Goal: Task Accomplishment & Management: Manage account settings

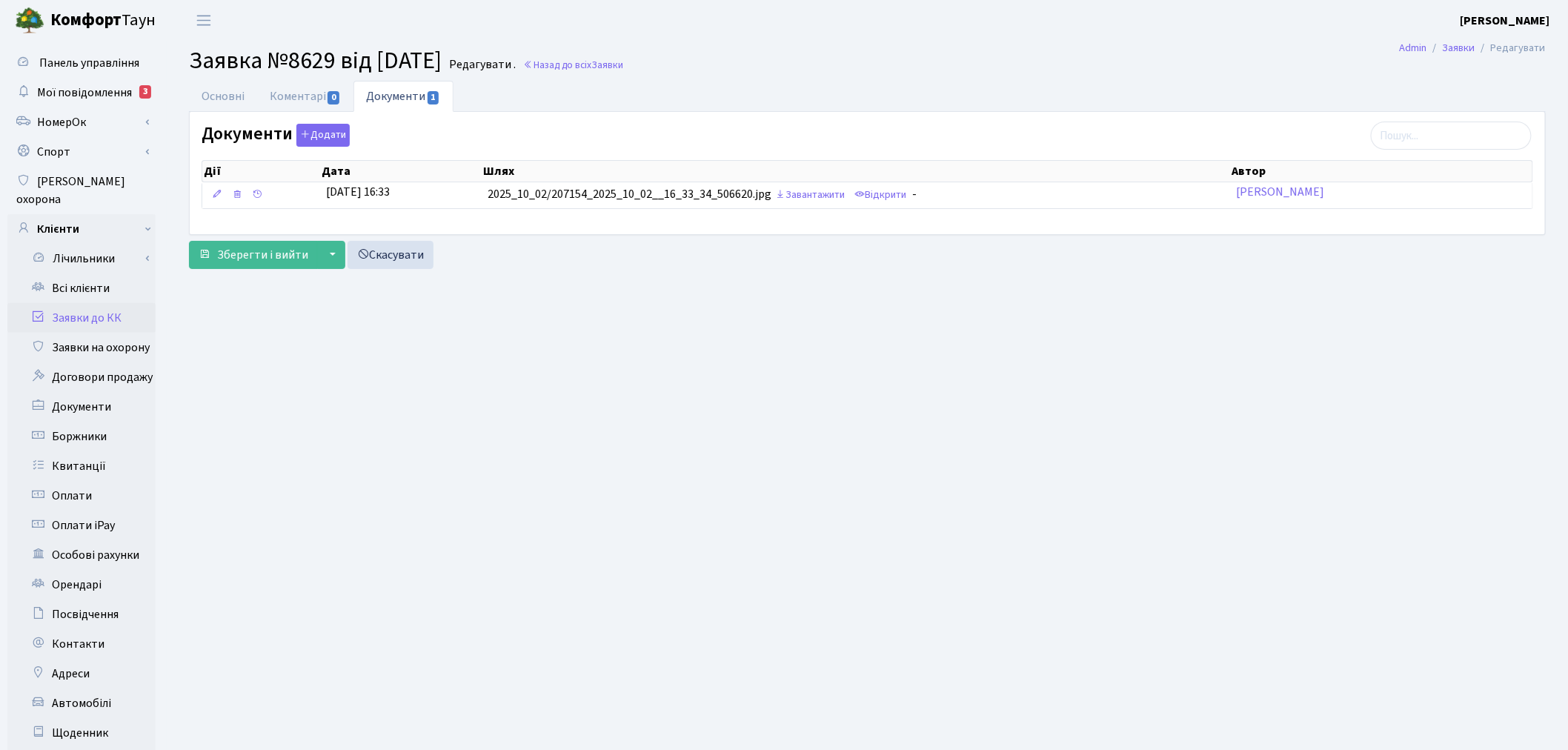
click at [105, 303] on link "Заявки до КК" at bounding box center [81, 317] width 148 height 30
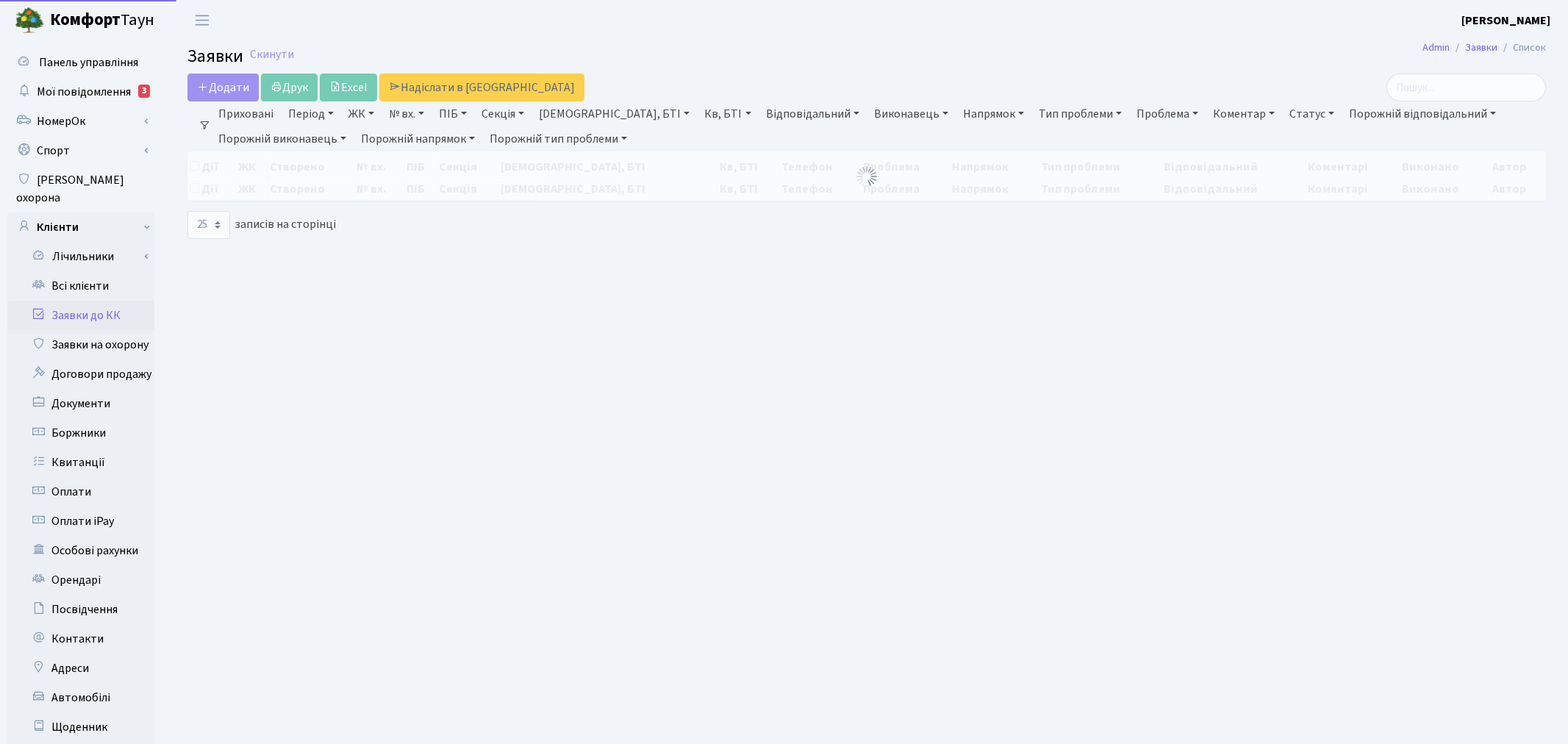
select select "25"
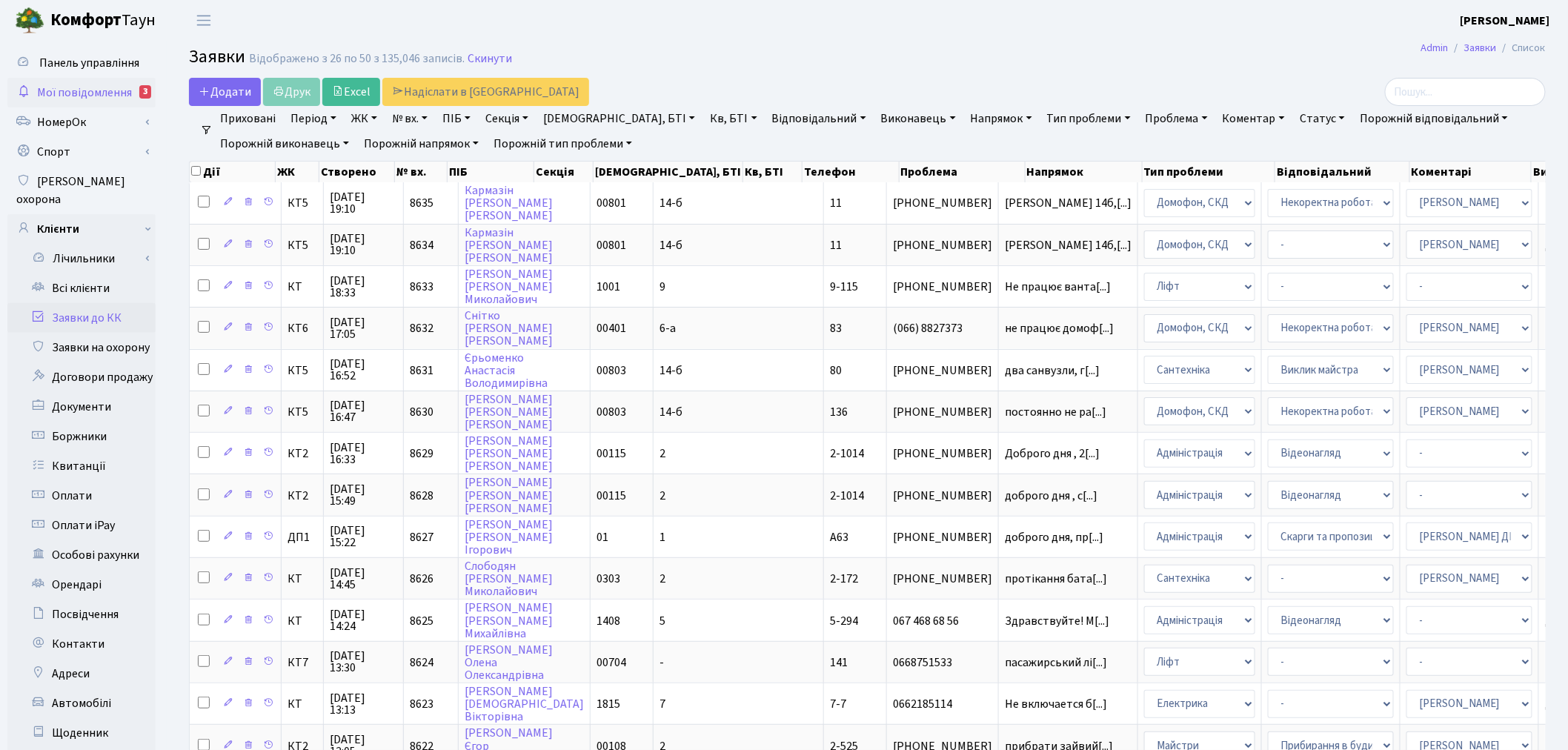
click at [119, 98] on span "Мої повідомлення" at bounding box center [84, 92] width 95 height 16
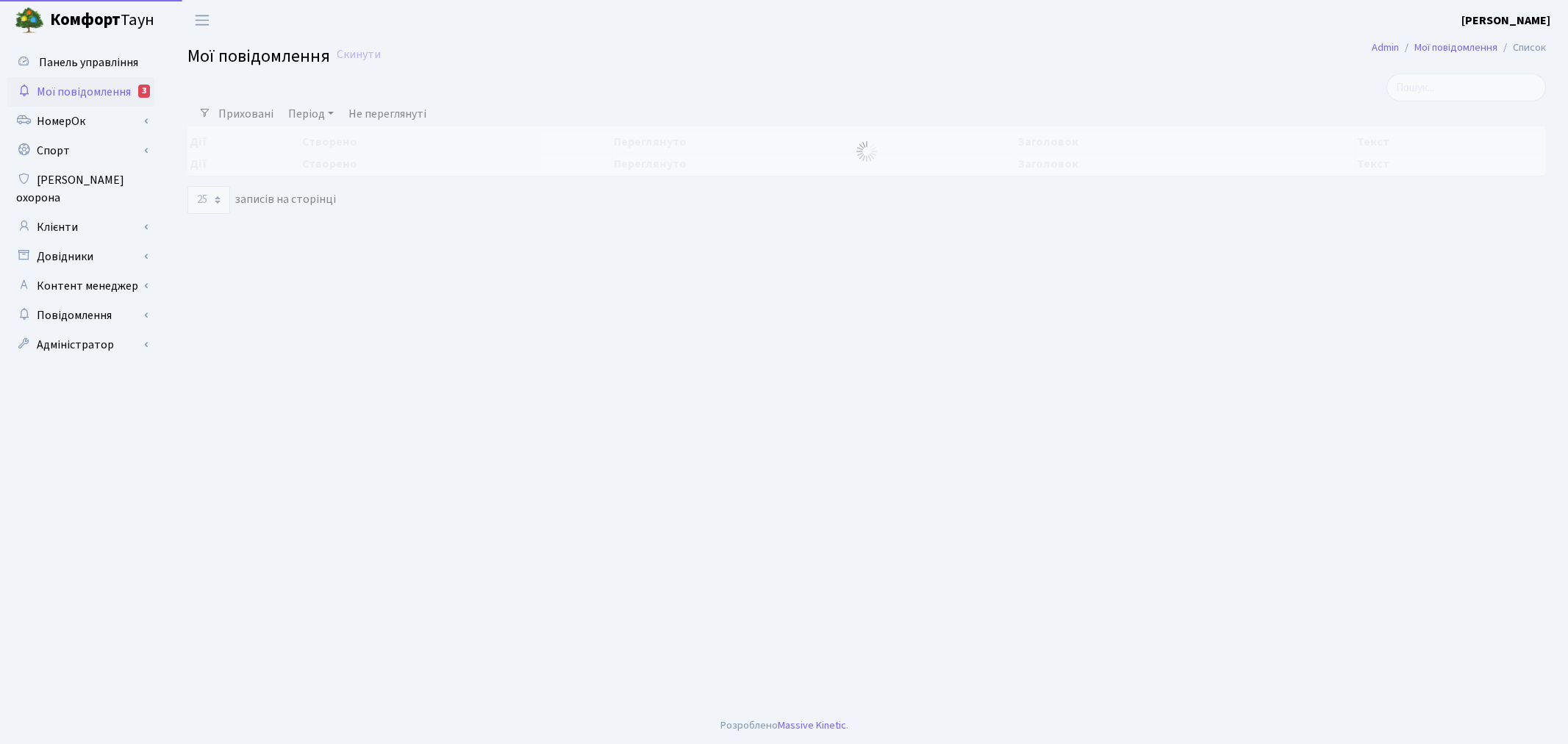
select select "25"
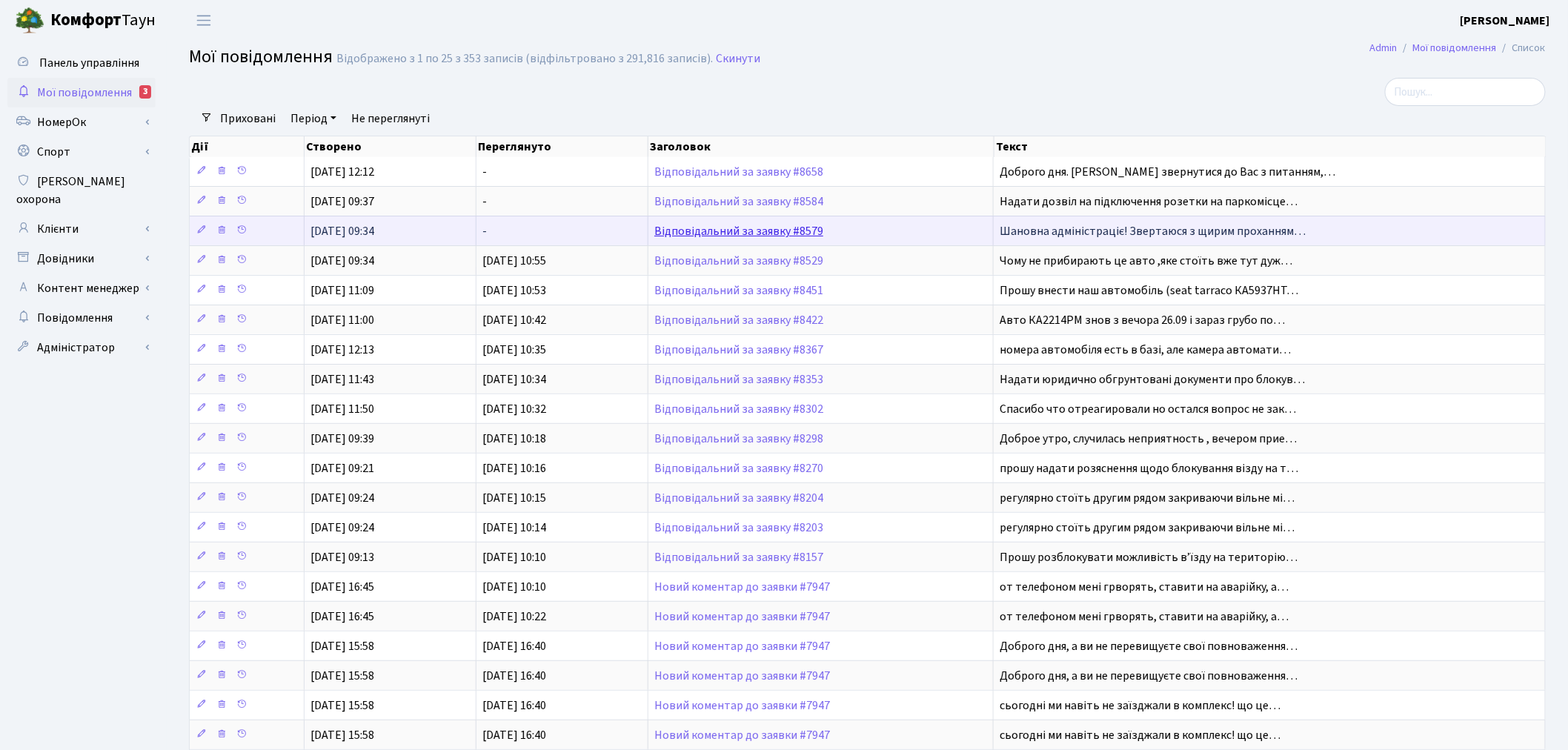
click at [750, 225] on link "Відповідальний за заявку #8579" at bounding box center [739, 231] width 169 height 16
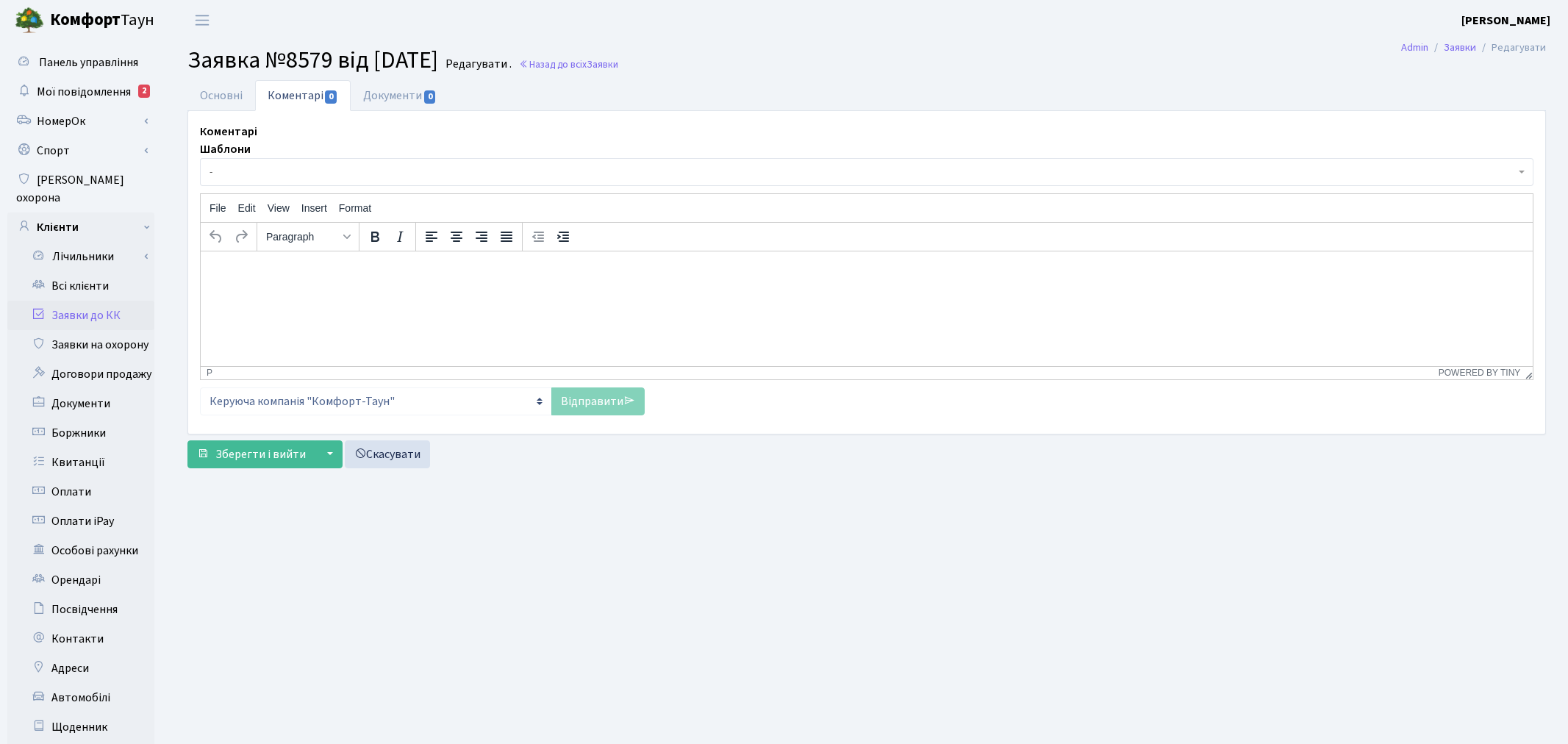
select select "1194"
select select "66"
click at [225, 93] on link "Основні" at bounding box center [221, 95] width 68 height 30
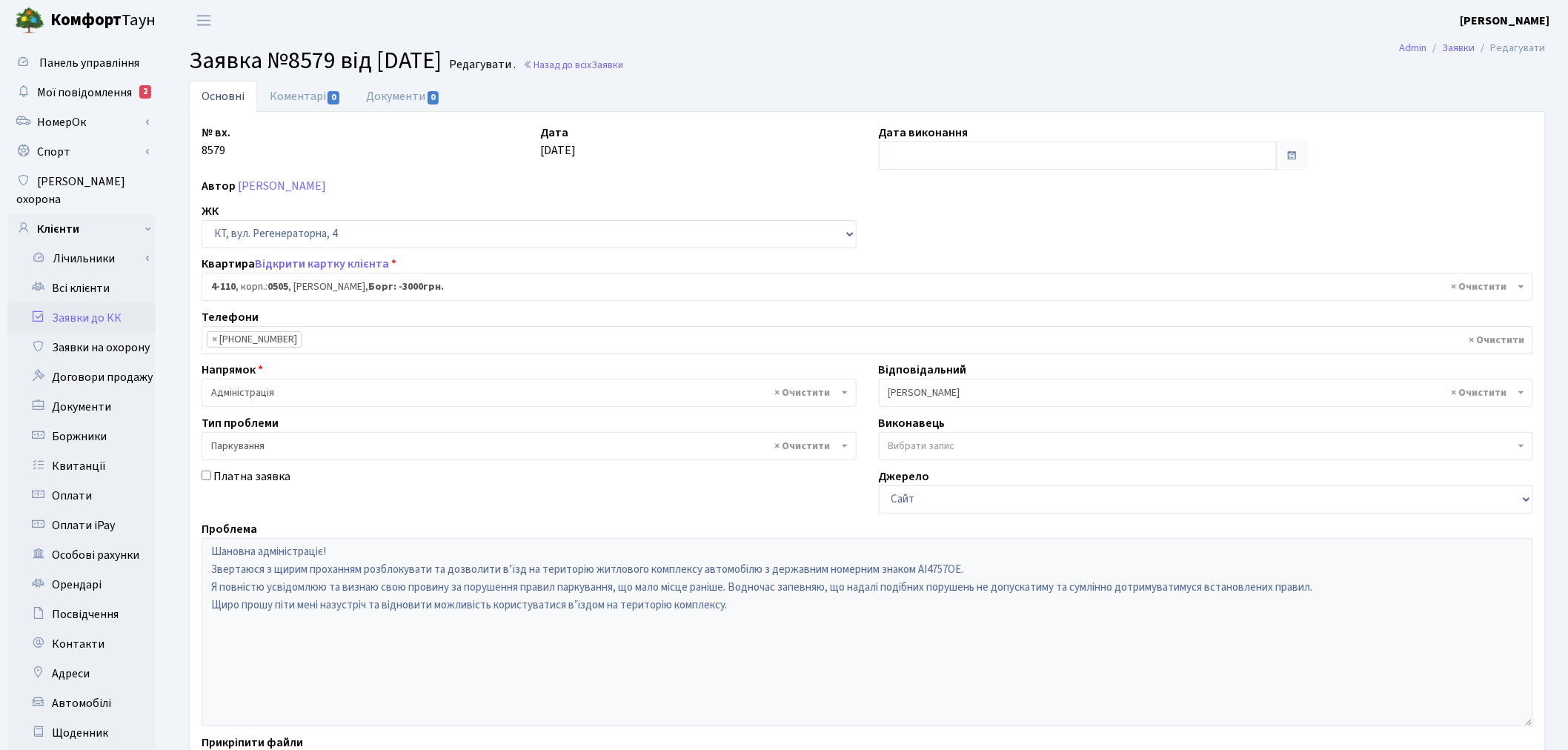
click at [326, 254] on div "№ вх. 8579 Дата 01.10.2025 Дата виконання Автор Мусіхін Віталій Юрійович ЖК - Т…" at bounding box center [867, 457] width 1353 height 668
click at [324, 261] on link "Відкрити картку клієнта" at bounding box center [322, 263] width 134 height 16
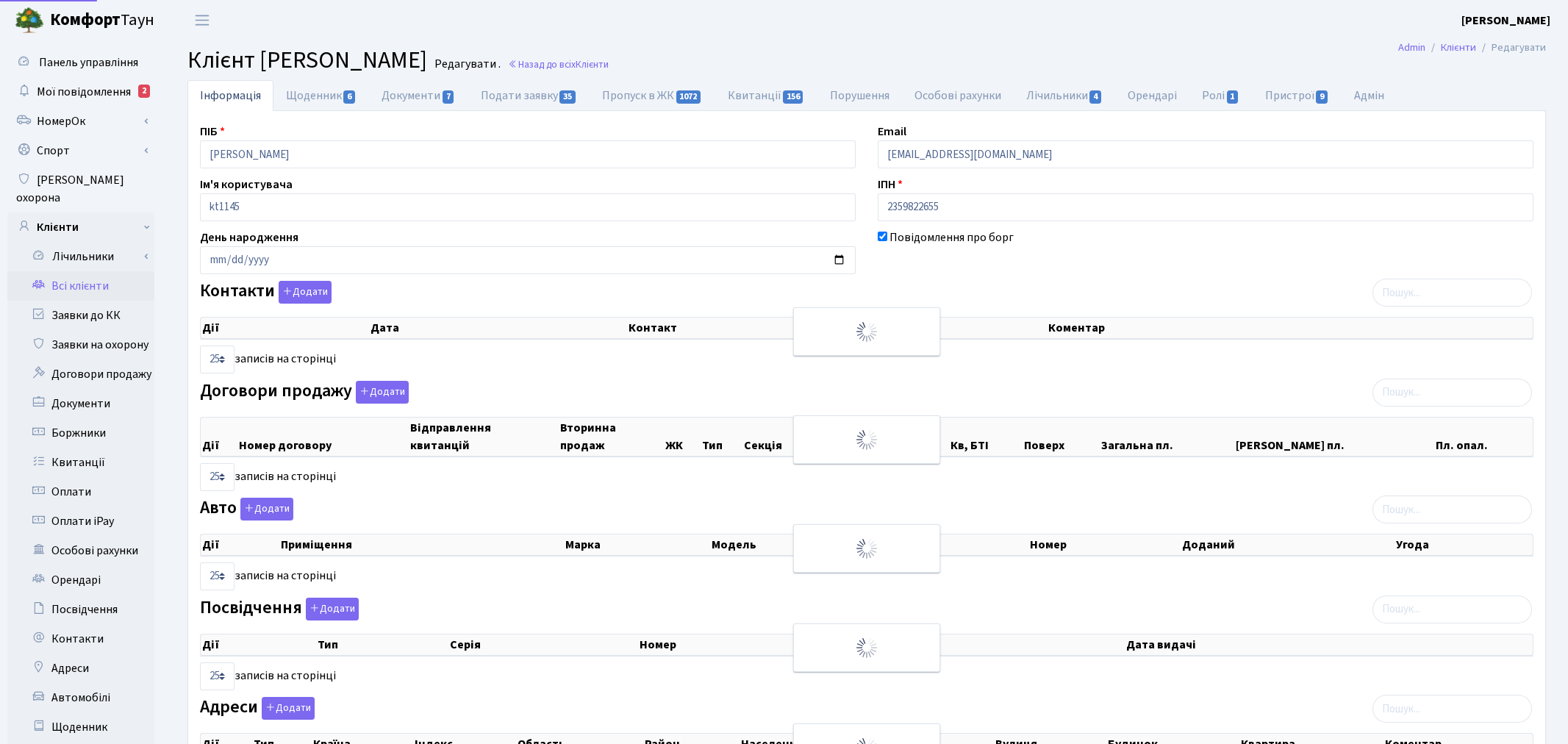
select select "25"
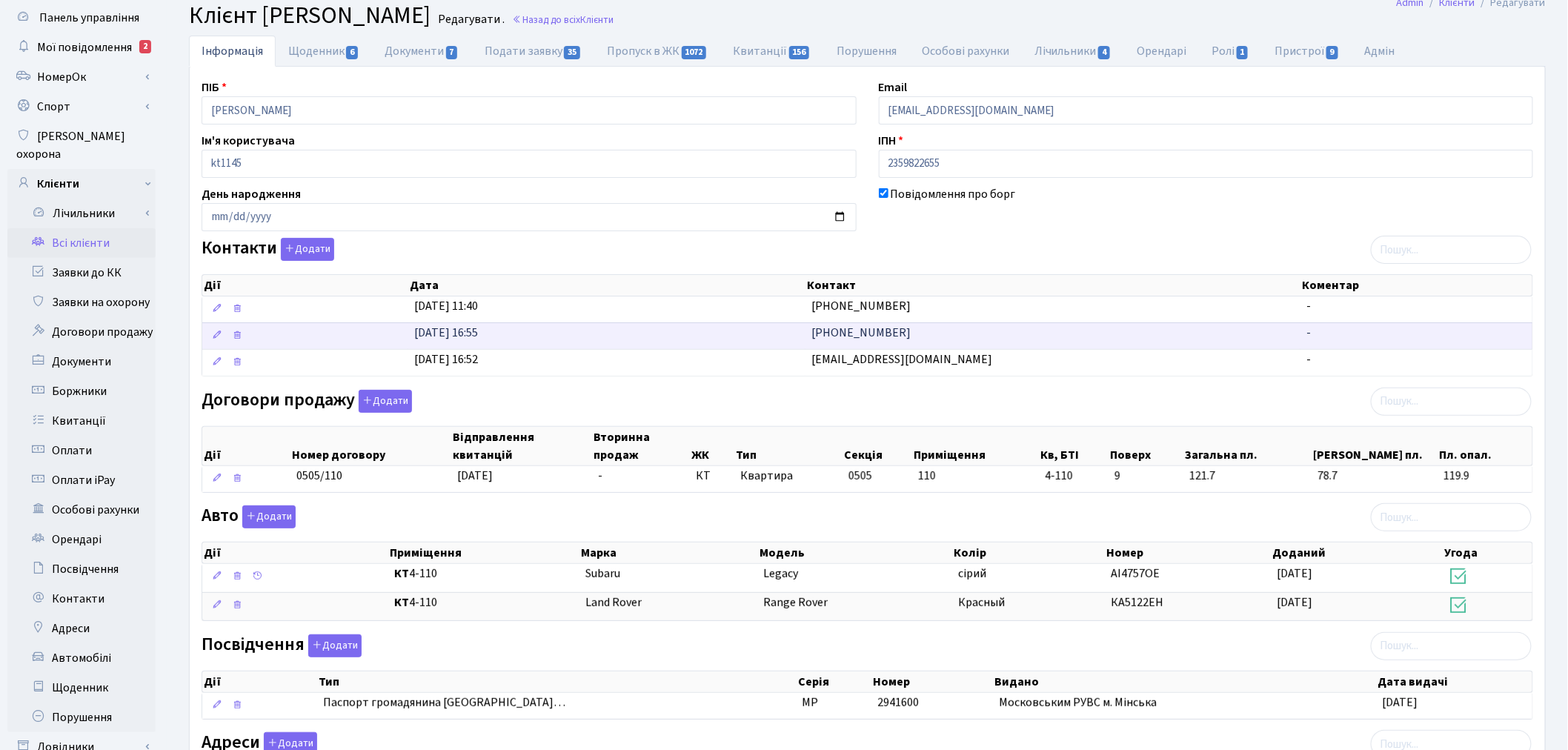
scroll to position [82, 0]
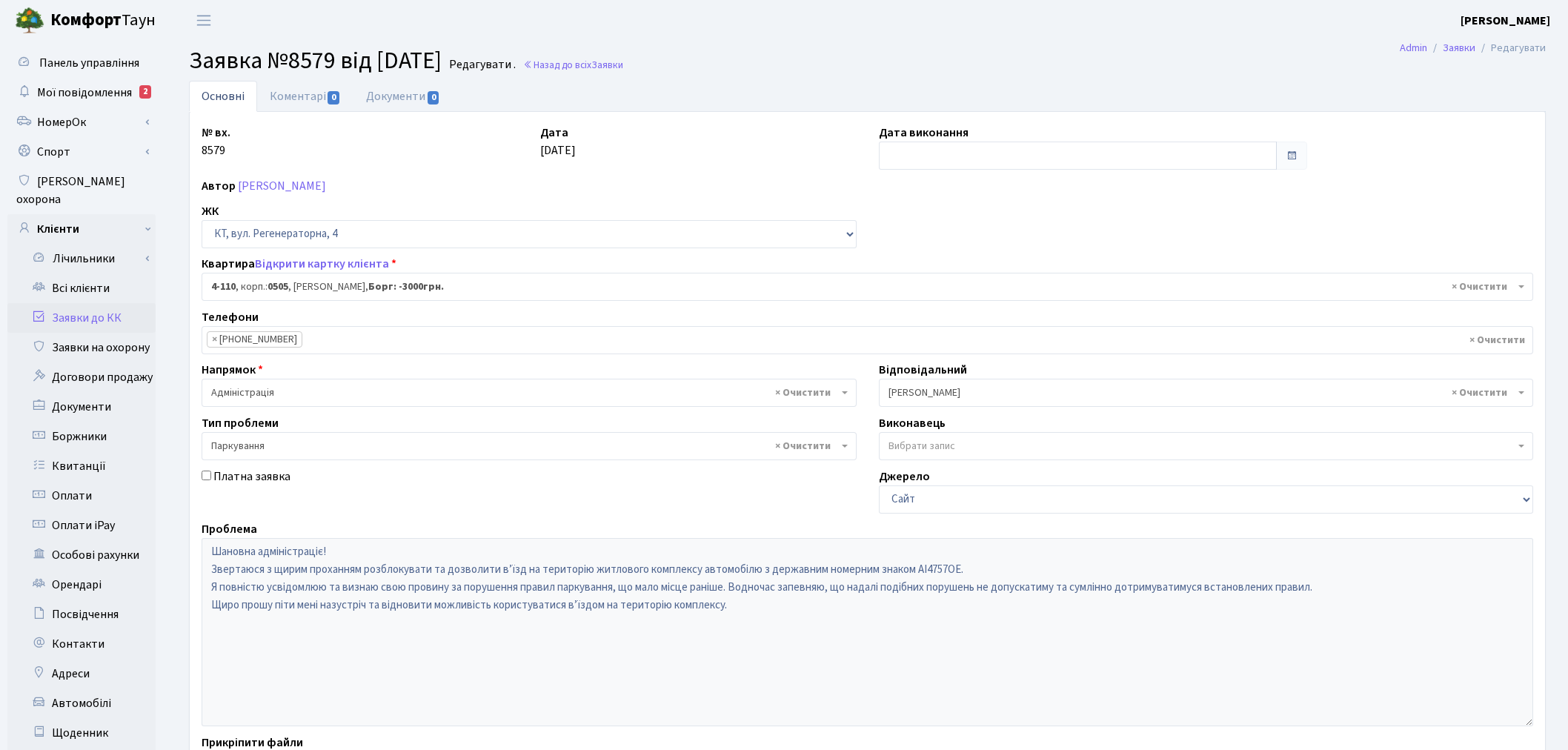
select select "1194"
select select "66"
click at [163, 541] on div "Панель управління Мої повідомлення 2 НомерОк" at bounding box center [784, 472] width 1568 height 862
click at [319, 98] on link "Коментарі 0" at bounding box center [305, 96] width 97 height 30
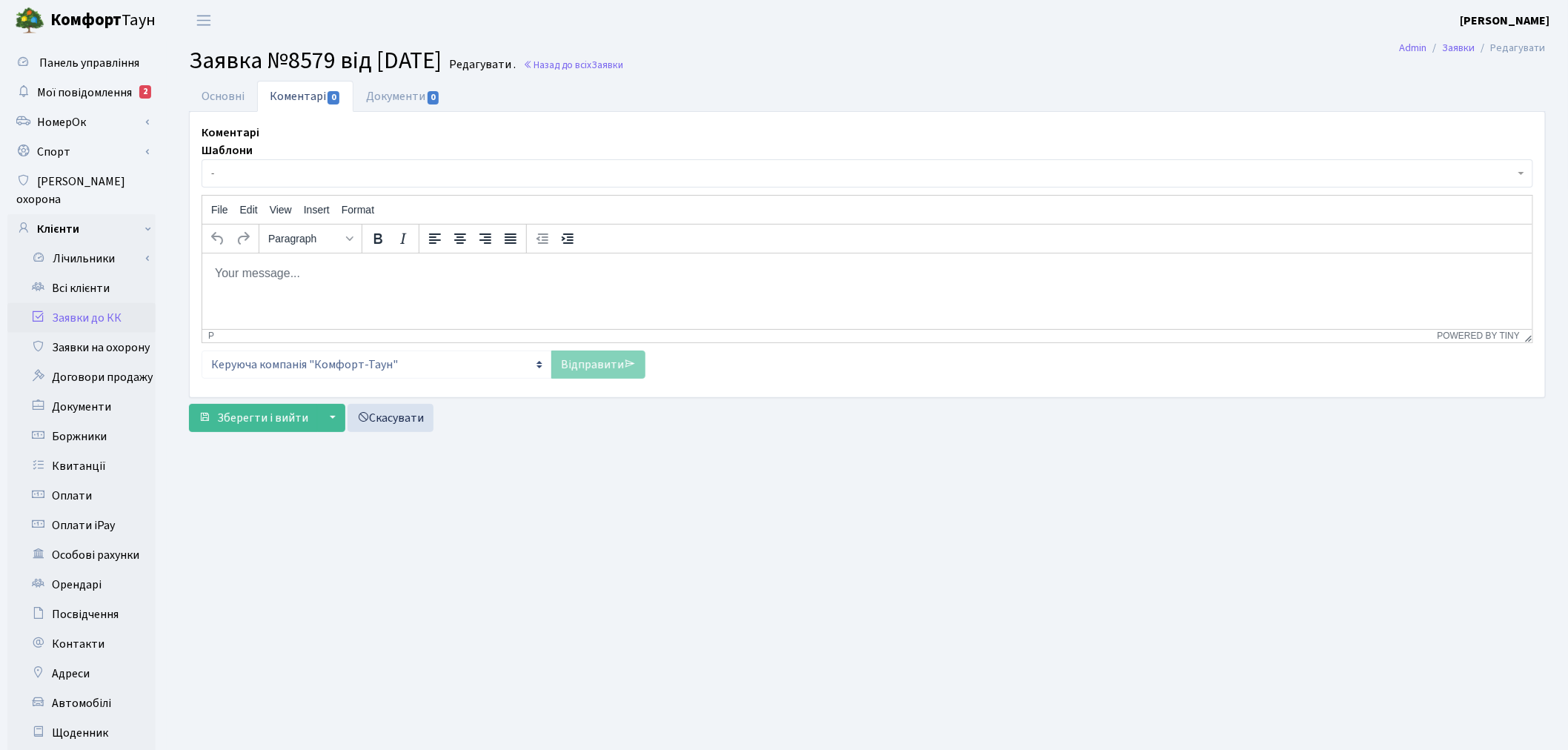
click at [377, 268] on p "Rich Text Area. Press ALT-0 for help." at bounding box center [866, 273] width 1306 height 16
paste body "Rich Text Area. Press ALT-0 for help."
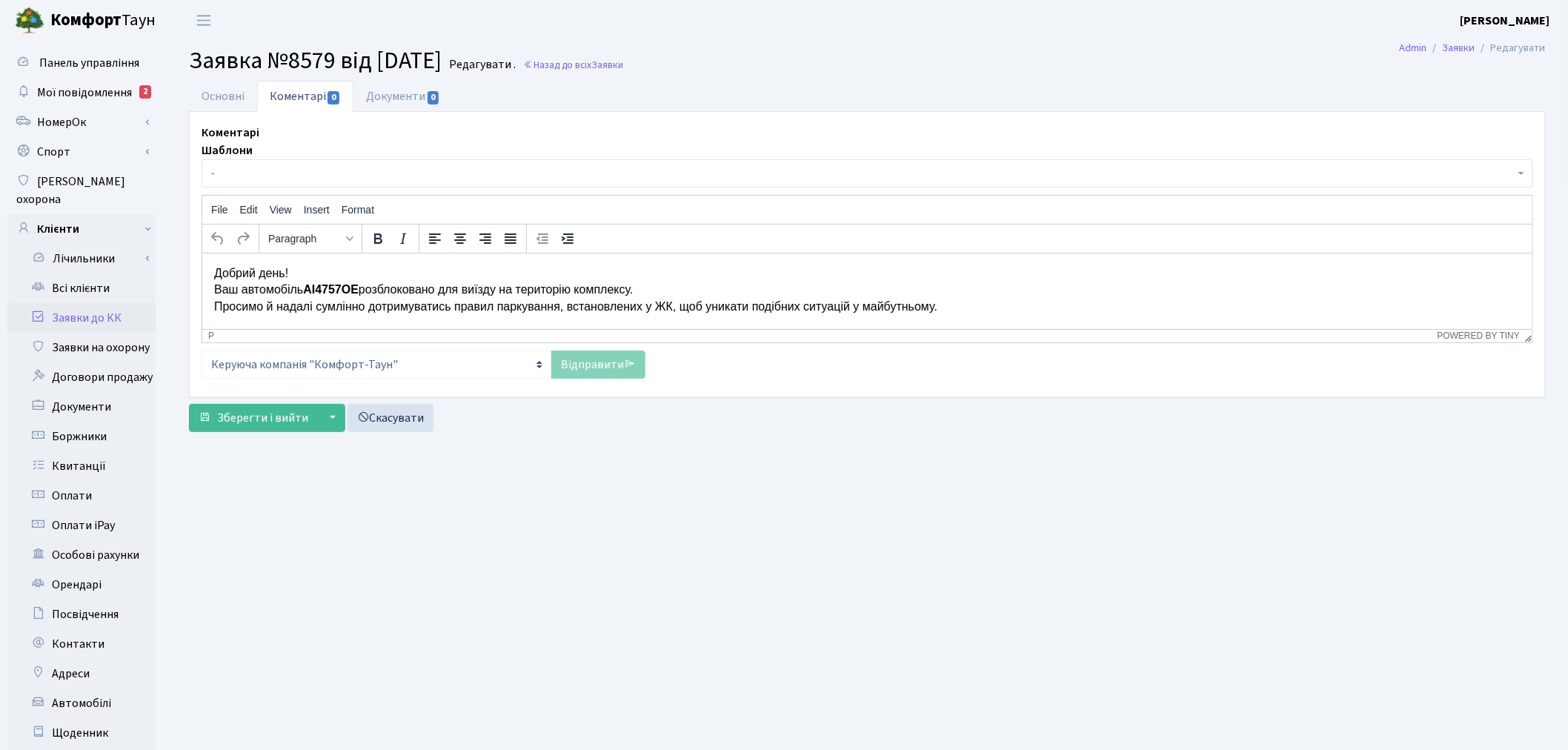
scroll to position [14, 0]
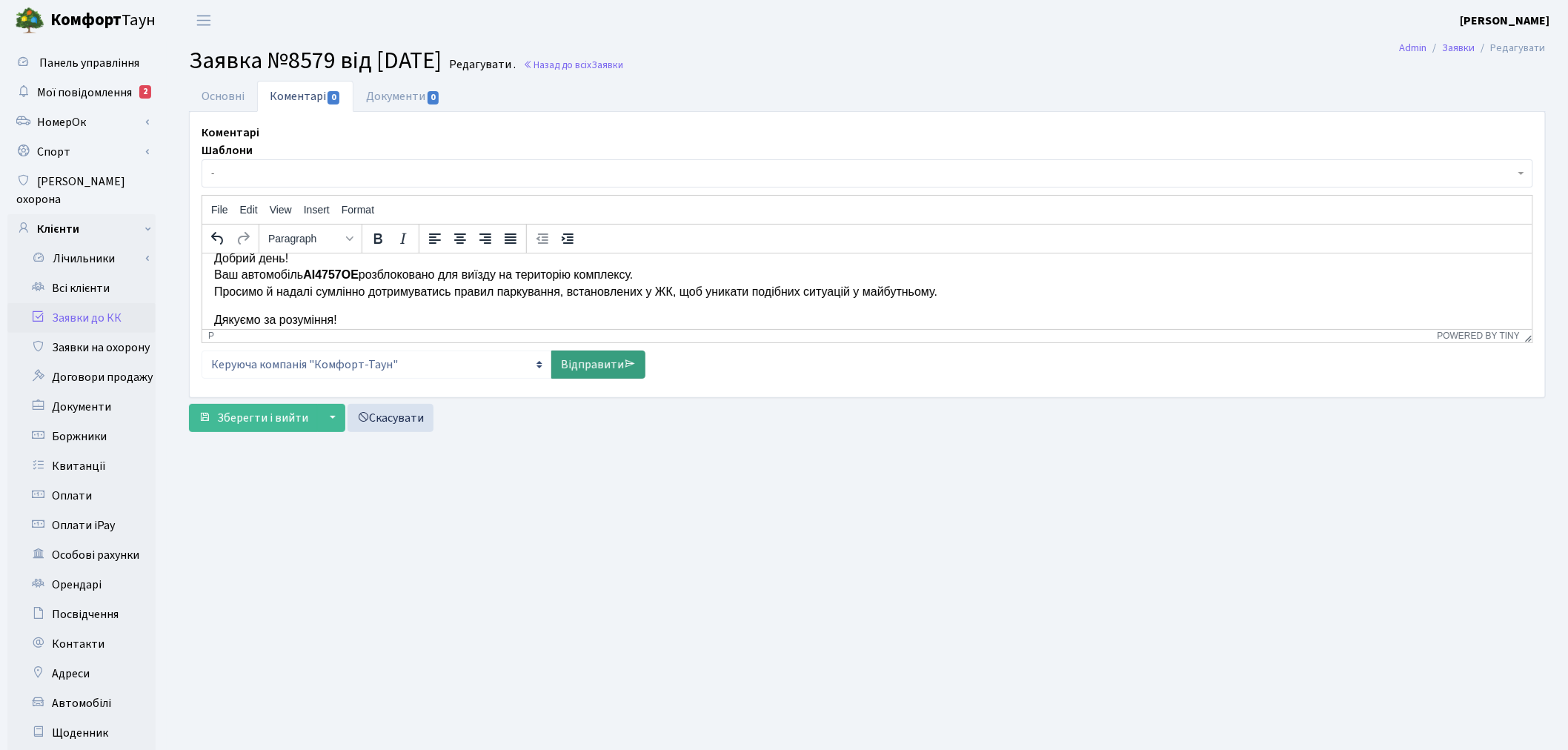
click at [600, 375] on link "Відправити" at bounding box center [597, 364] width 94 height 28
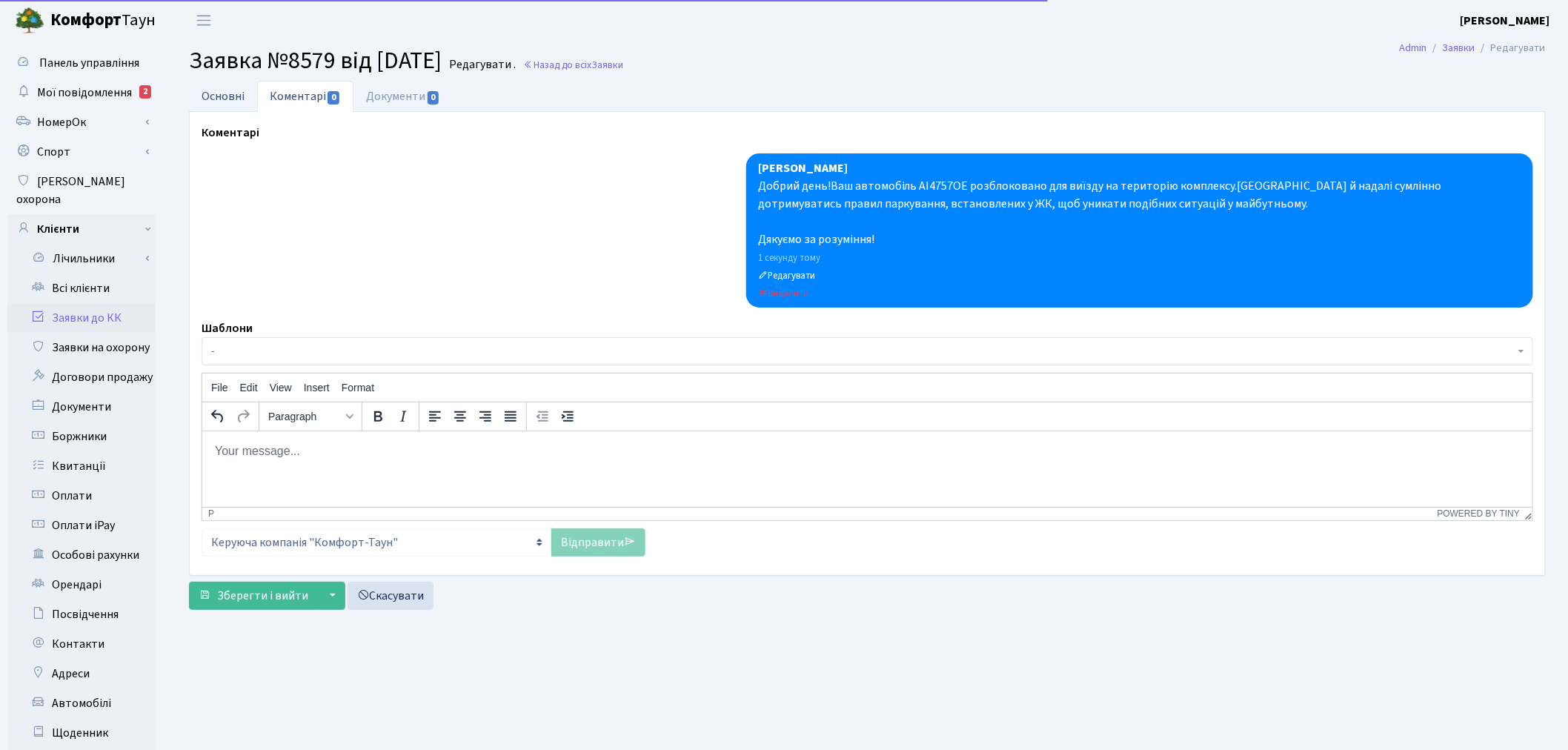
click at [243, 106] on link "Основні" at bounding box center [222, 96] width 69 height 30
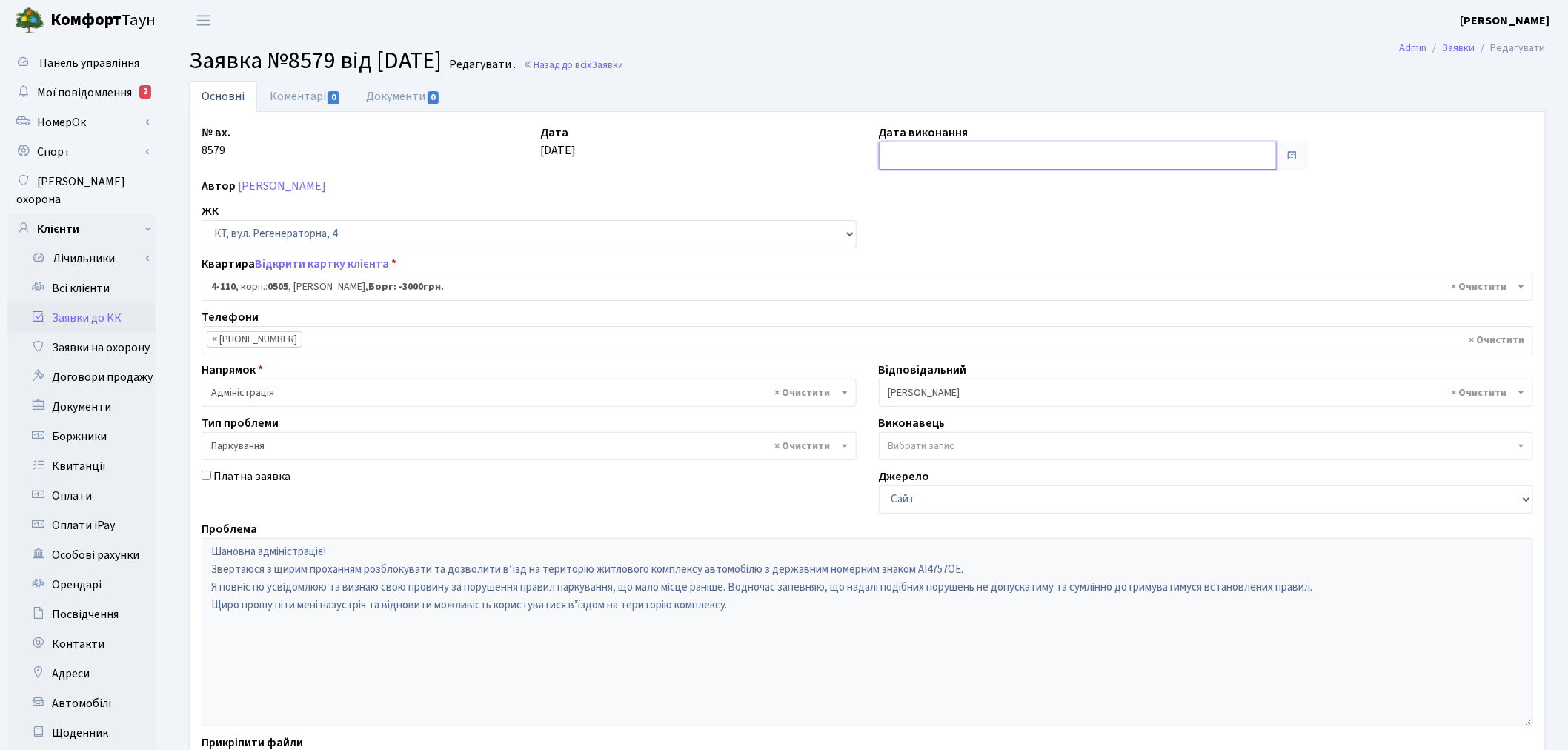
click at [922, 163] on input "text" at bounding box center [1078, 155] width 398 height 28
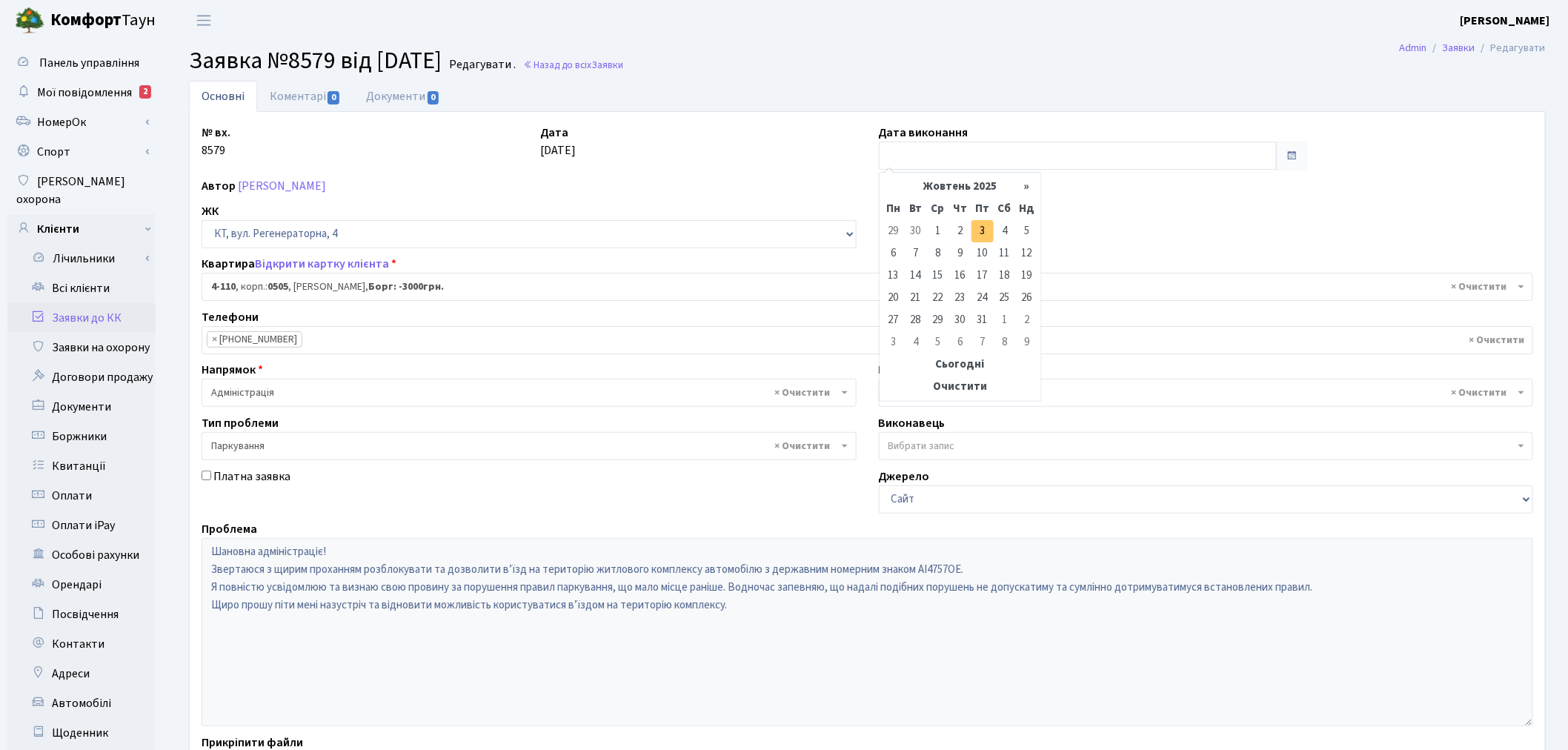
click at [984, 228] on td "3" at bounding box center [982, 231] width 22 height 22
type input "[DATE]"
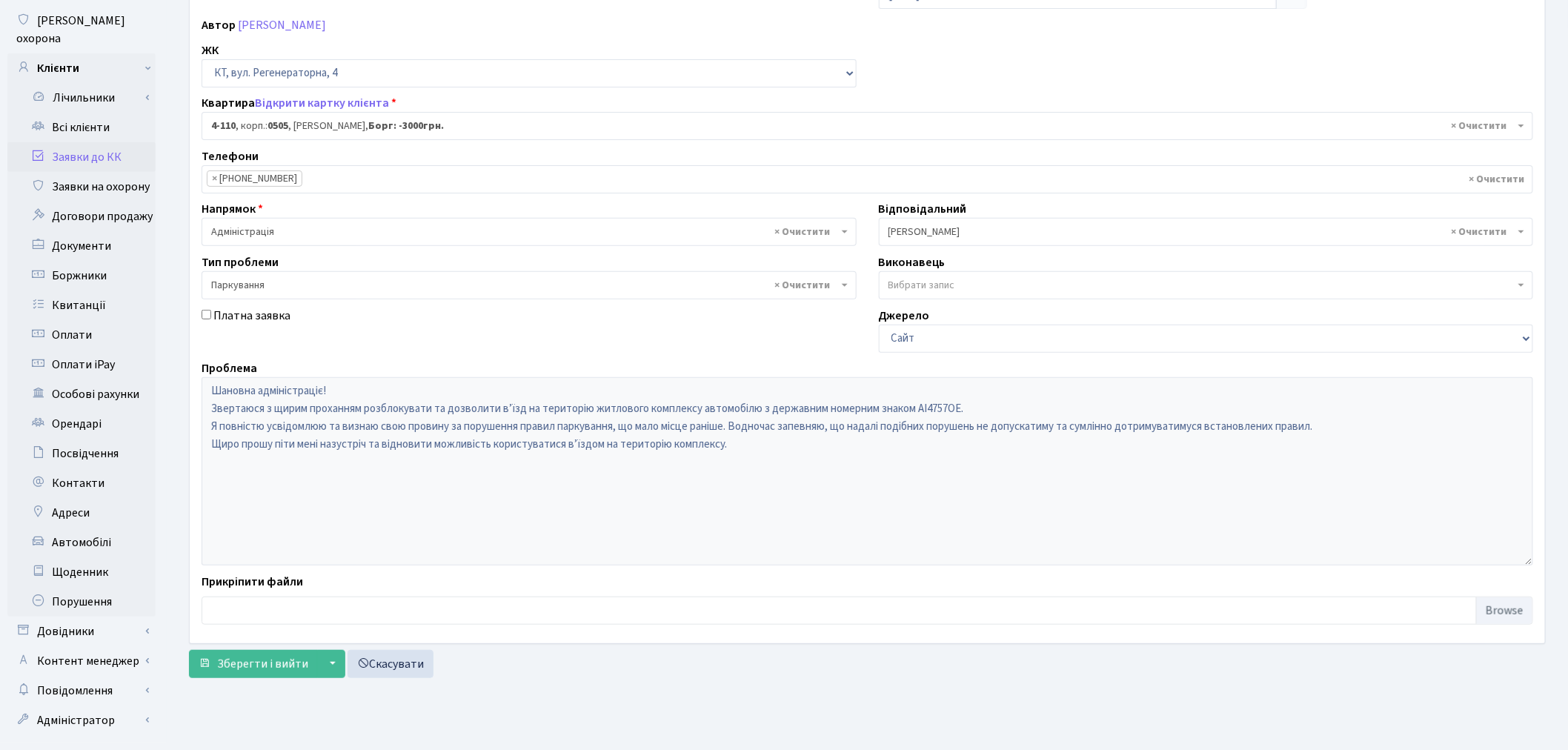
scroll to position [172, 0]
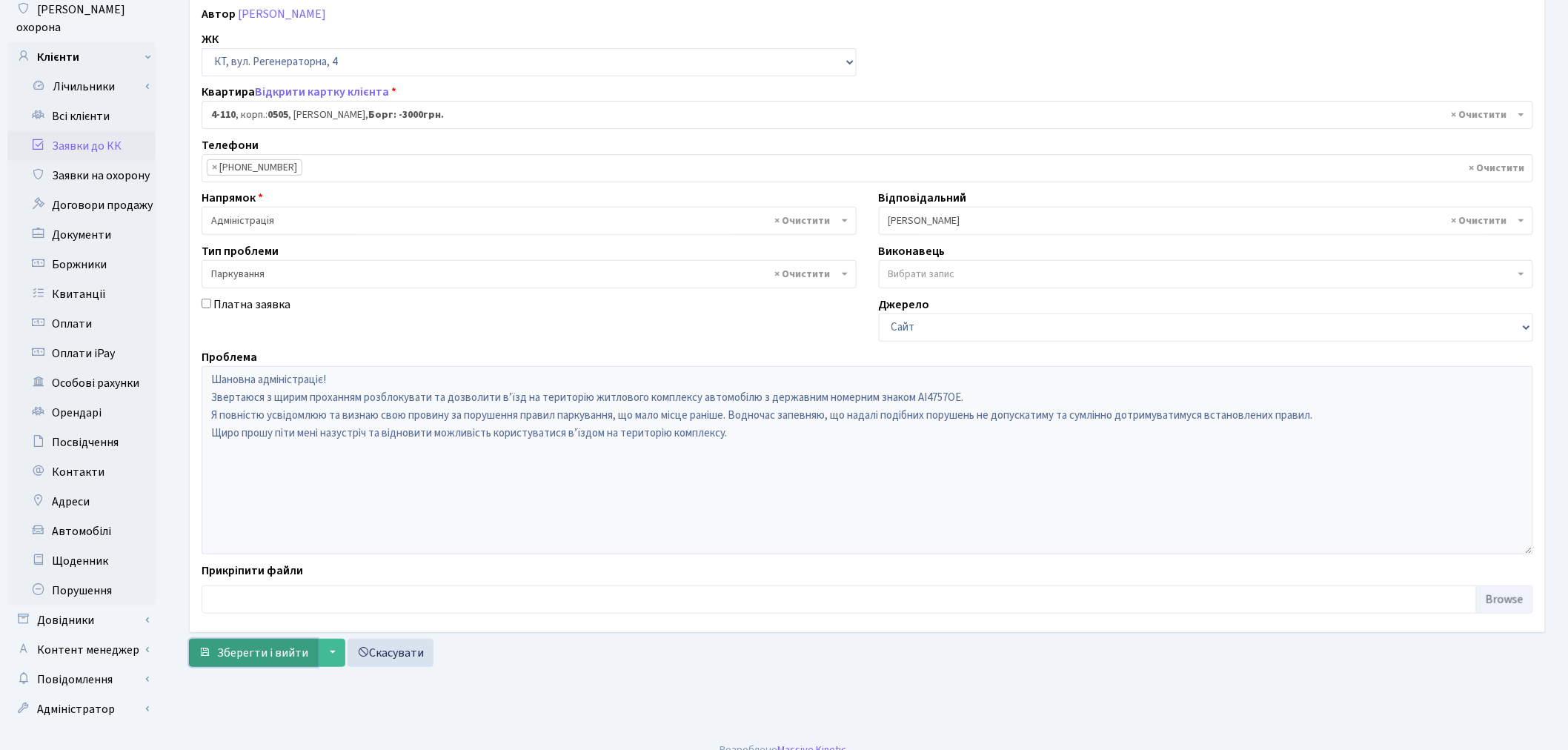
click at [268, 655] on span "Зберегти і вийти" at bounding box center [263, 652] width 91 height 16
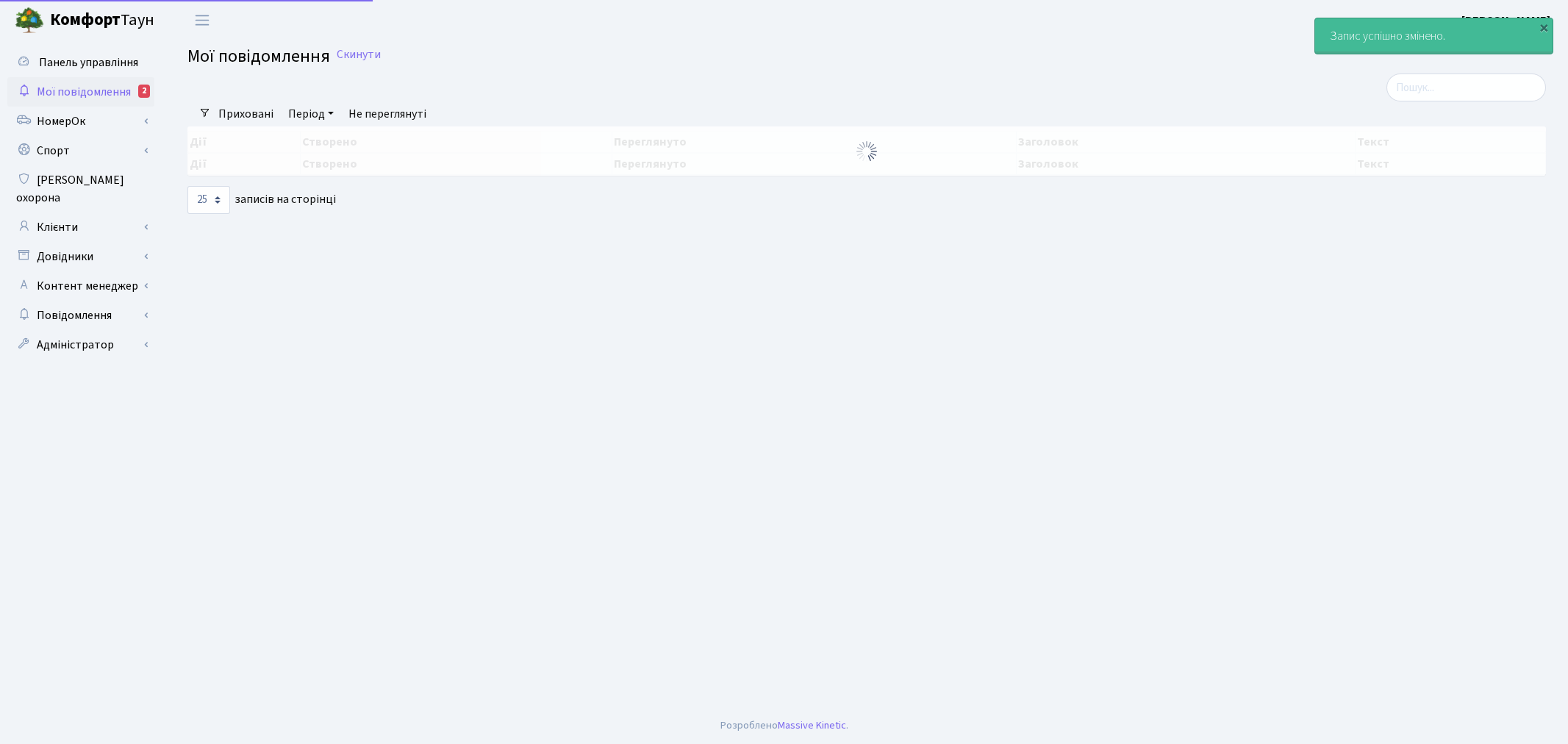
select select "25"
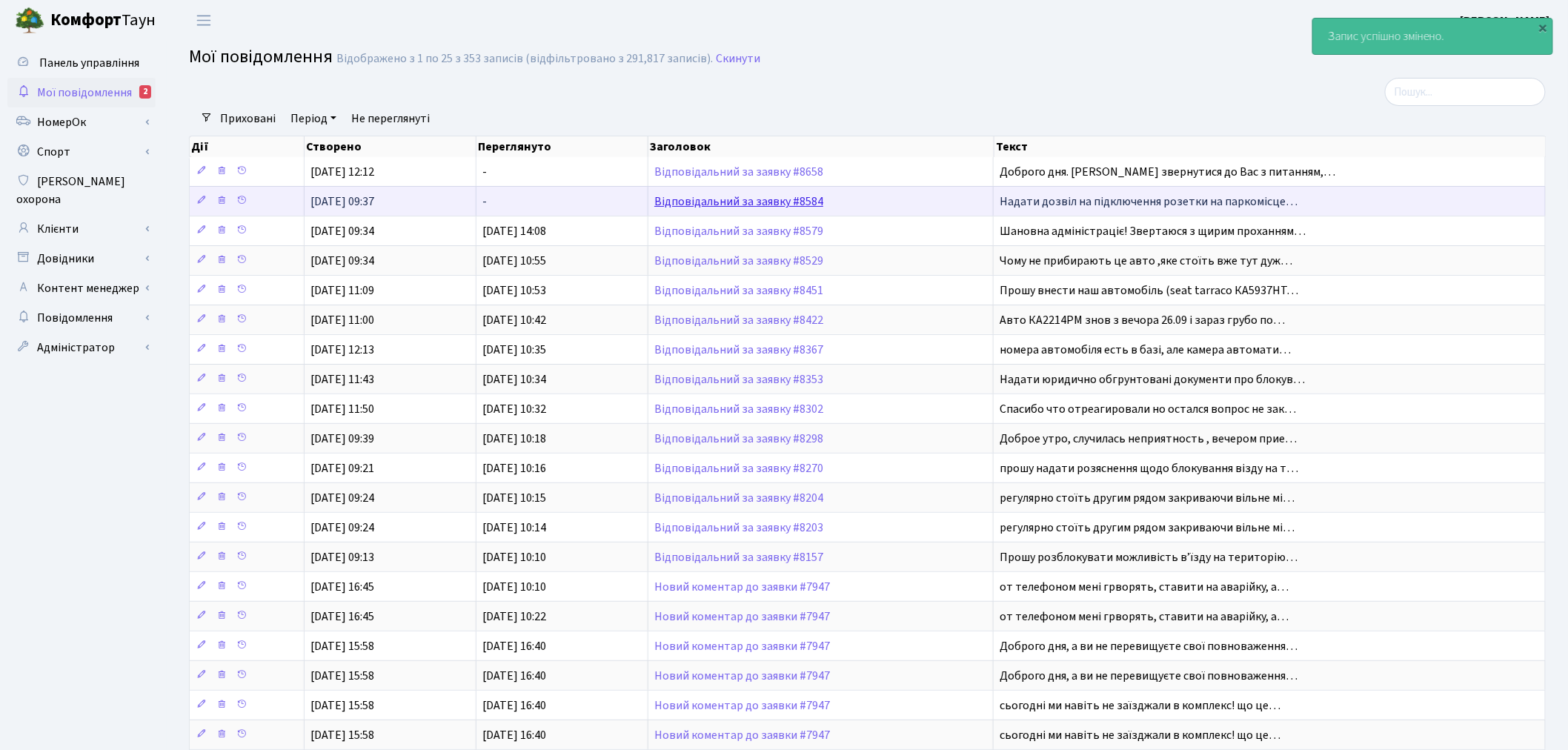
click at [792, 202] on link "Відповідальний за заявку #8584" at bounding box center [739, 201] width 169 height 16
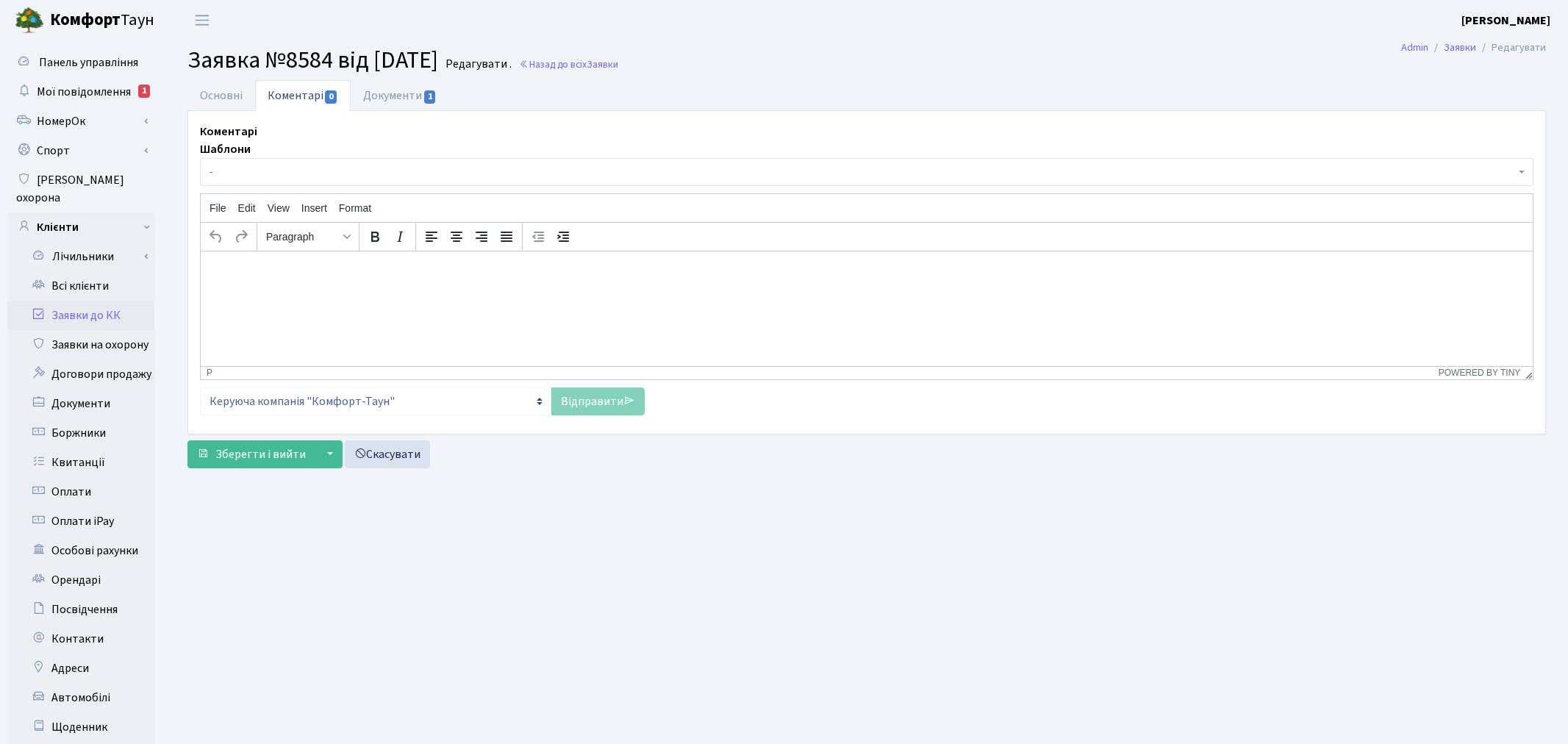
select select "6678"
click at [232, 96] on link "Основні" at bounding box center [221, 95] width 68 height 30
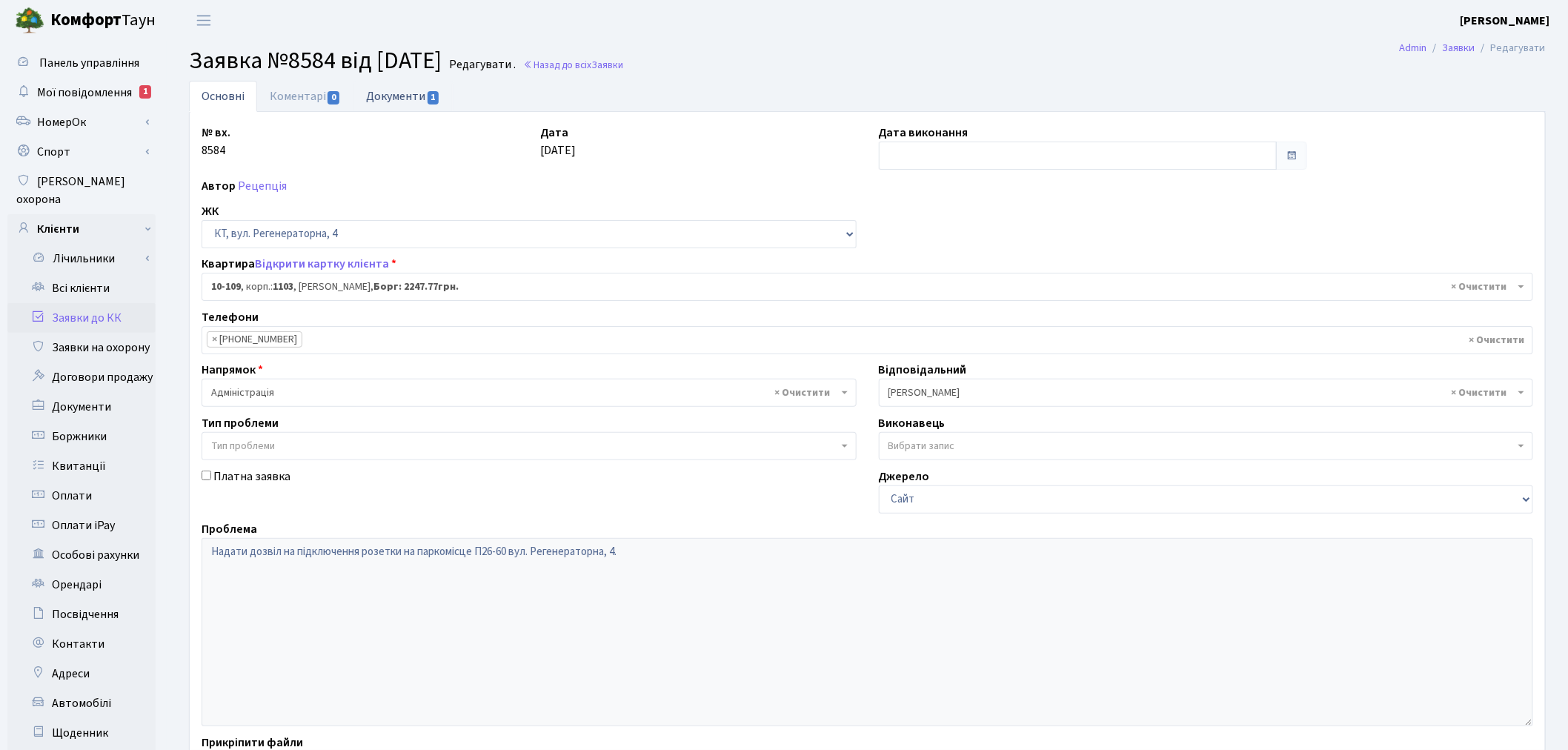
click at [397, 93] on link "Документи 1" at bounding box center [403, 96] width 100 height 30
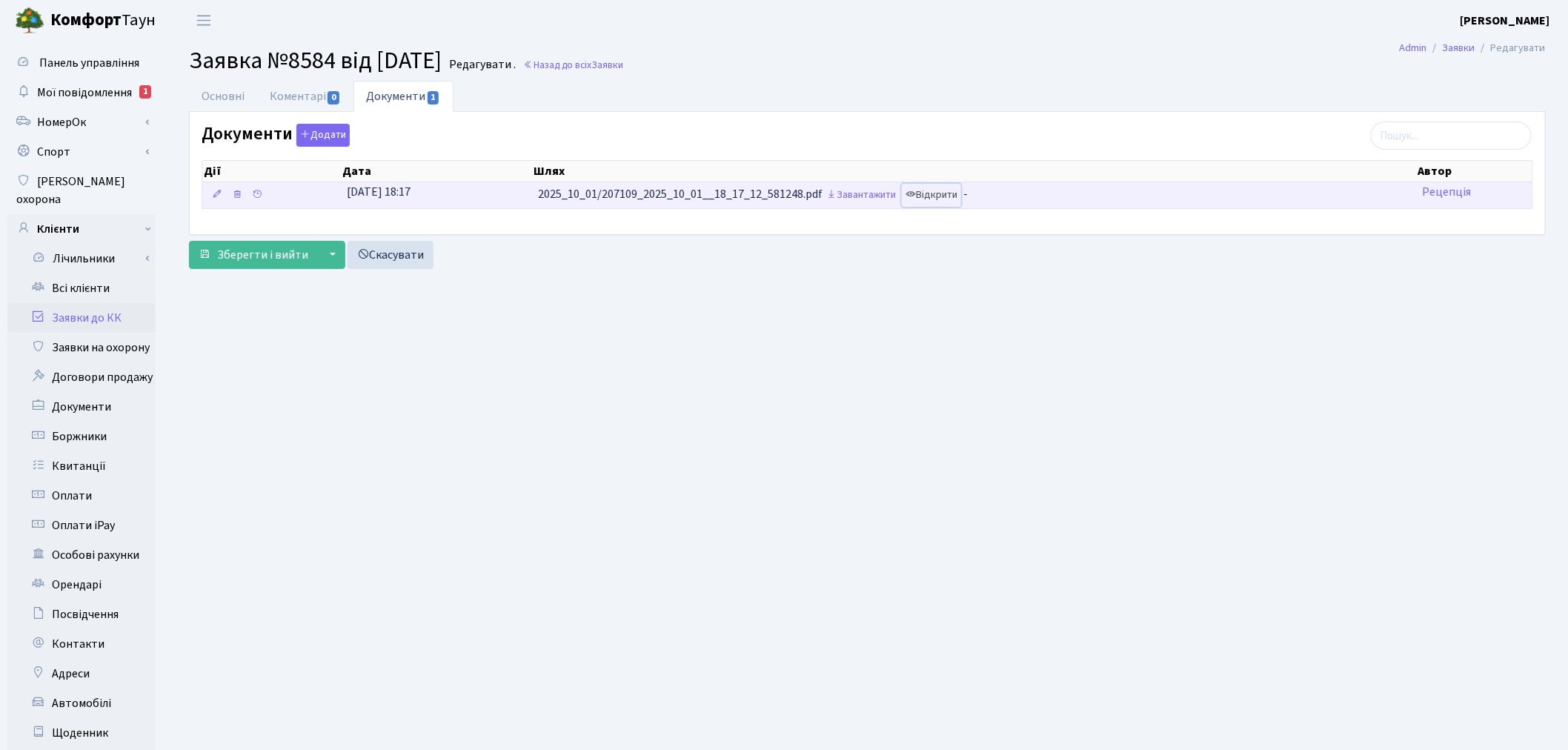
click at [946, 193] on link "Відкрити" at bounding box center [931, 195] width 59 height 23
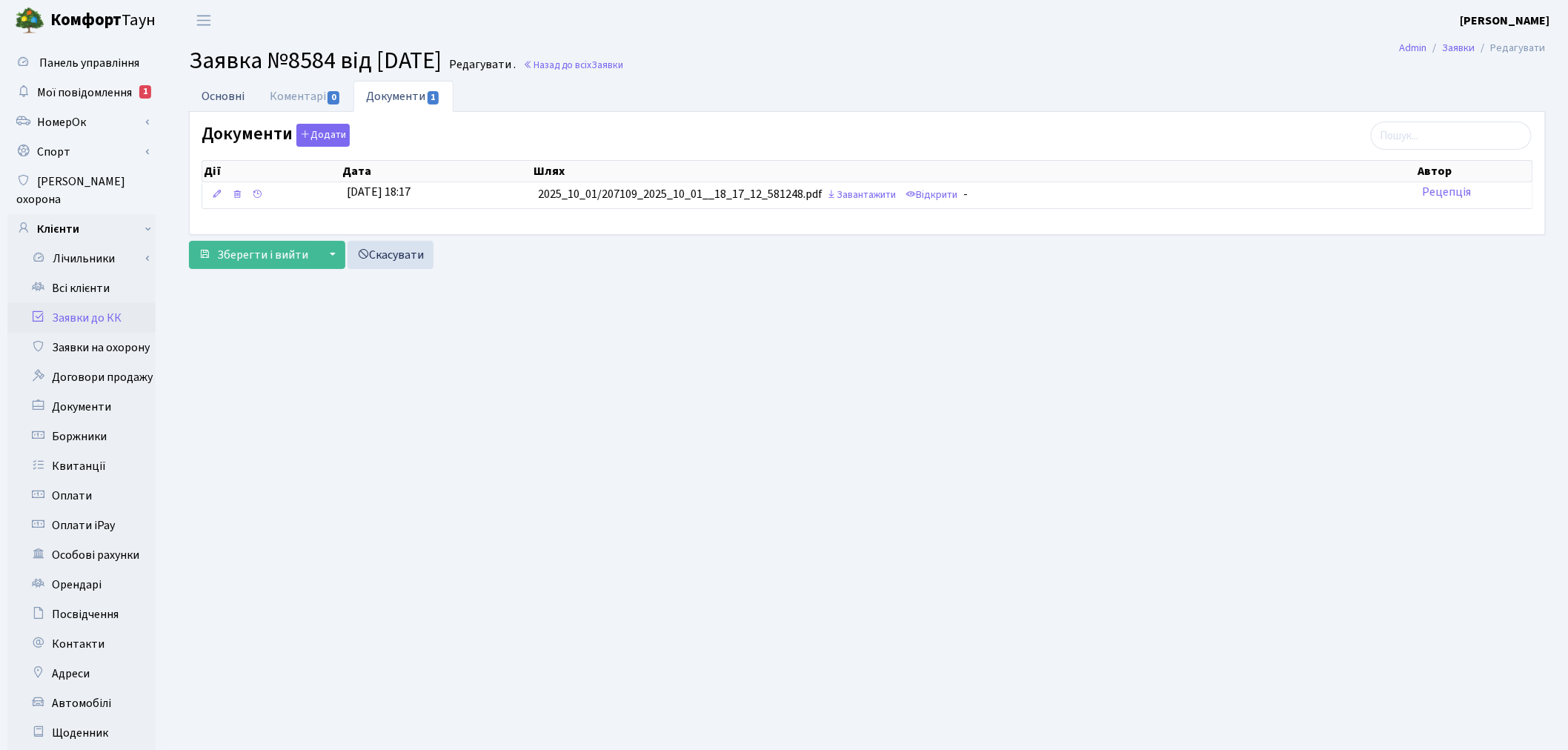
click at [234, 87] on link "Основні" at bounding box center [222, 96] width 69 height 30
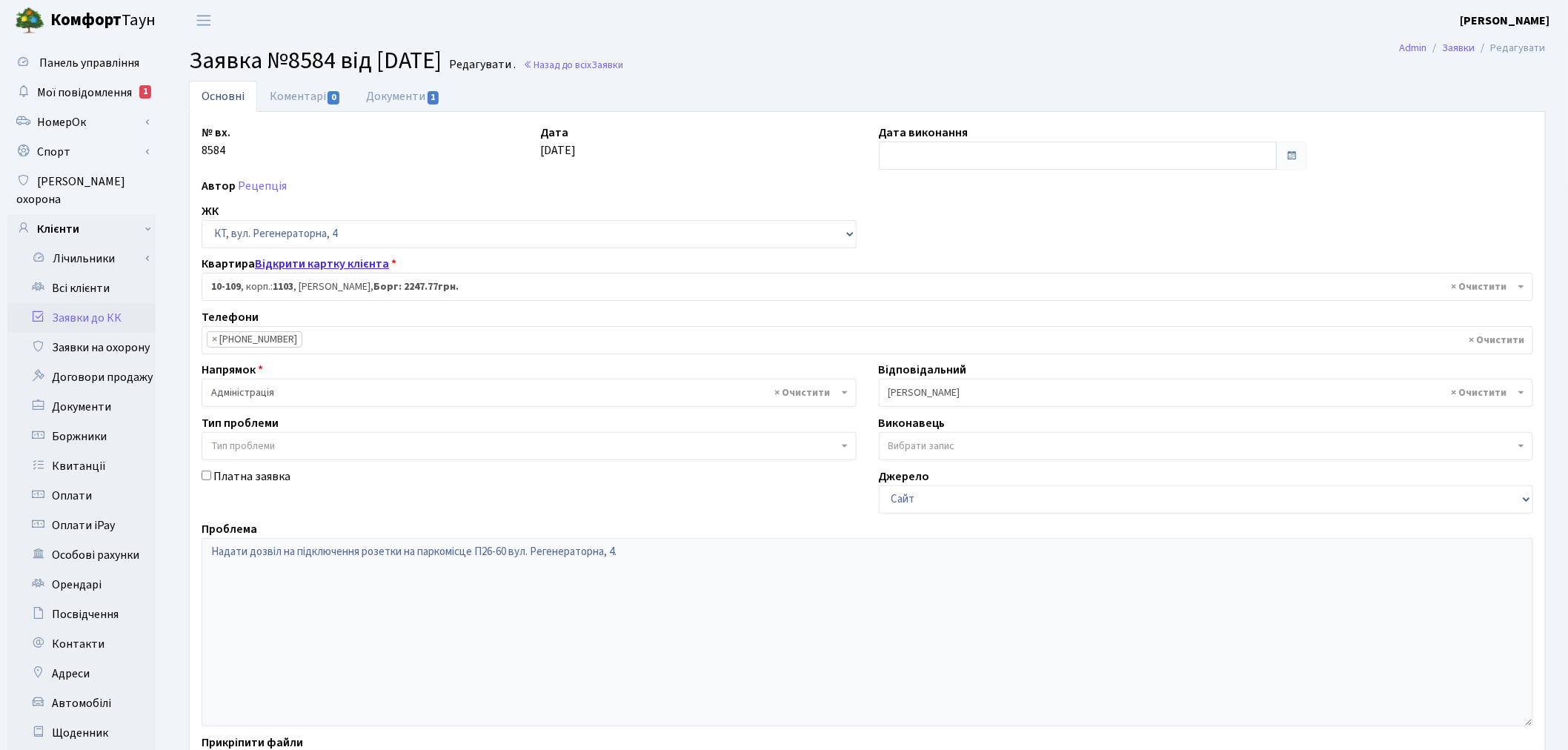
click at [348, 262] on link "Відкрити картку клієнта" at bounding box center [322, 263] width 134 height 16
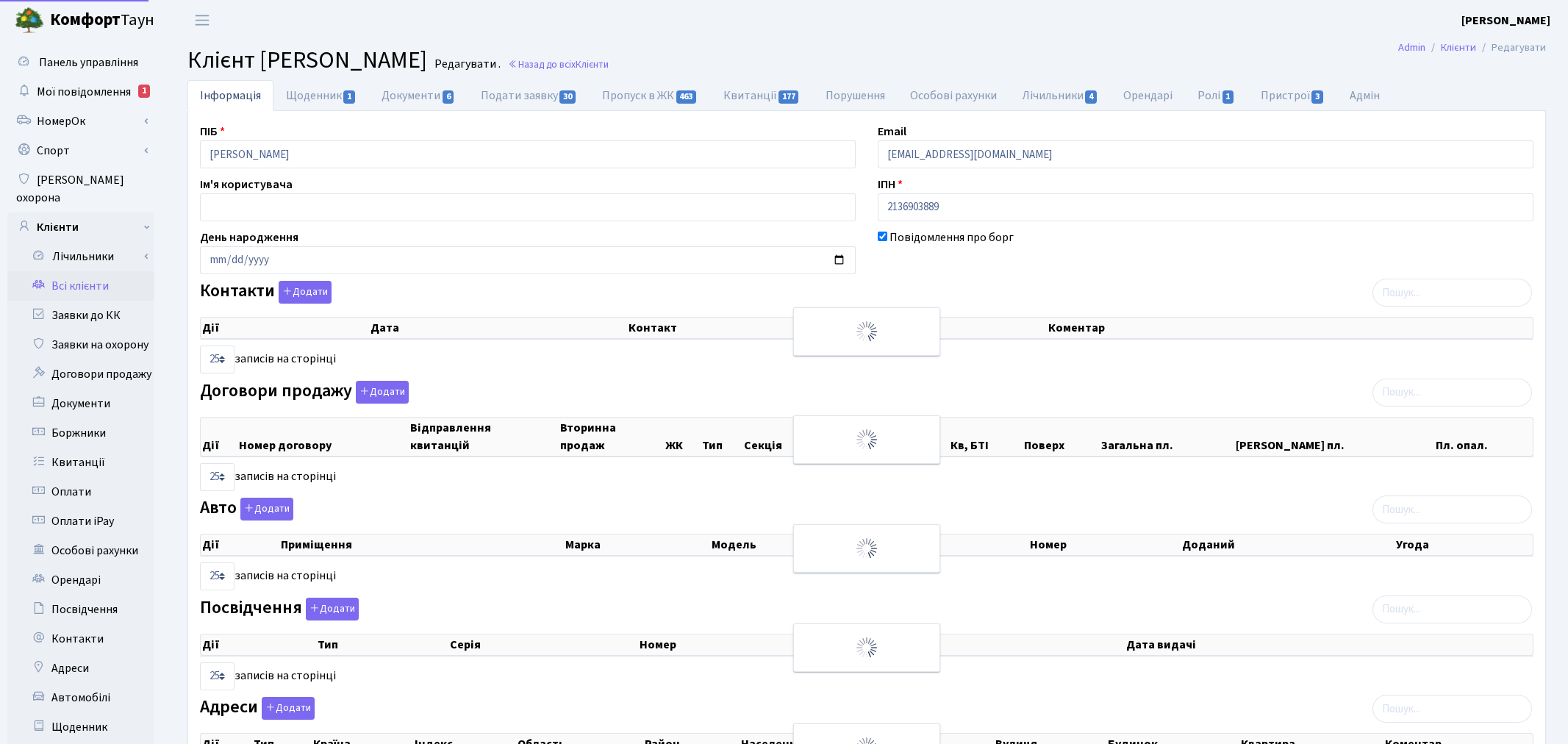
select select "25"
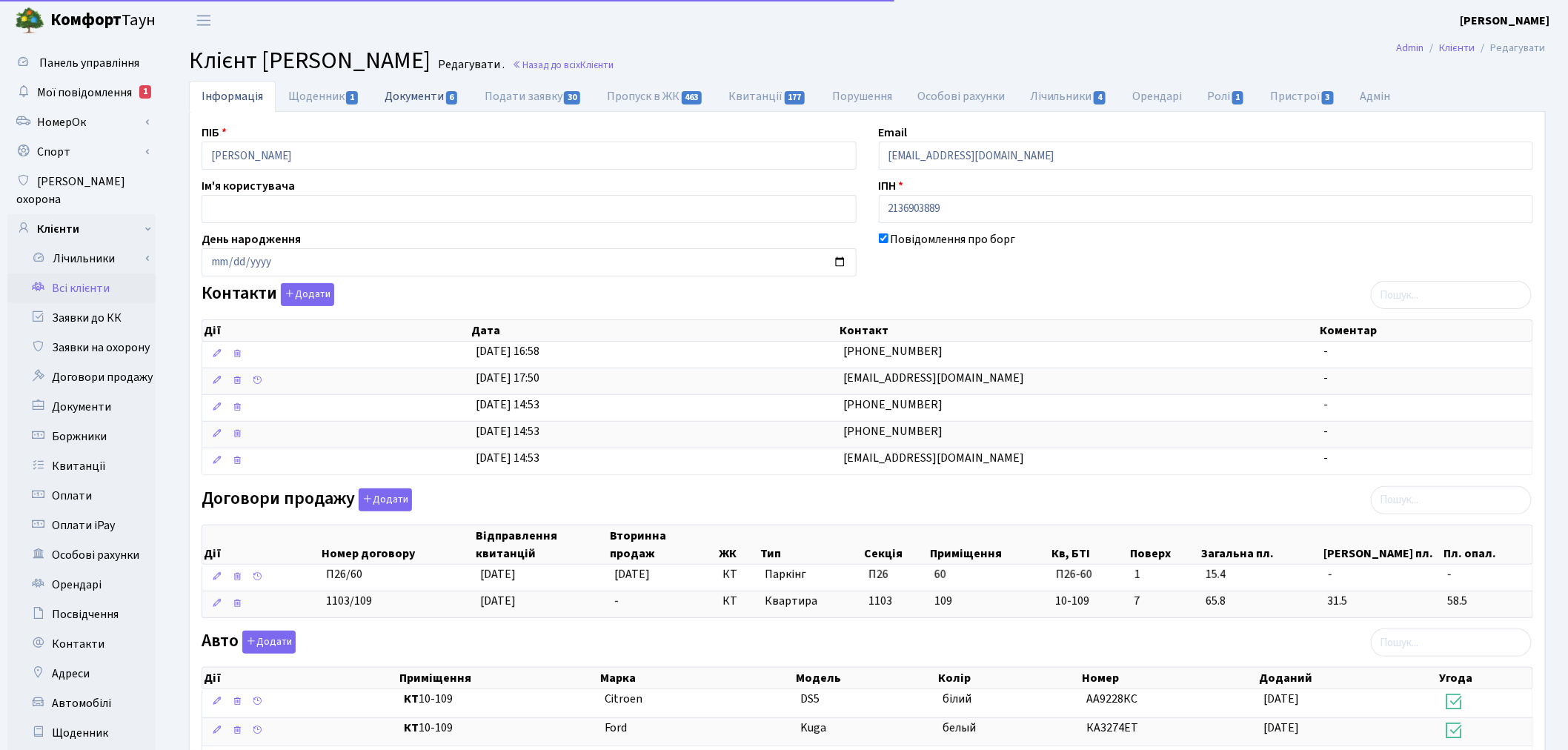
click at [405, 98] on link "Документи 6" at bounding box center [421, 96] width 100 height 30
select select "25"
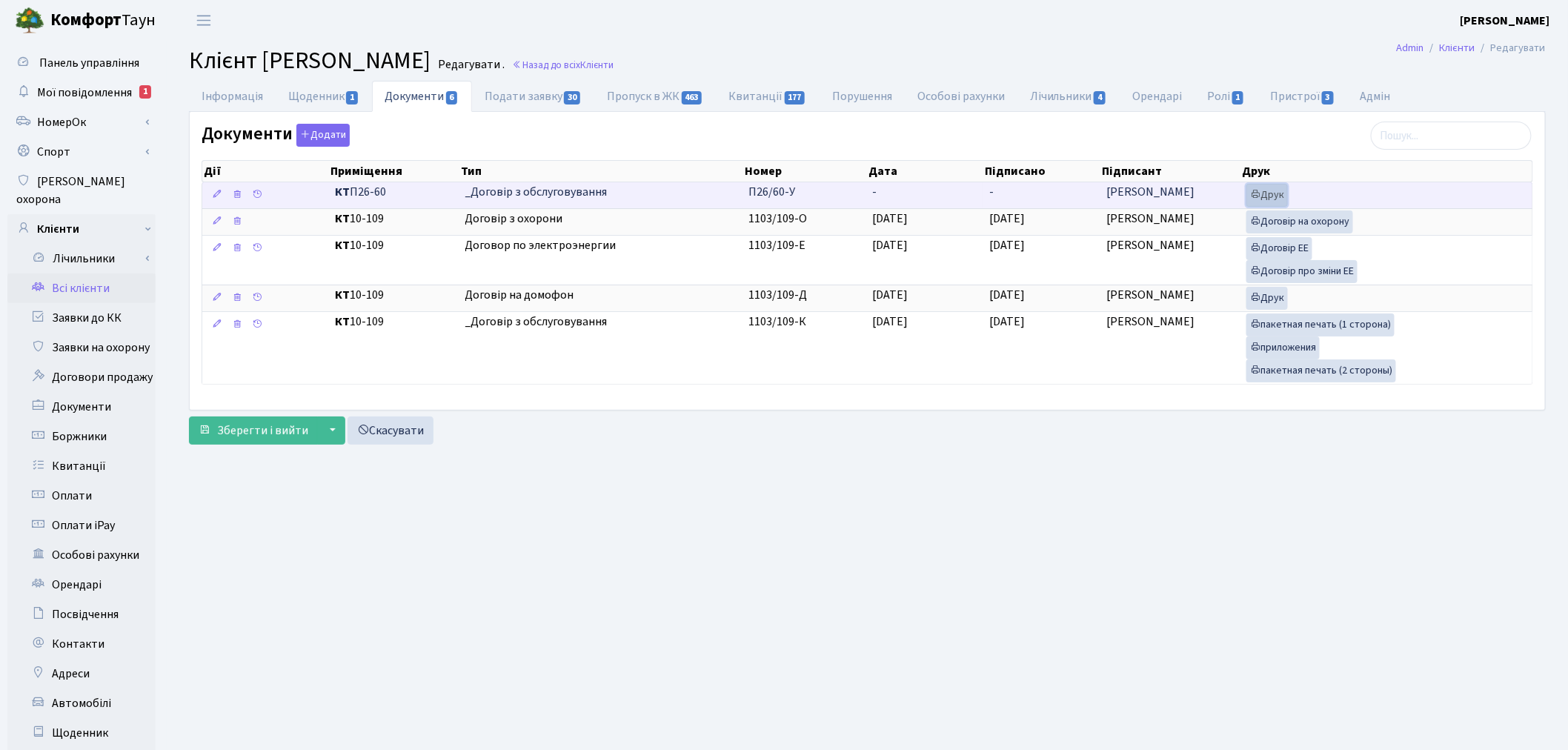
click at [1280, 192] on link "Друк" at bounding box center [1266, 195] width 42 height 23
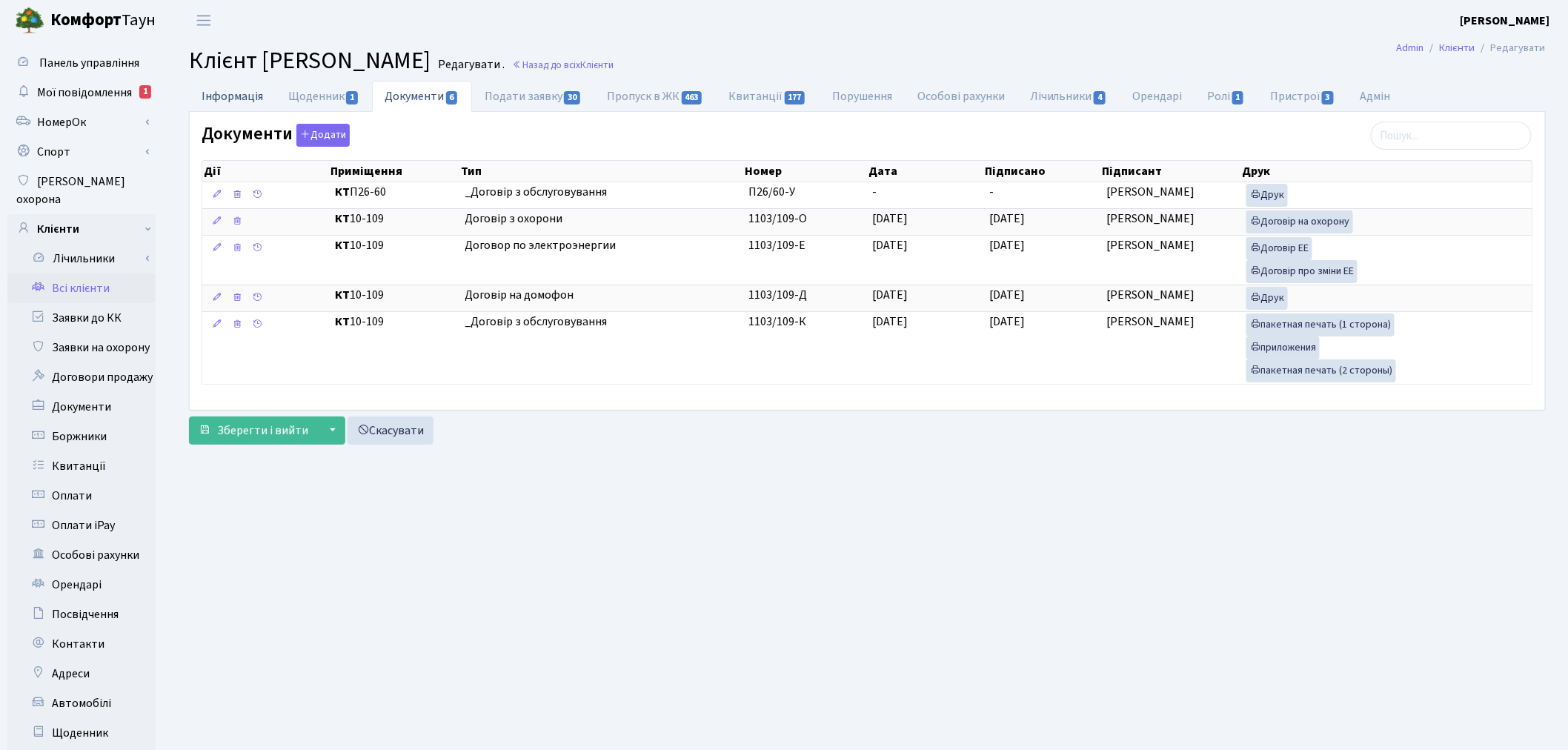
click at [253, 94] on link "Інформація" at bounding box center [232, 96] width 87 height 30
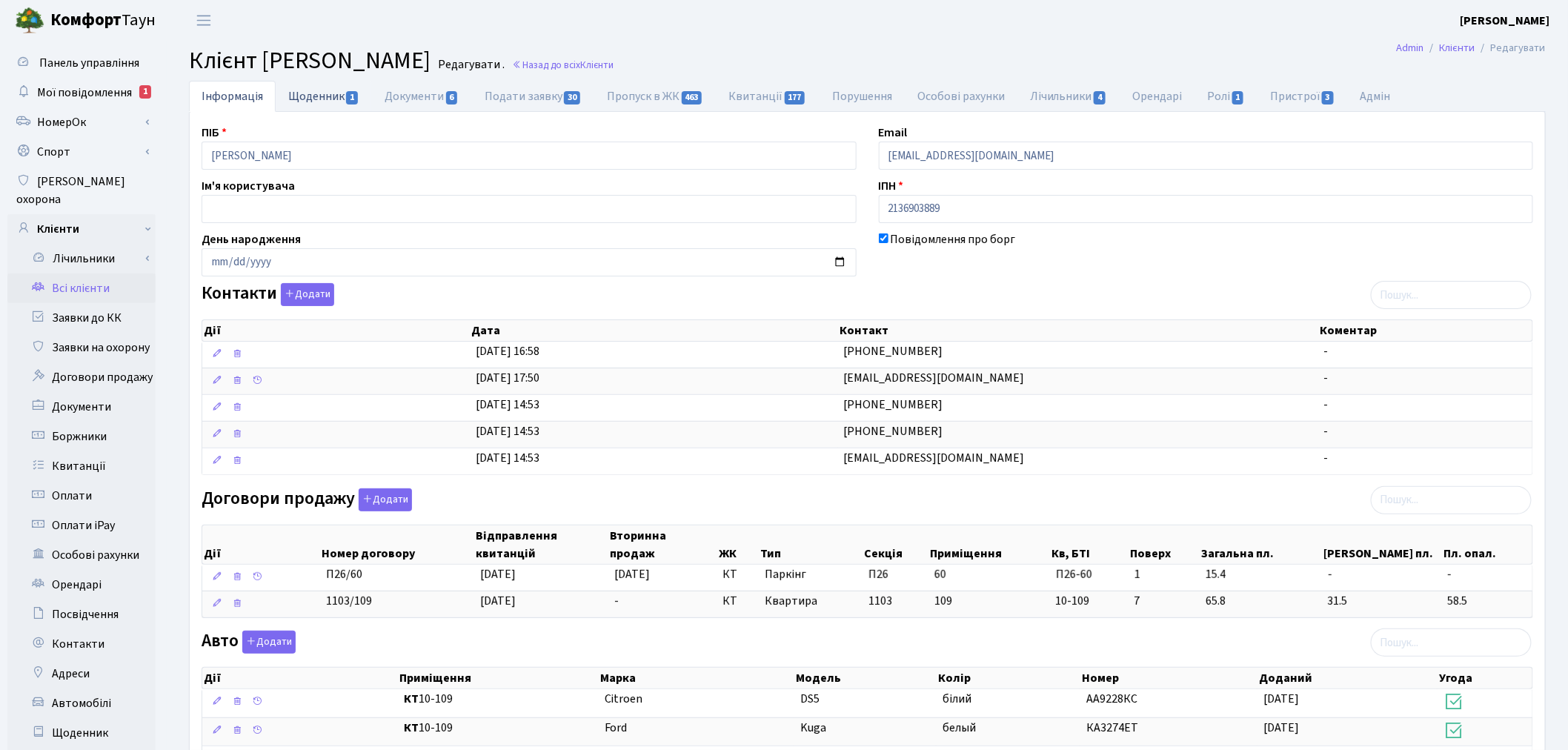
click at [312, 87] on link "Щоденник 1" at bounding box center [324, 96] width 97 height 30
select select "25"
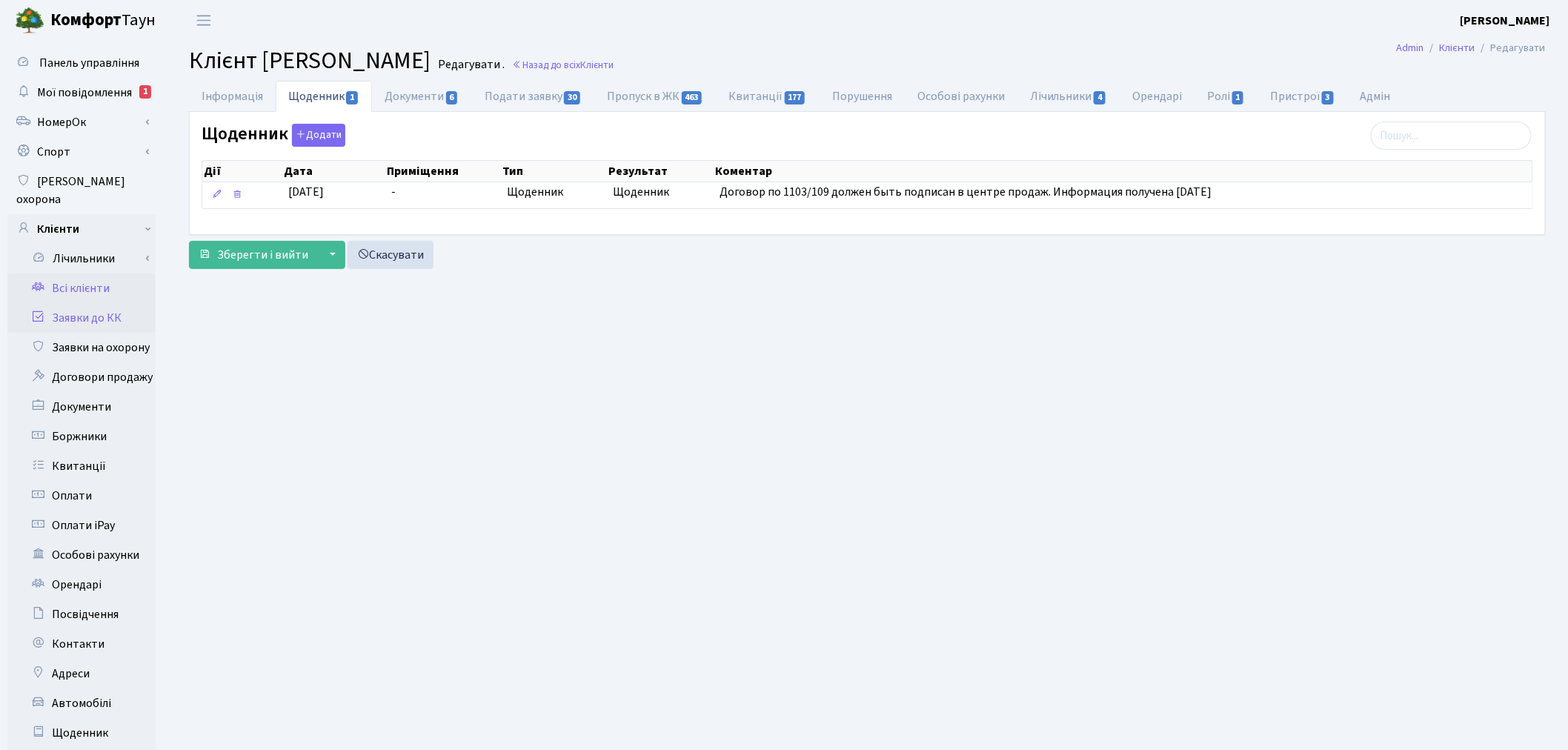
click at [97, 303] on link "Заявки до КК" at bounding box center [81, 317] width 148 height 30
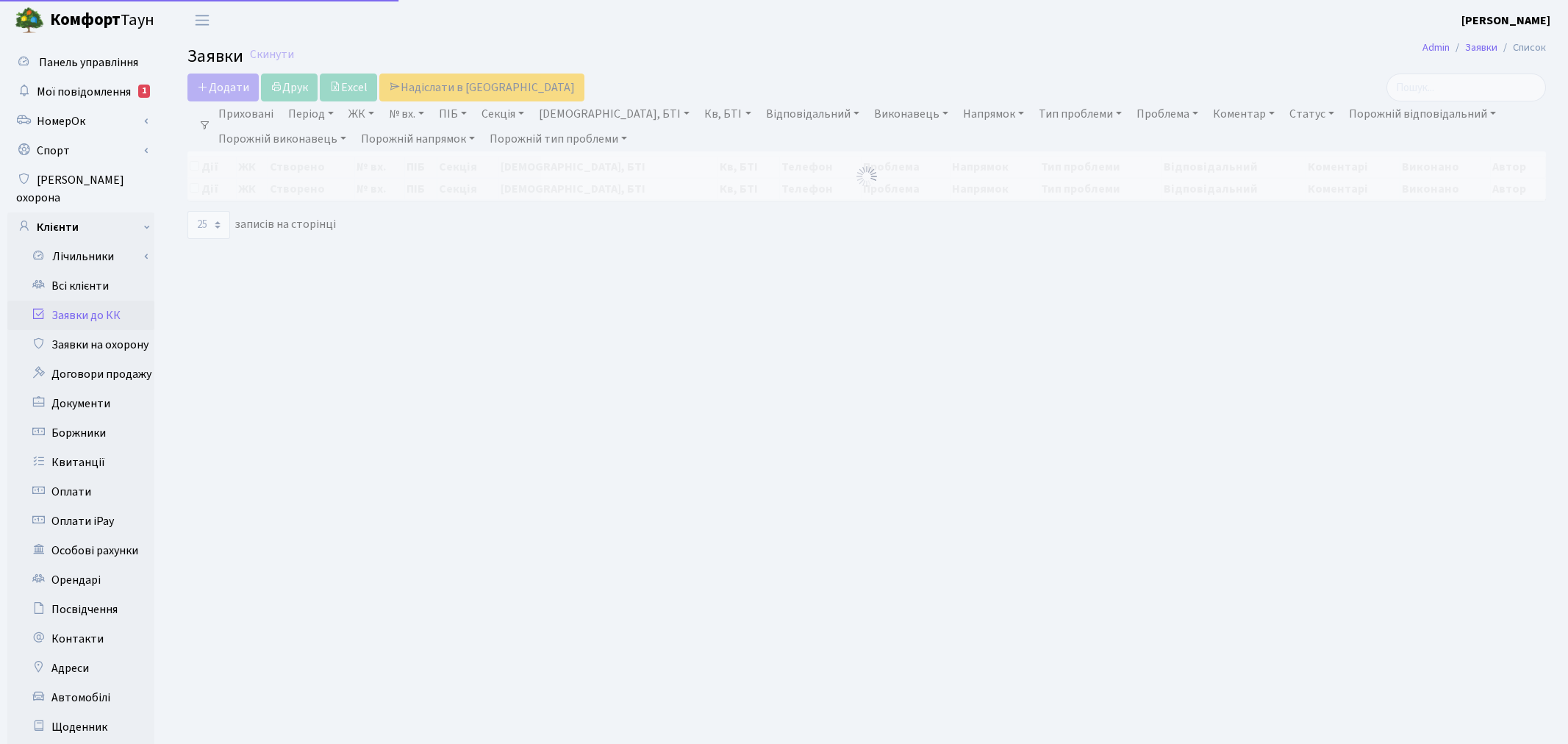
select select
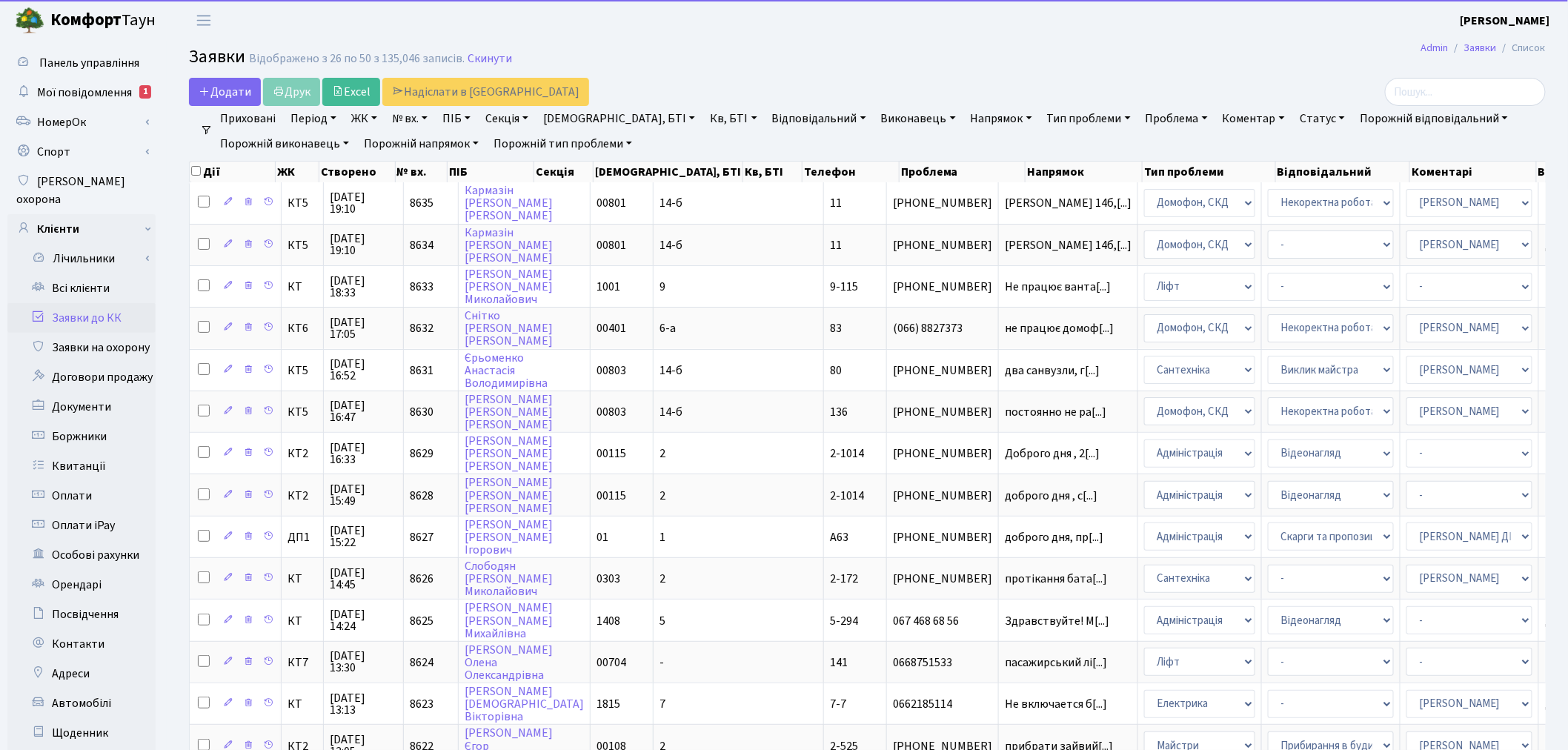
click at [363, 122] on link "ЖК" at bounding box center [363, 119] width 38 height 25
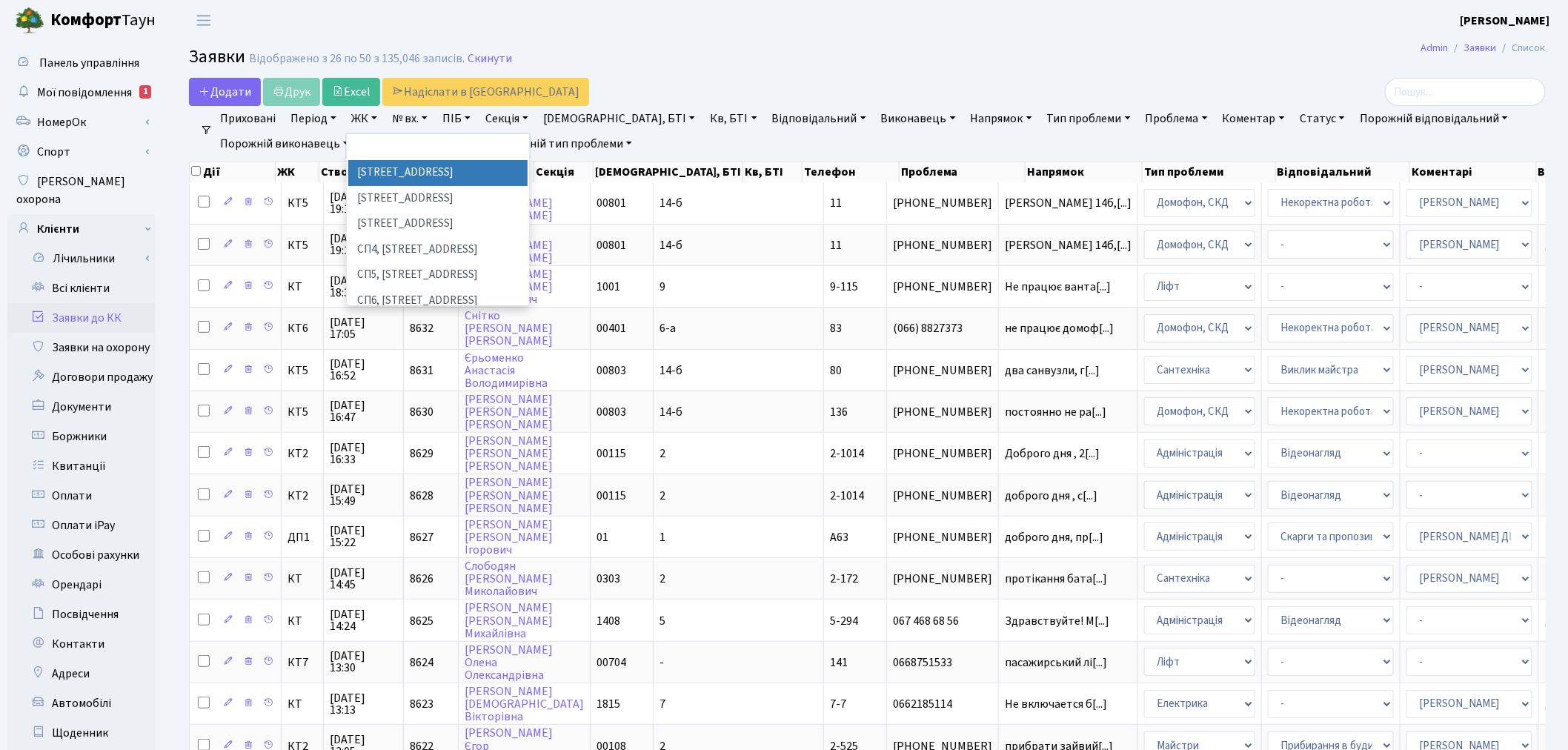
scroll to position [329, 0]
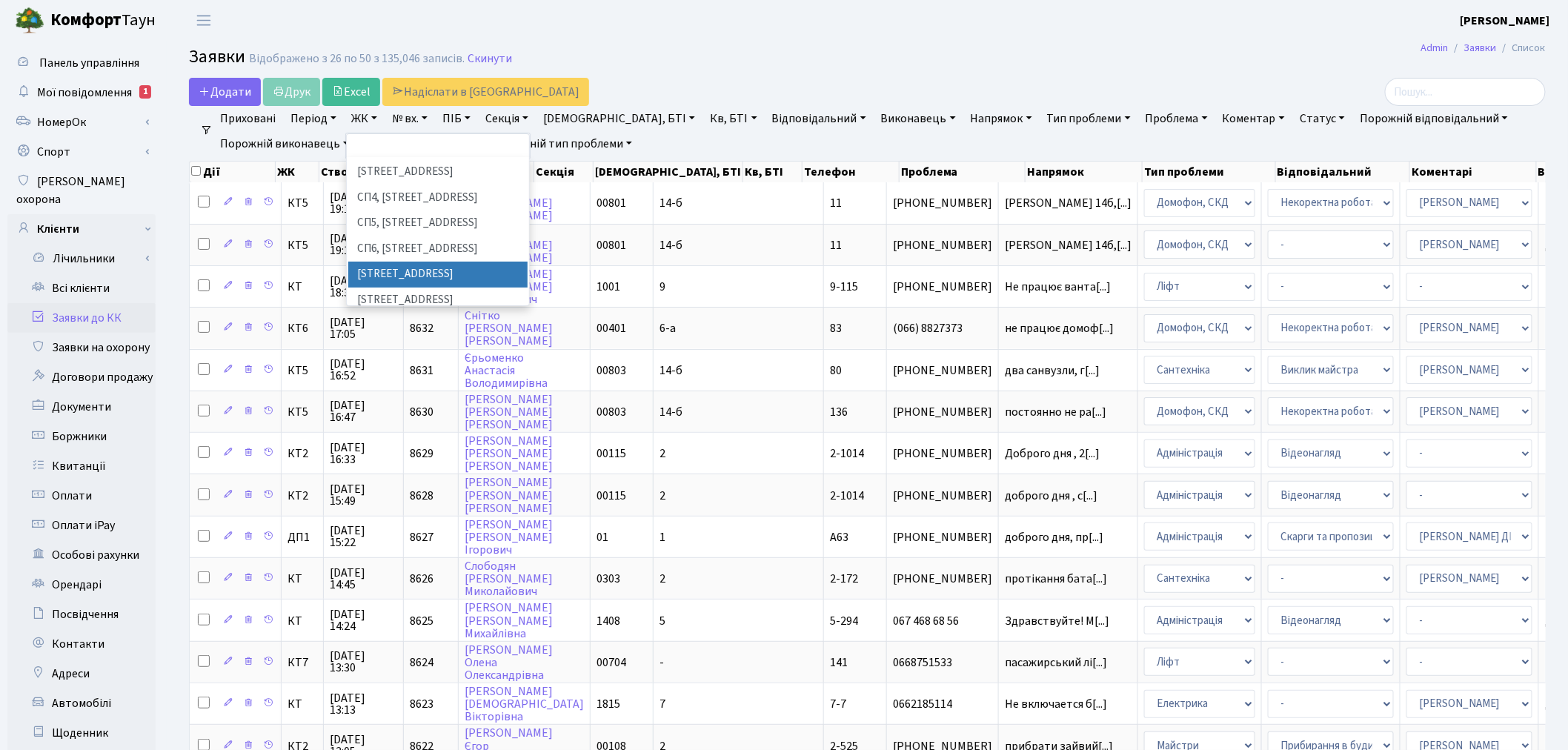
click at [433, 262] on li "[STREET_ADDRESS]" at bounding box center [437, 274] width 179 height 26
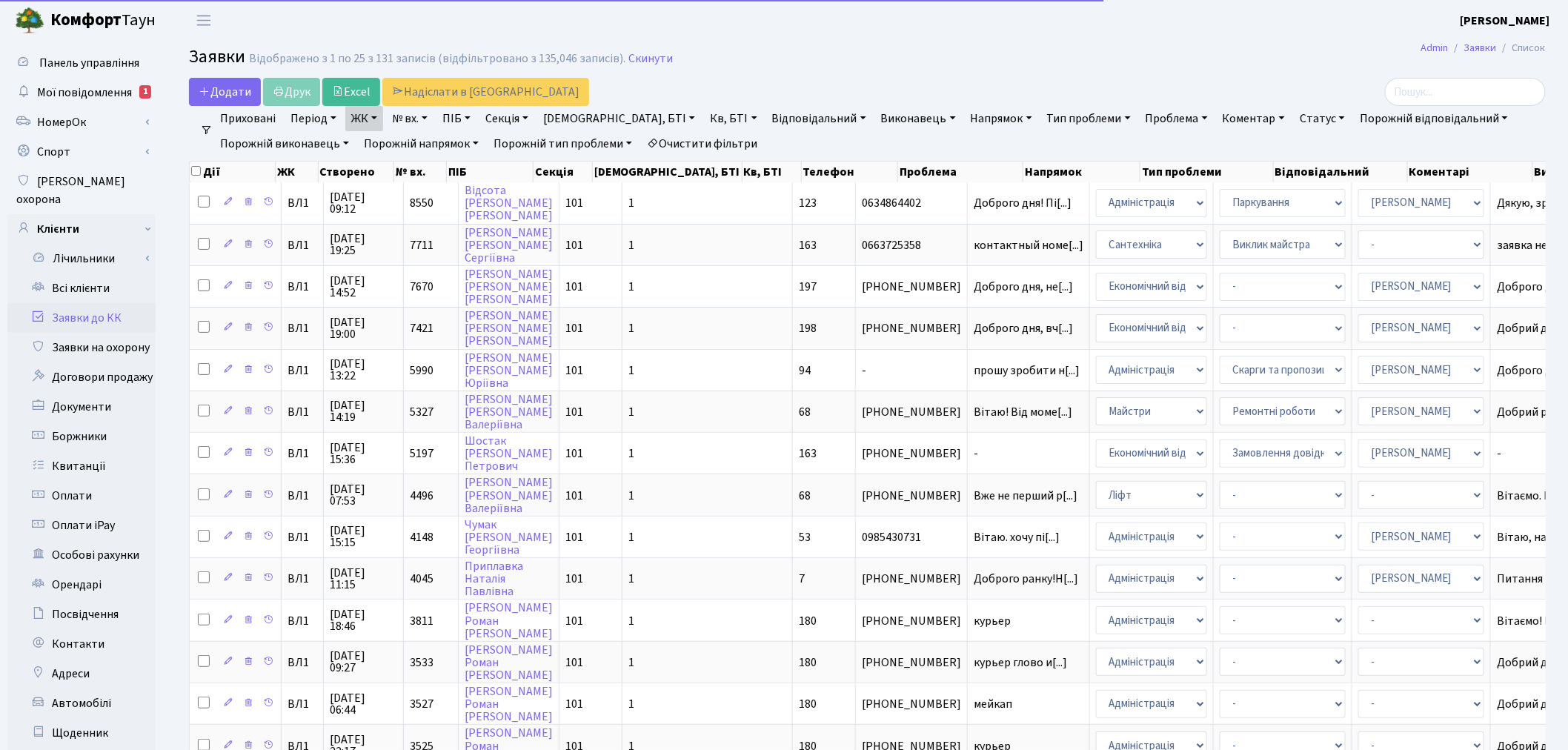
click at [379, 119] on link "ЖК" at bounding box center [363, 119] width 38 height 25
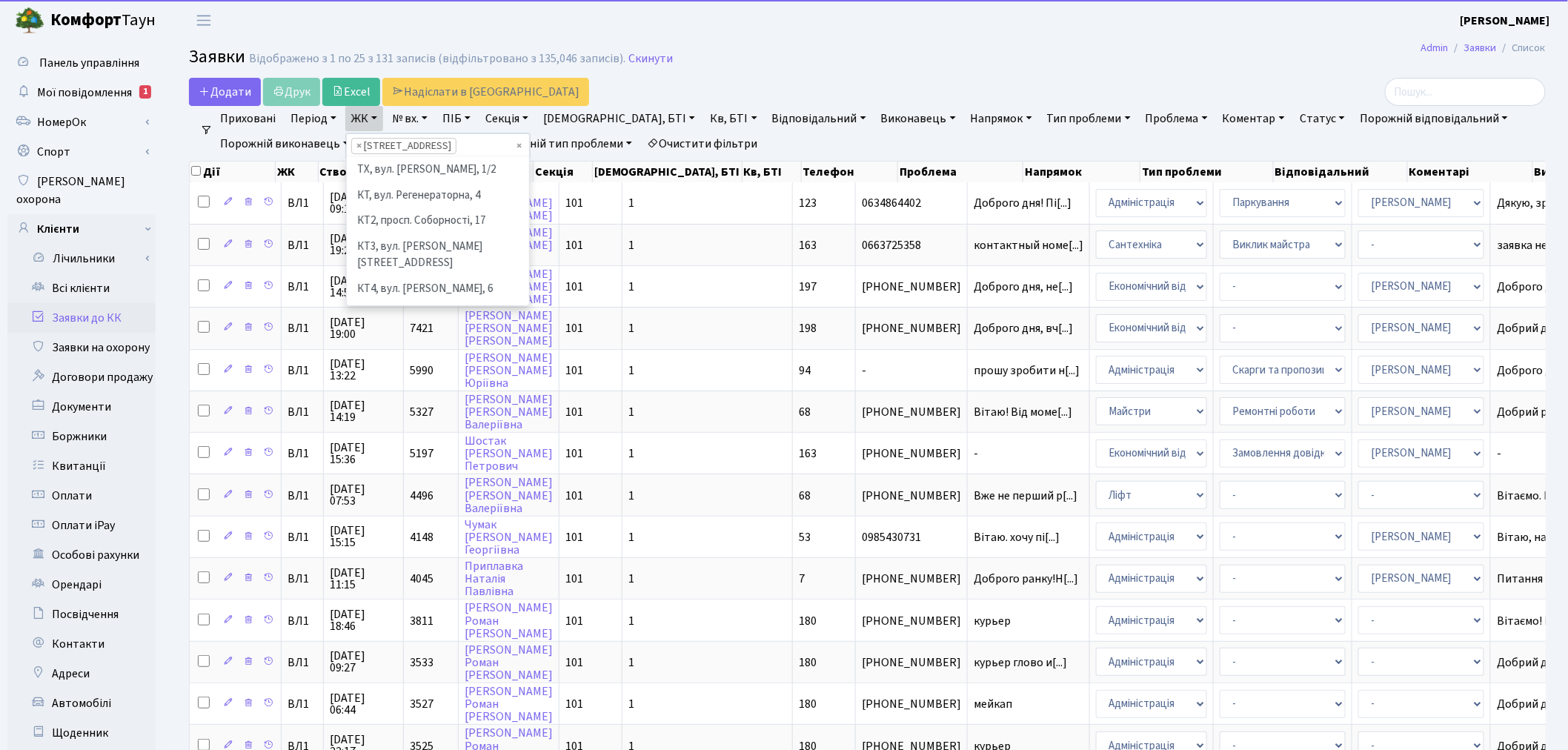
scroll to position [357, 0]
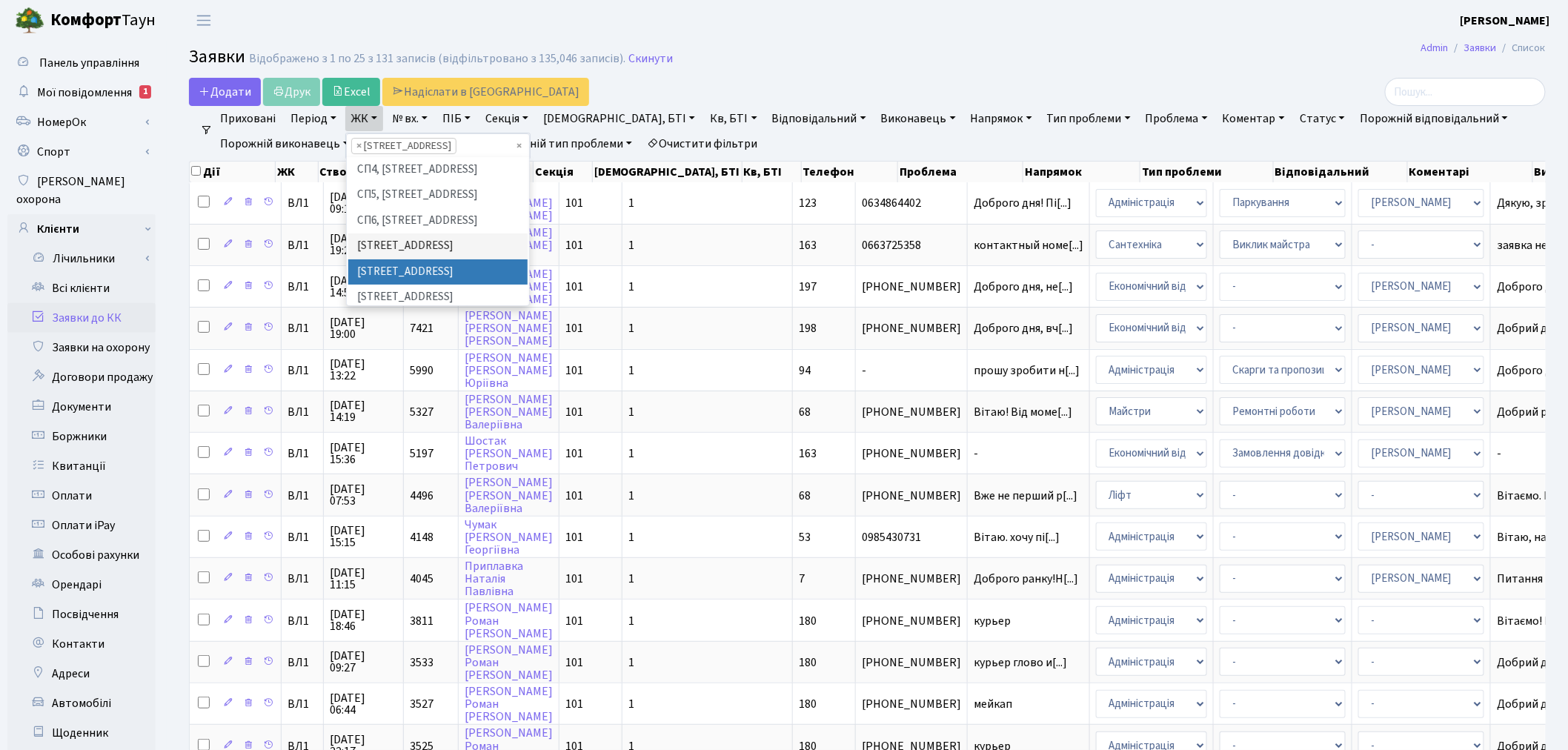
click at [391, 259] on li "[STREET_ADDRESS]" at bounding box center [437, 272] width 179 height 26
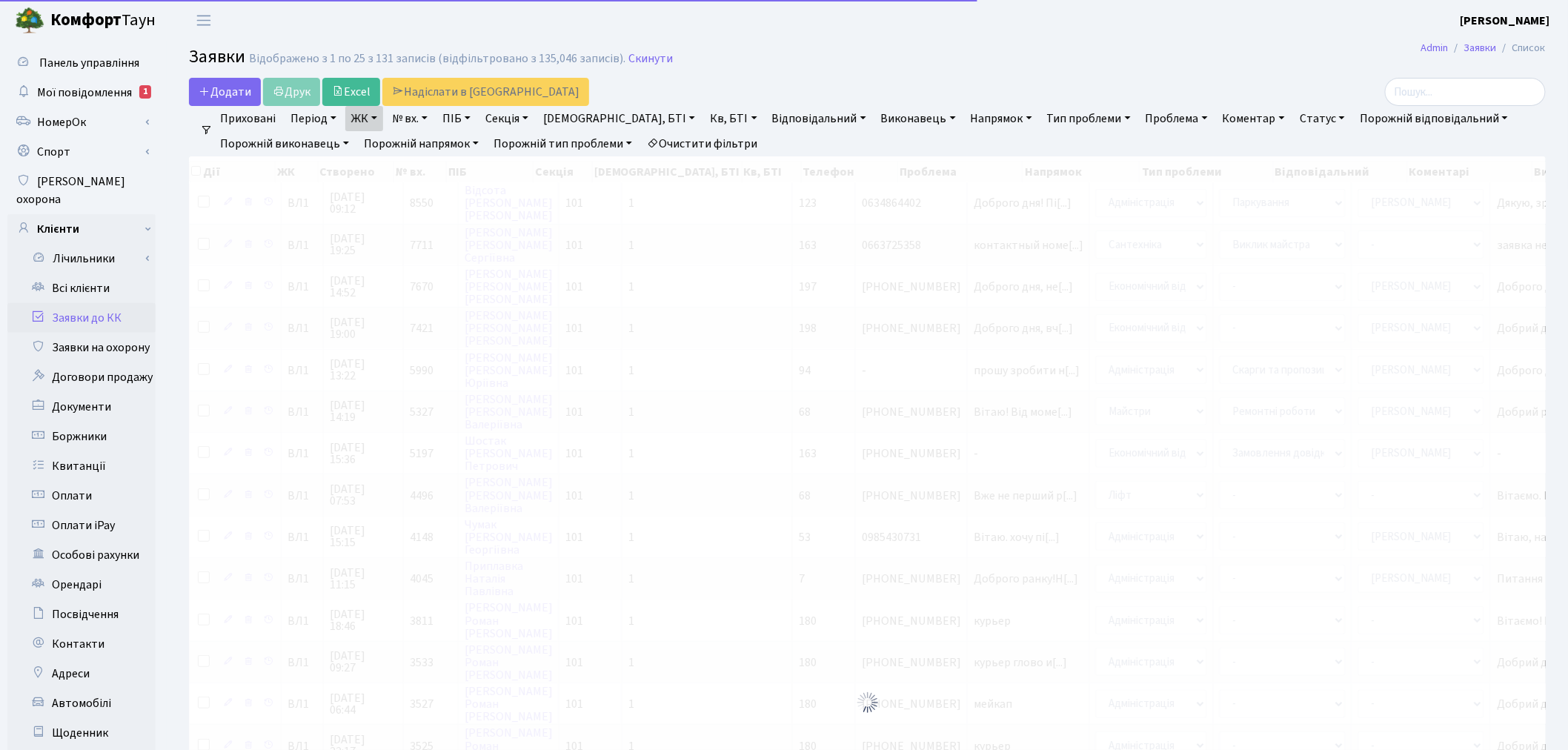
click at [357, 121] on link "ЖК" at bounding box center [363, 119] width 38 height 25
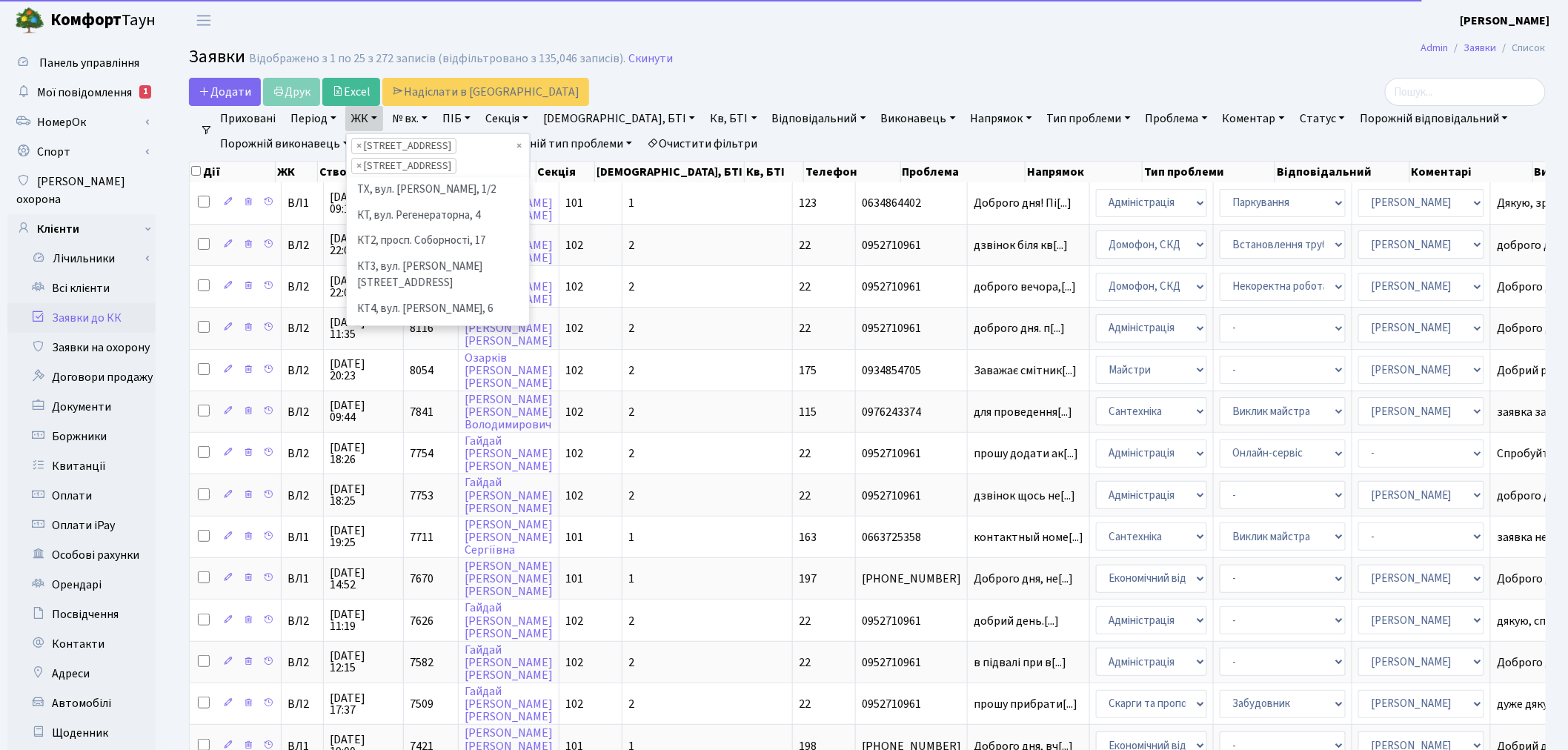
scroll to position [382, 0]
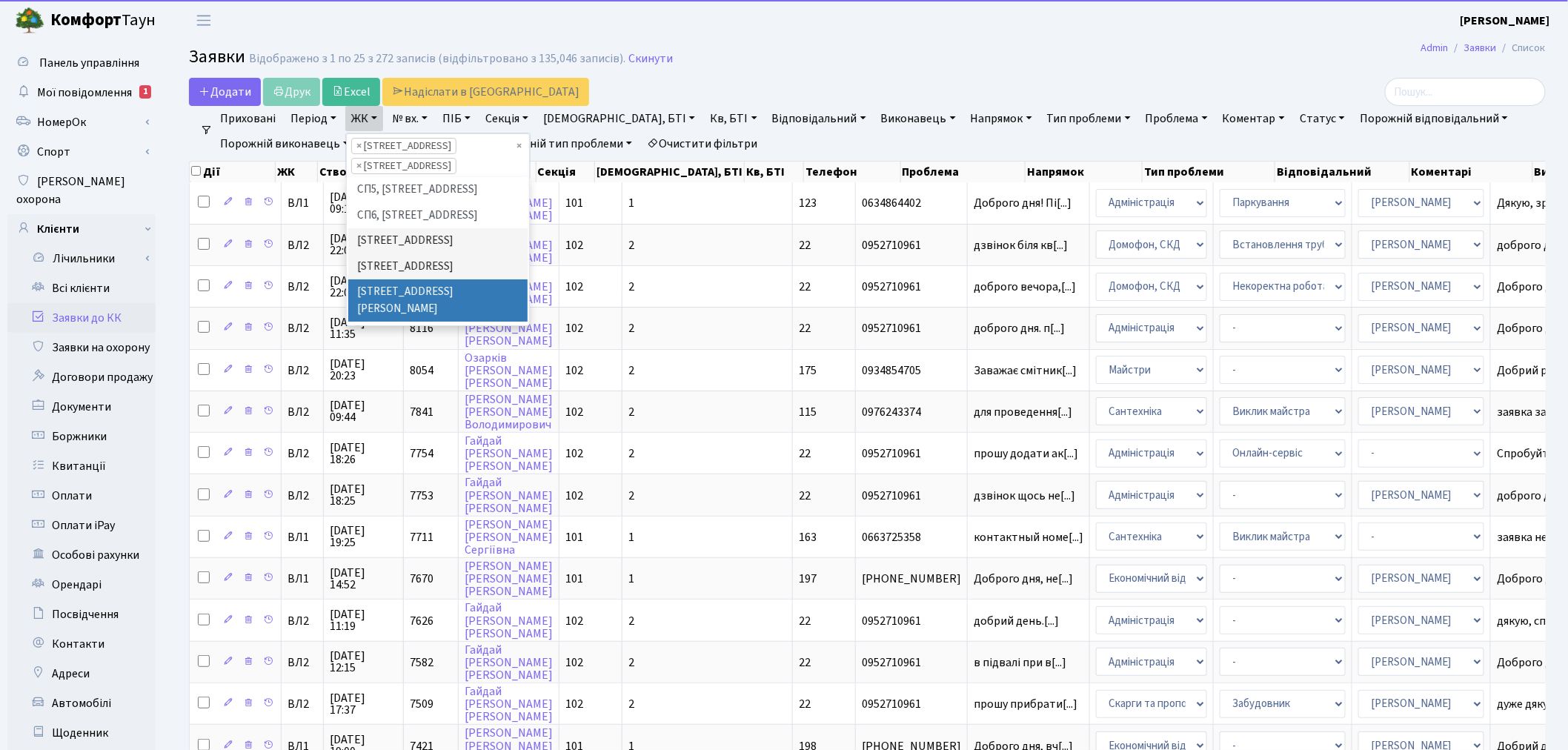
click at [376, 279] on li "[STREET_ADDRESS][PERSON_NAME]" at bounding box center [437, 301] width 179 height 43
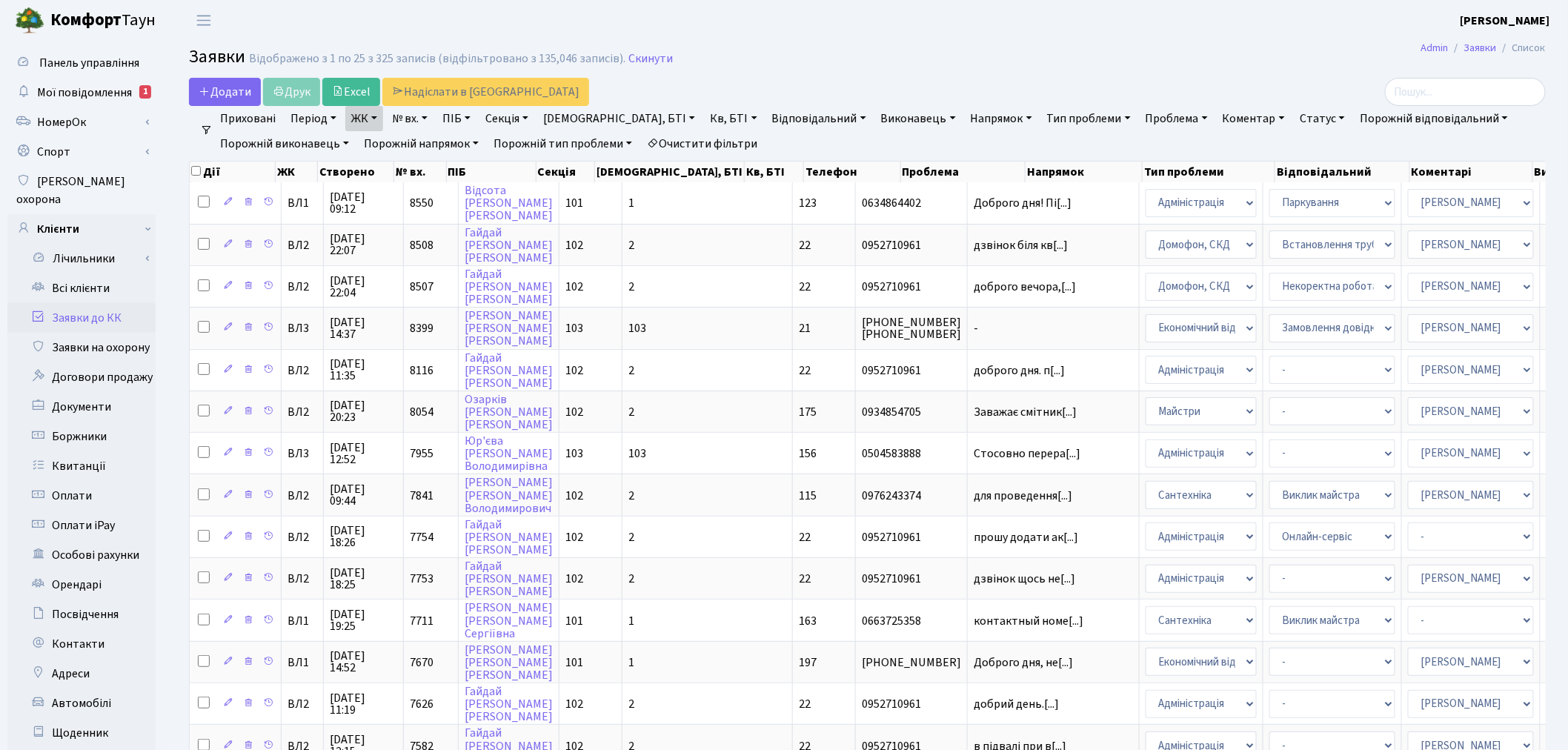
click at [1293, 119] on link "Статус" at bounding box center [1321, 119] width 57 height 25
click at [1294, 205] on link "Не виконано" at bounding box center [1352, 209] width 117 height 23
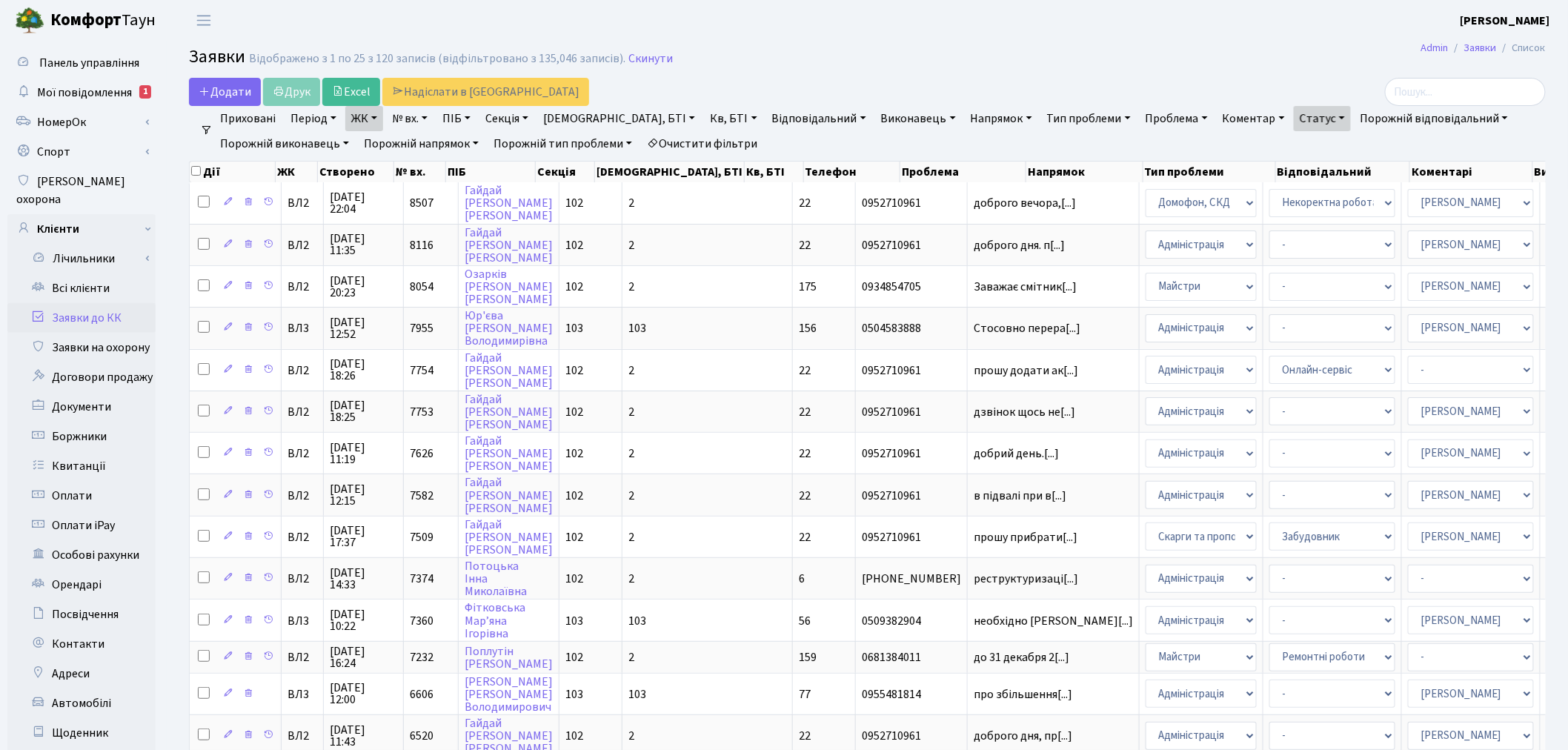
scroll to position [538, 0]
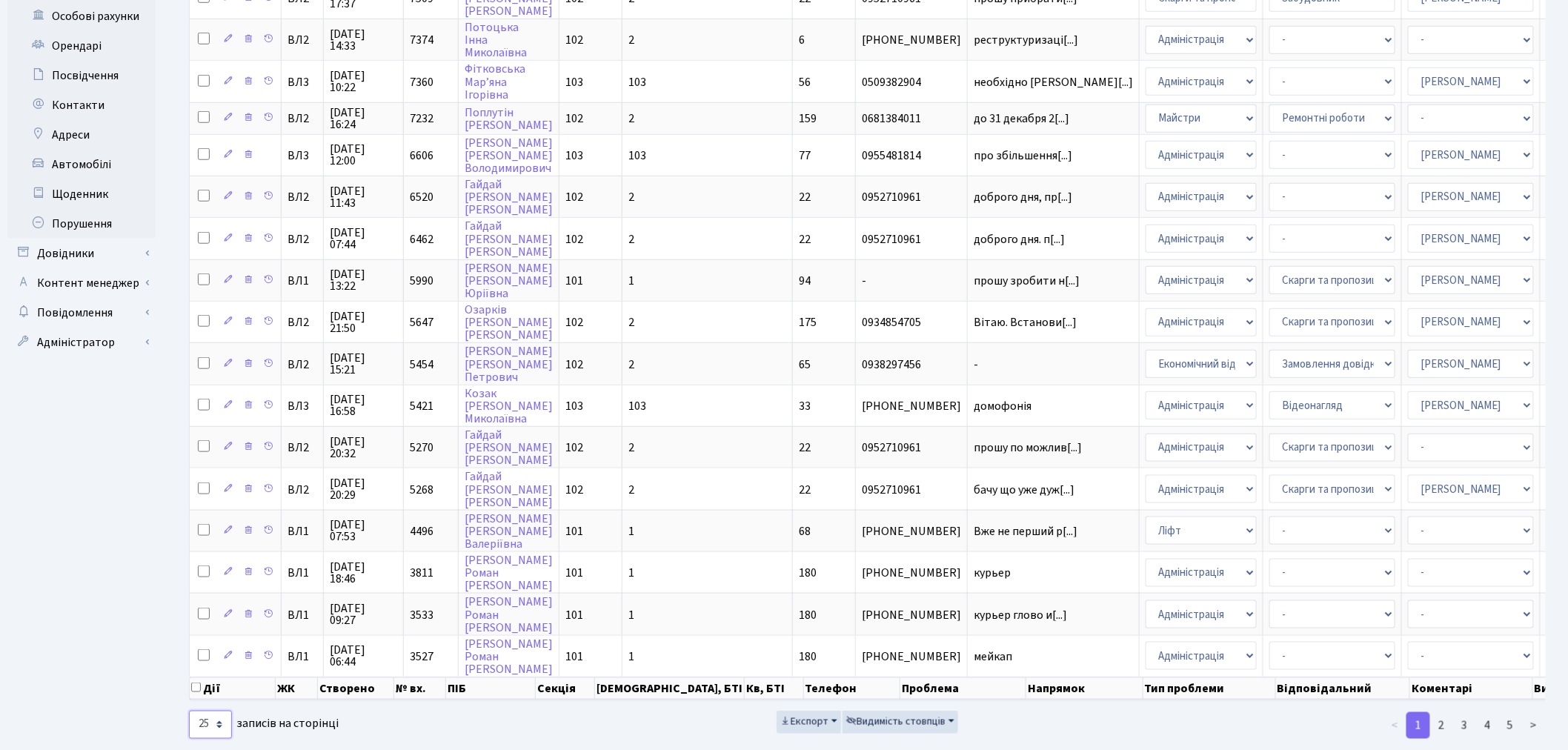
click at [213, 710] on select "10 25 50 100 250 500 1,000" at bounding box center [210, 724] width 43 height 28
select select "1000"
click at [189, 710] on select "10 25 50 100 250 500 1,000" at bounding box center [210, 724] width 43 height 28
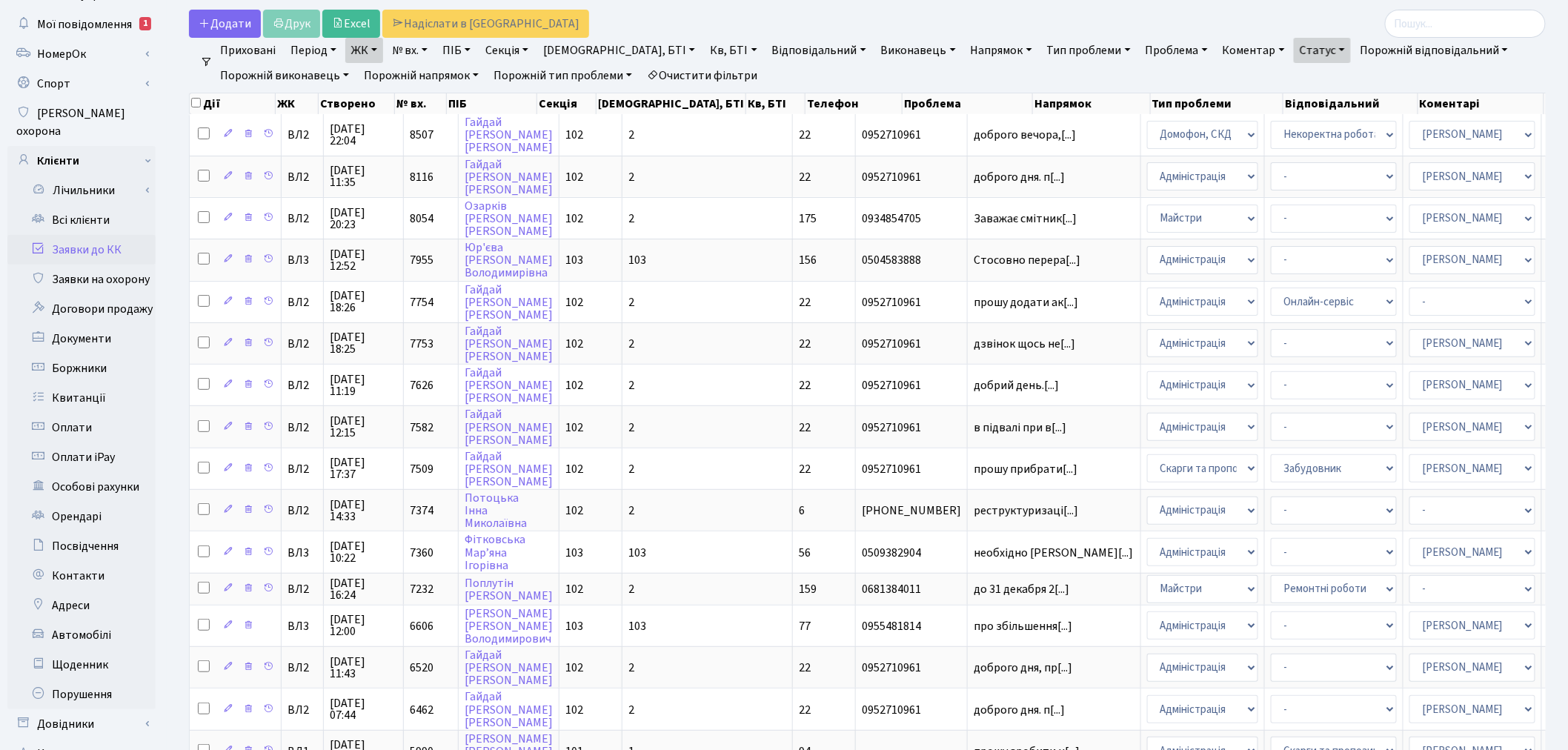
scroll to position [0, 0]
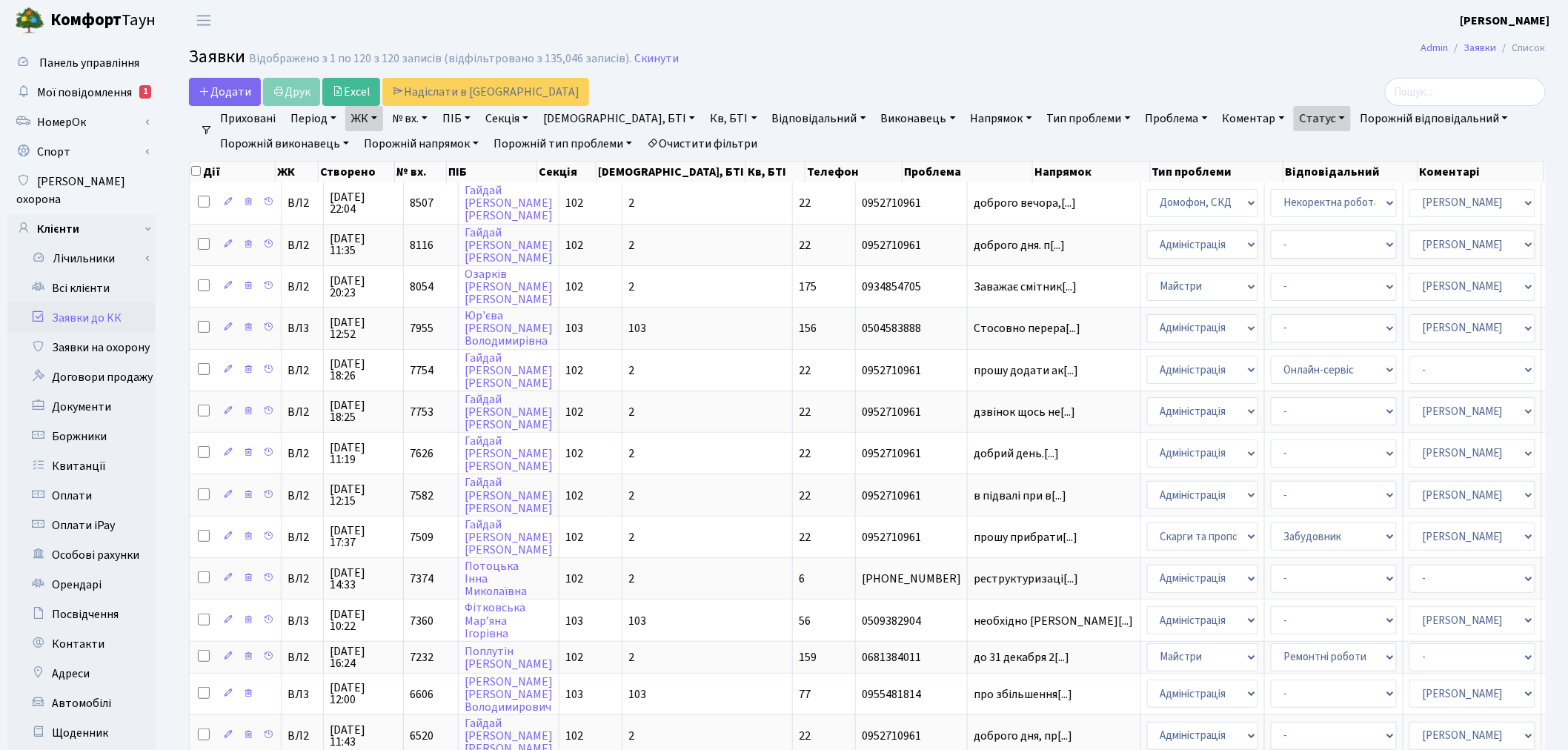
click at [196, 163] on span at bounding box center [197, 171] width 12 height 16
click at [200, 168] on input "checkbox" at bounding box center [196, 171] width 10 height 10
checkbox input "true"
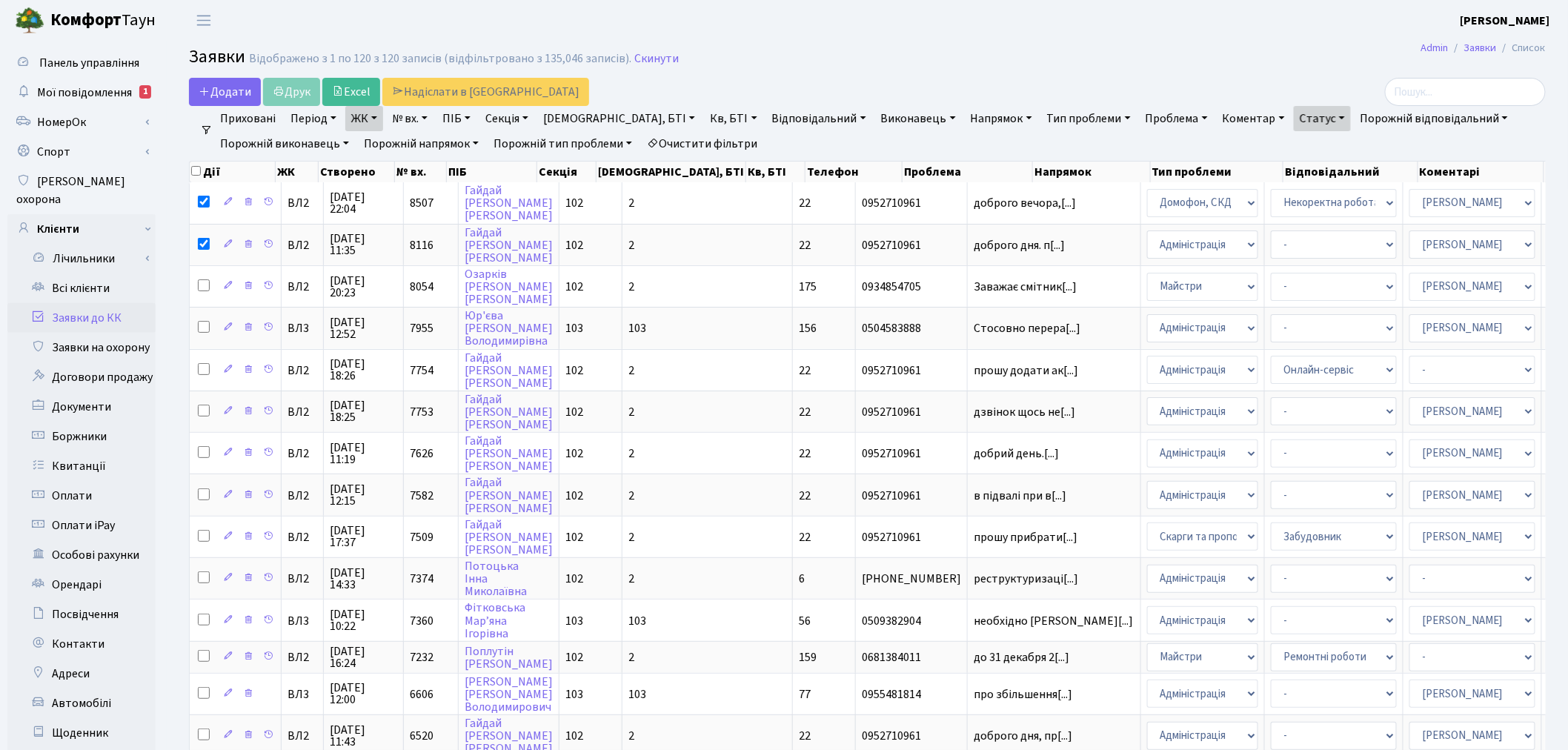
checkbox input "true"
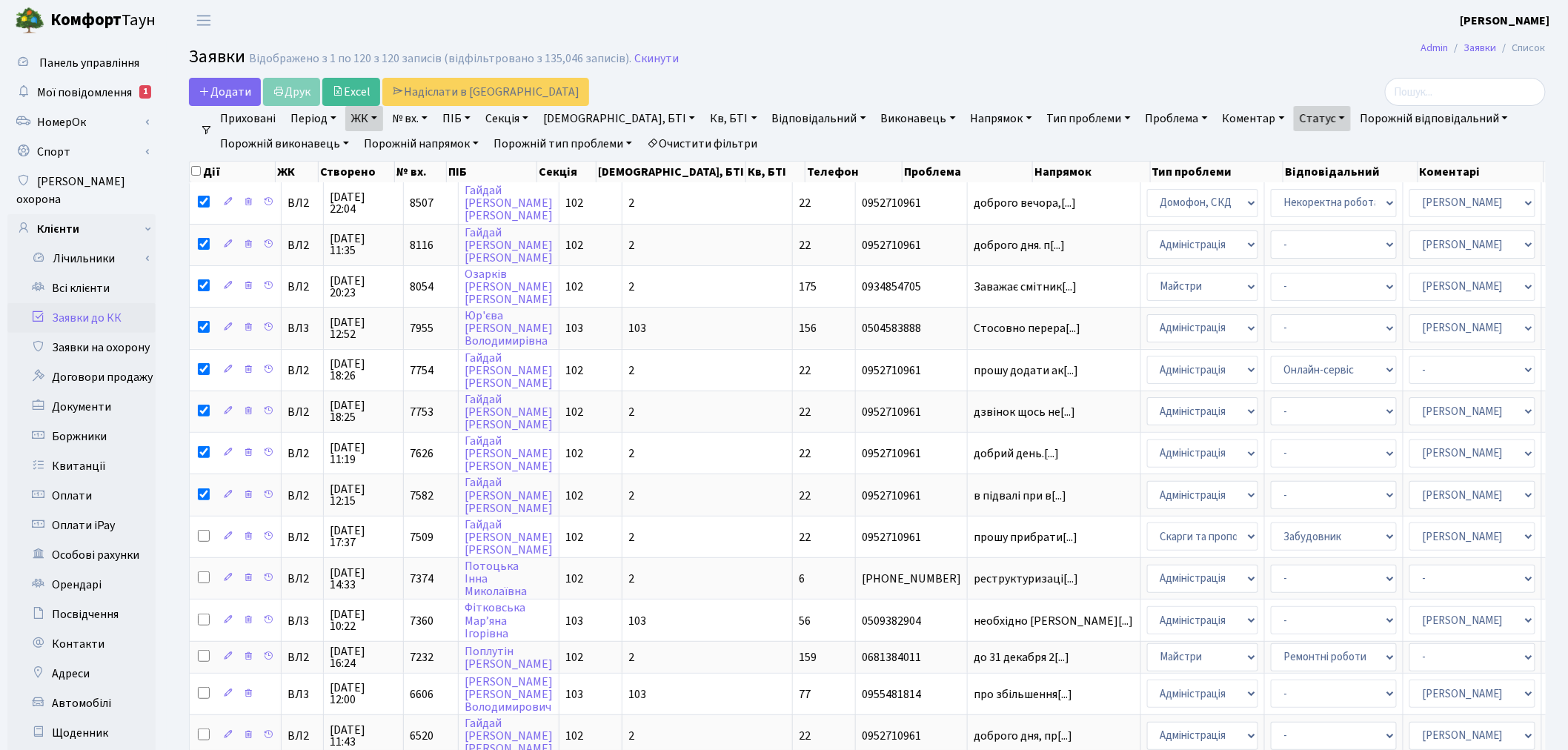
checkbox input "true"
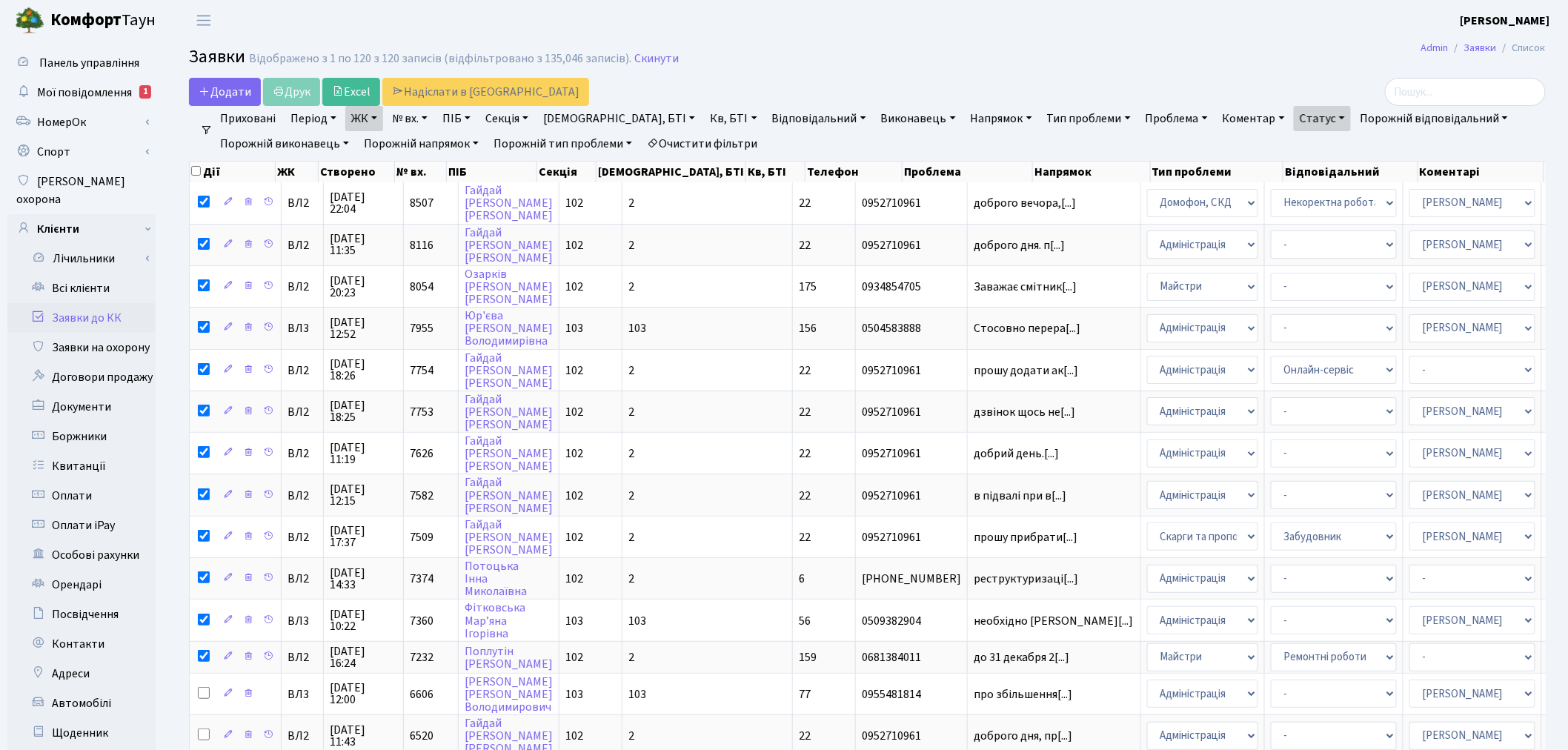
checkbox input "true"
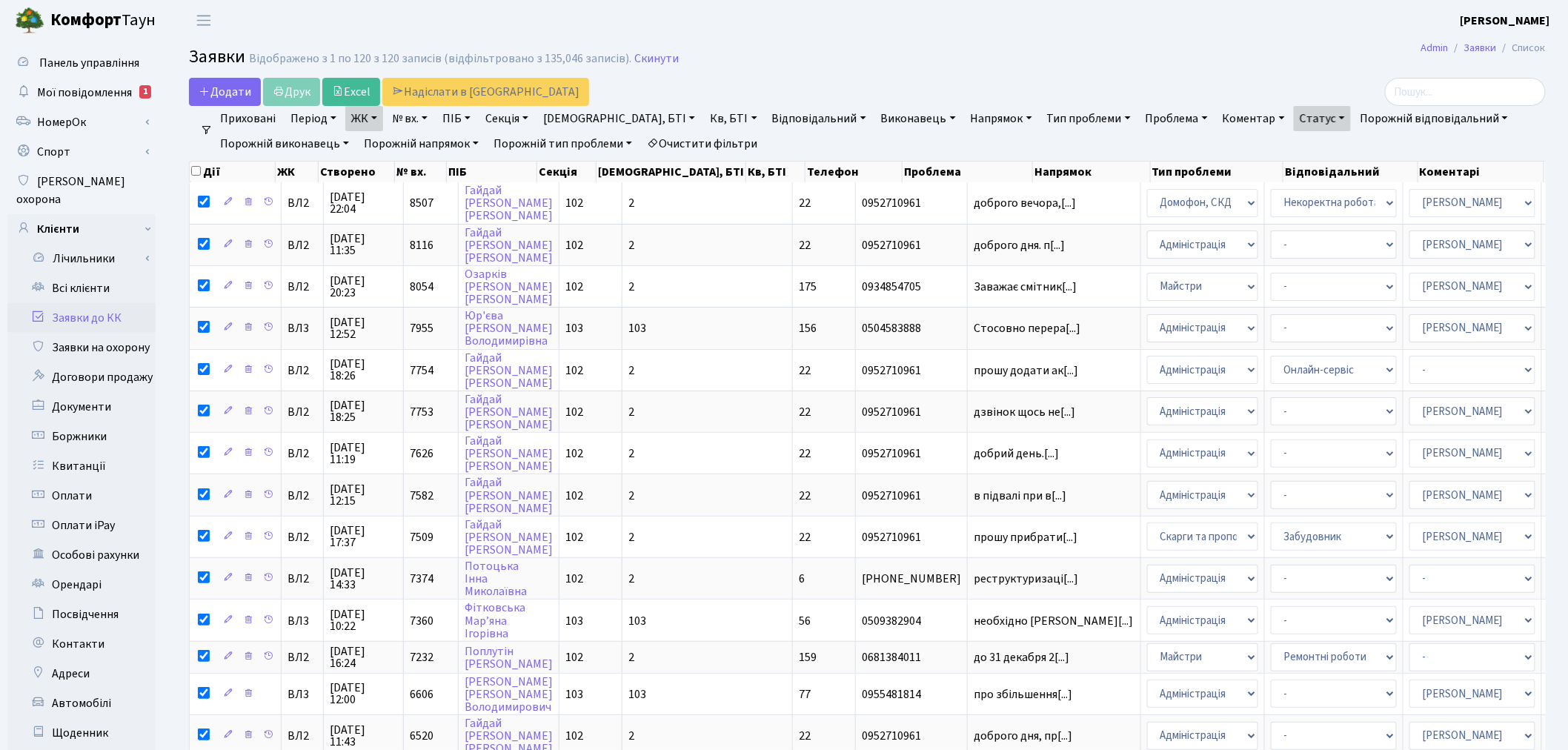
checkbox input "true"
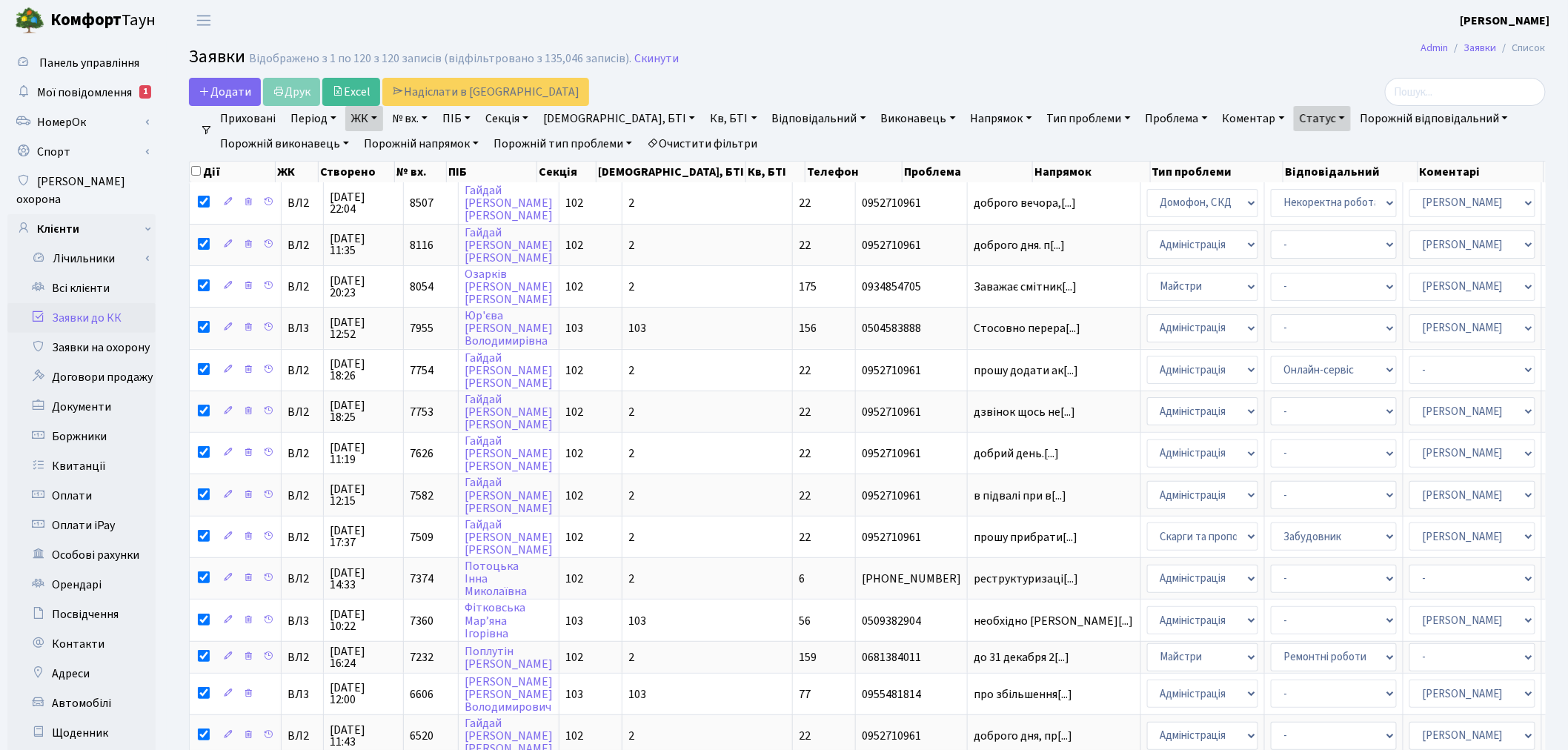
checkbox input "true"
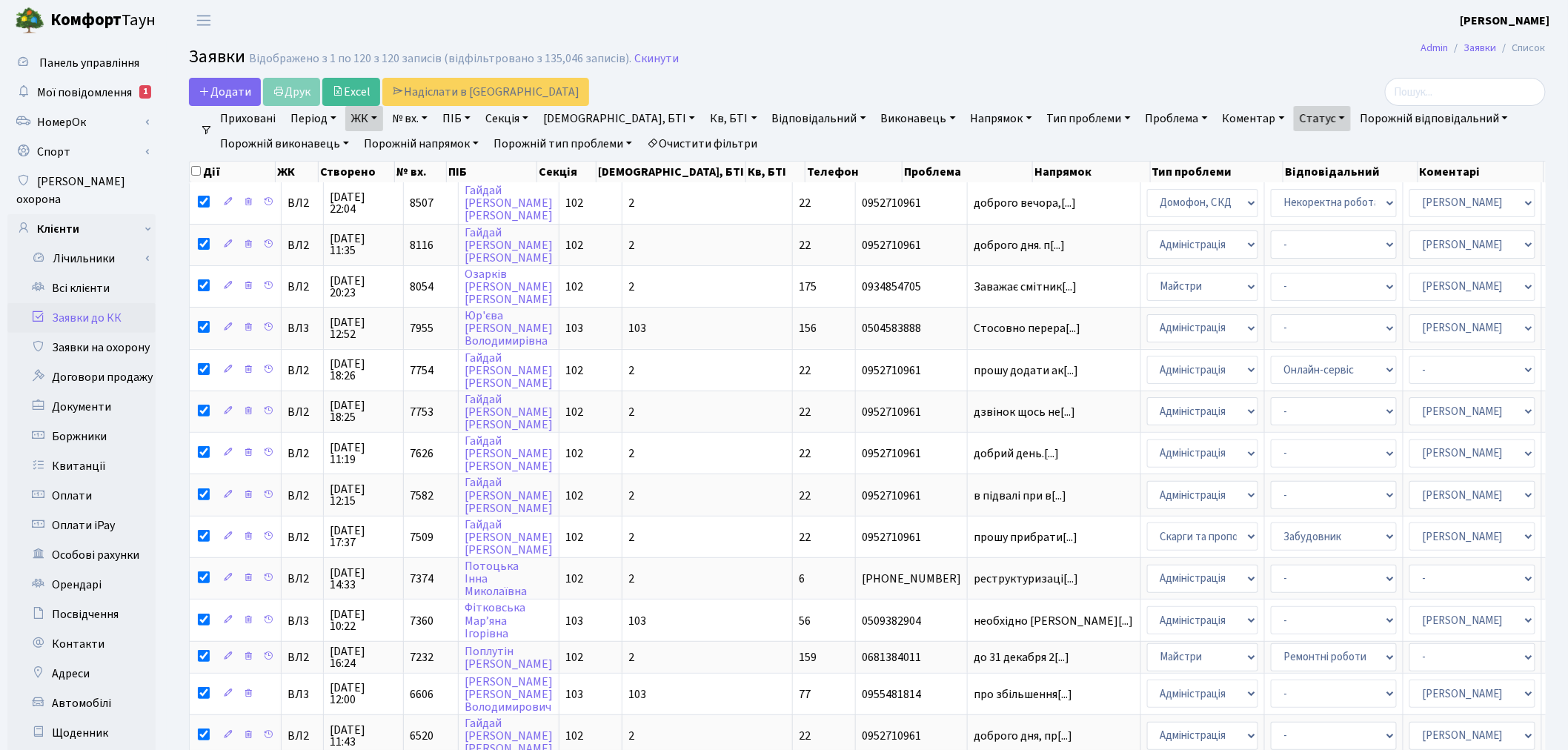
checkbox input "true"
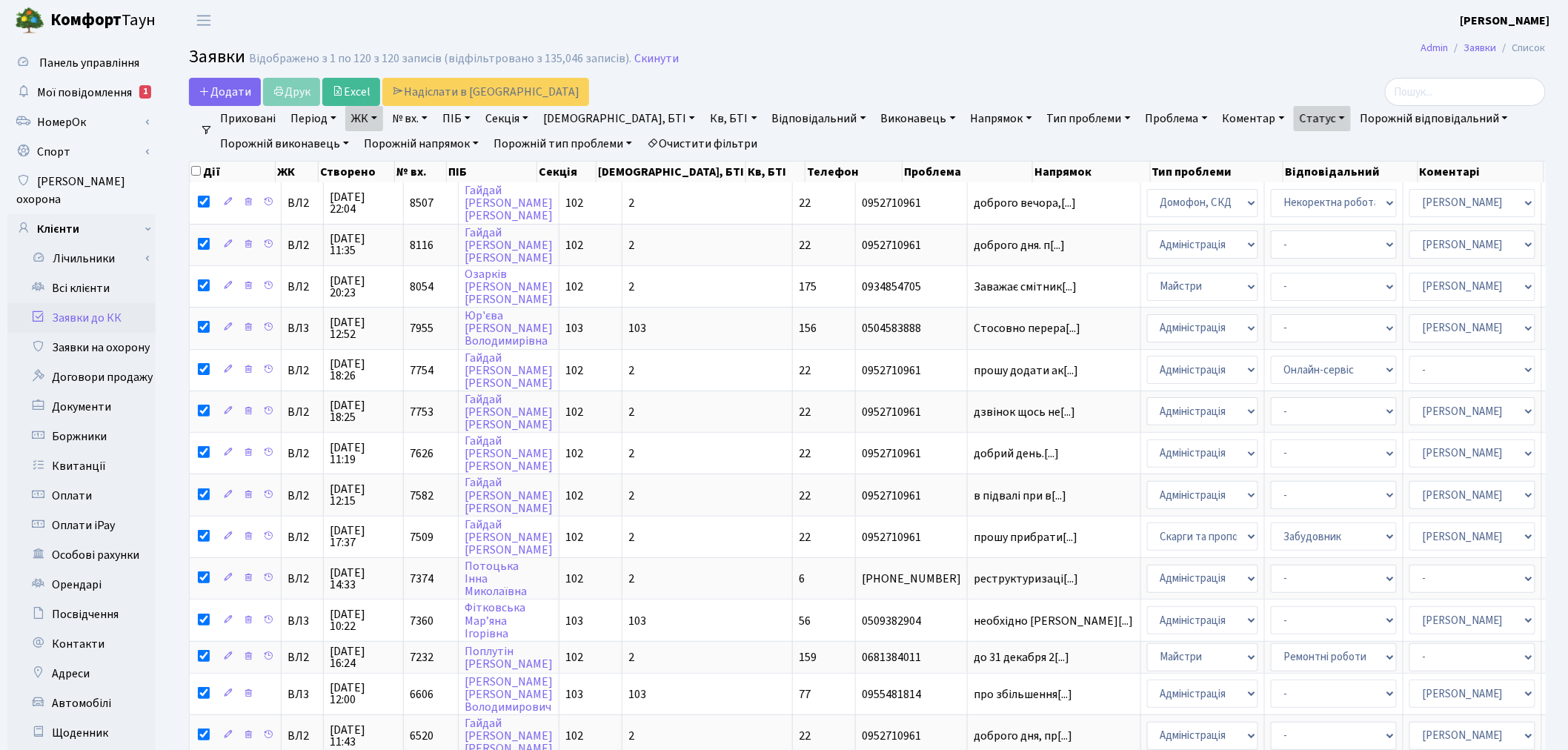
checkbox input "true"
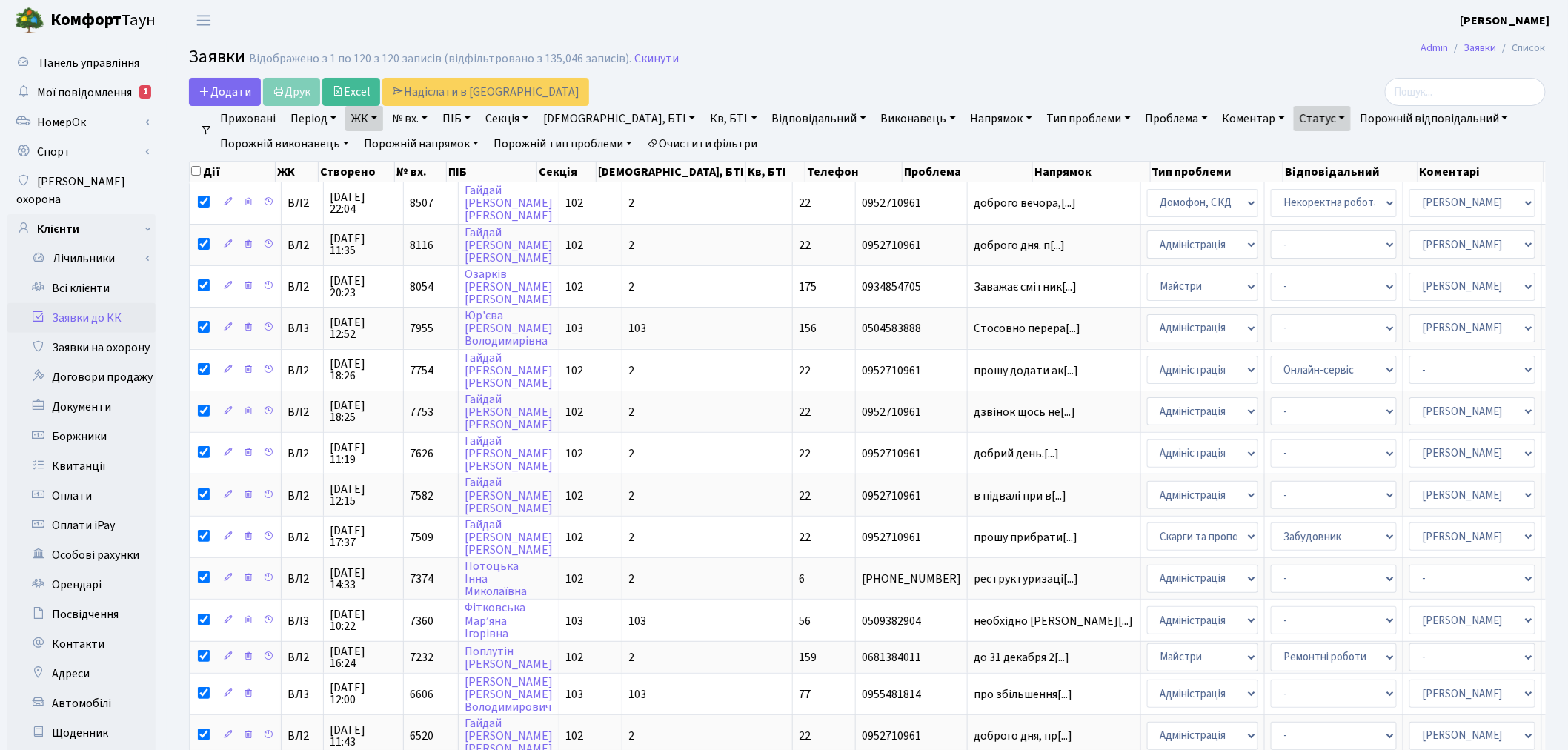
checkbox input "true"
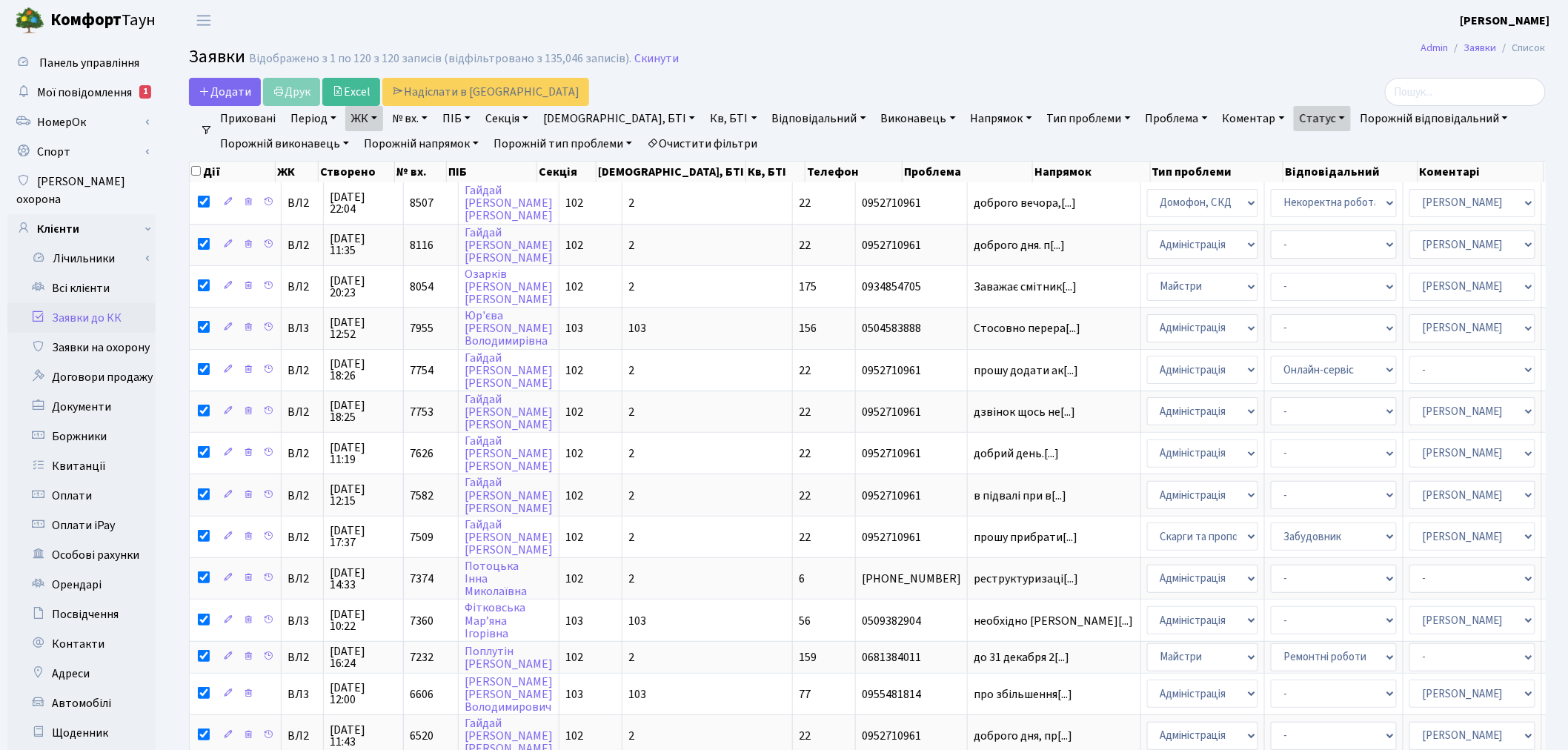
checkbox input "true"
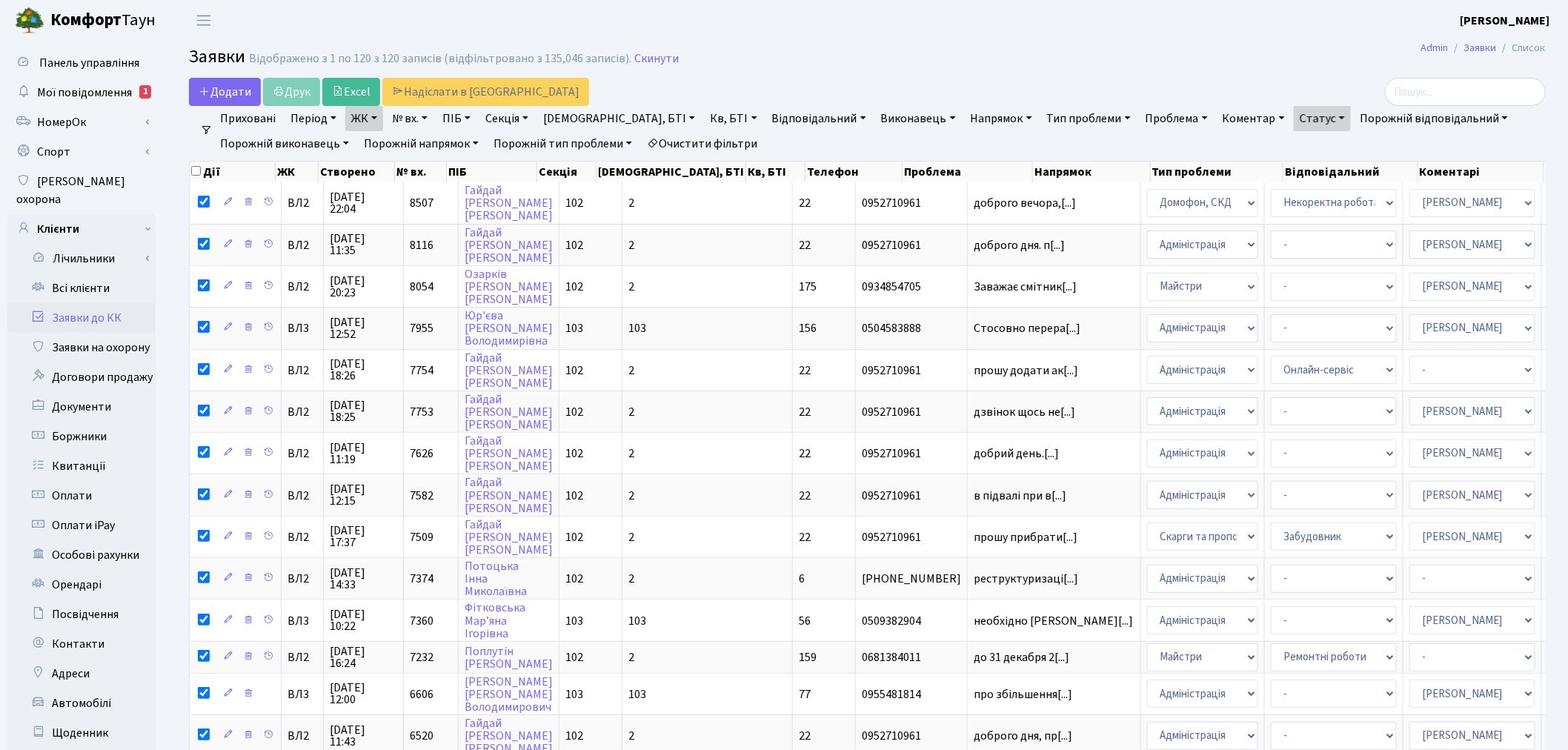
checkbox input "true"
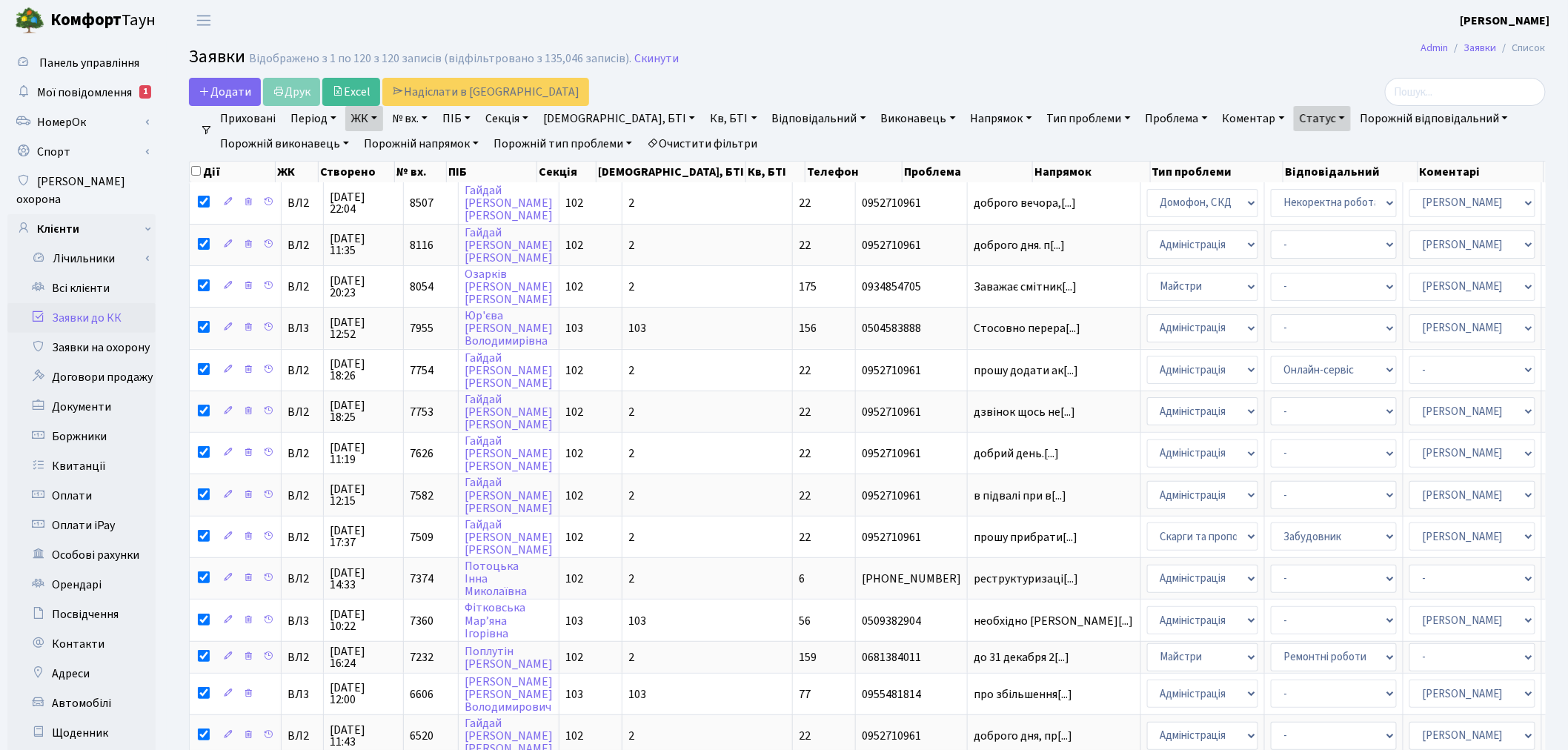
checkbox input "true"
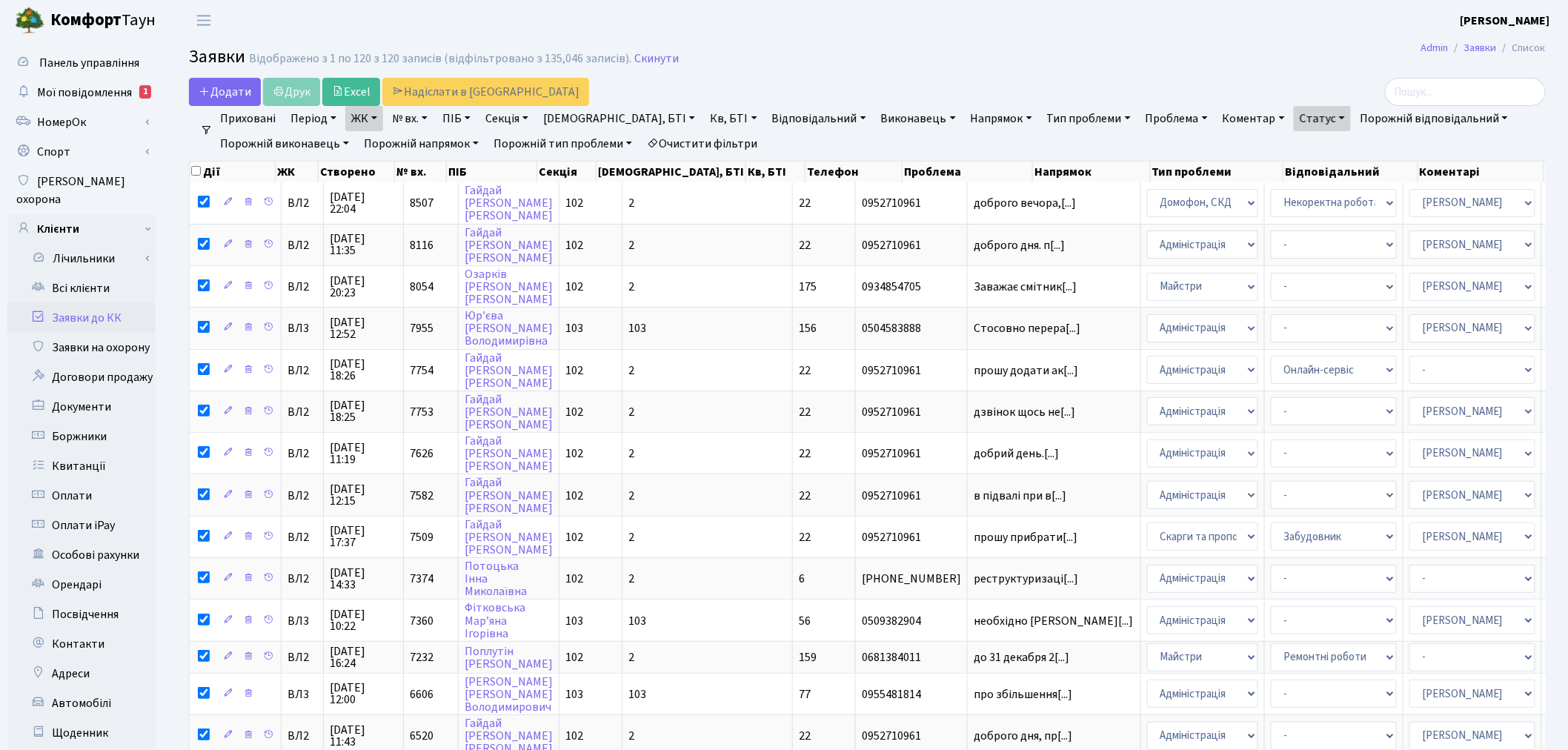
checkbox input "true"
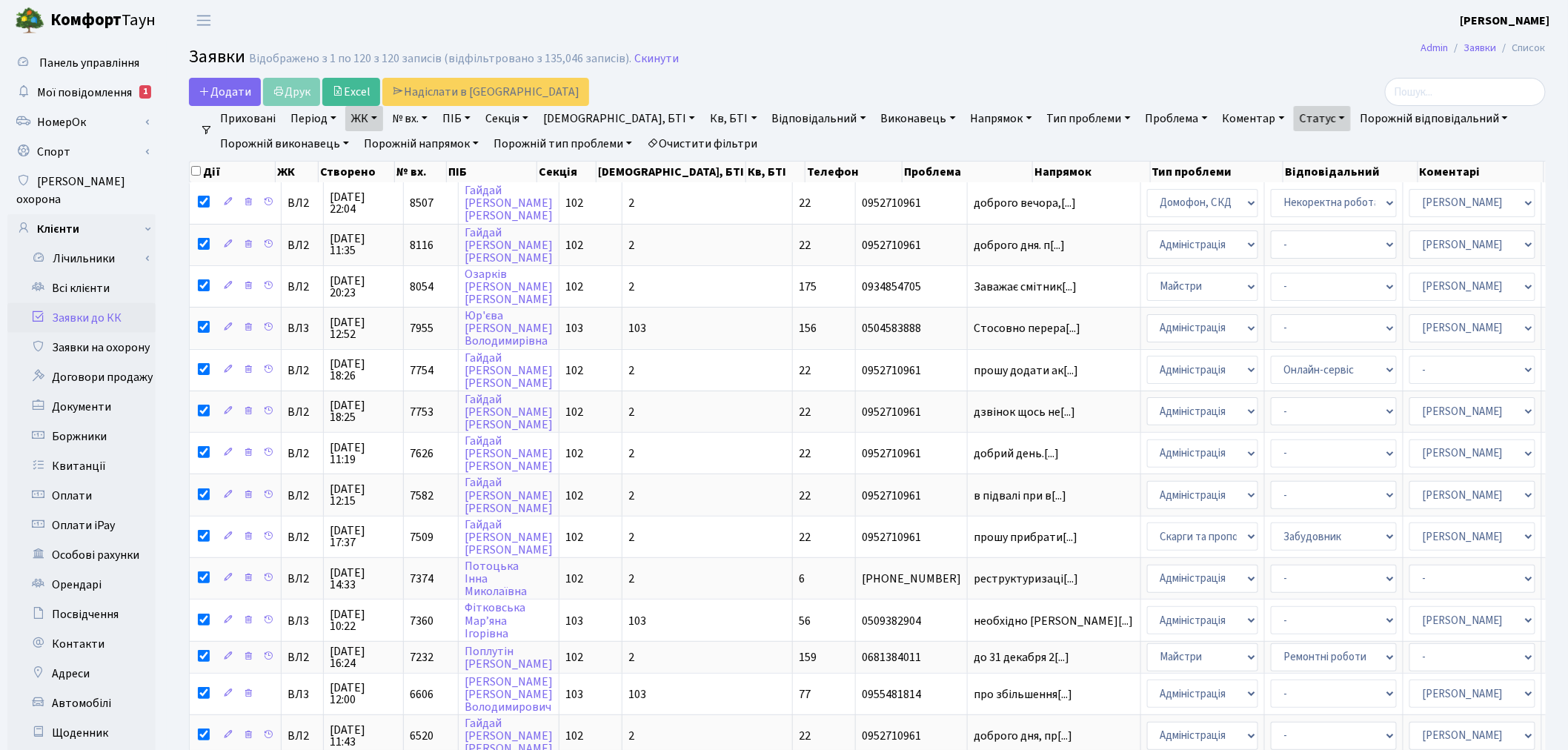
checkbox input "true"
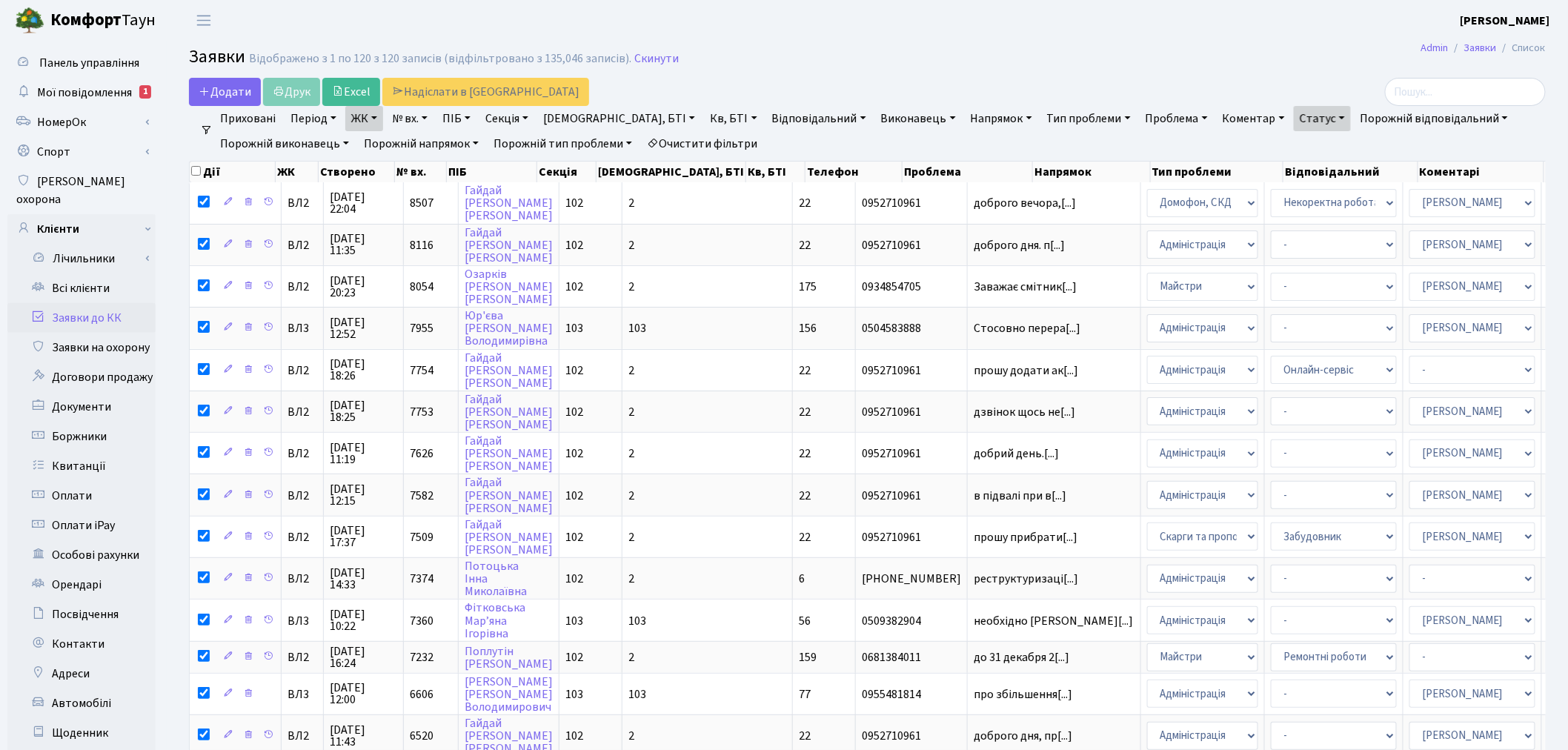
checkbox input "true"
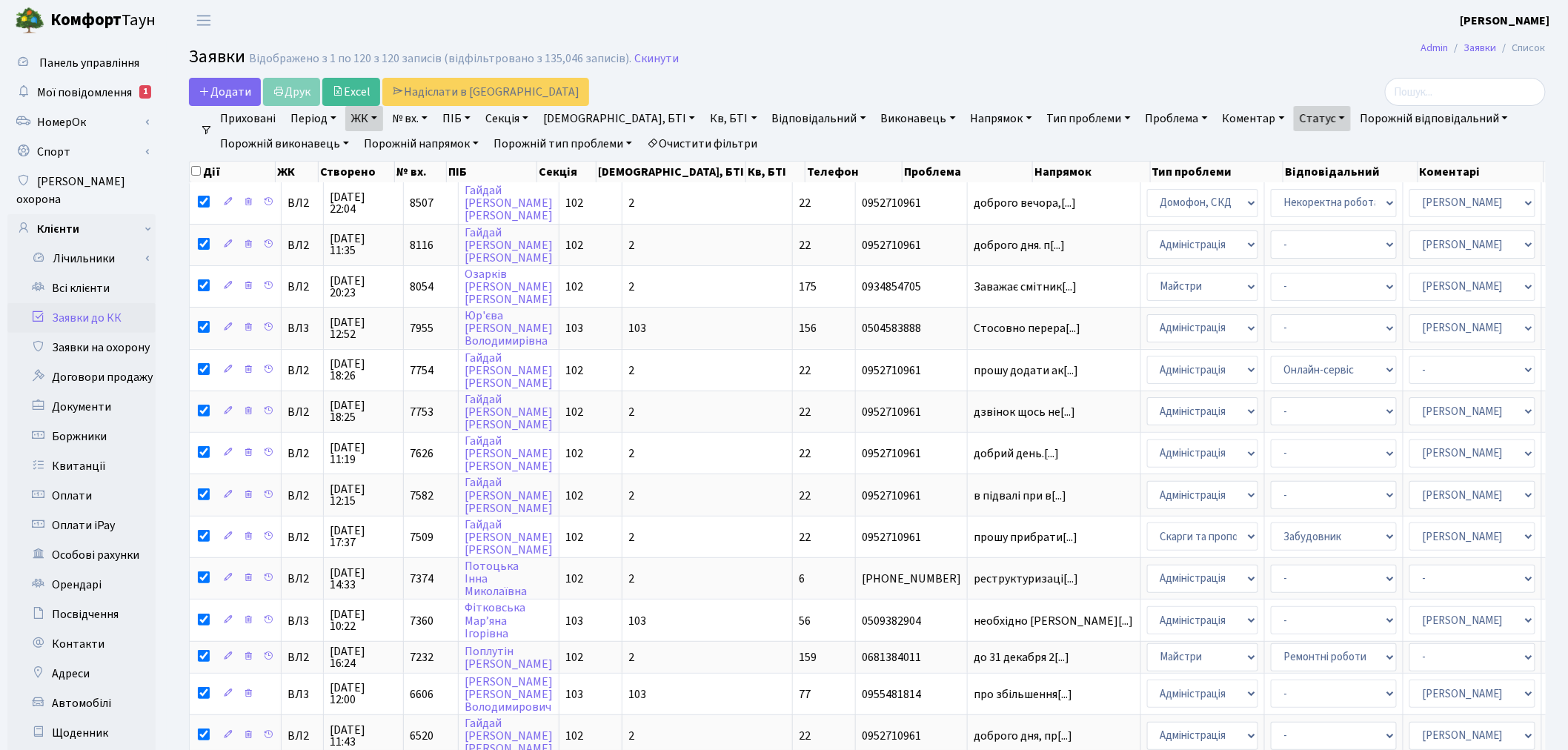
checkbox input "true"
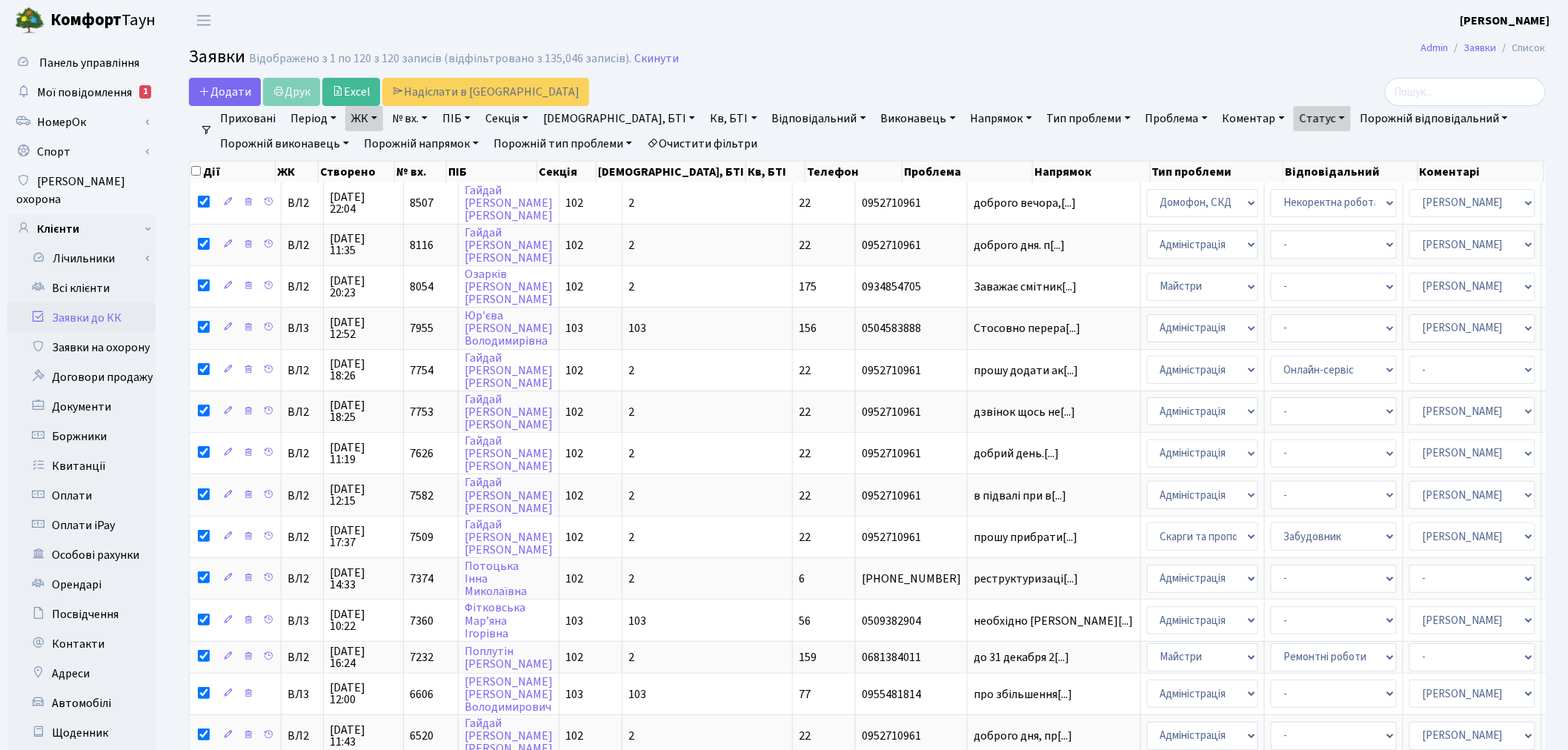
checkbox input "true"
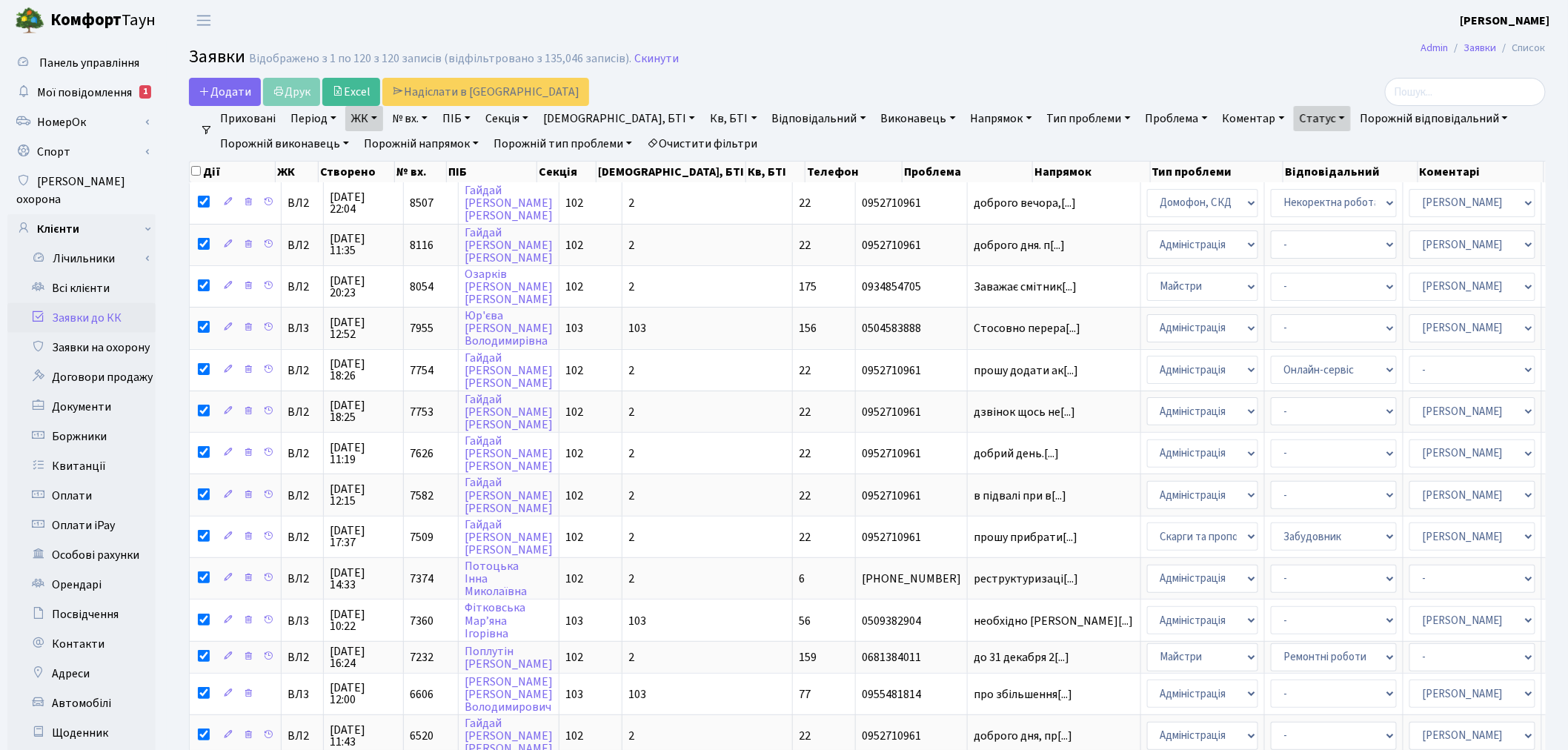
checkbox input "true"
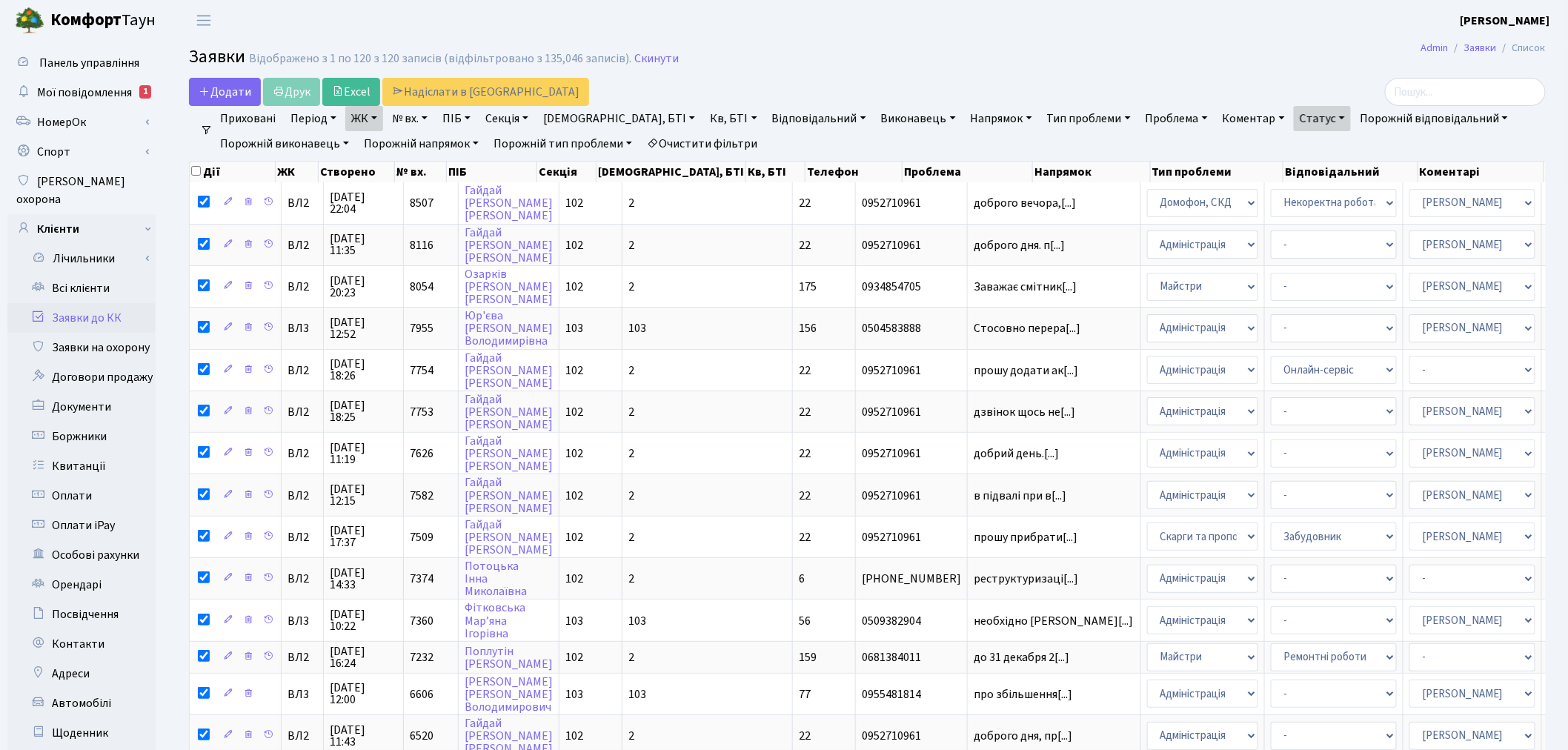
checkbox input "true"
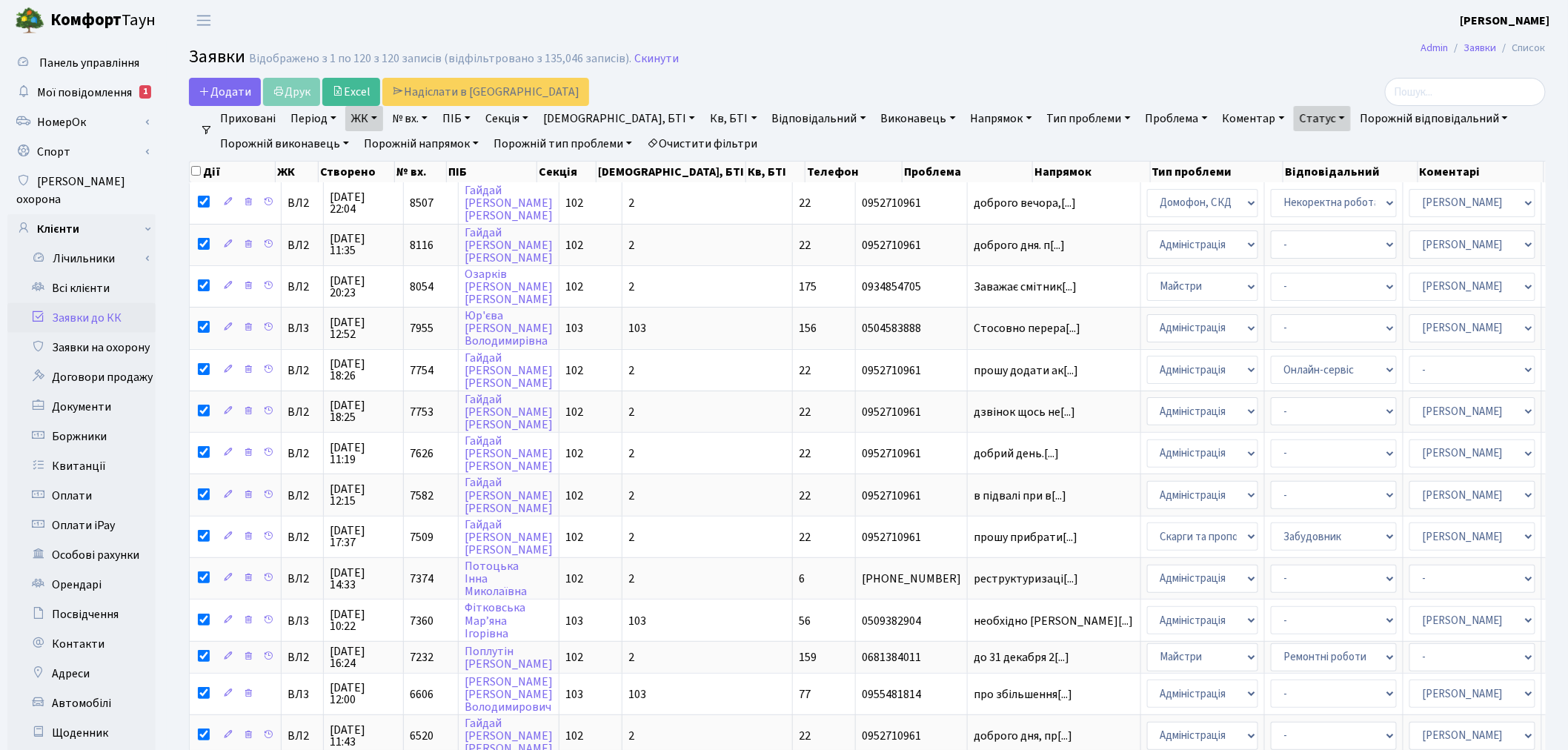
checkbox input "true"
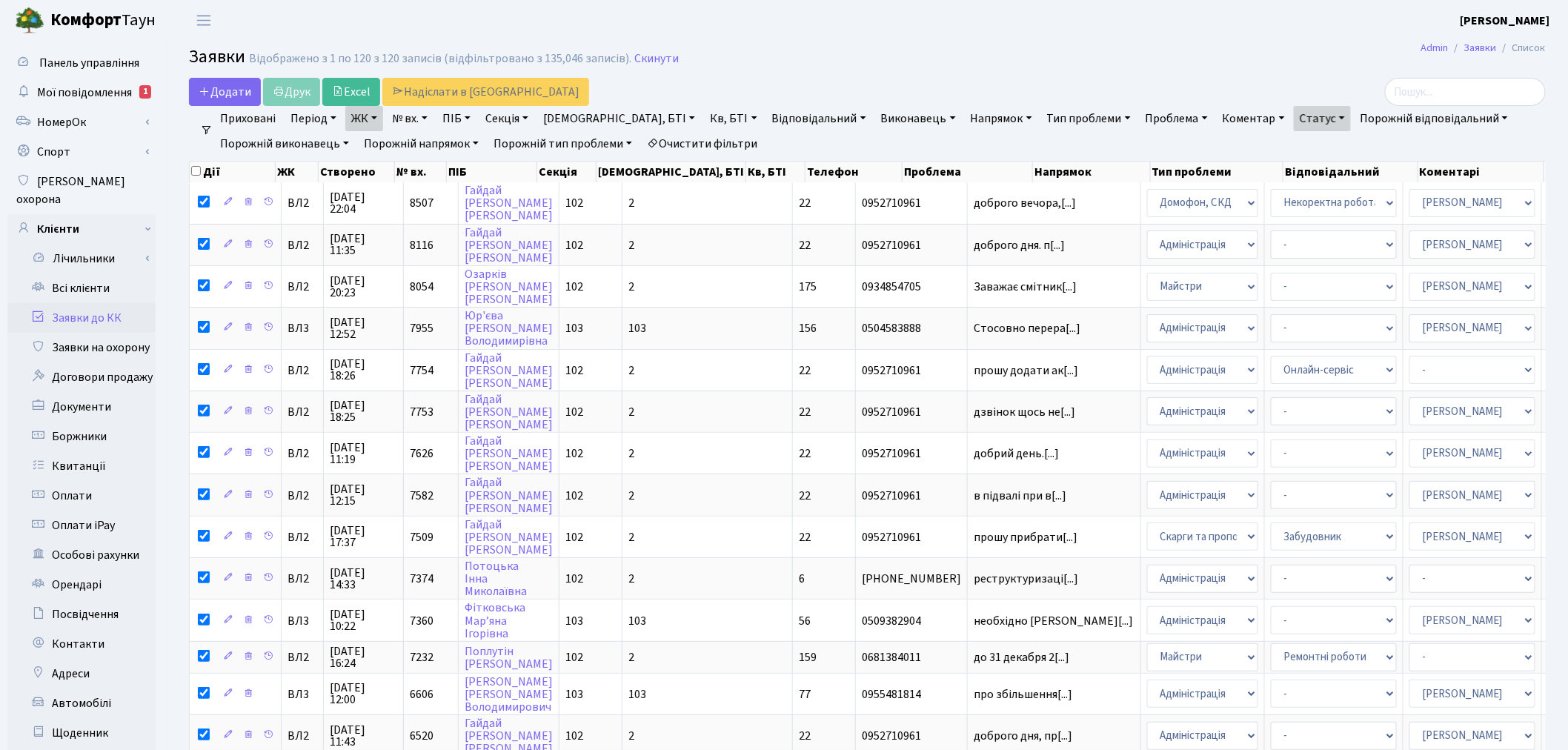
checkbox input "true"
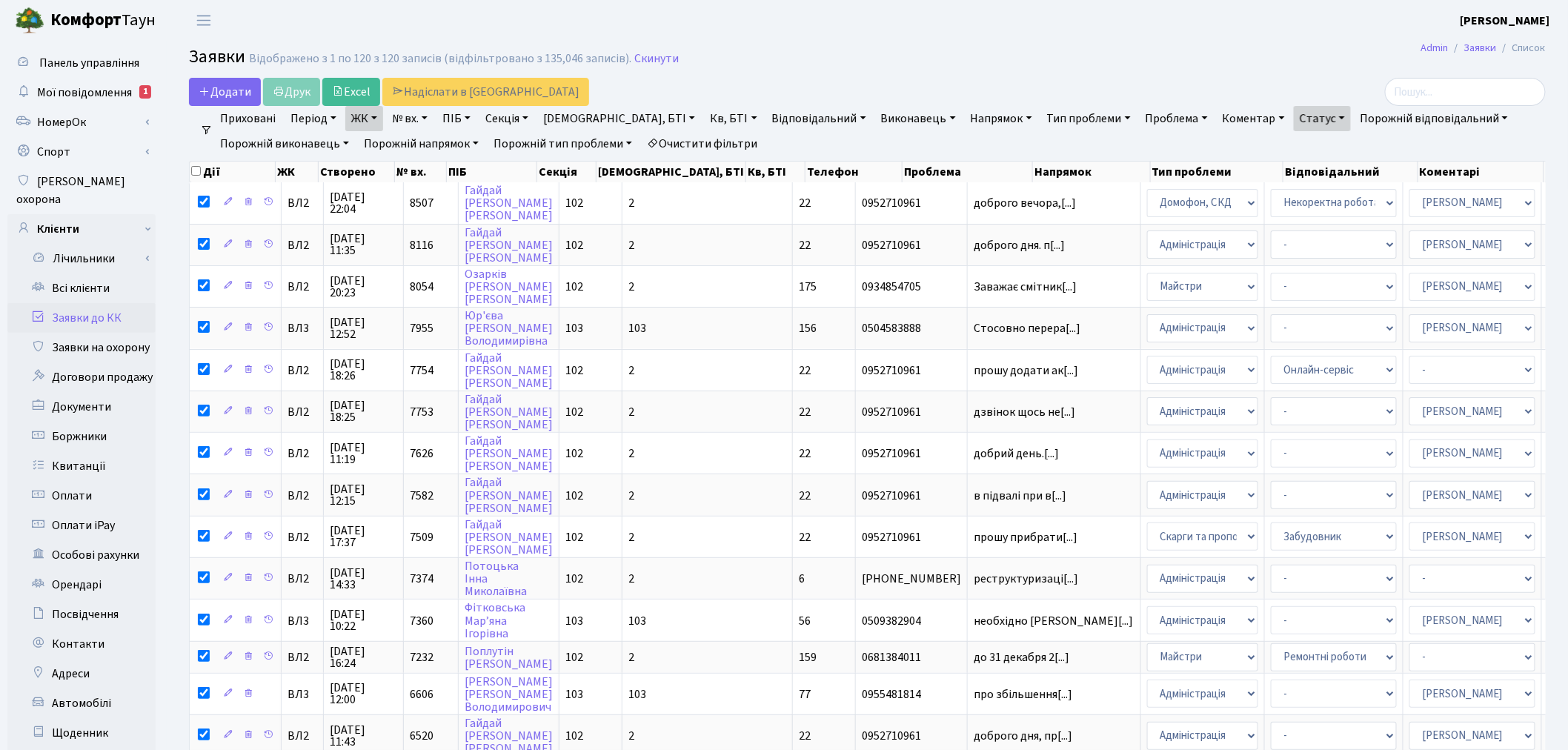
checkbox input "true"
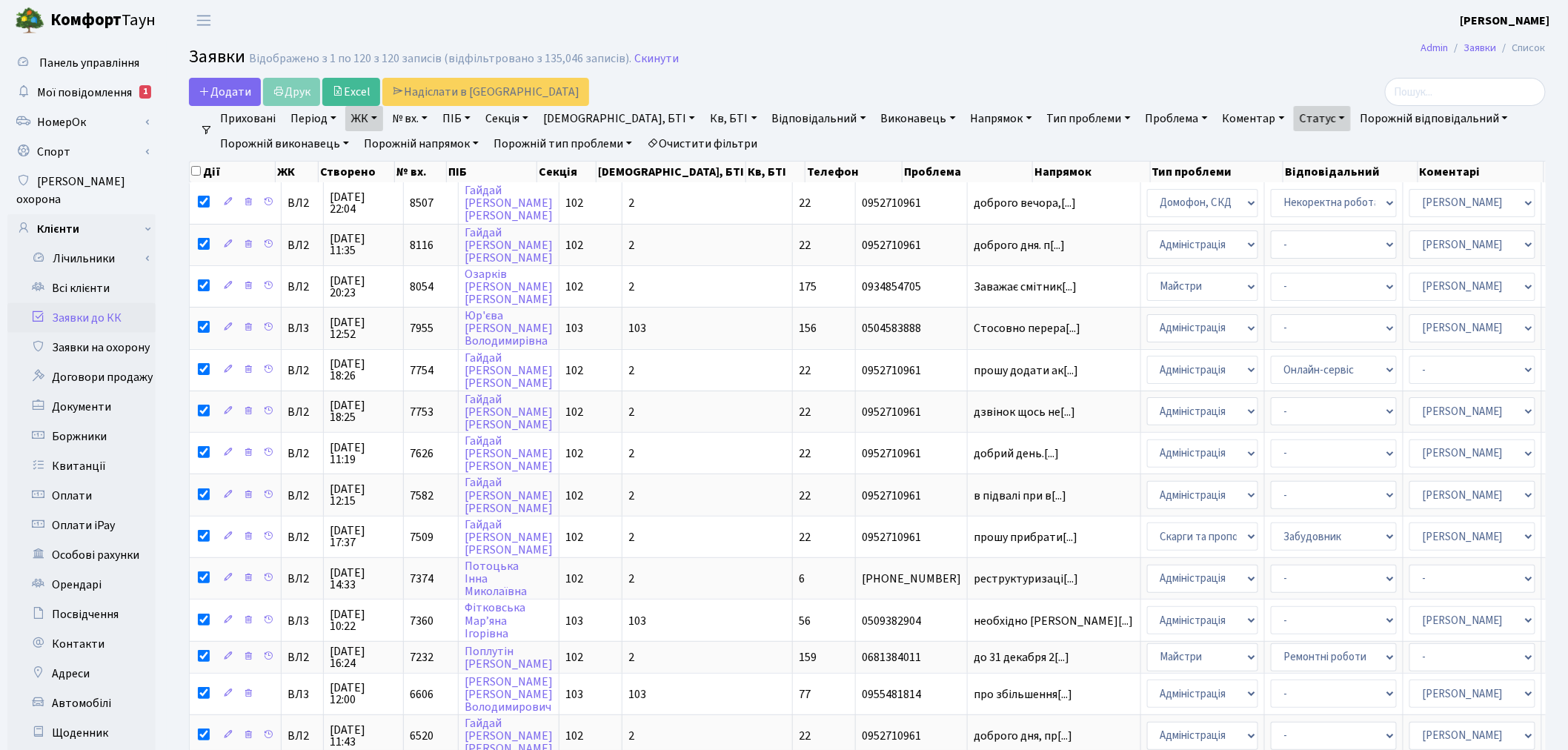
checkbox input "true"
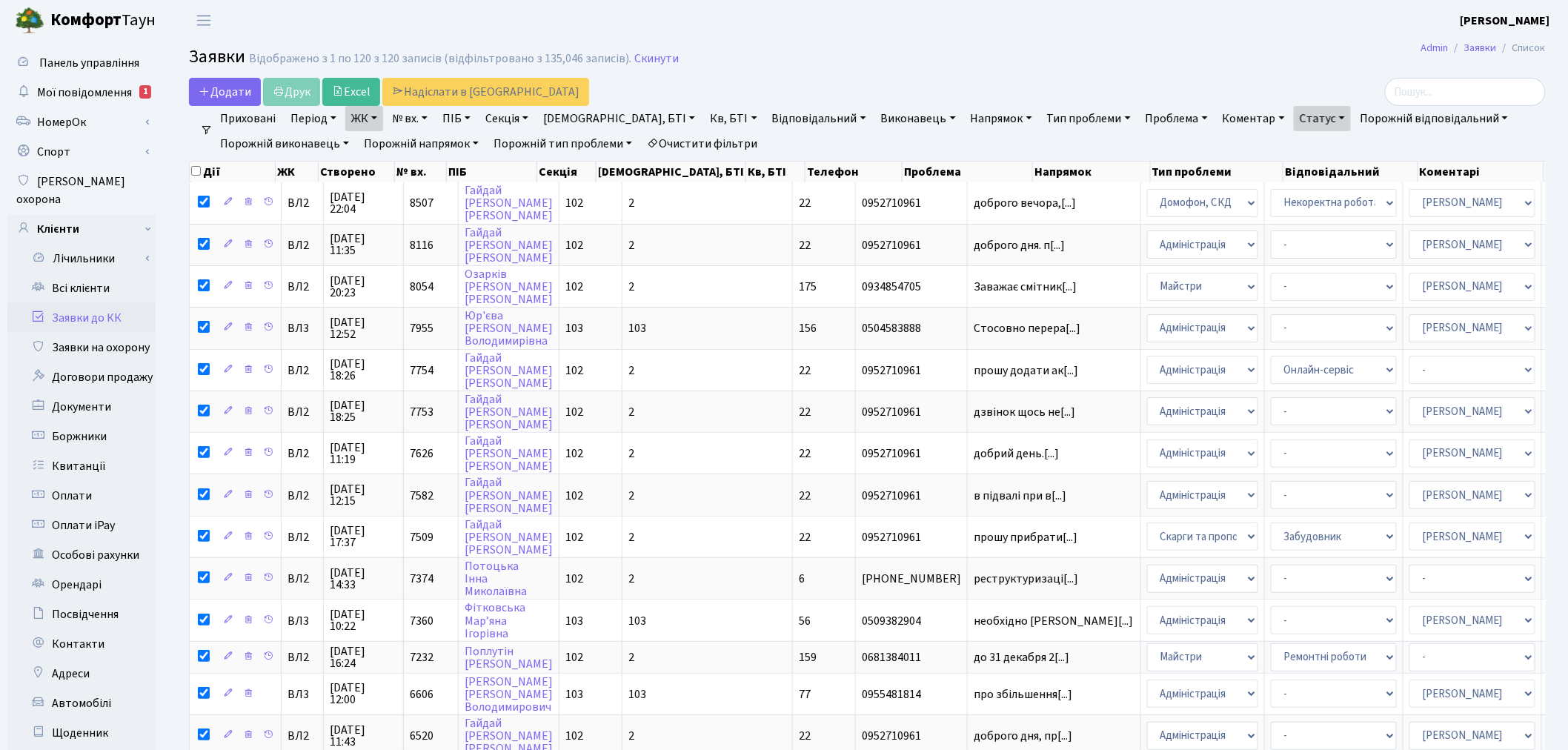
checkbox input "true"
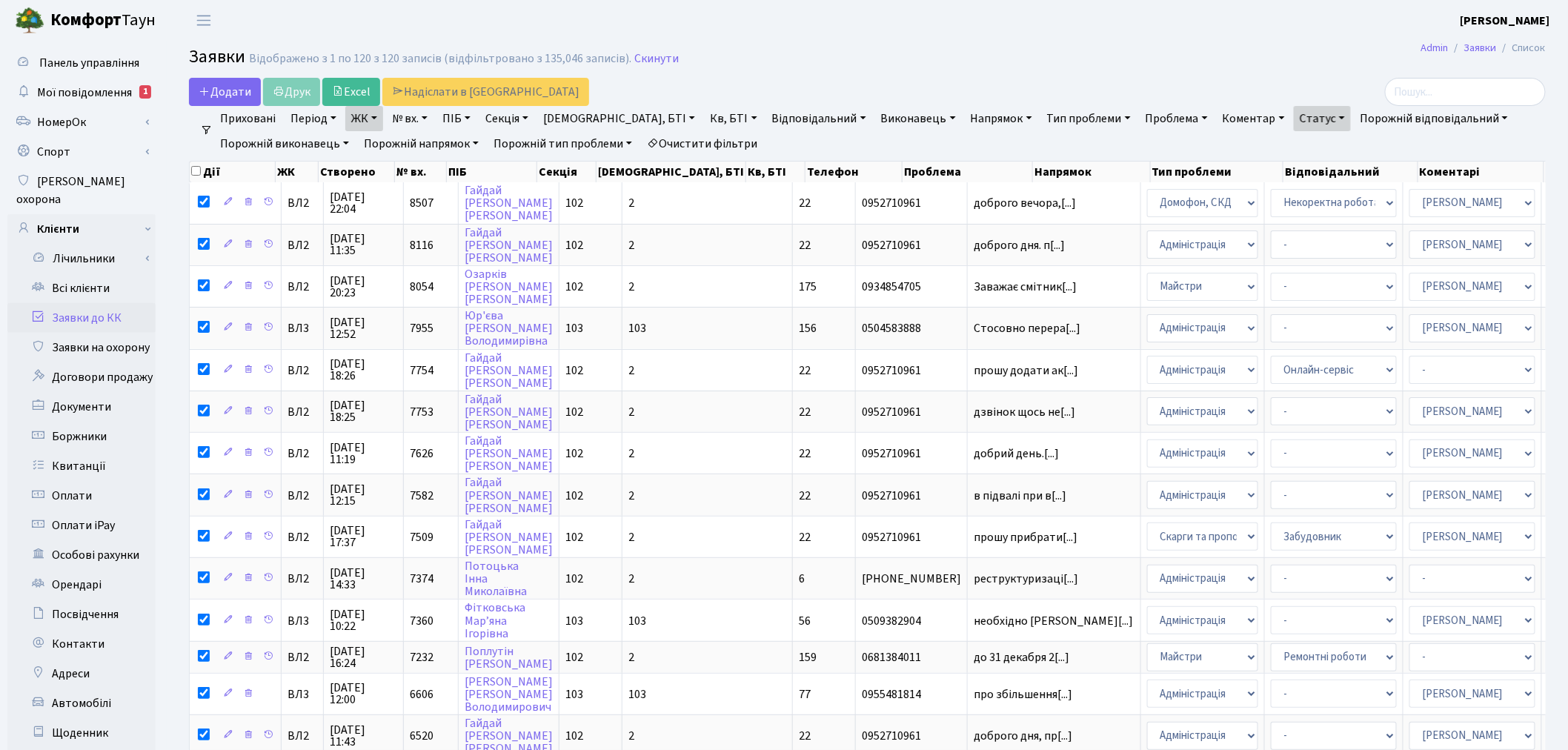
checkbox input "true"
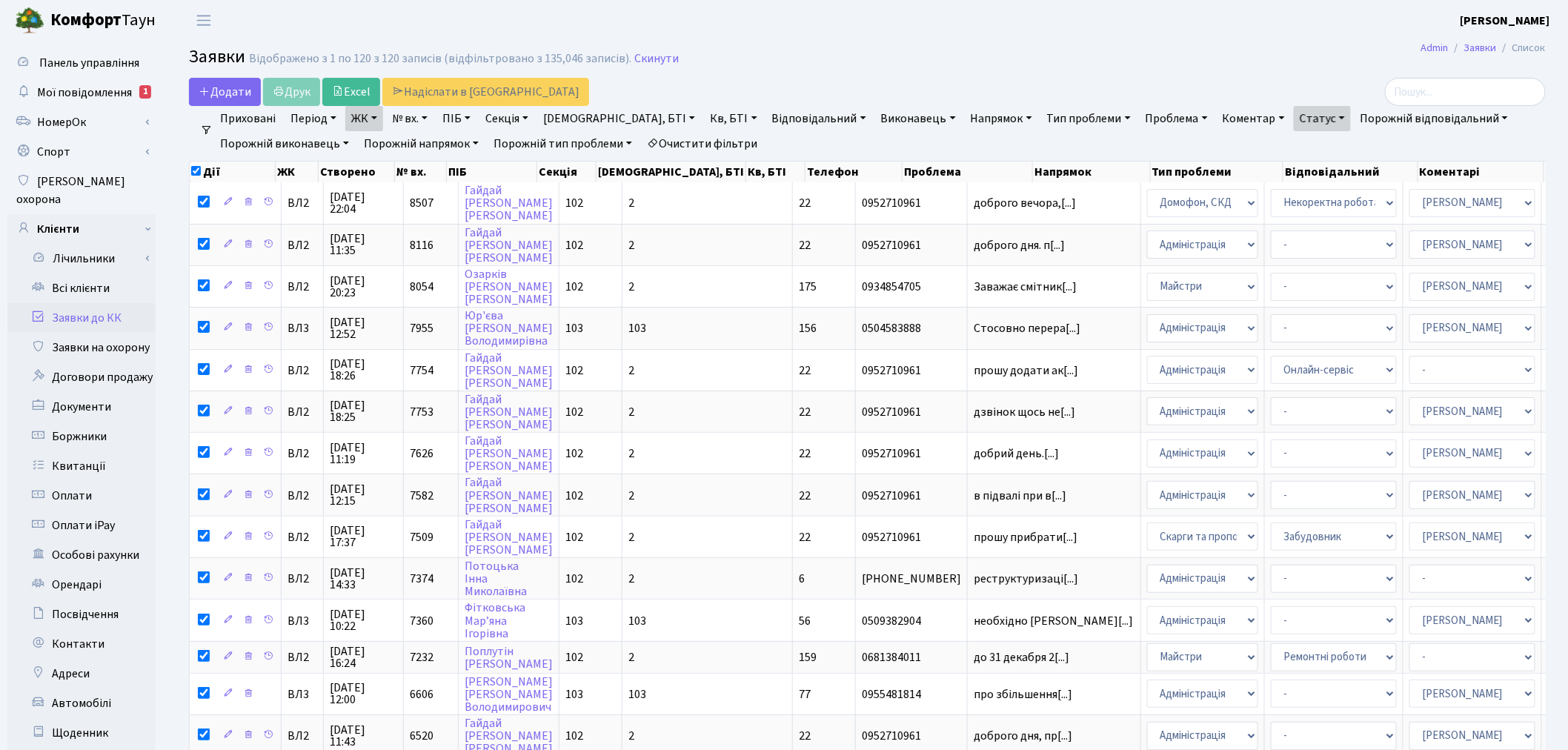
checkbox input "true"
click at [305, 89] on link "Друк" at bounding box center [291, 91] width 57 height 28
click at [84, 274] on link "Всі клієнти" at bounding box center [81, 288] width 148 height 30
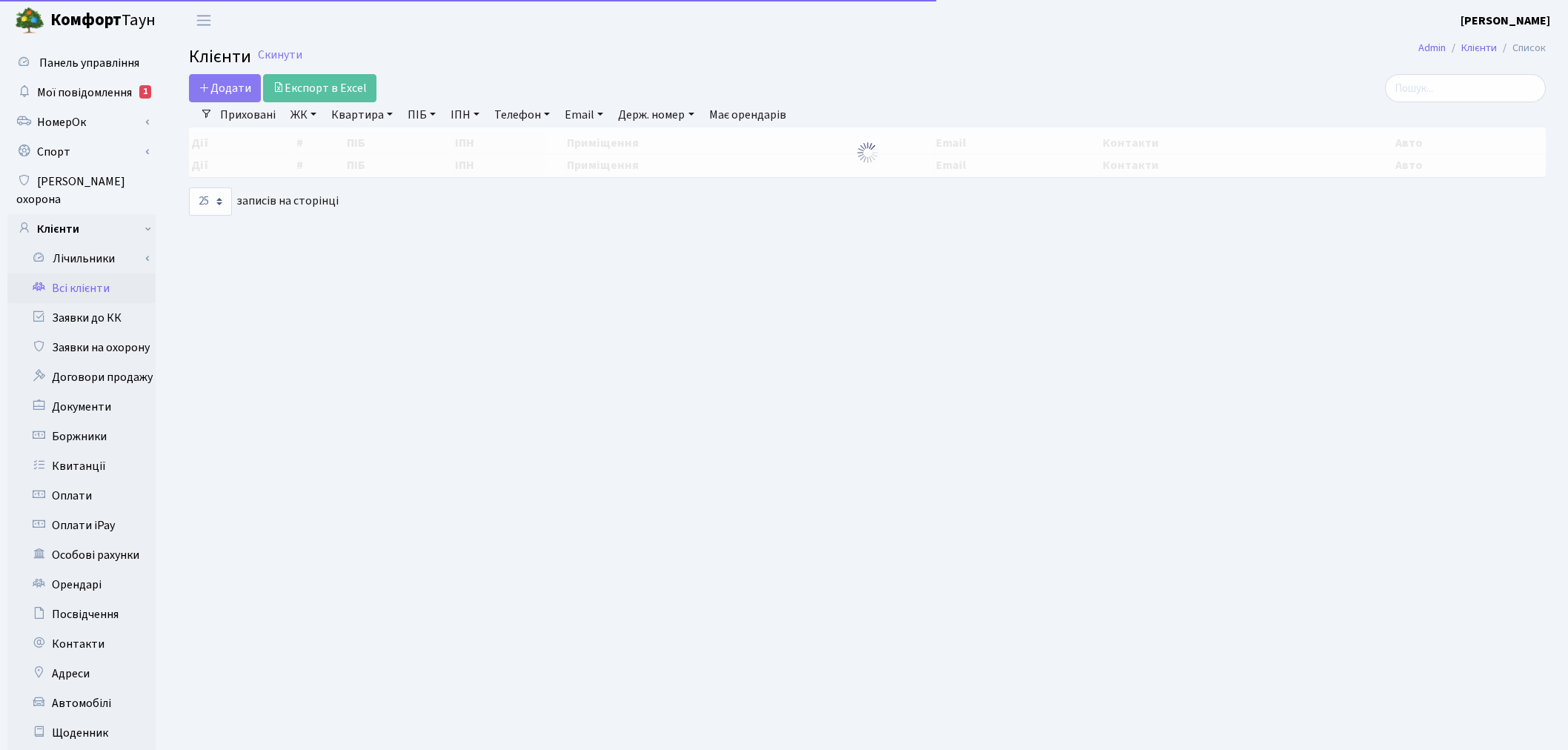
select select "25"
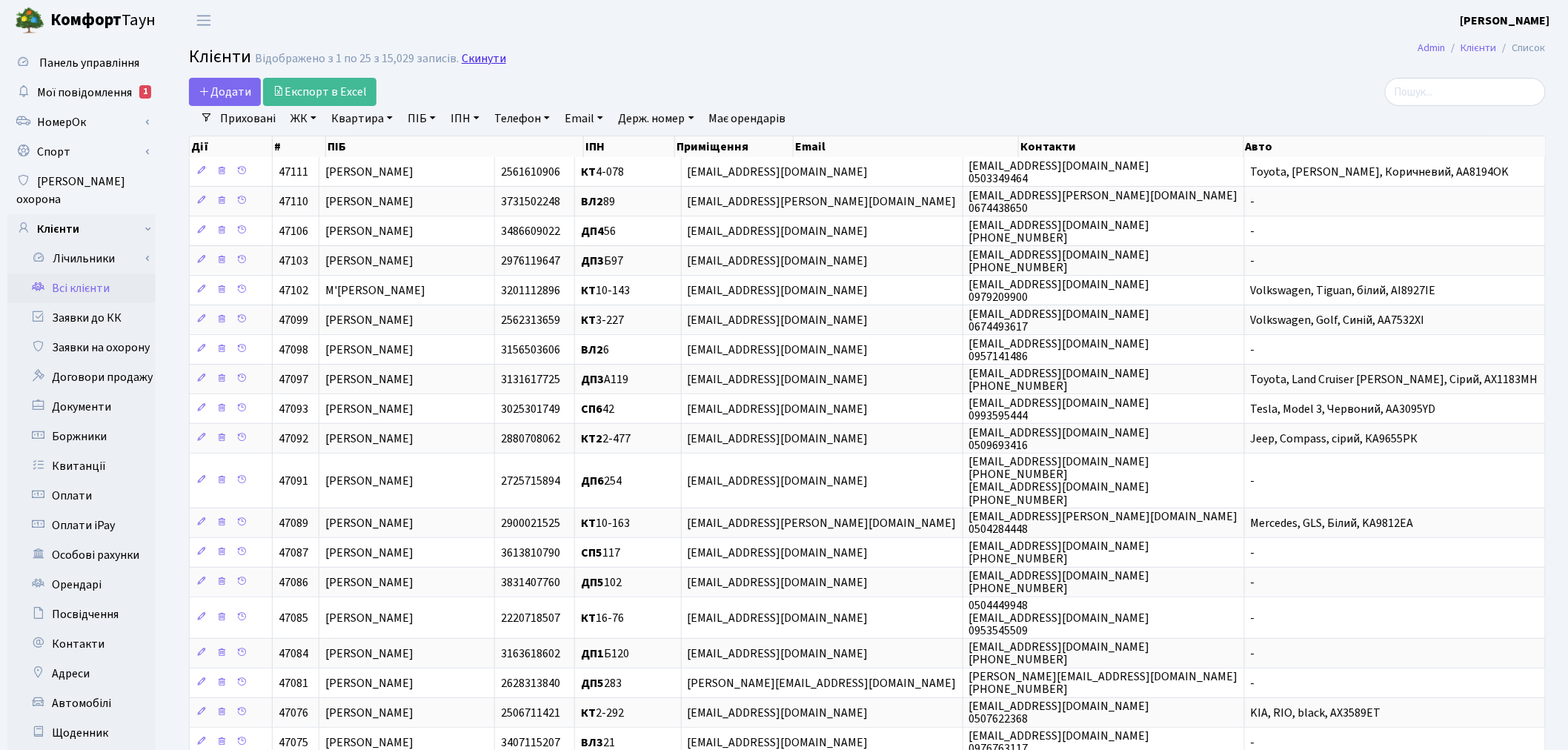
click at [477, 57] on link "Скинути" at bounding box center [483, 59] width 44 height 14
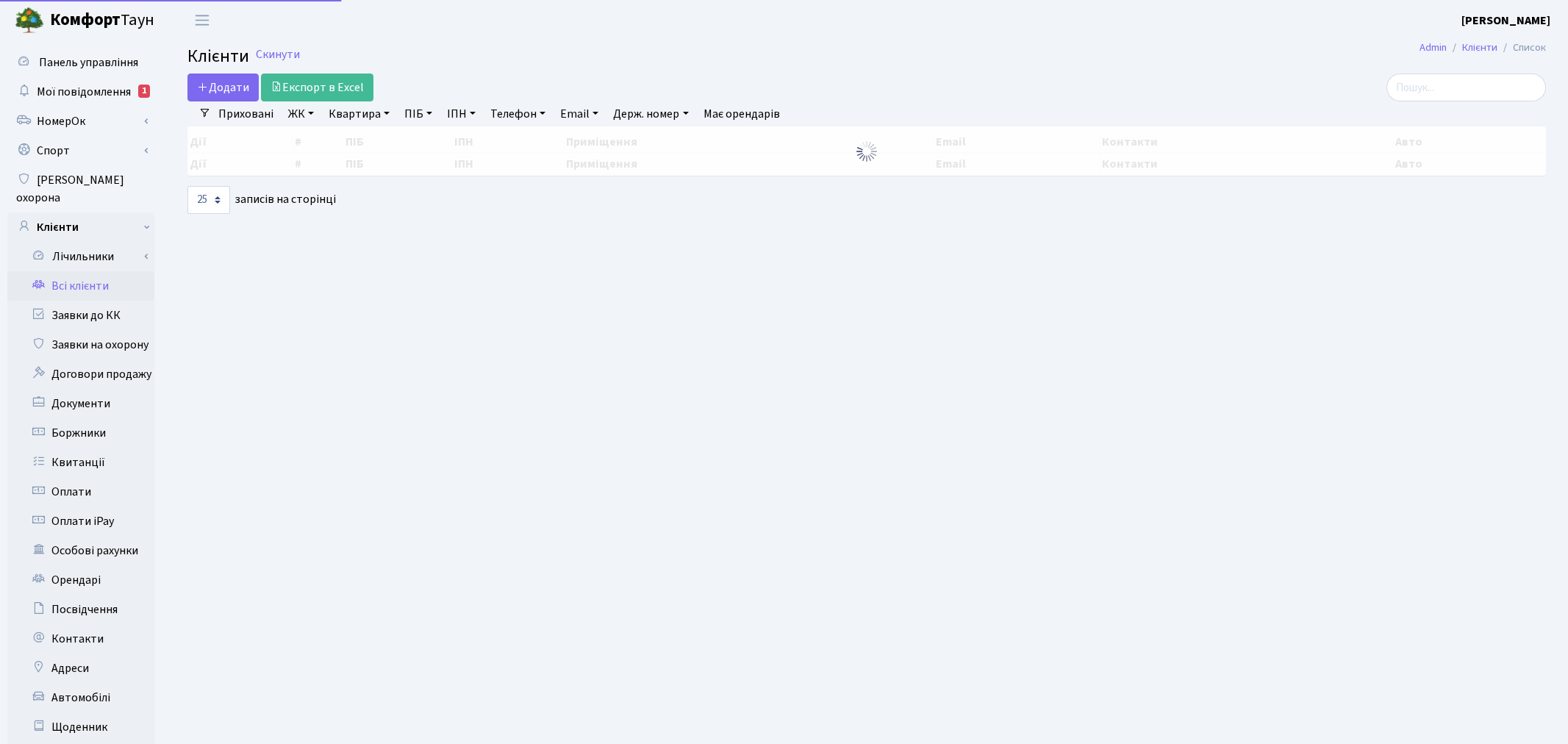
select select "25"
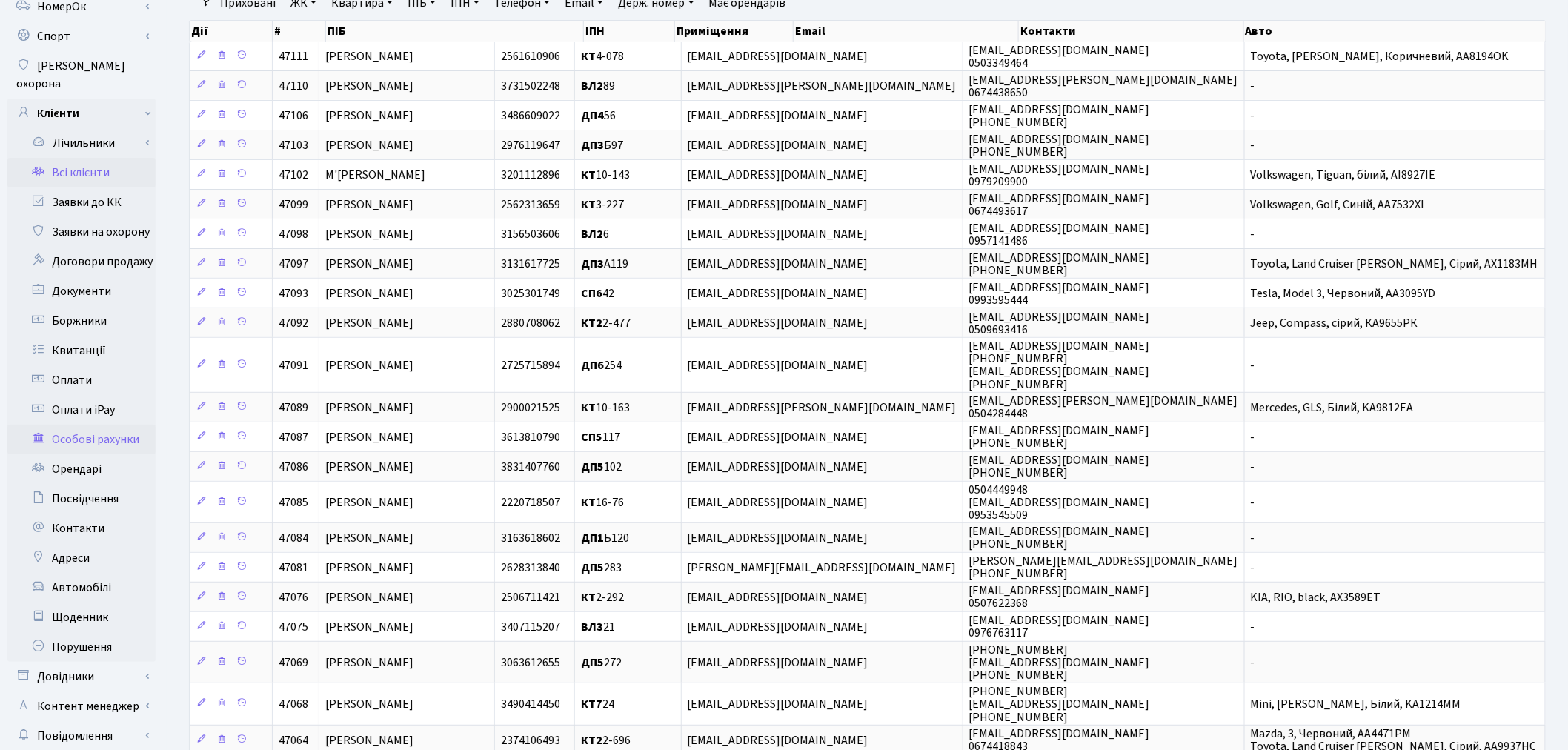
scroll to position [316, 0]
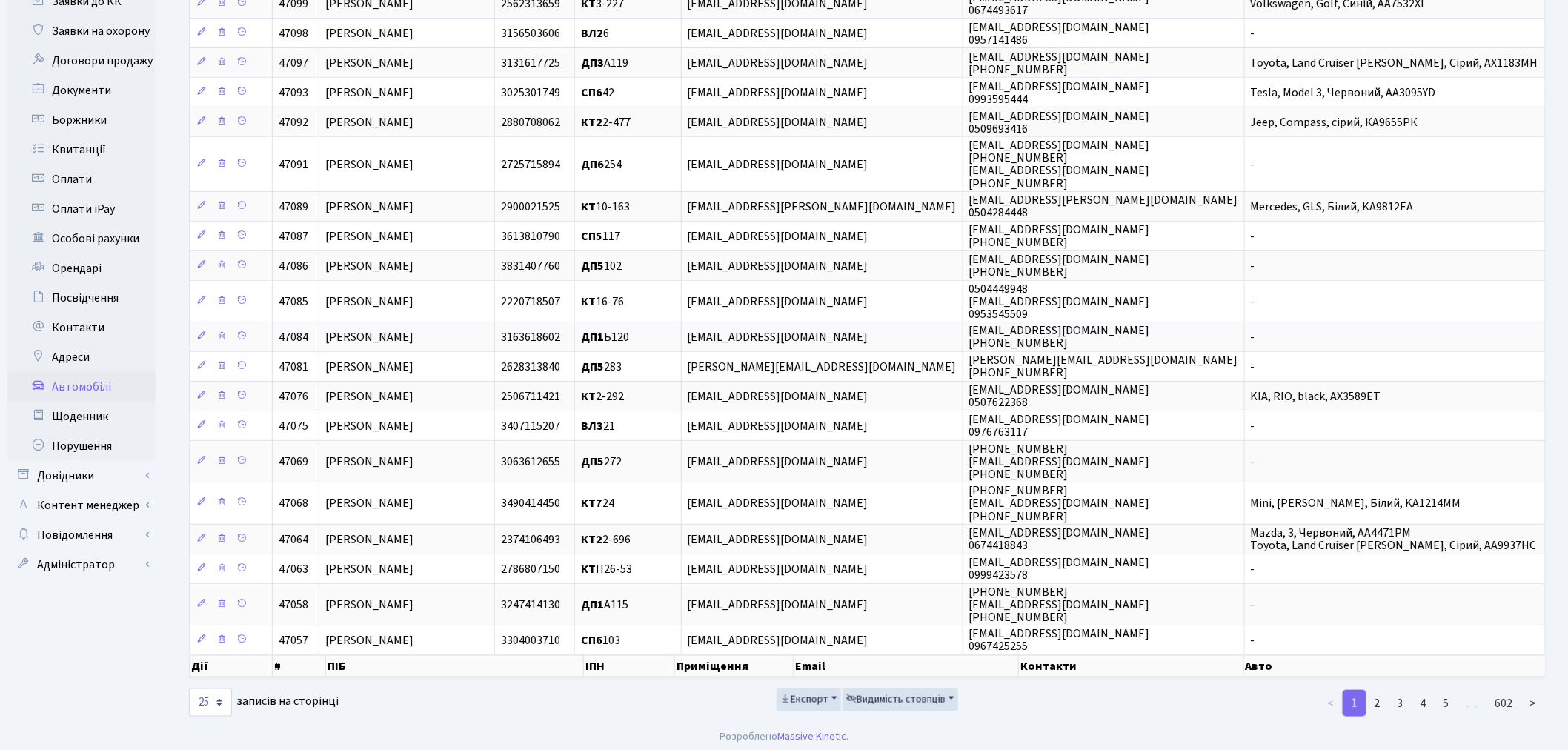
click at [80, 372] on link "Автомобілі" at bounding box center [81, 387] width 148 height 30
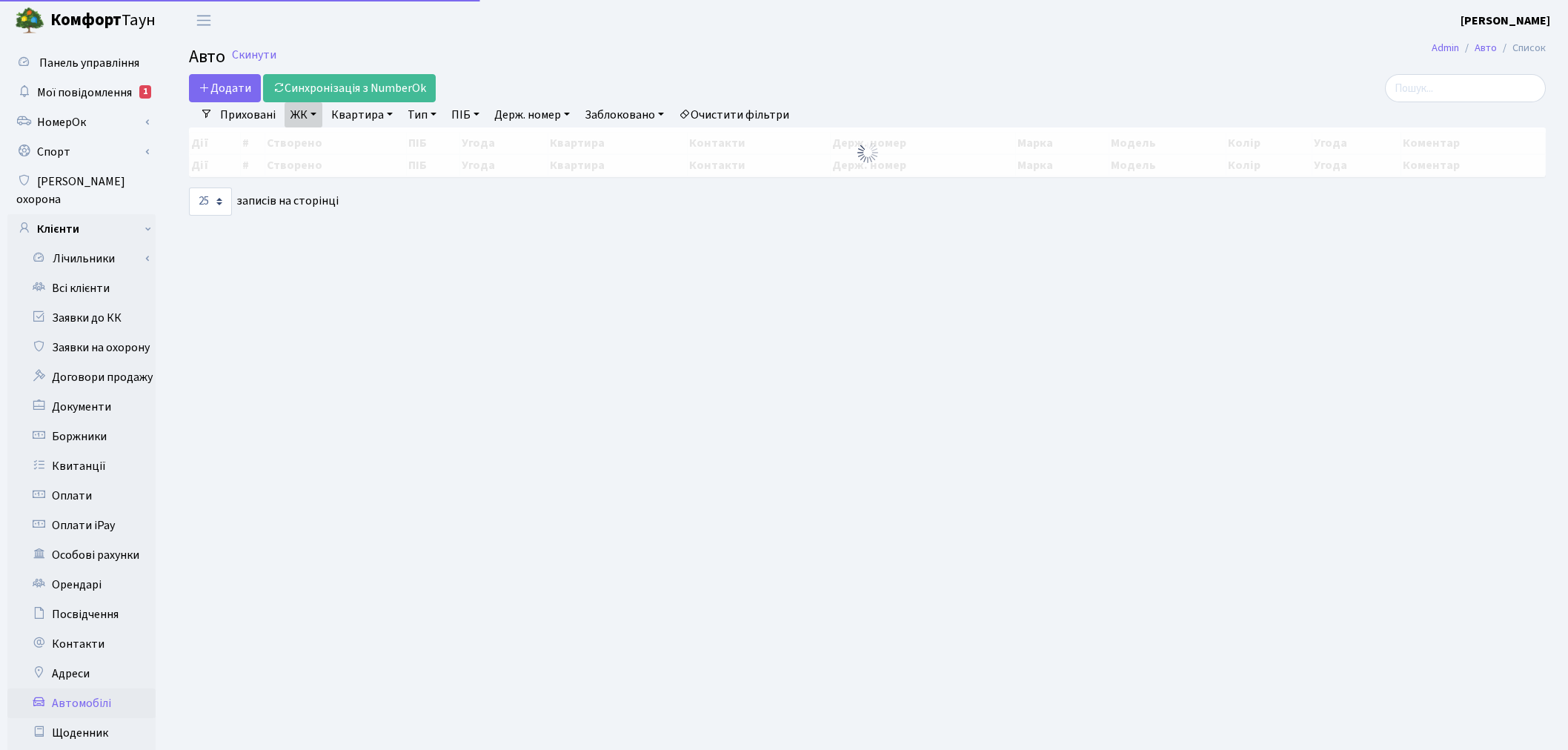
select select "25"
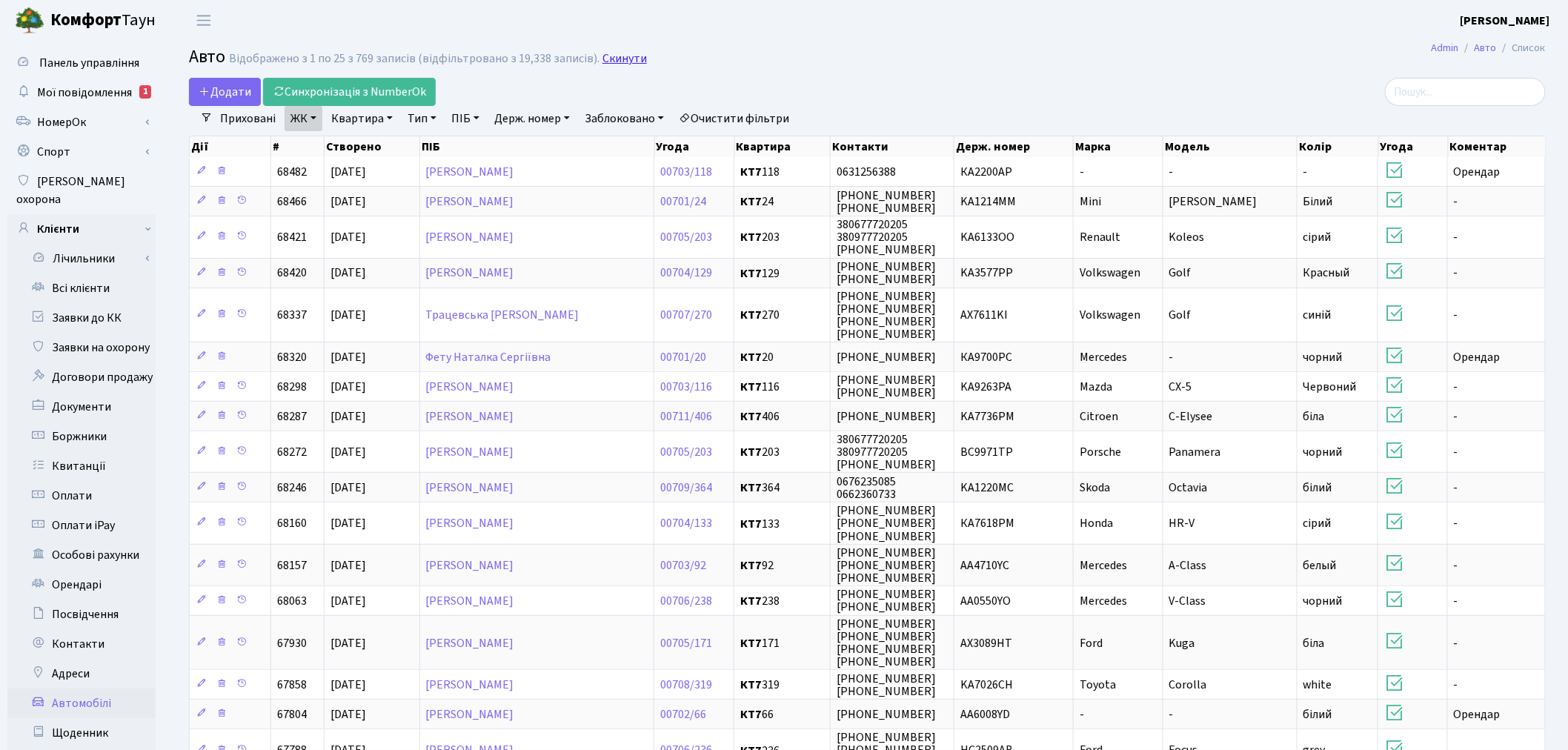
click at [610, 60] on link "Скинути" at bounding box center [624, 59] width 44 height 14
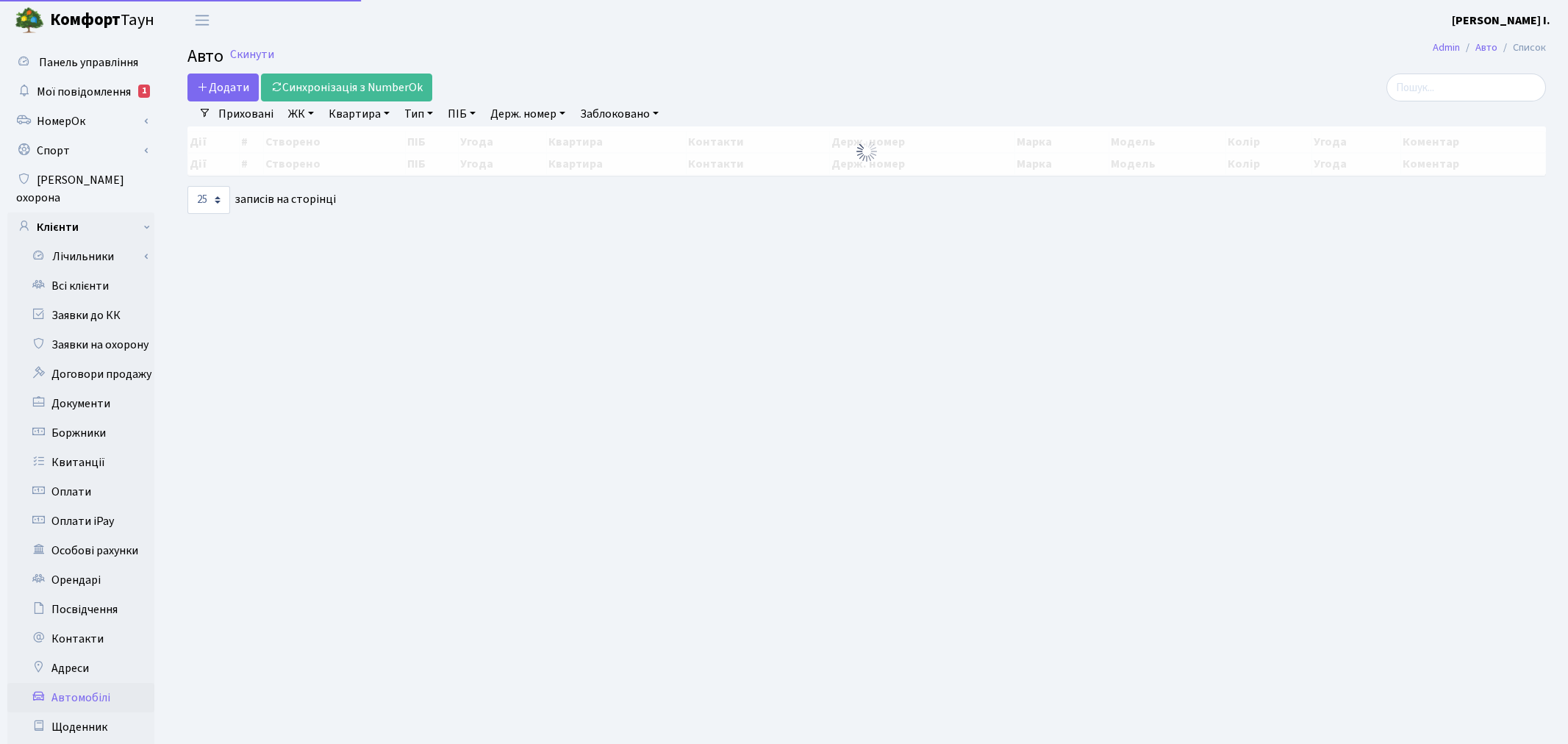
select select "25"
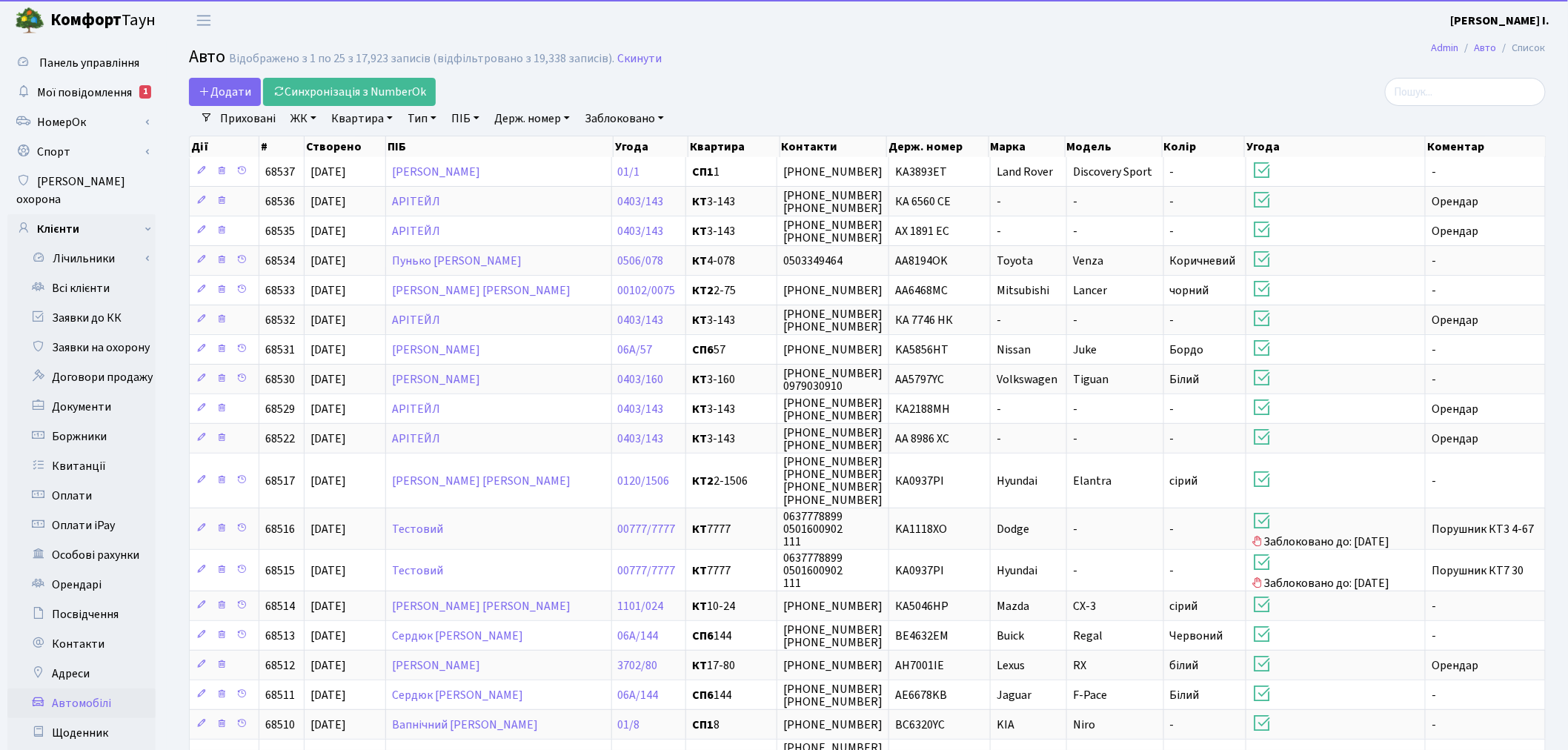
click at [536, 122] on link "Держ. номер" at bounding box center [532, 119] width 87 height 25
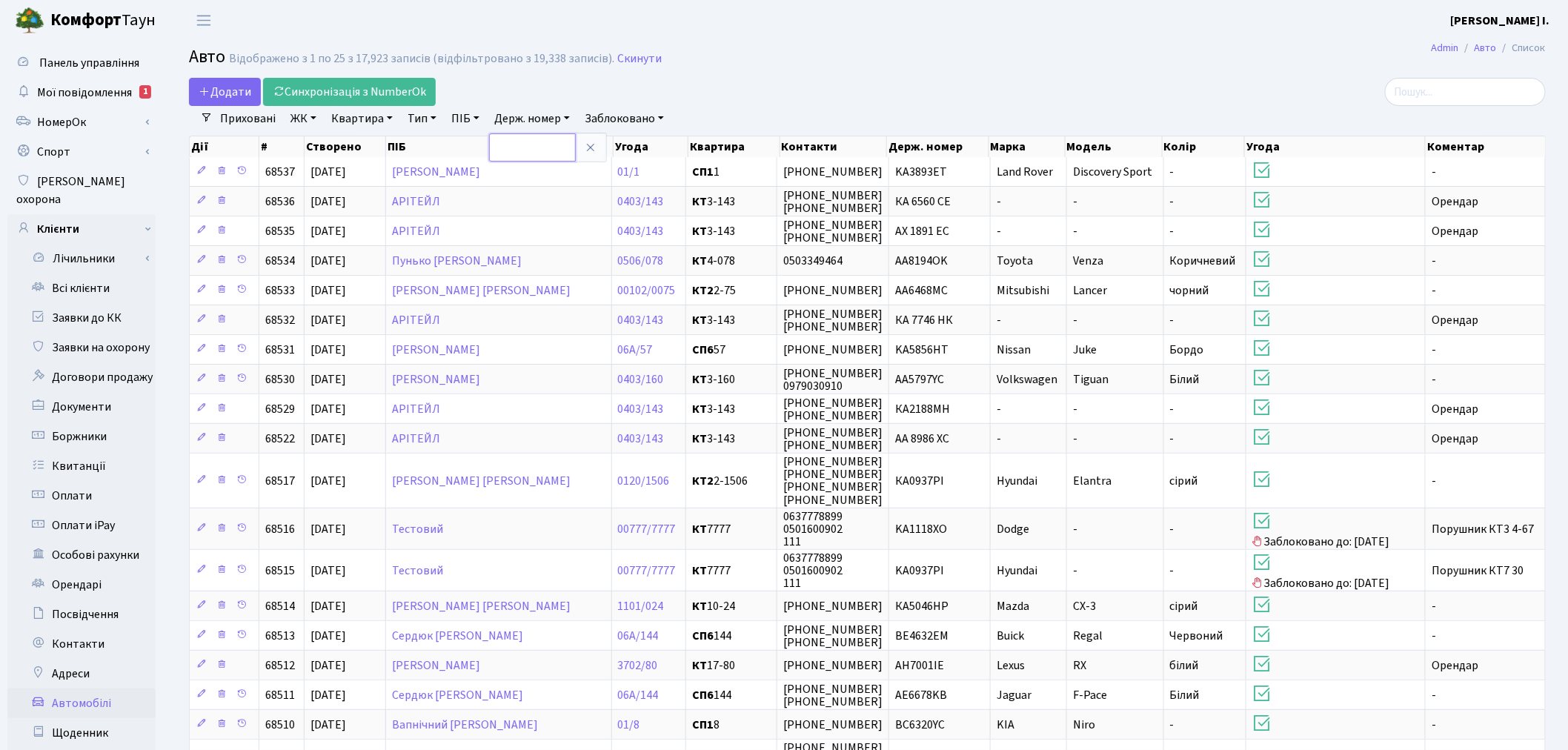
click at [530, 148] on input "text" at bounding box center [533, 147] width 87 height 28
type input "АА5756СН"
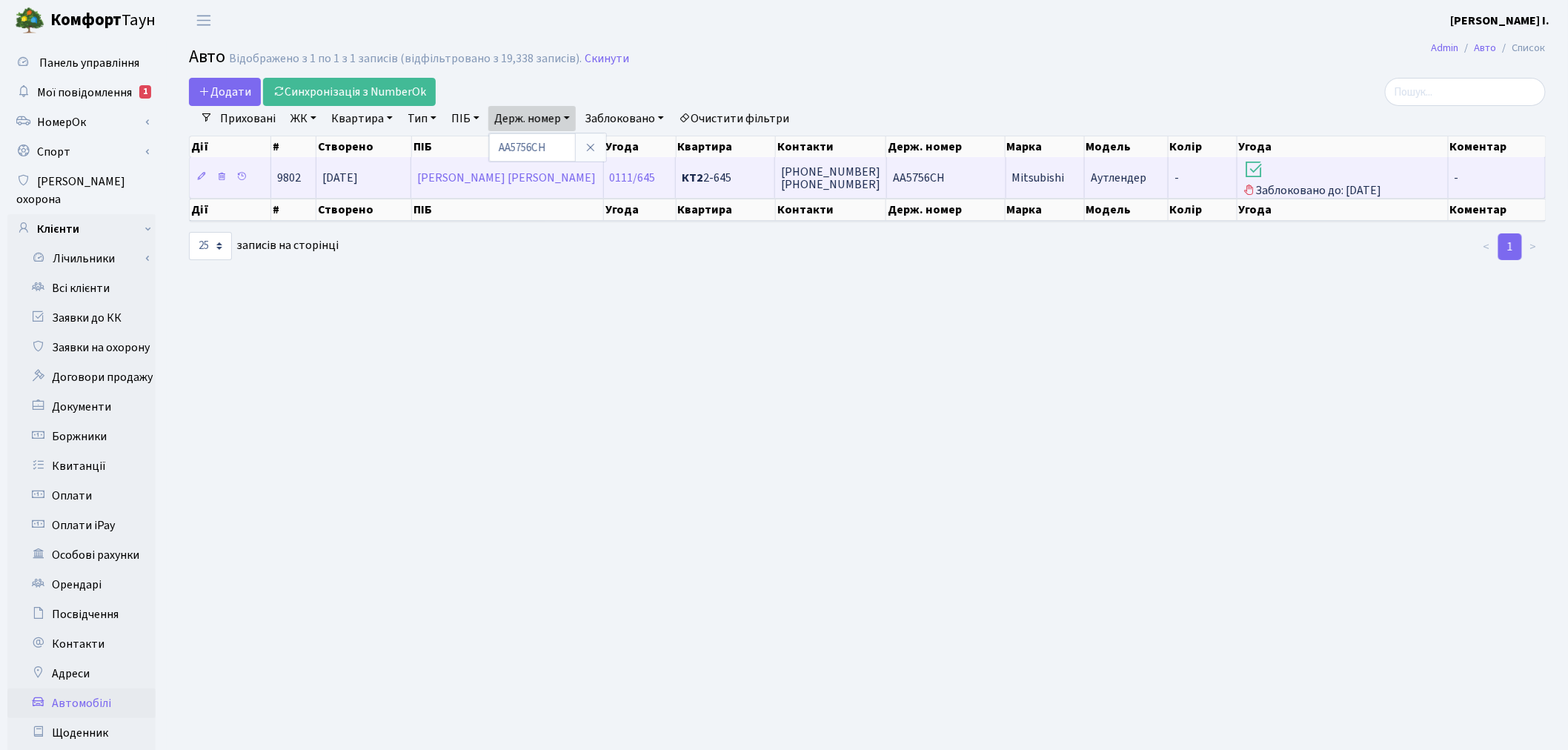
click at [1106, 176] on span "Аутлендер" at bounding box center [1118, 178] width 55 height 16
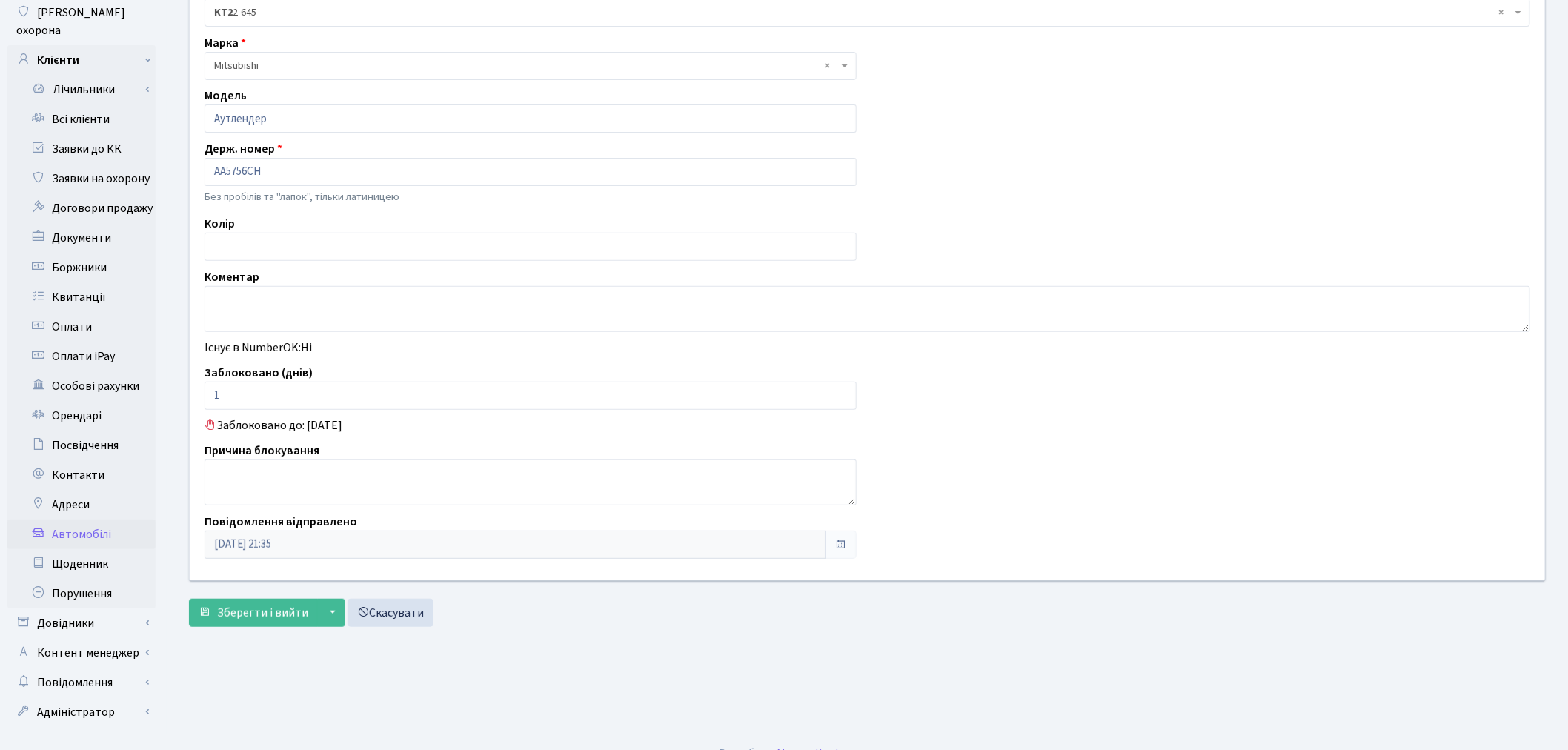
scroll to position [172, 0]
click at [267, 173] on input "АА5756СН" at bounding box center [531, 168] width 652 height 28
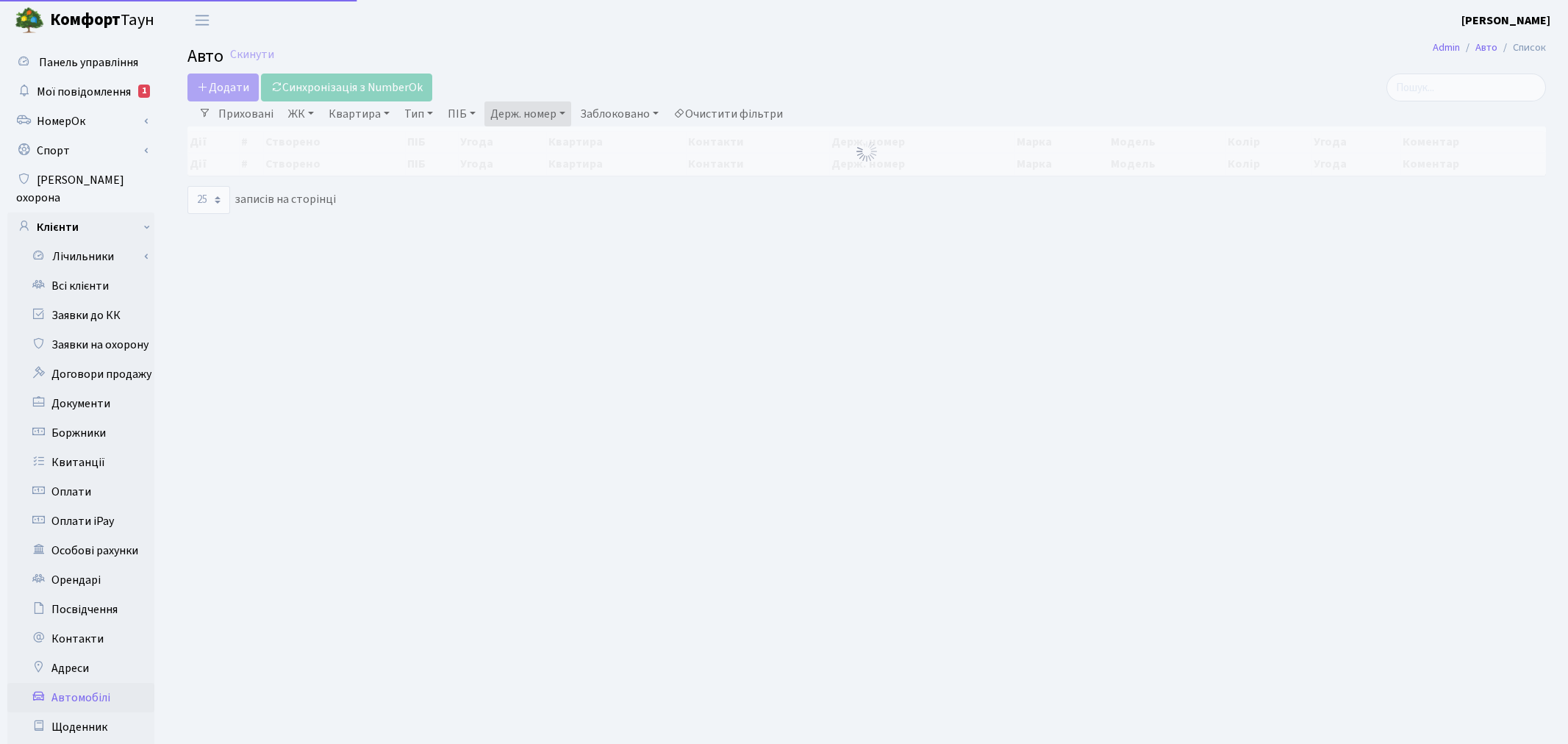
select select "25"
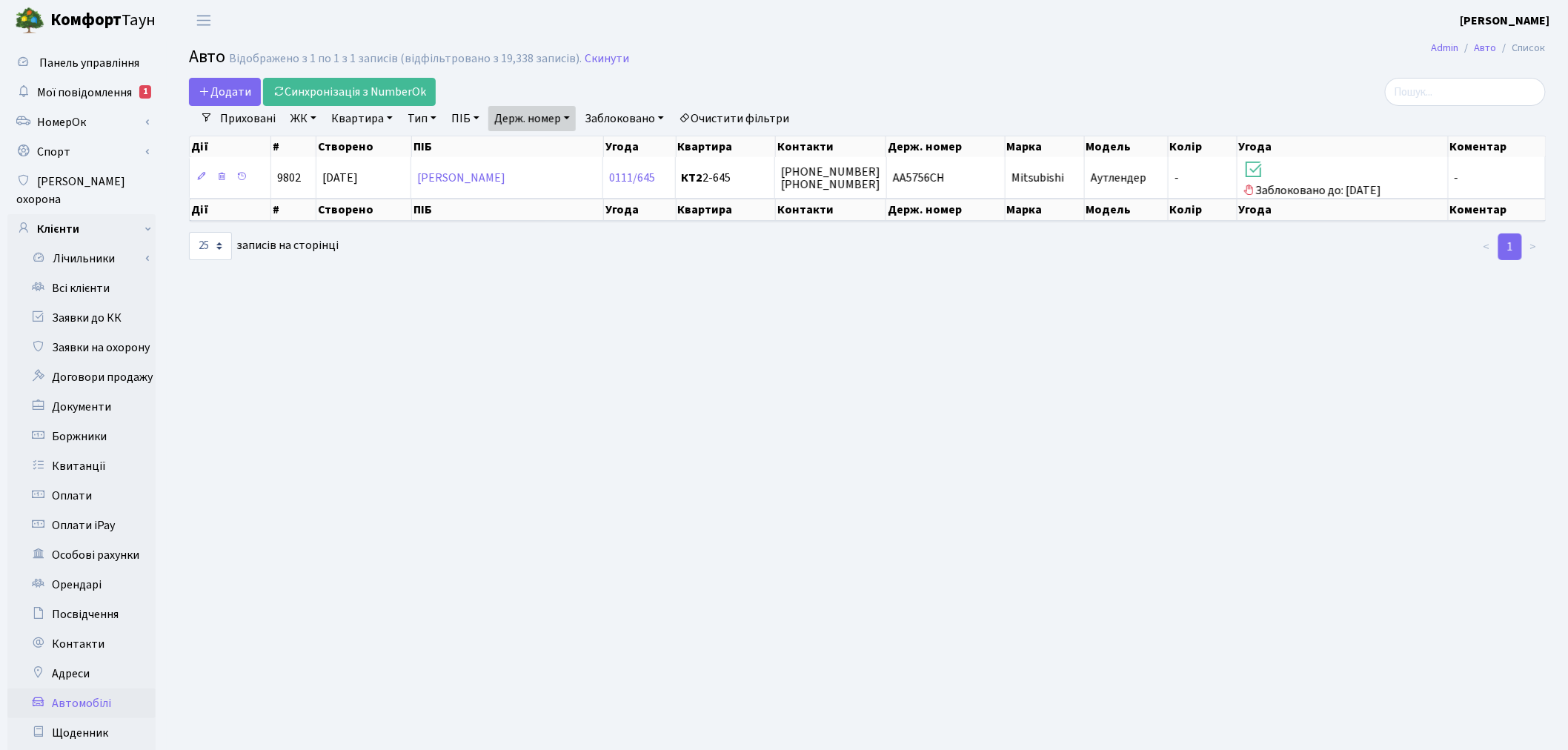
click at [541, 127] on link "Держ. номер" at bounding box center [532, 119] width 87 height 25
click at [547, 148] on input "АА5756СН" at bounding box center [533, 147] width 87 height 28
click at [548, 148] on input "АА5756СН" at bounding box center [533, 147] width 87 height 28
type input "КА0348СО"
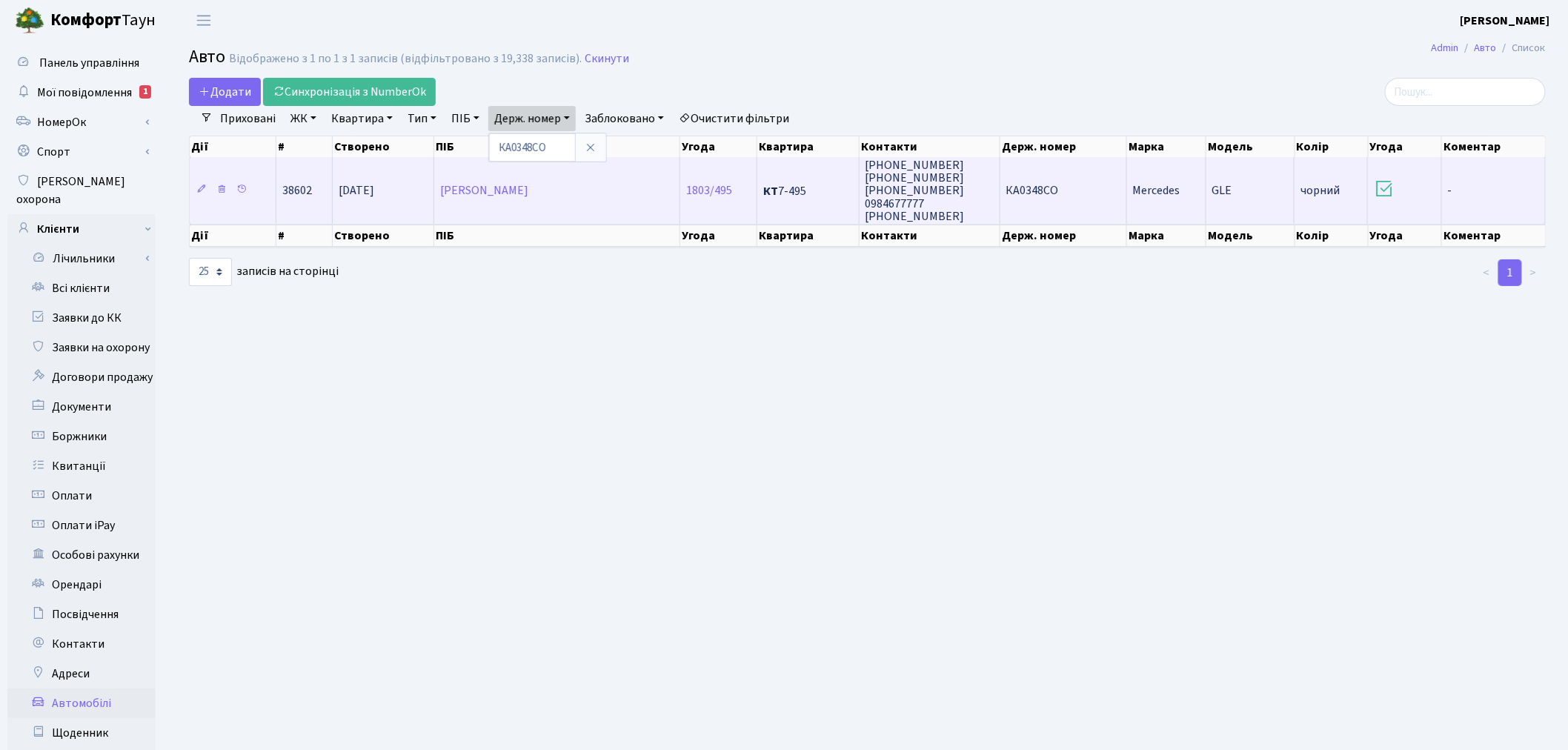
click at [1050, 186] on span "КА0348СО" at bounding box center [1032, 190] width 52 height 16
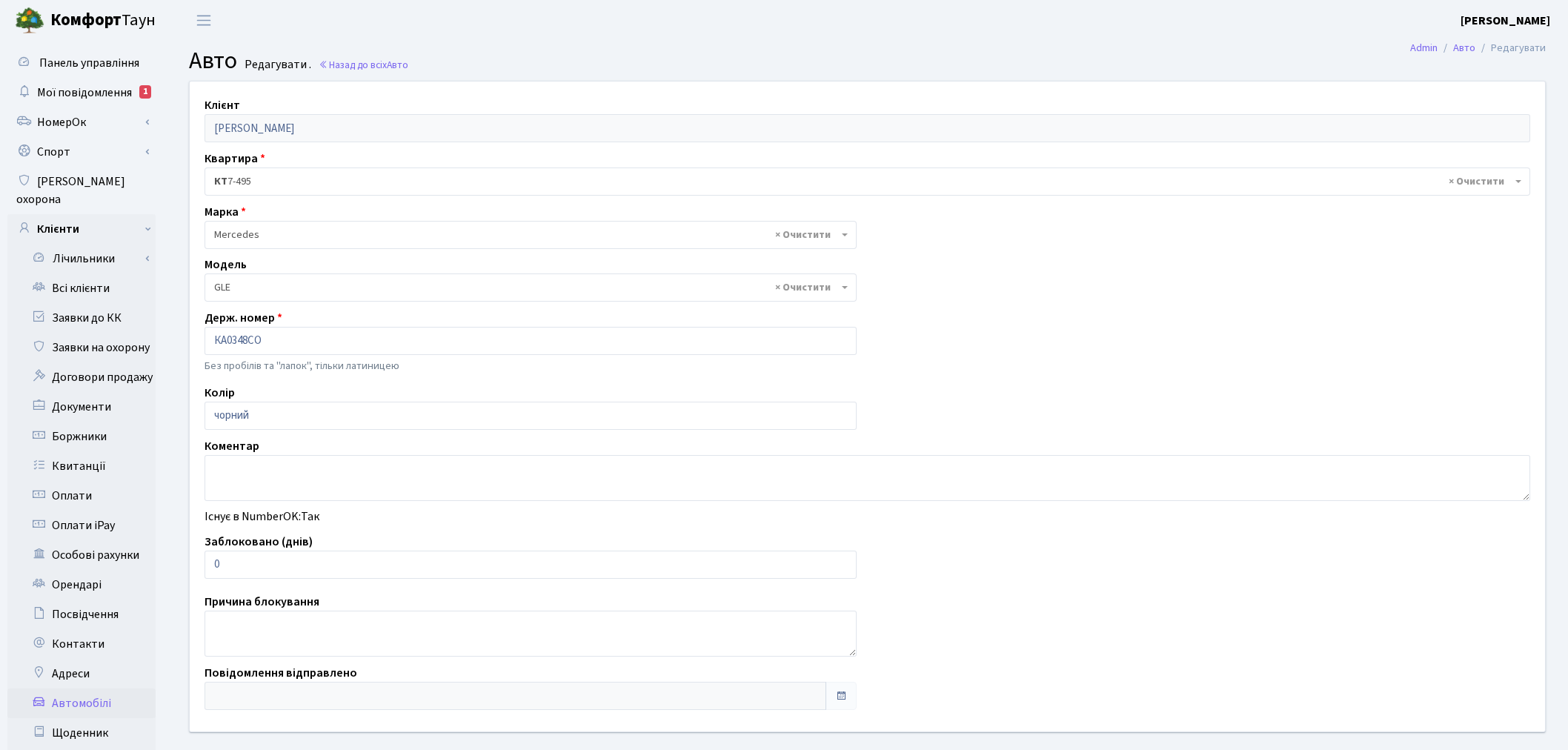
select select "1497"
click at [276, 470] on textarea at bounding box center [867, 478] width 1325 height 46
type textarea "Y"
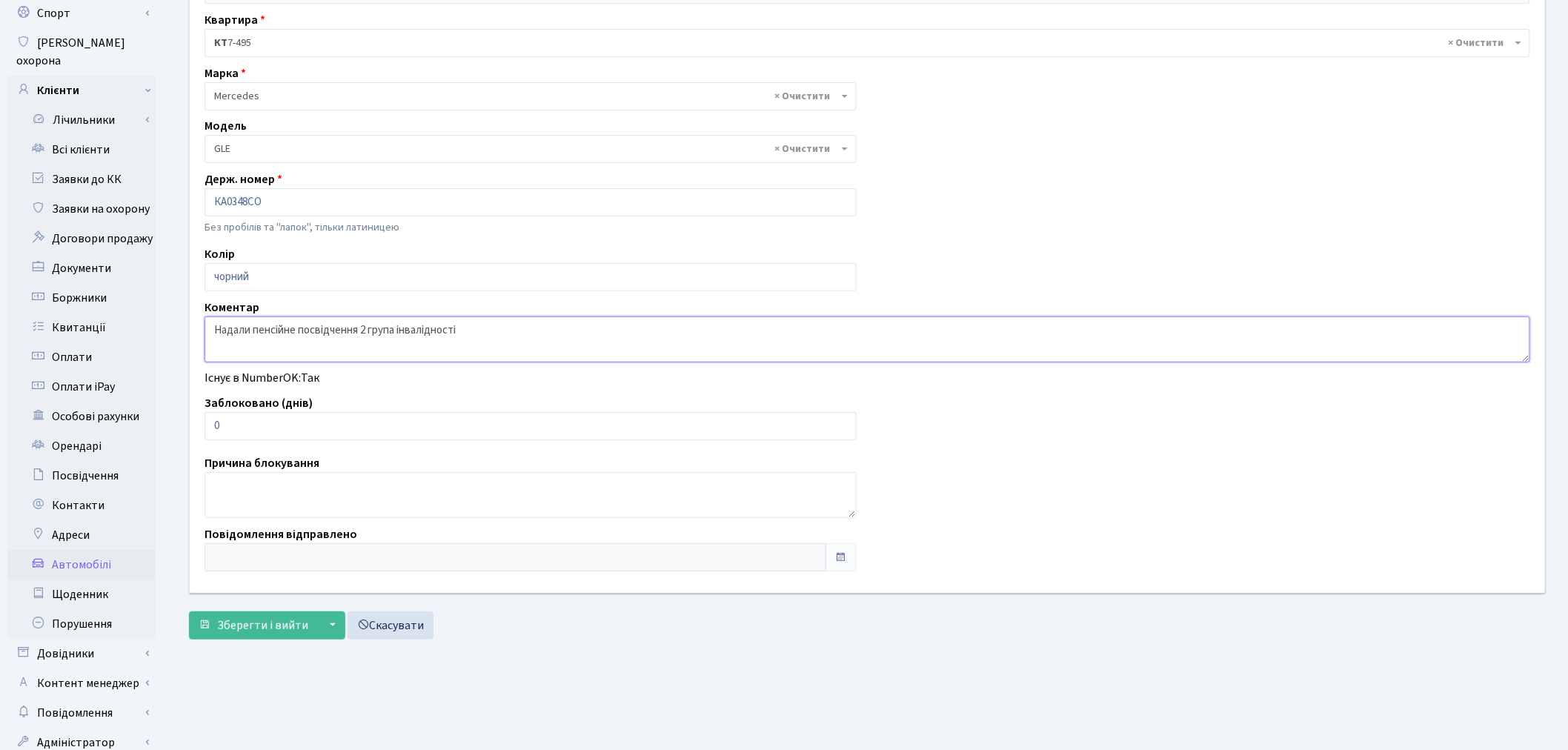
scroll to position [172, 0]
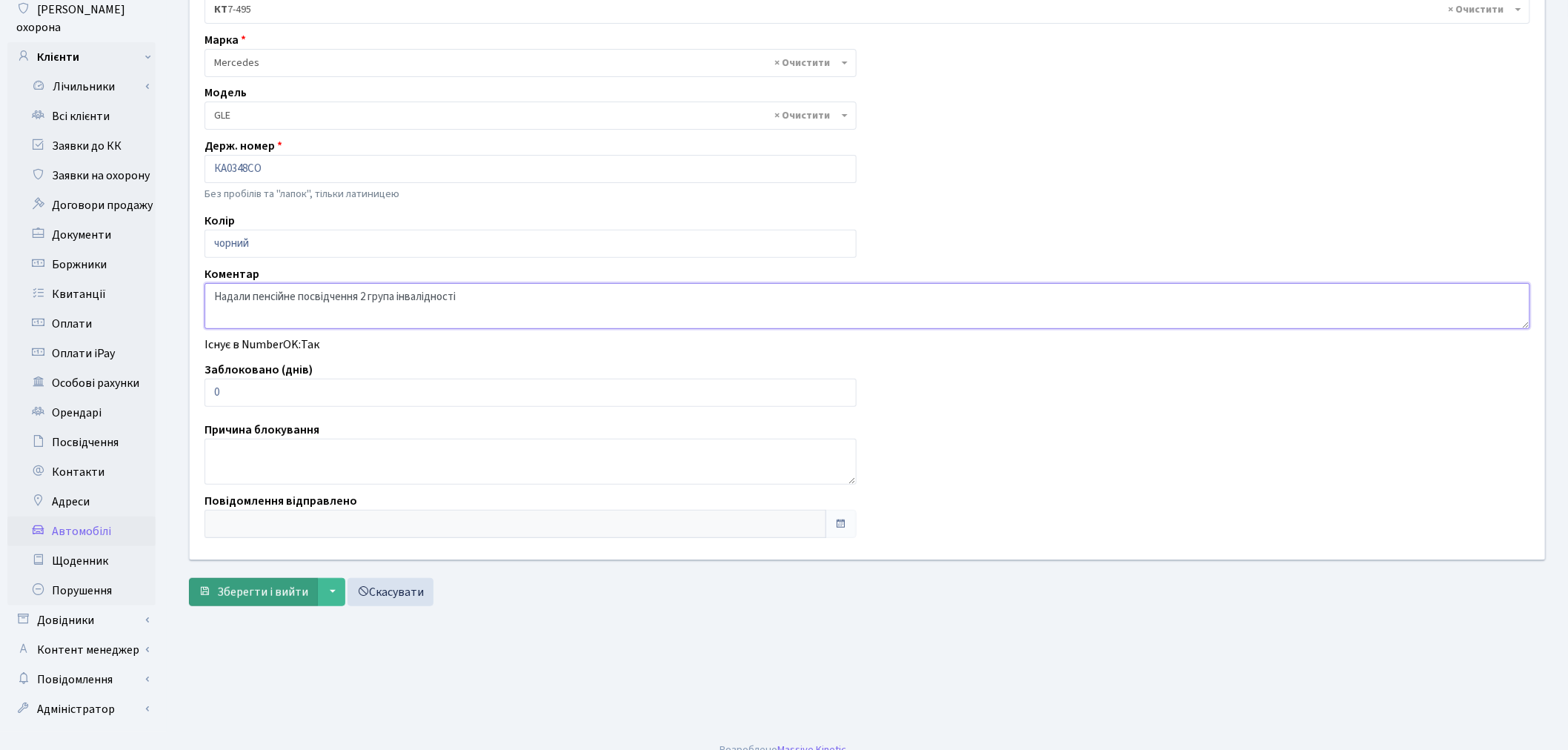
type textarea "Надали пенсійне посвідчення 2 група інвалідності"
click at [248, 591] on span "Зберегти і вийти" at bounding box center [263, 591] width 91 height 16
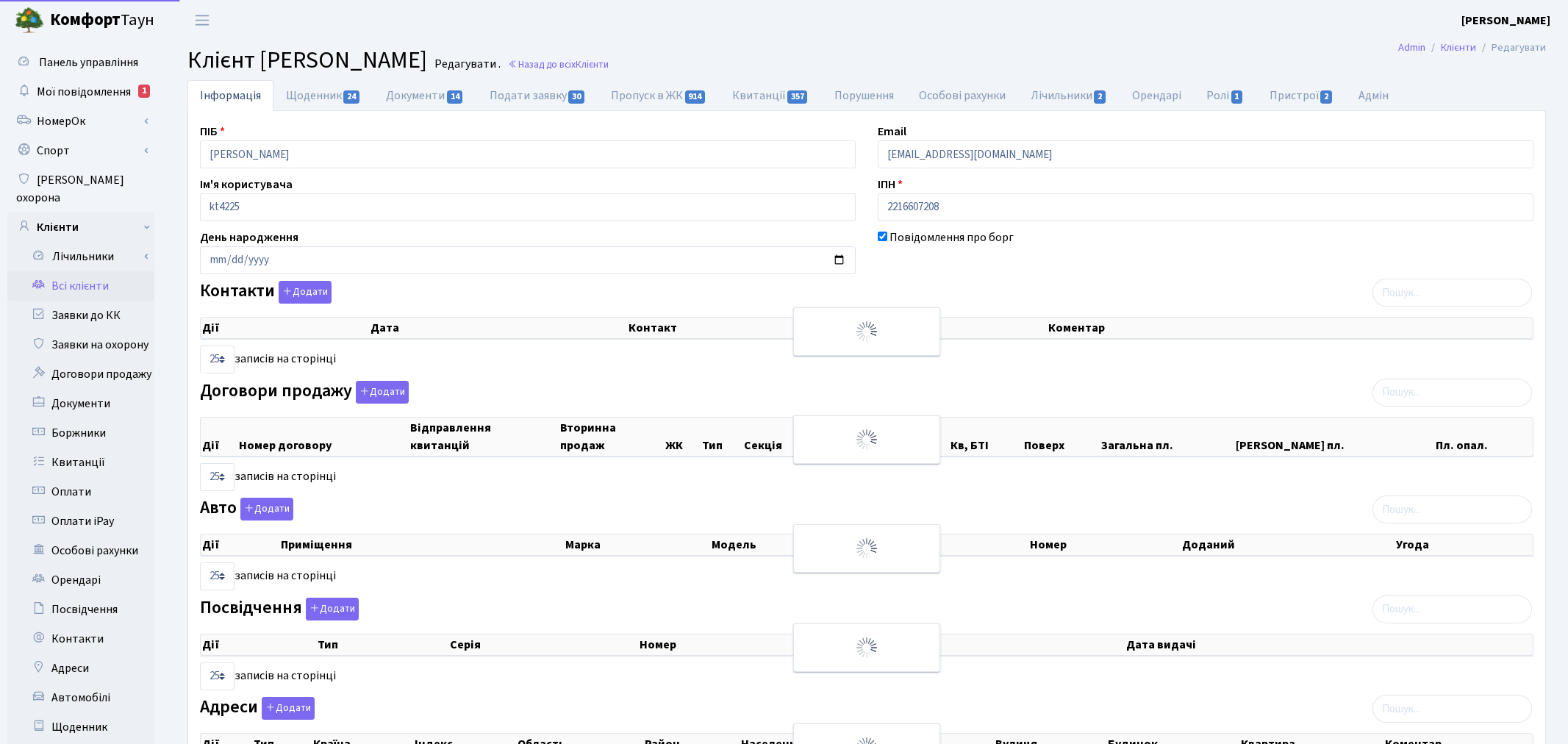
select select "25"
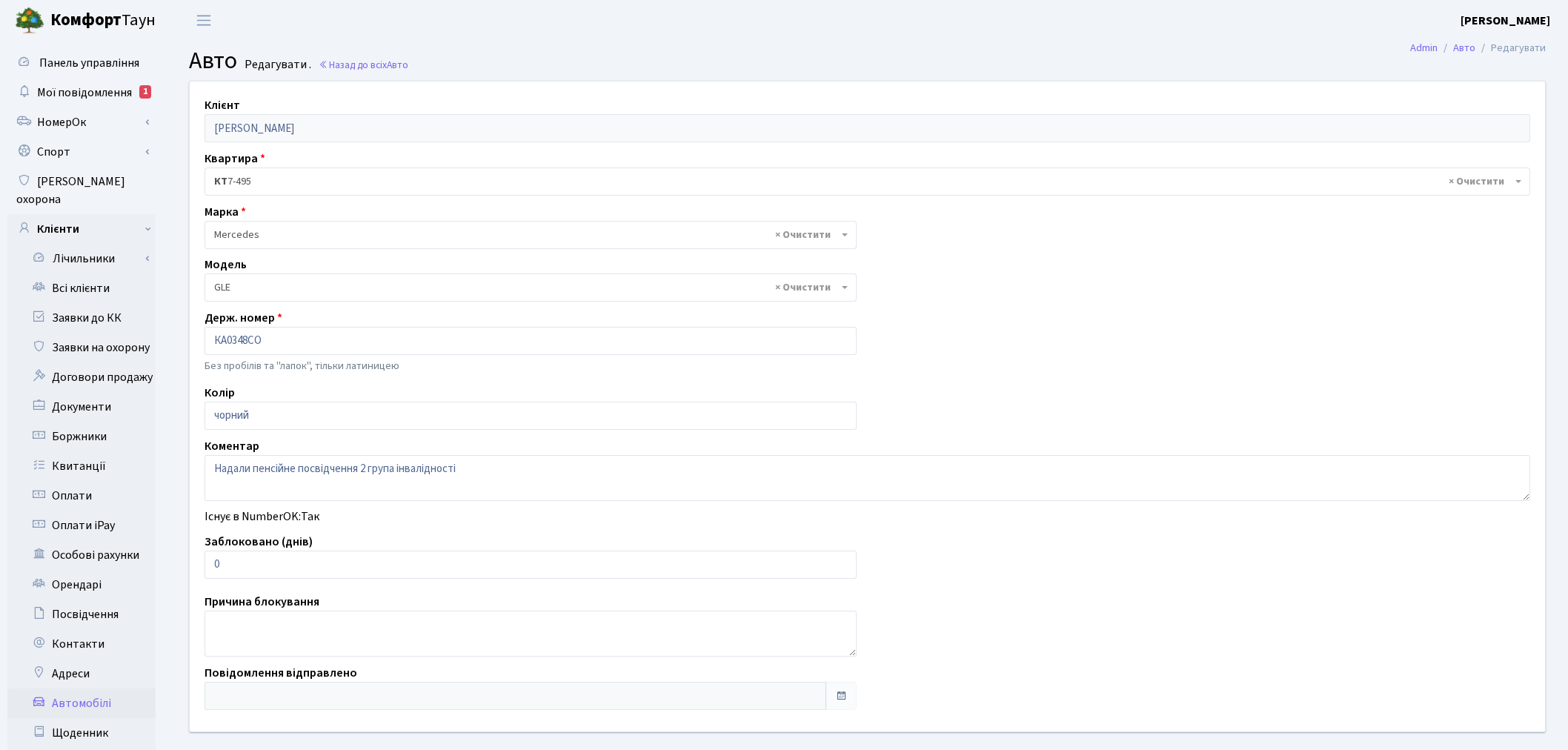
select select "1497"
click at [546, 456] on textarea "Надали пенсійне посвідчення 2 група інвалідності" at bounding box center [867, 478] width 1325 height 46
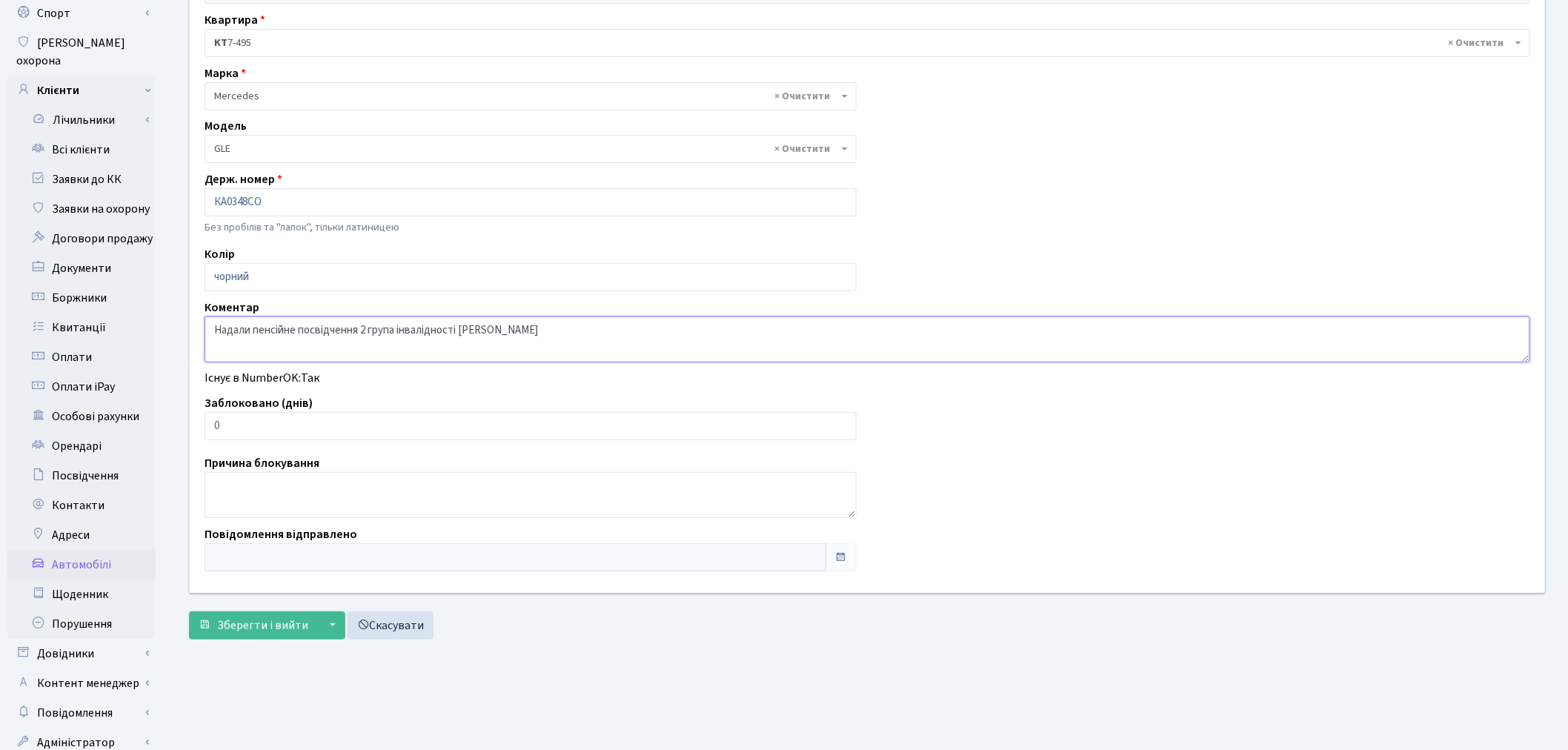
scroll to position [172, 0]
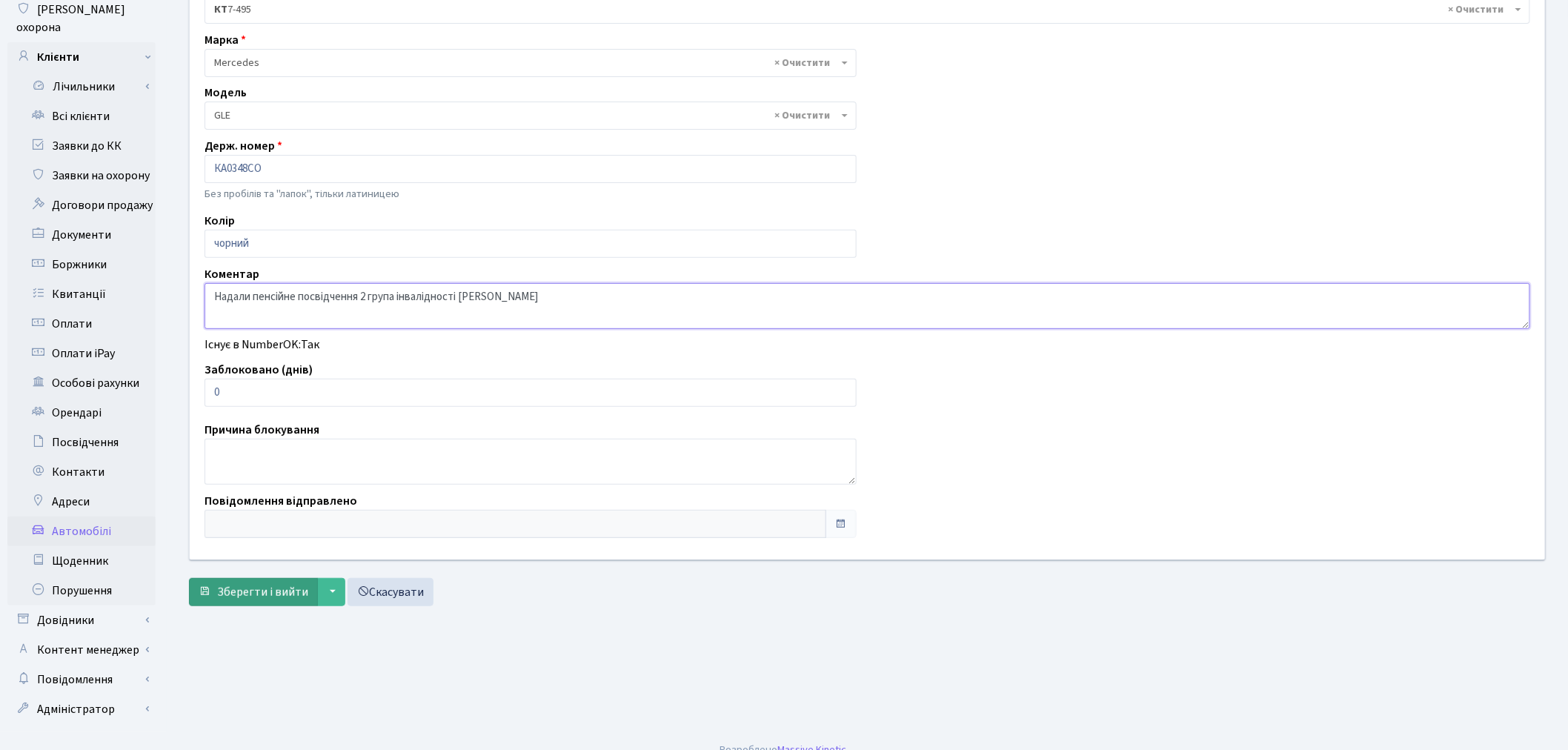
type textarea "Надали пенсійне посвідчення 2 група інвалідності Ільчук О.Б."
click at [265, 584] on span "Зберегти і вийти" at bounding box center [263, 591] width 91 height 16
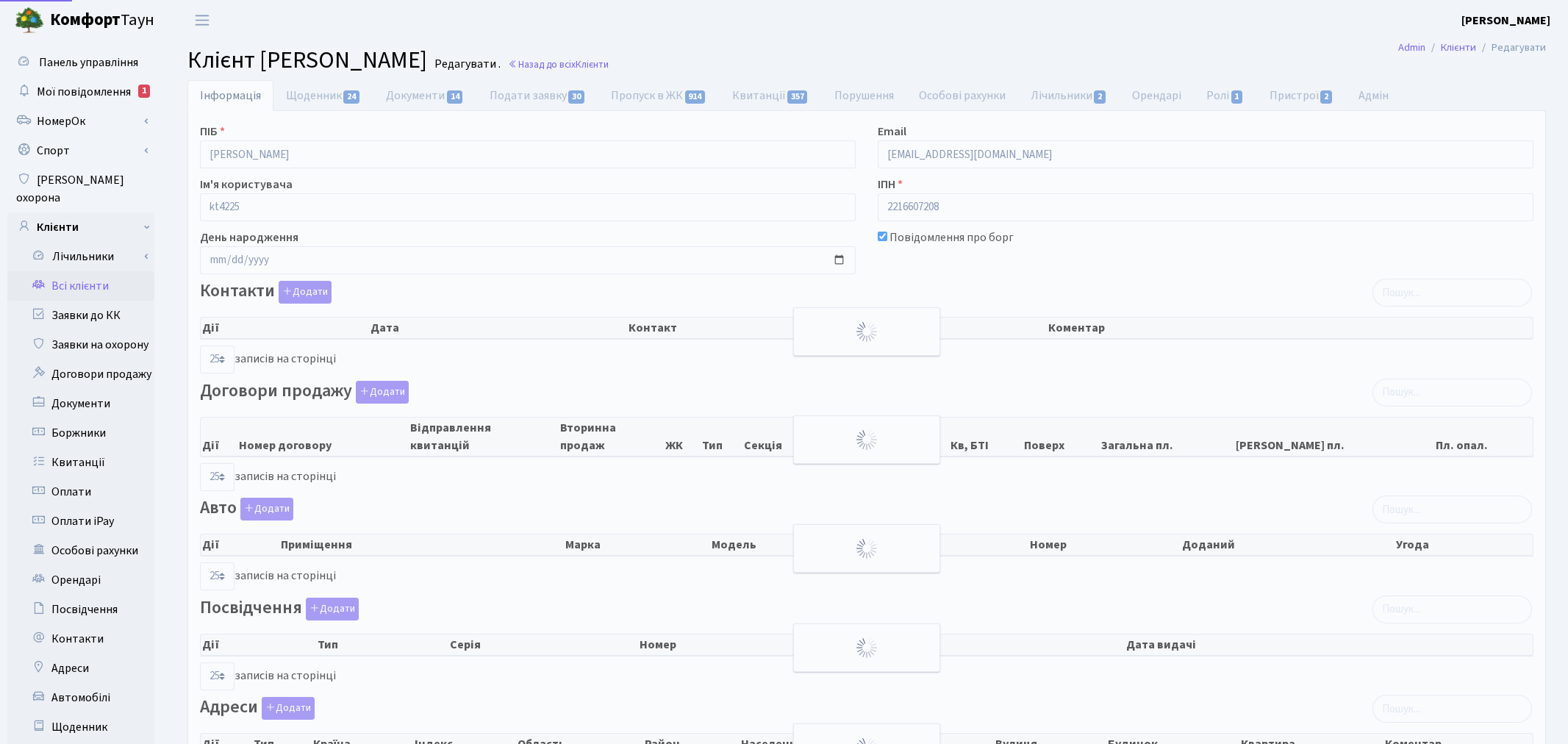
select select "25"
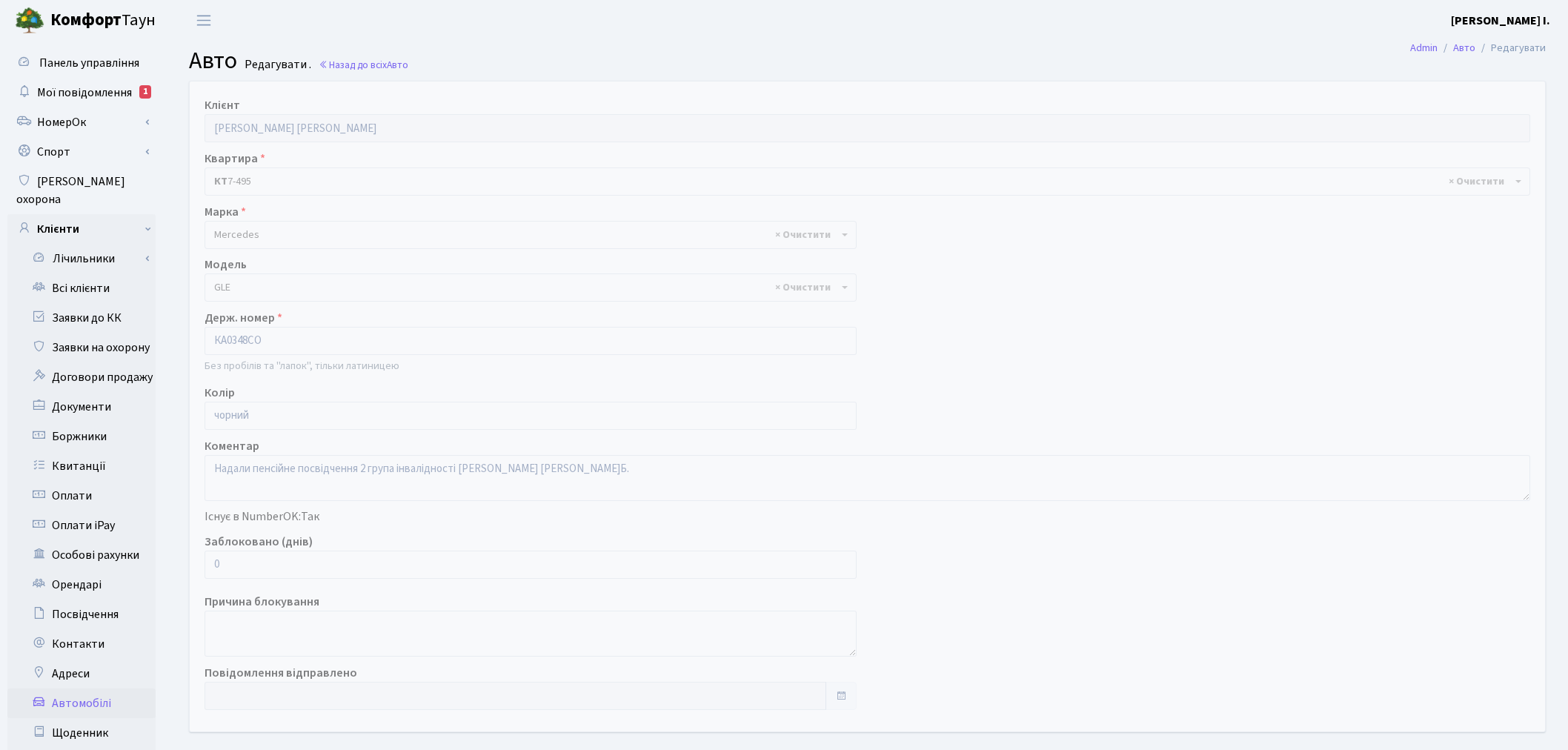
select select "1497"
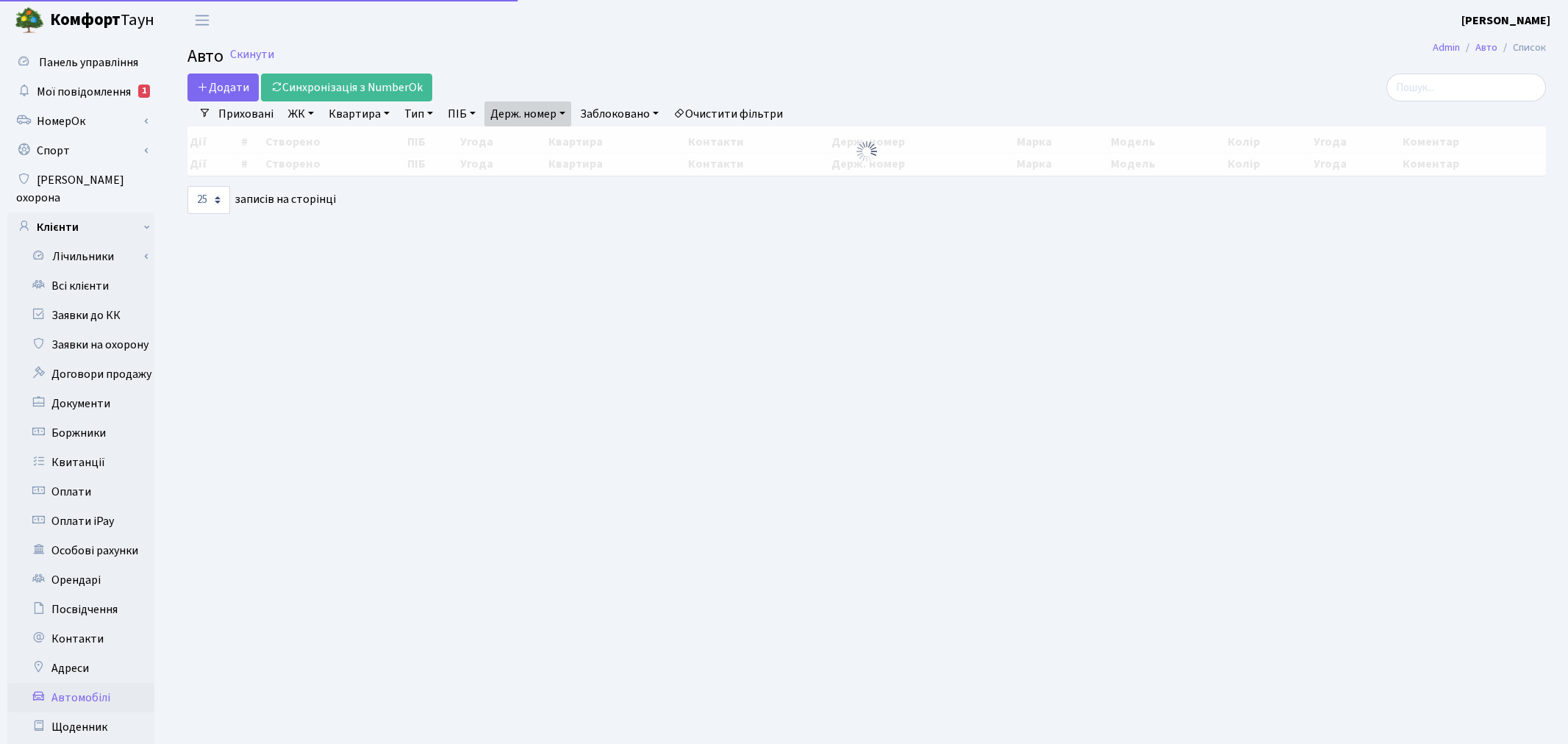
select select "25"
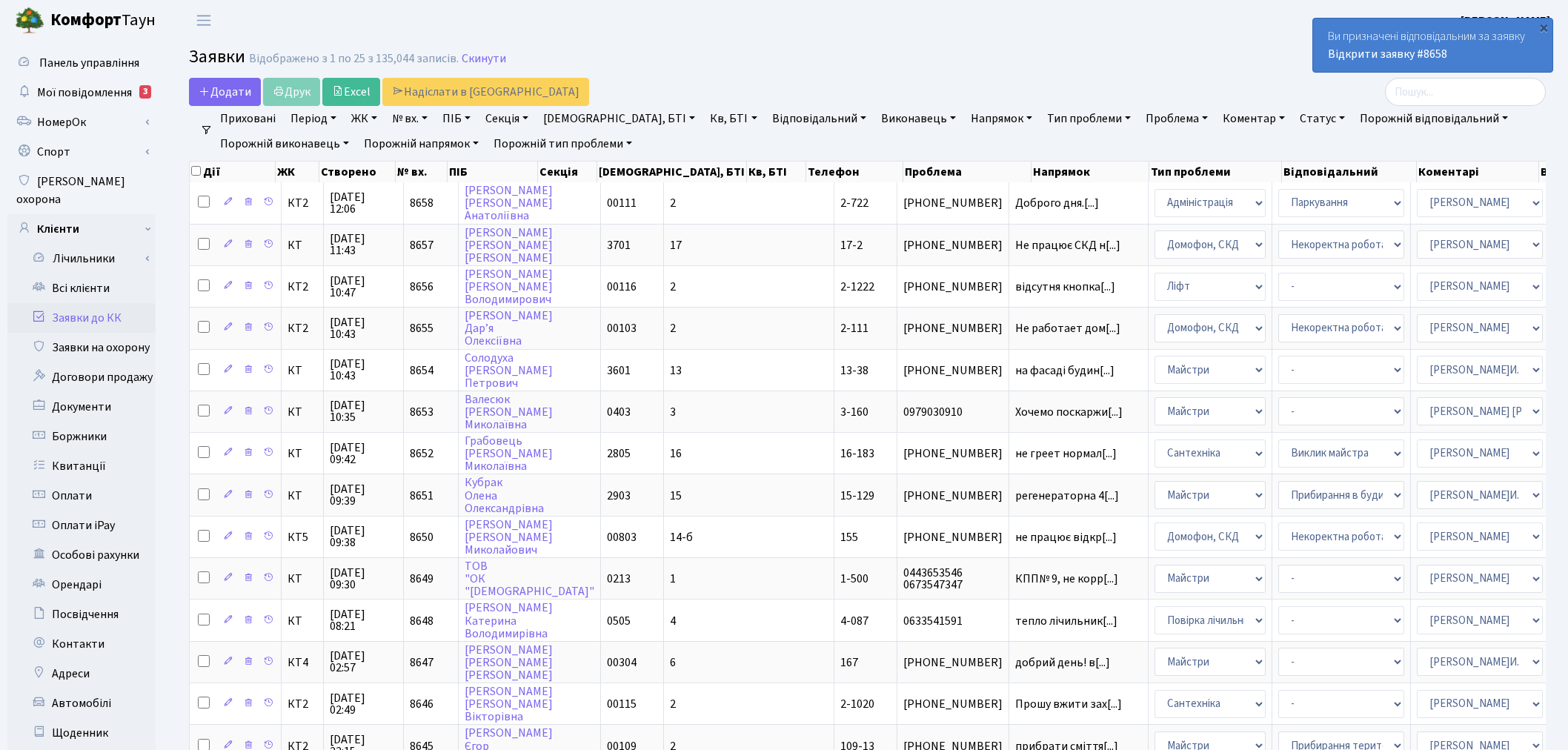
select select "4"
select select "38"
select select "11"
select select "25"
drag, startPoint x: 90, startPoint y: 681, endPoint x: 93, endPoint y: 671, distance: 10.4
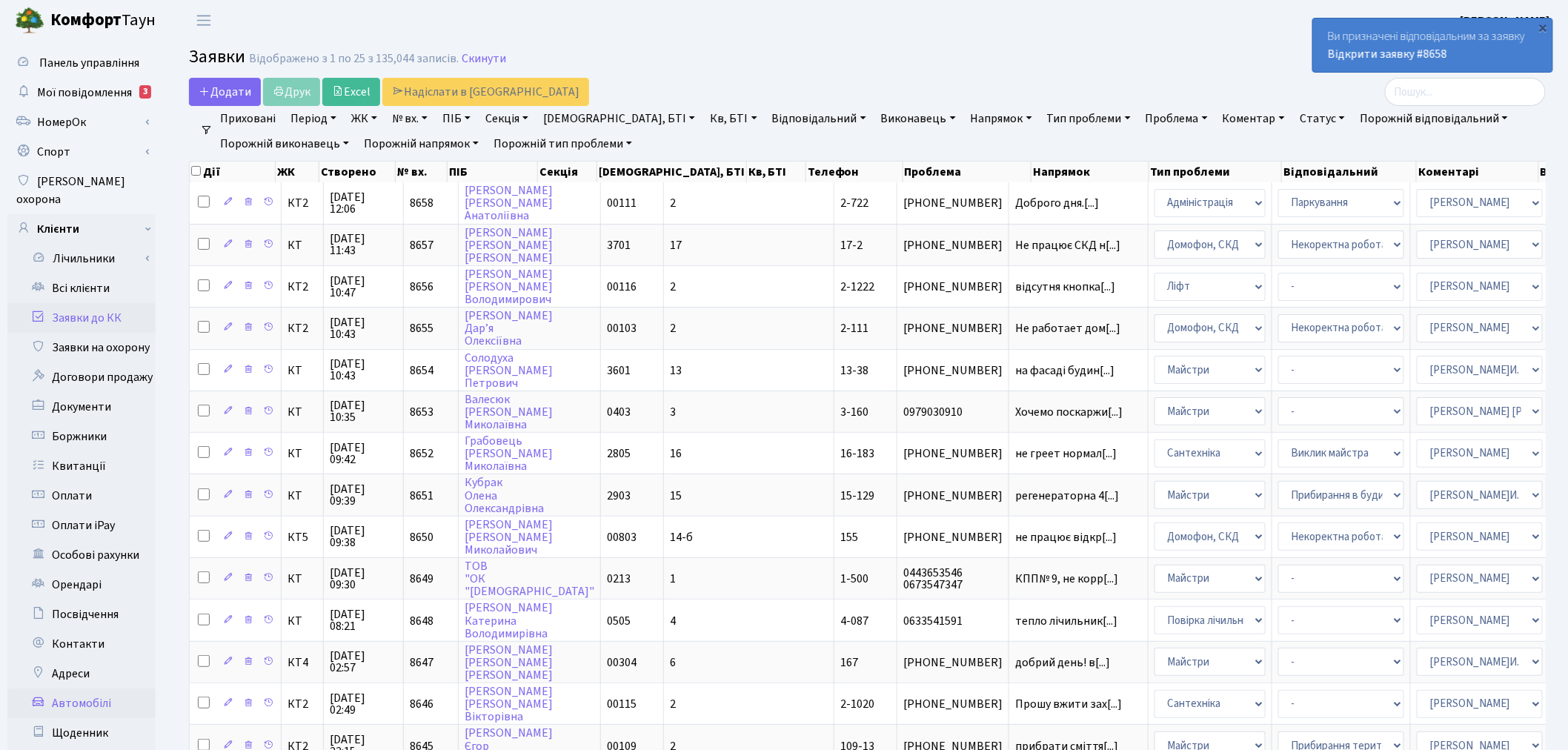
click at [90, 688] on link "Автомобілі" at bounding box center [81, 703] width 148 height 30
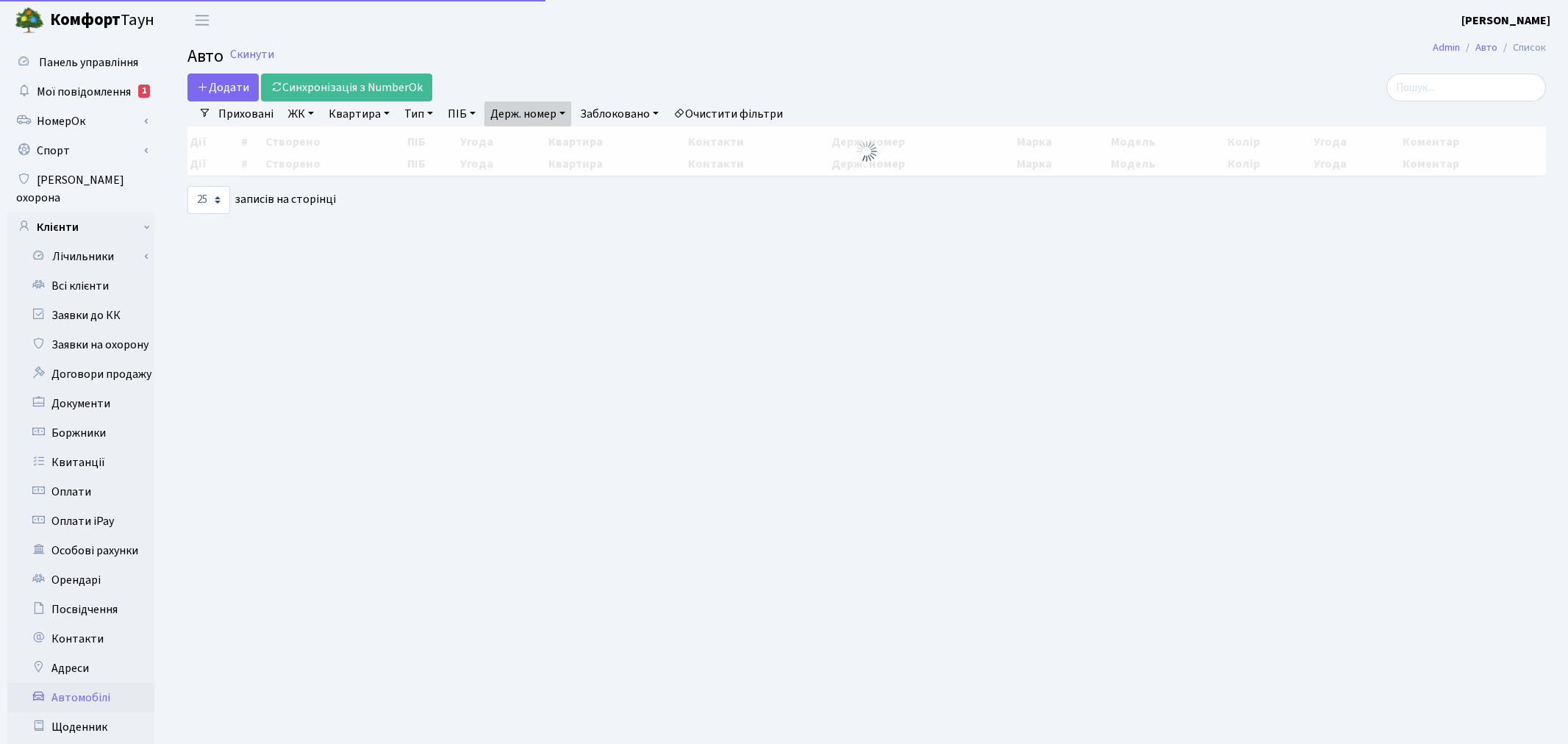
select select "25"
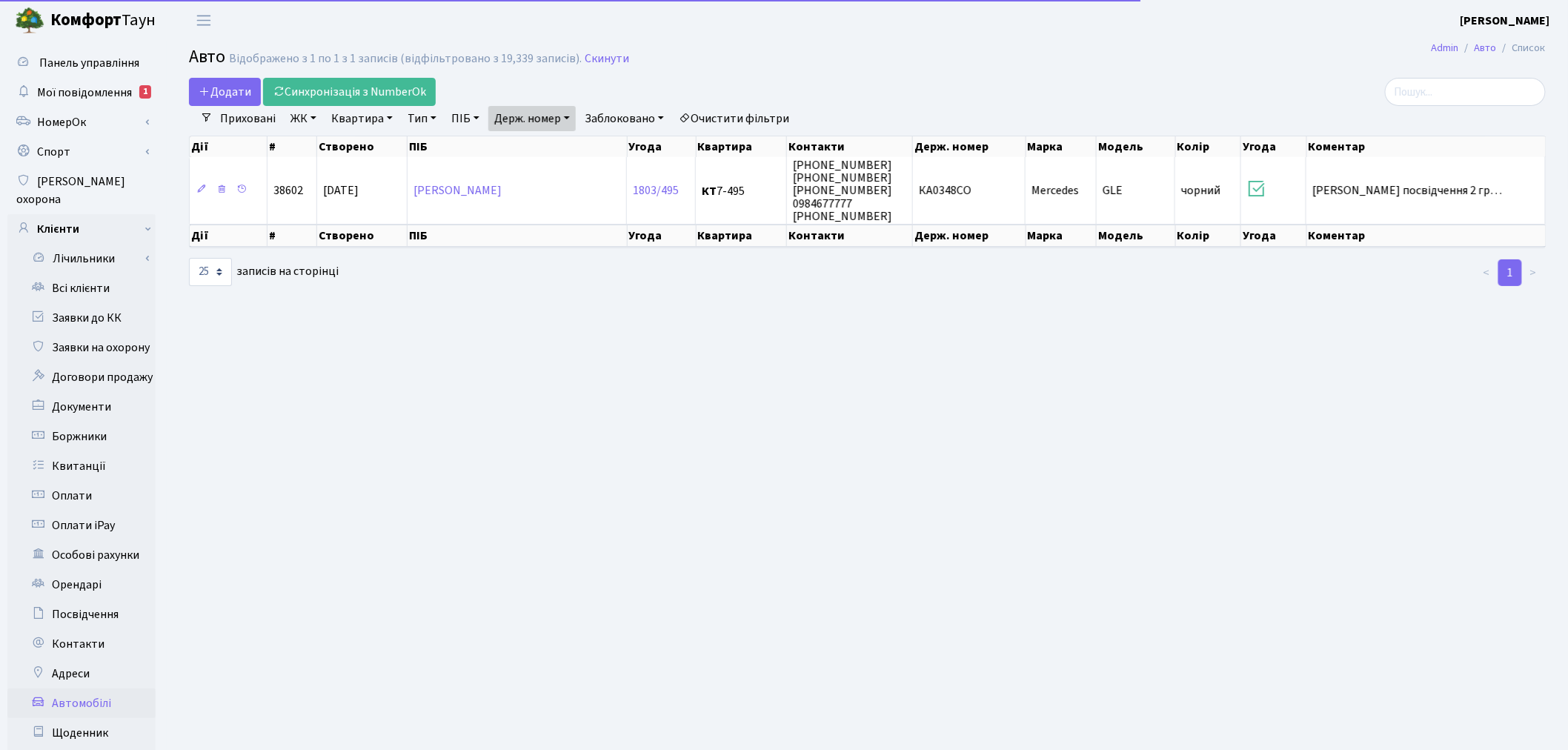
click at [547, 112] on link "Держ. номер" at bounding box center [532, 119] width 87 height 25
click at [552, 138] on input "КА0348СО" at bounding box center [533, 147] width 87 height 28
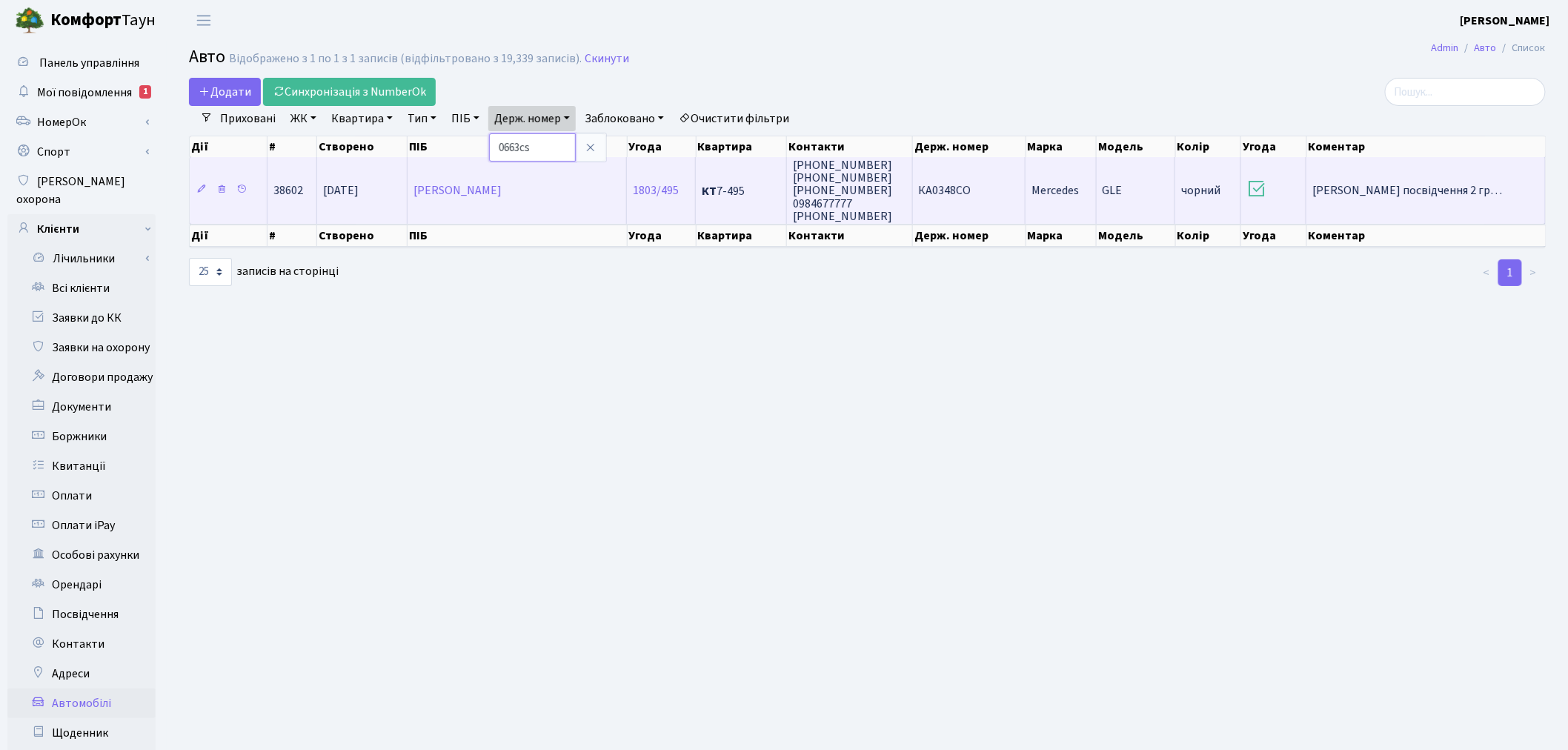
type input "0663cs"
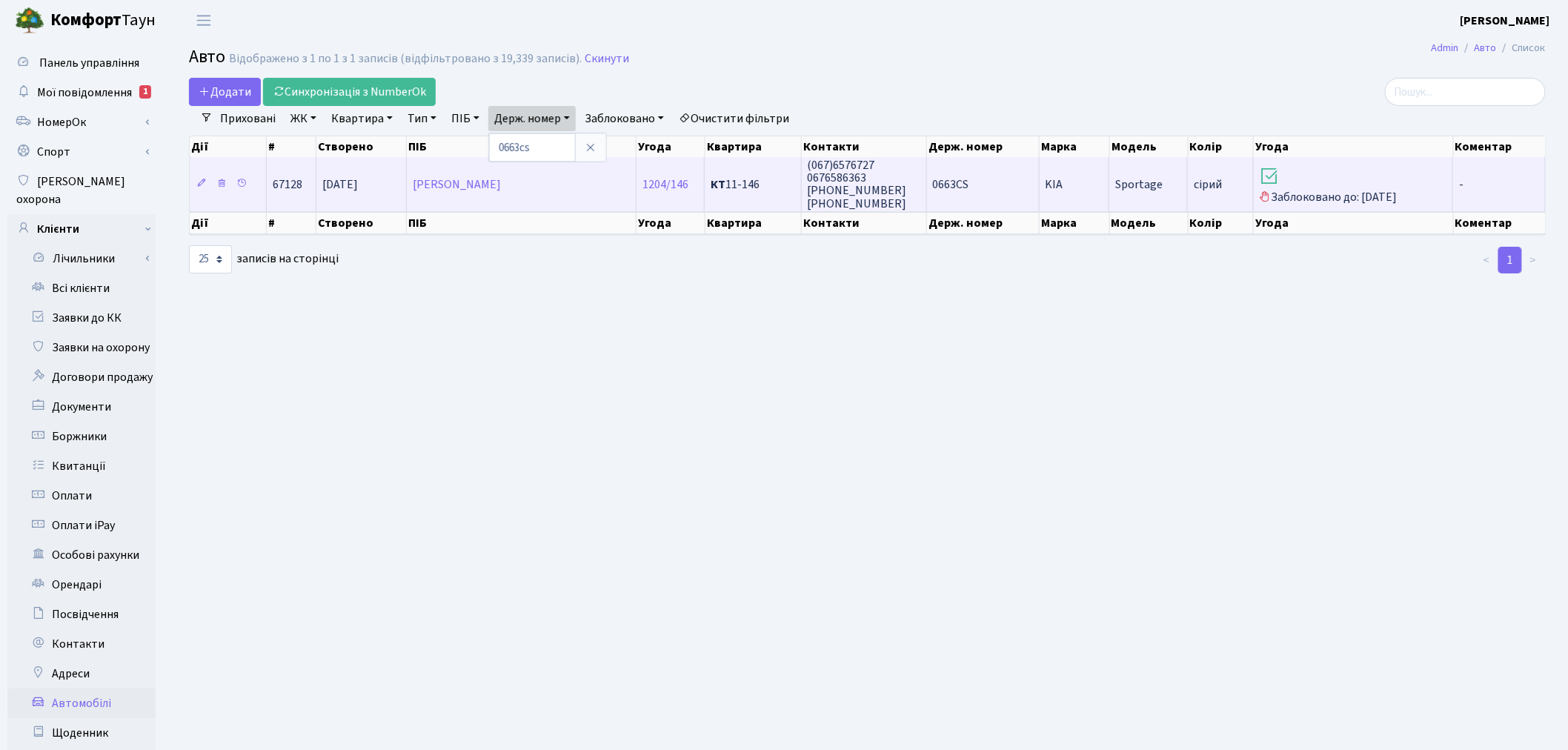
click at [1104, 193] on td "KIA" at bounding box center [1074, 183] width 71 height 53
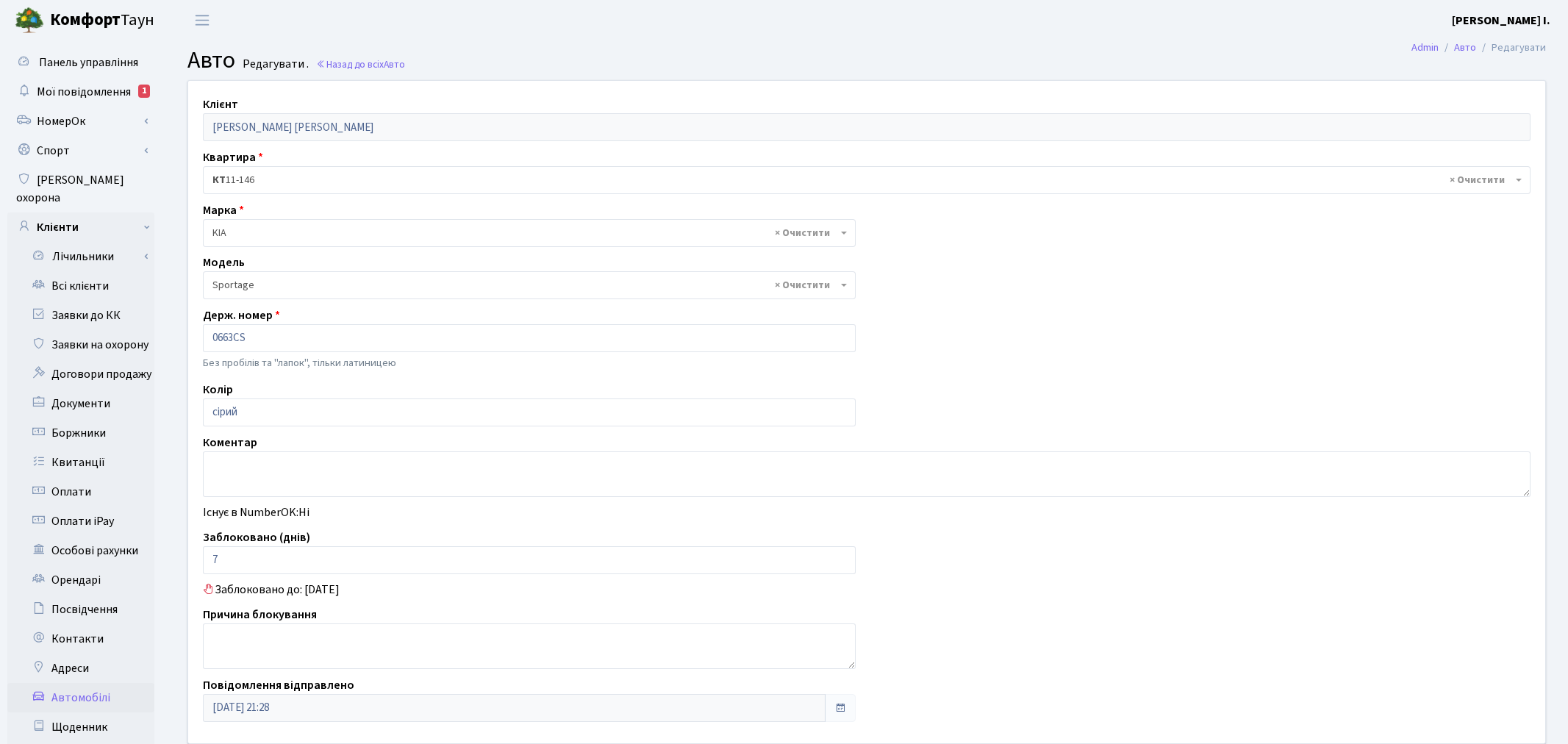
select select "1184"
drag, startPoint x: 275, startPoint y: 332, endPoint x: 202, endPoint y: 336, distance: 73.1
click at [203, 336] on input "0663CS" at bounding box center [527, 337] width 646 height 28
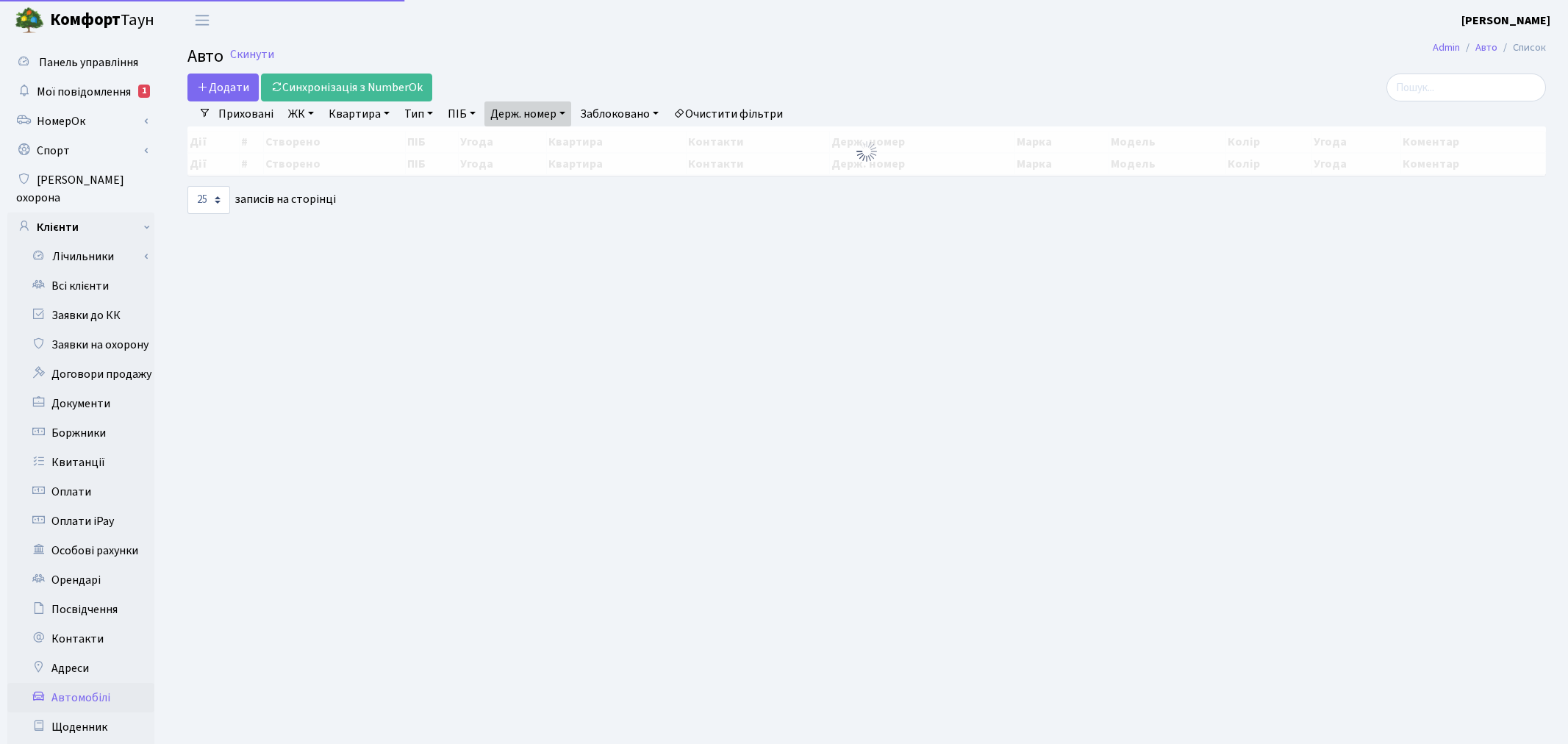
select select "25"
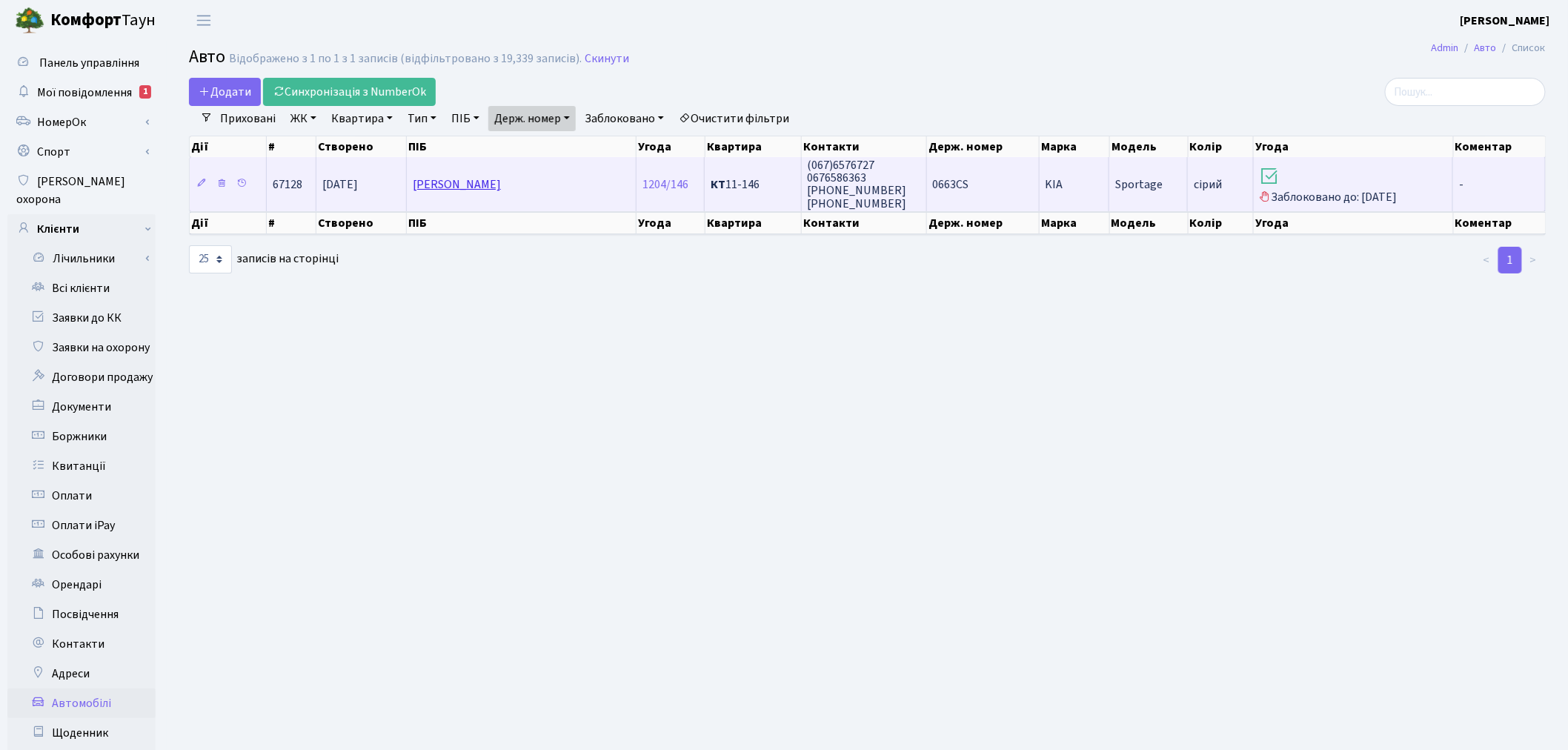
click at [448, 182] on link "[PERSON_NAME]" at bounding box center [456, 184] width 88 height 16
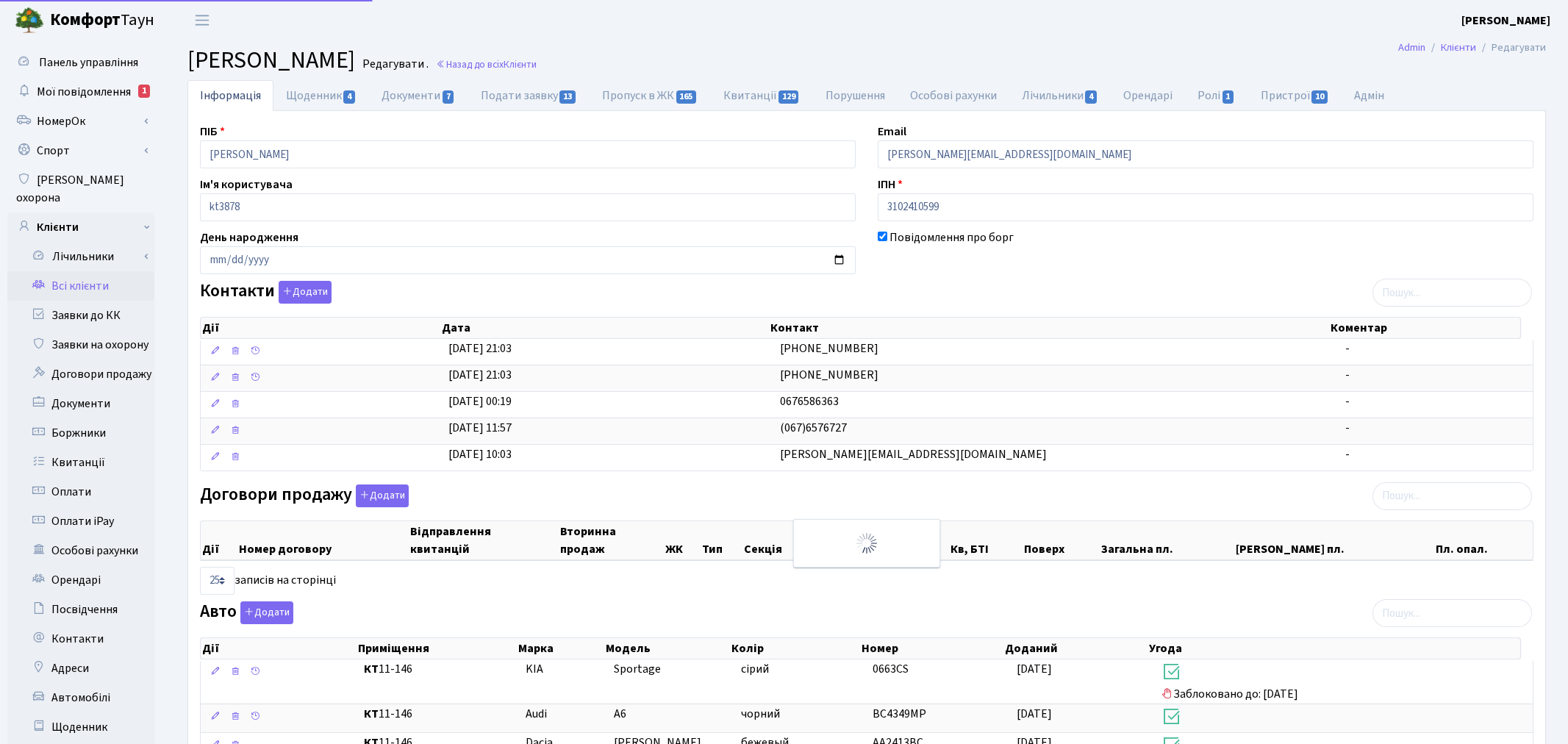
select select "25"
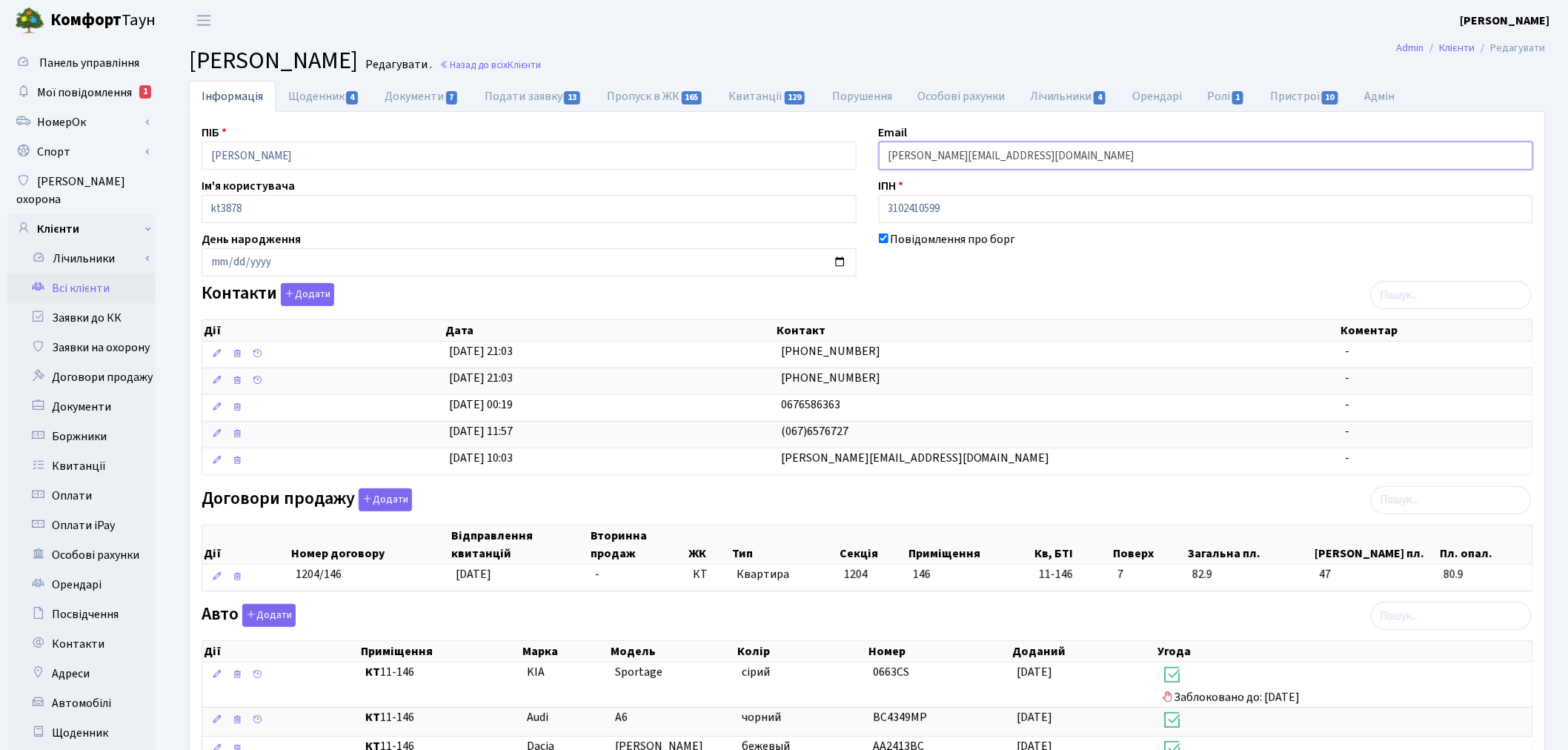
drag, startPoint x: 1049, startPoint y: 153, endPoint x: 877, endPoint y: 151, distance: 172.0
click at [877, 151] on div "Email vladimir.fischenko@gmail.com" at bounding box center [1206, 147] width 678 height 46
drag, startPoint x: 910, startPoint y: 154, endPoint x: 785, endPoint y: 484, distance: 352.9
click at [785, 483] on div "ПІБ Фіщенко Володимир Анатолійович Email vladimir.fischenko@gmail.com Ім'я кори…" at bounding box center [867, 562] width 1353 height 877
click at [898, 489] on div "Договори продажу Додати Дії Номер договору Відправлення квитанцій Вторинна прод…" at bounding box center [867, 542] width 1353 height 109
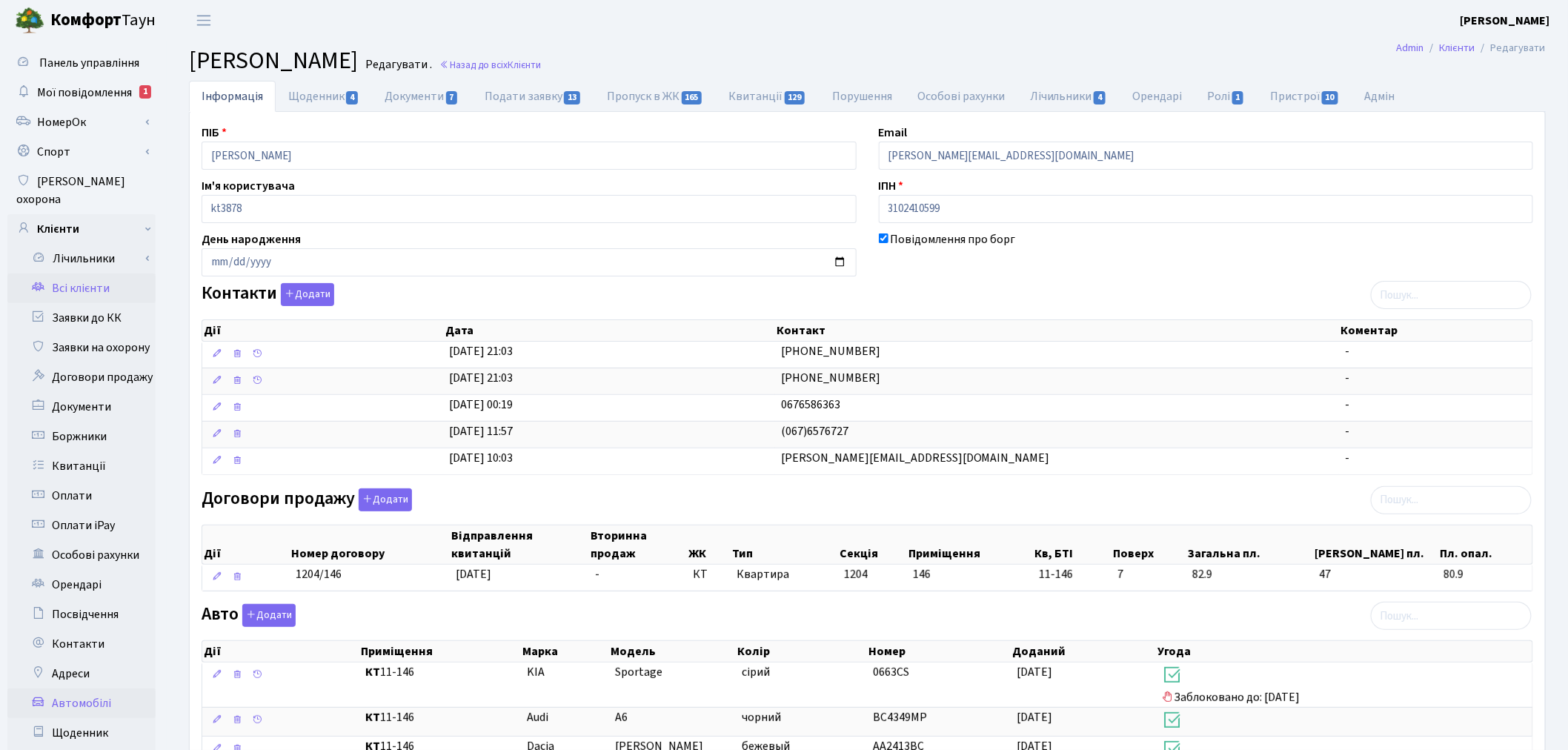
click at [116, 688] on link "Автомобілі" at bounding box center [81, 703] width 148 height 30
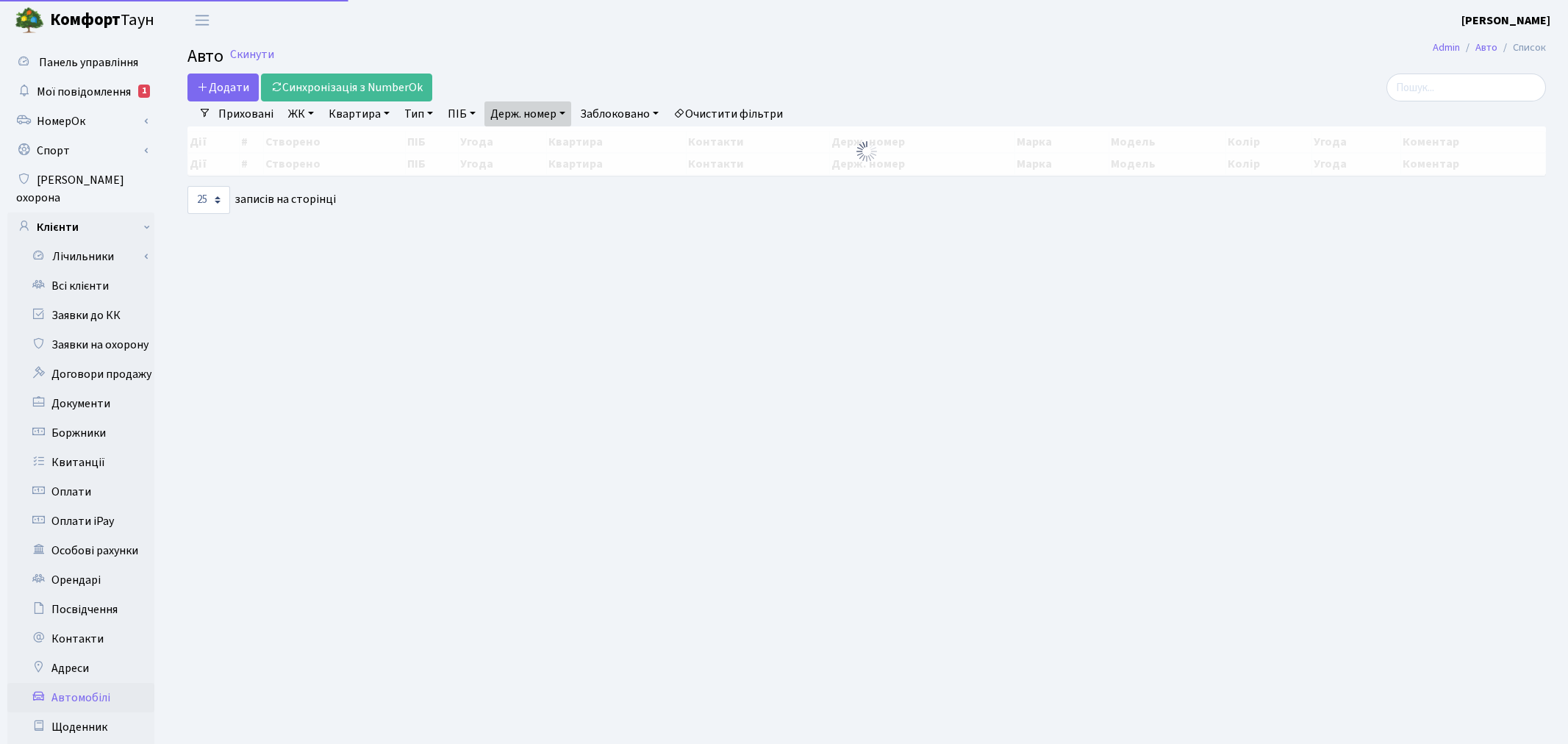
select select "25"
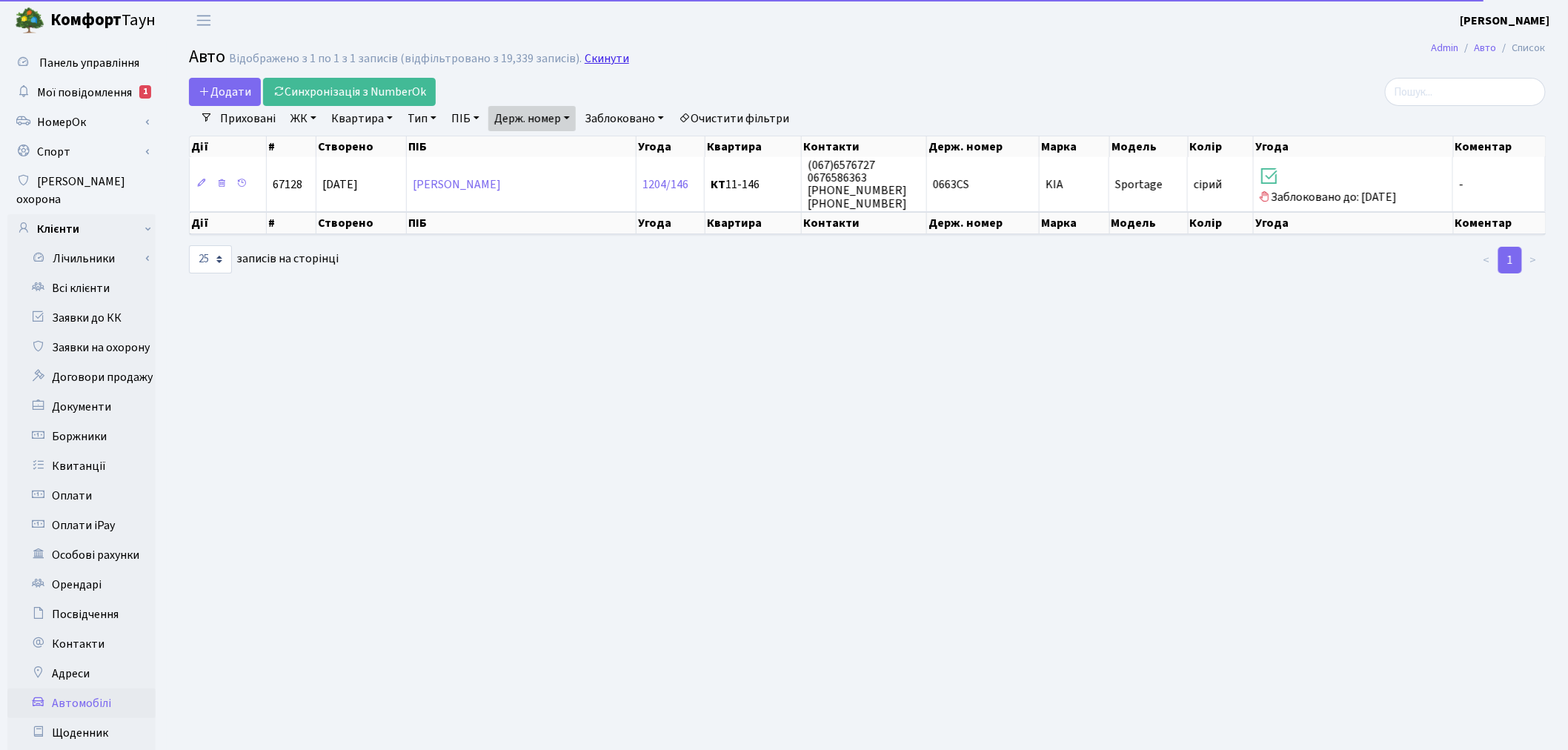
click at [590, 65] on link "Скинути" at bounding box center [607, 59] width 44 height 14
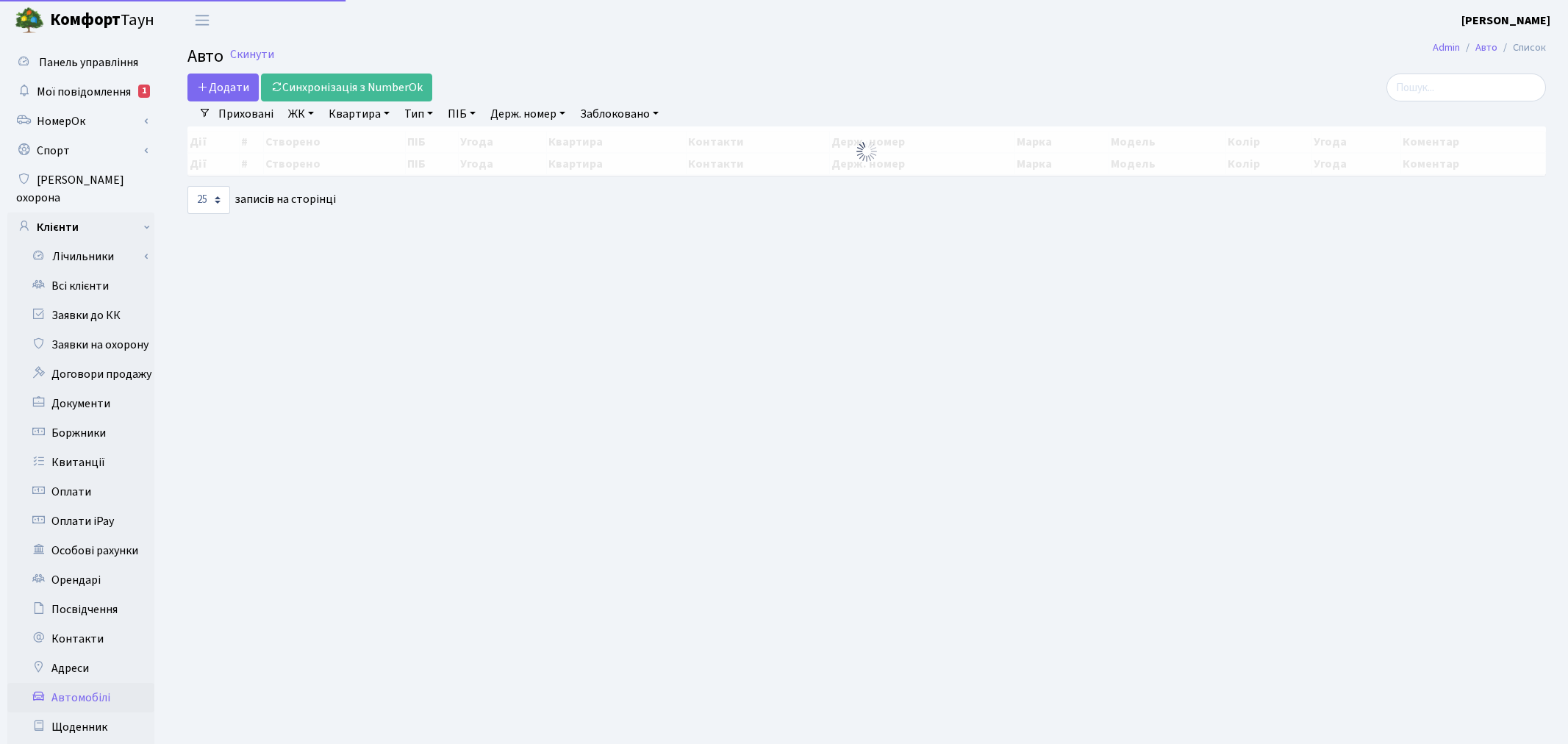
select select "25"
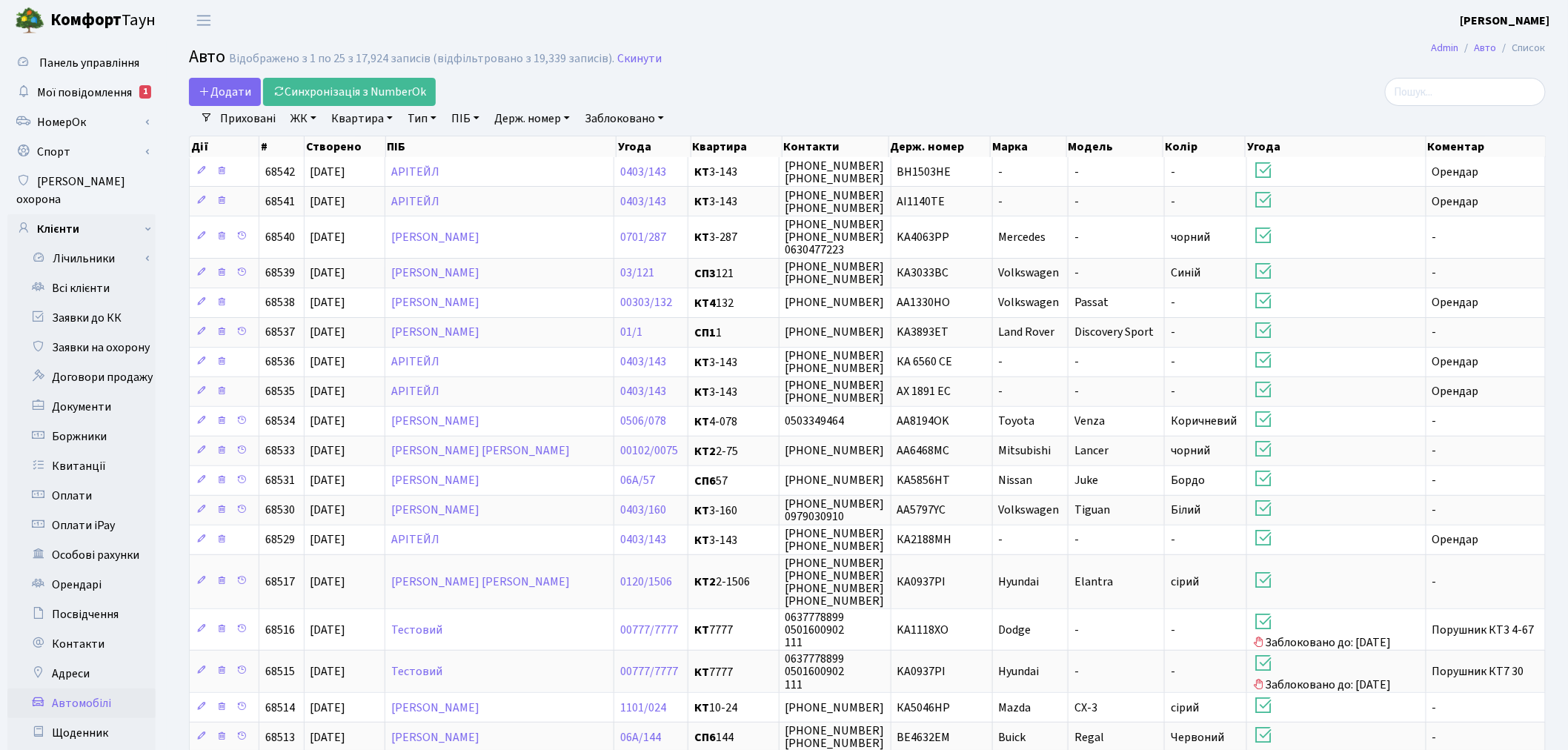
click at [615, 116] on link "Заблоковано" at bounding box center [624, 119] width 91 height 25
click at [635, 183] on link "Так" at bounding box center [637, 187] width 117 height 23
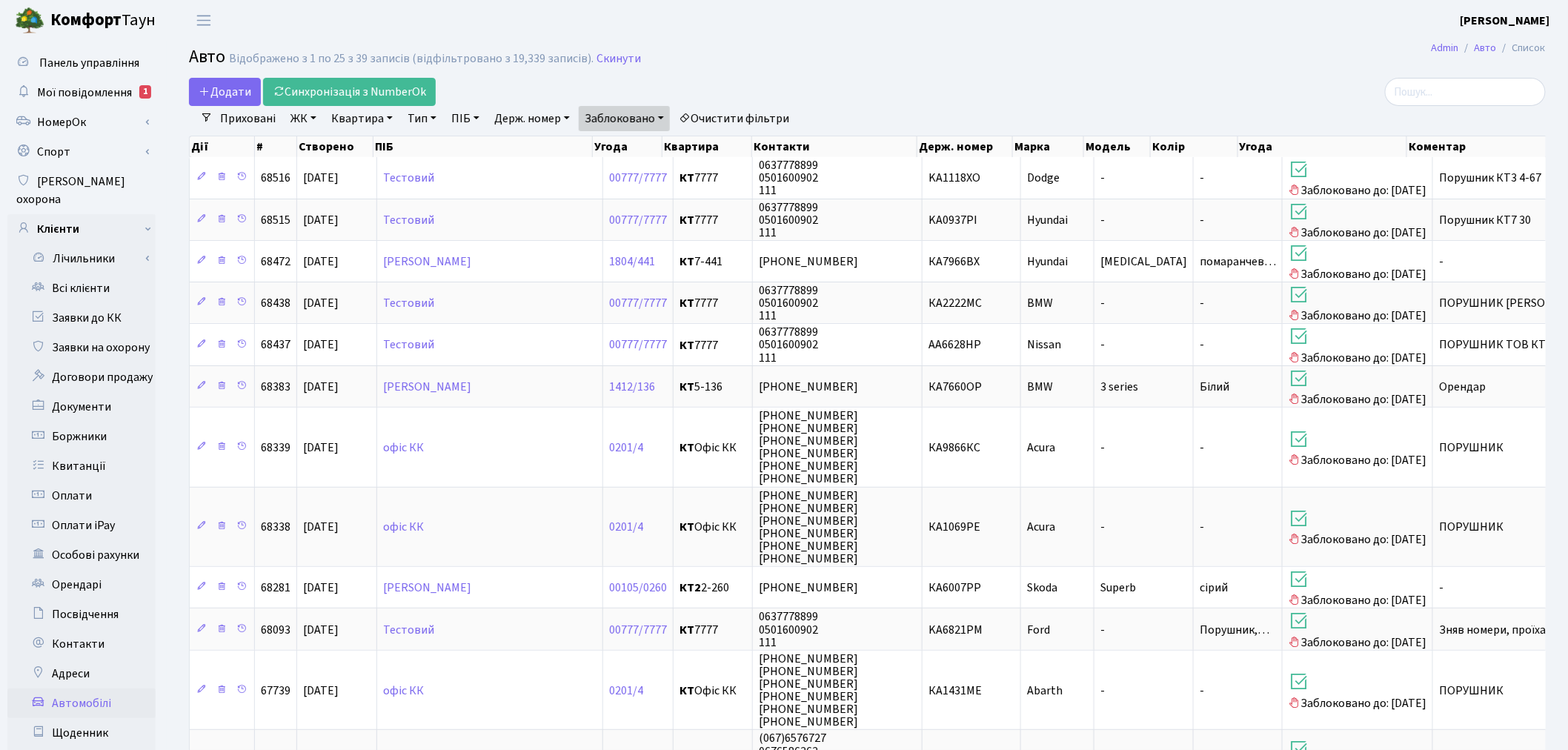
click at [314, 122] on link "ЖК" at bounding box center [303, 119] width 38 height 25
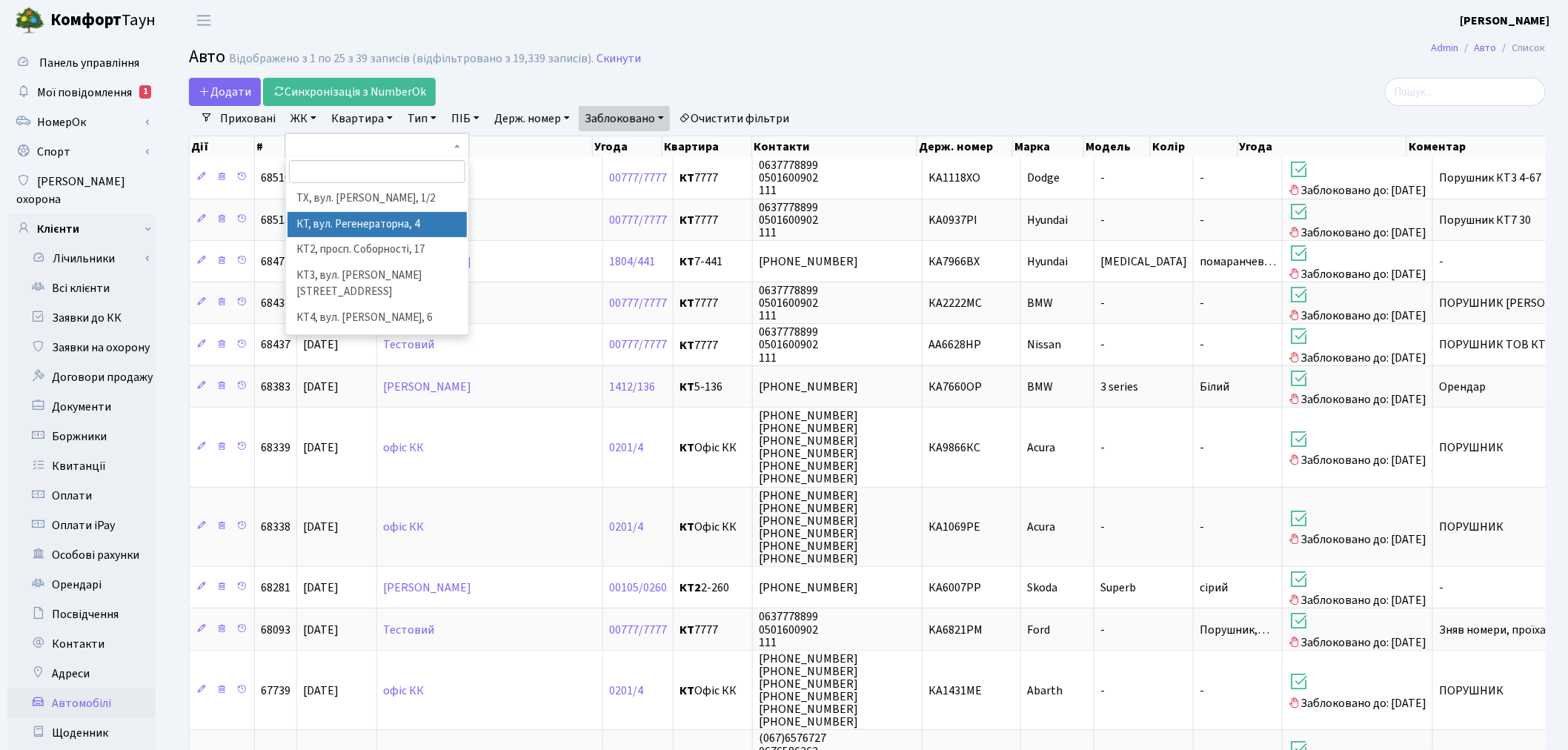
click at [356, 219] on li "КТ, вул. Регенераторна, 4" at bounding box center [376, 224] width 179 height 26
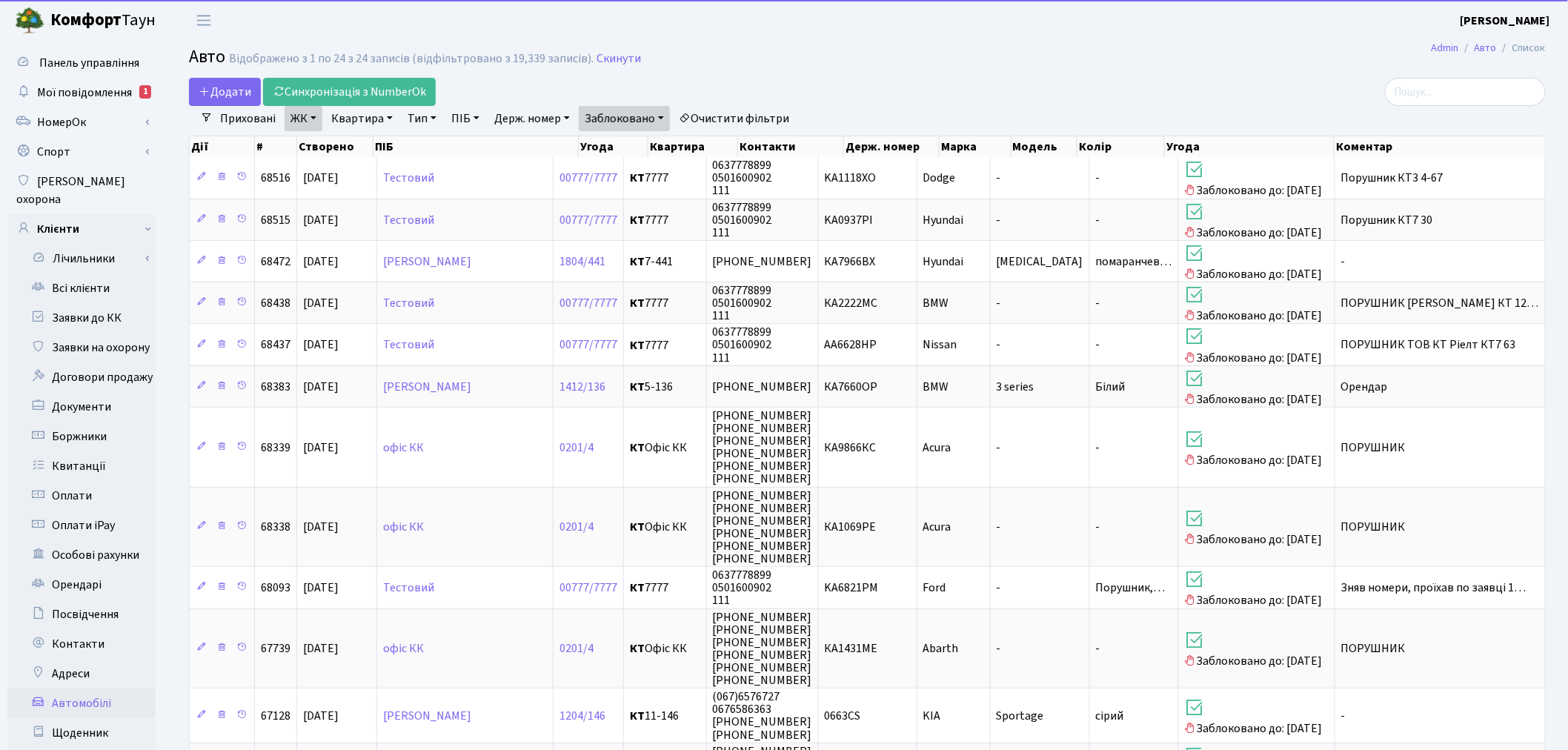
click at [311, 121] on link "ЖК" at bounding box center [303, 119] width 38 height 25
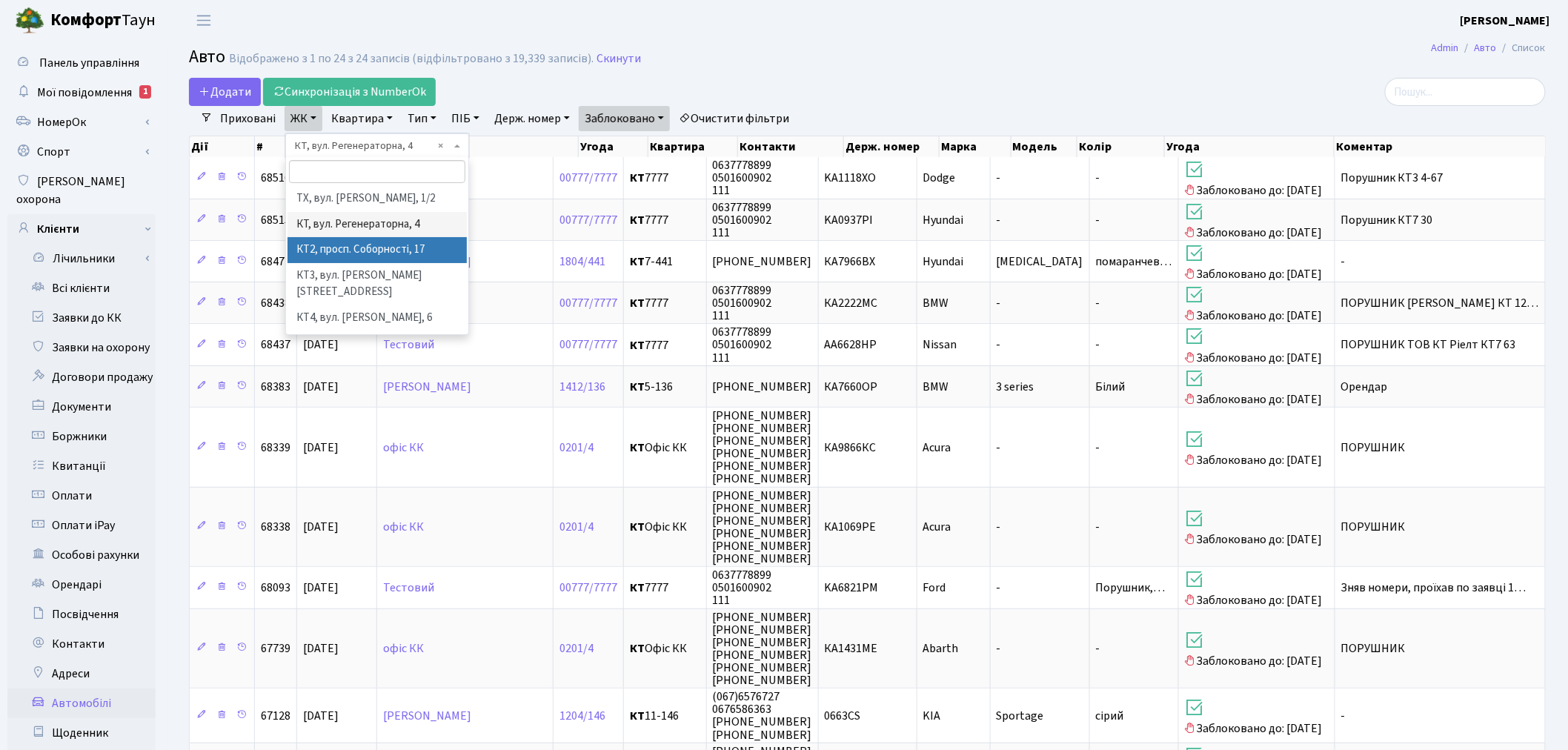
click at [338, 245] on li "КТ2, просп. Соборності, 17" at bounding box center [376, 249] width 179 height 26
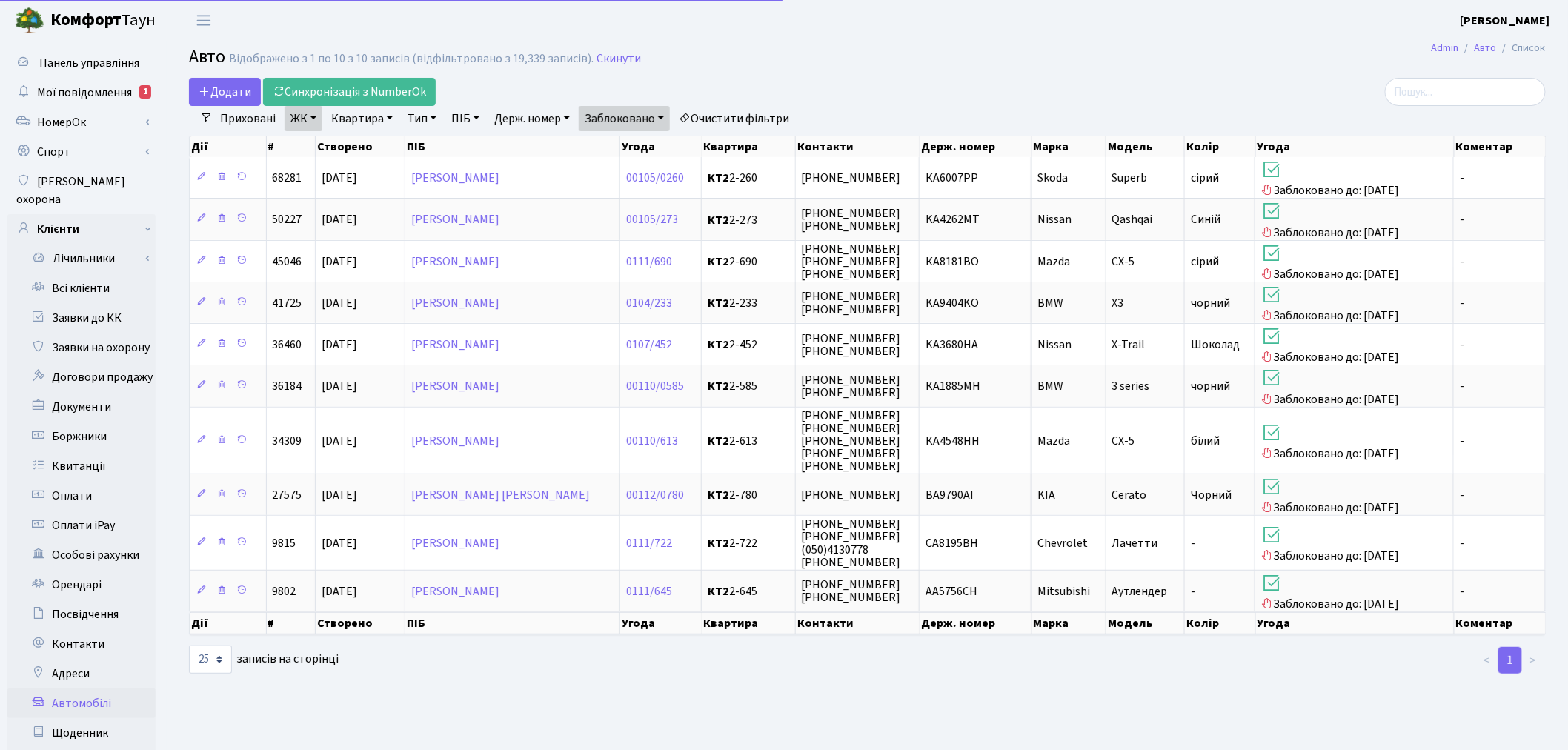
click at [306, 123] on link "ЖК" at bounding box center [303, 119] width 38 height 25
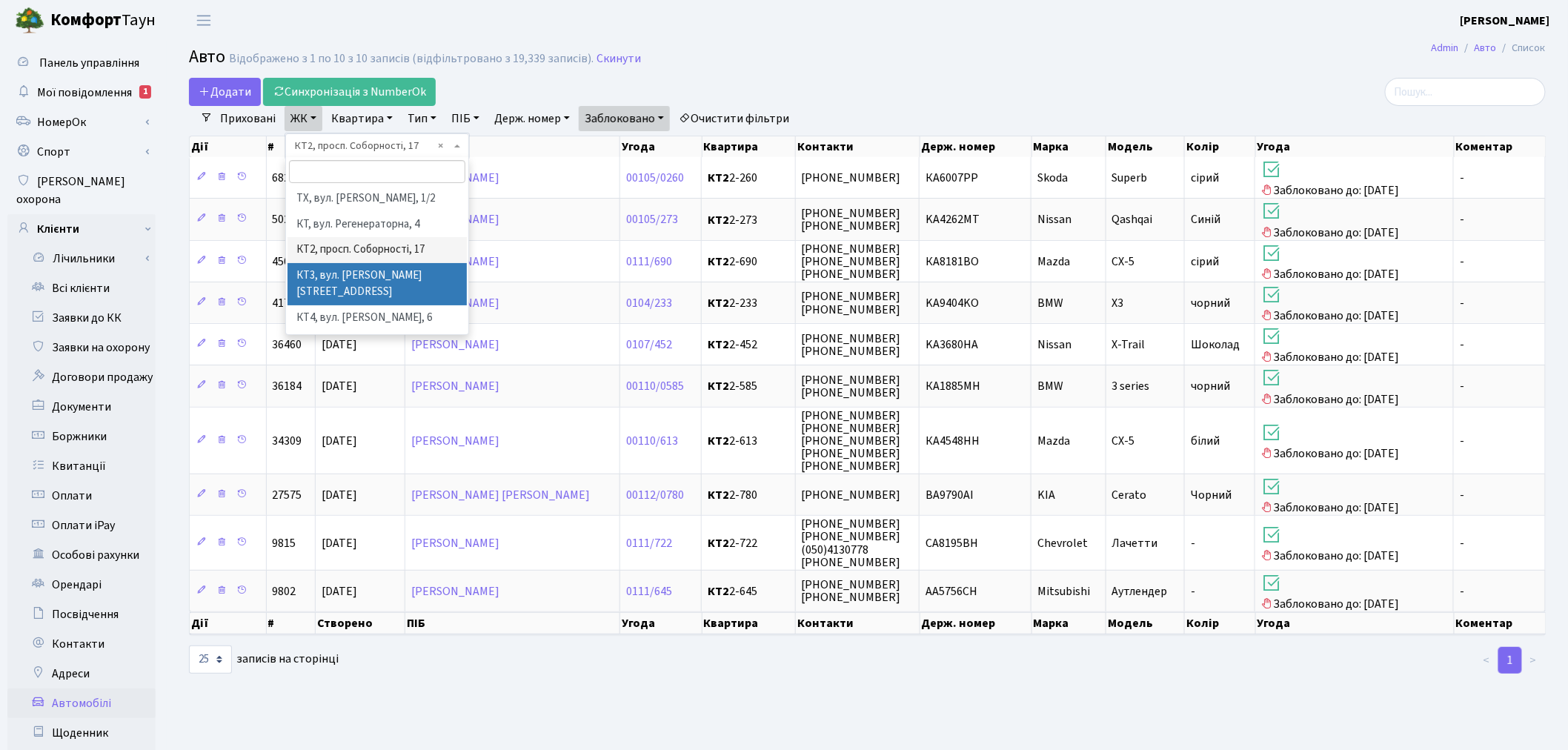
click at [348, 279] on li "КТ3, вул. [PERSON_NAME][STREET_ADDRESS]" at bounding box center [376, 284] width 179 height 43
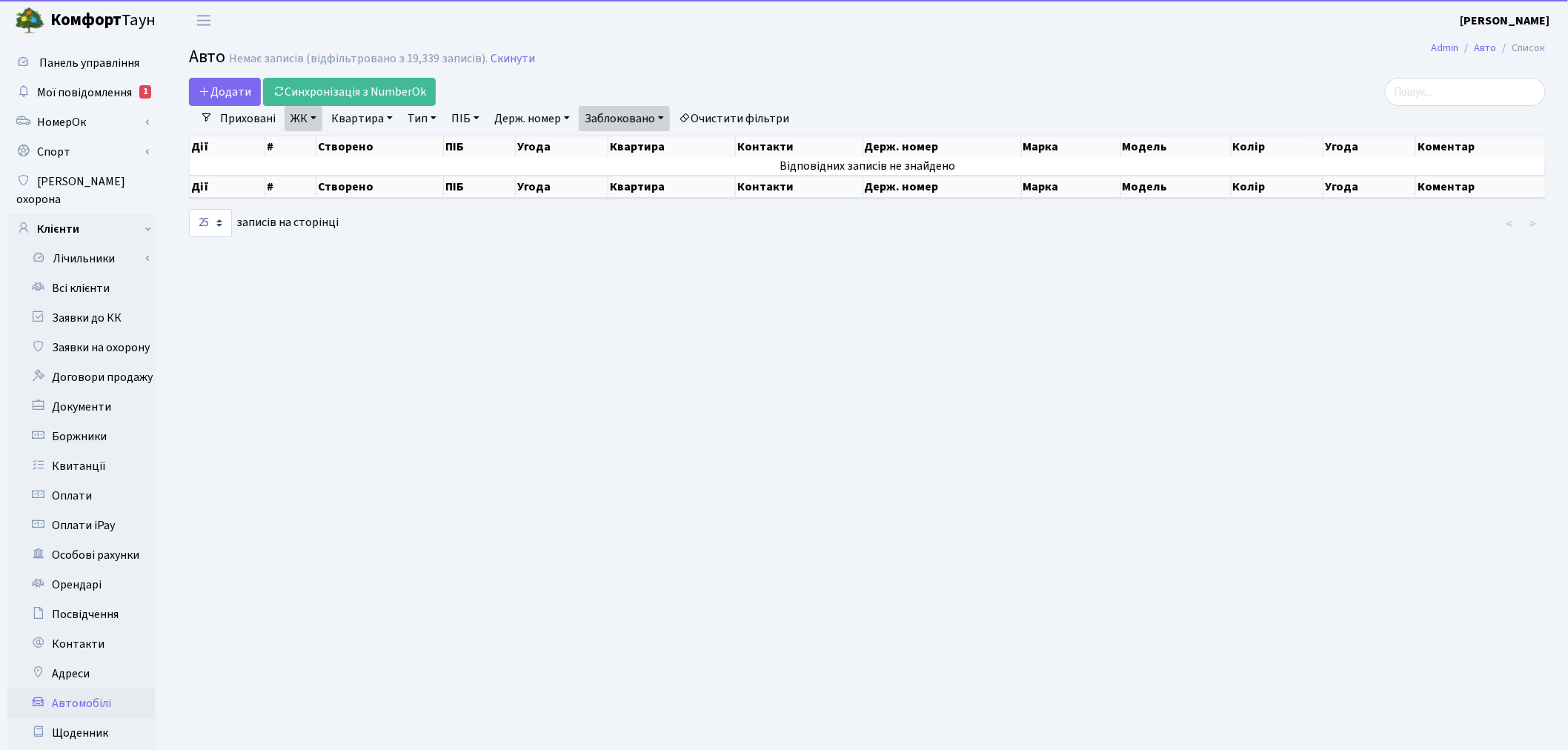
click at [306, 115] on link "ЖК" at bounding box center [303, 119] width 38 height 25
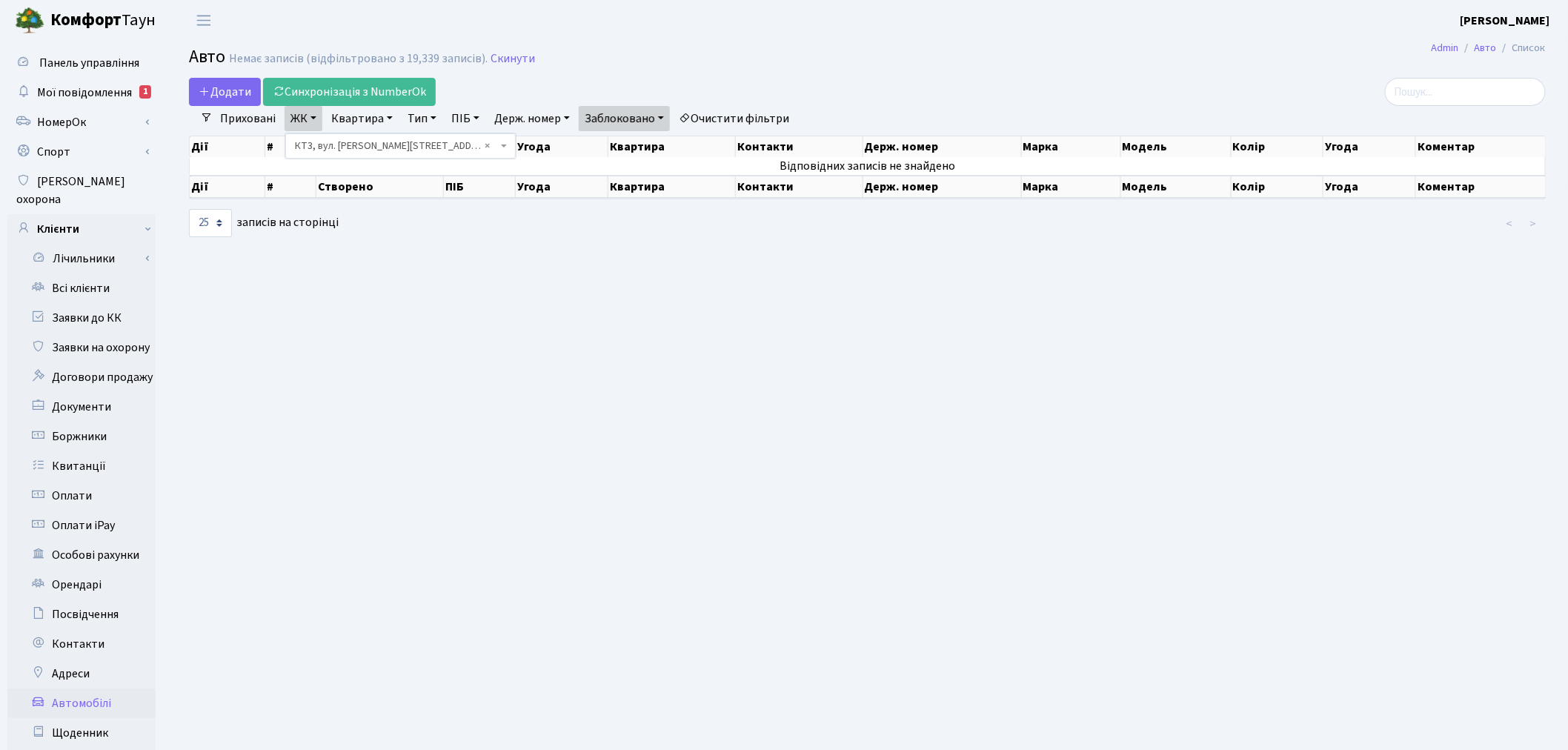
click at [433, 144] on span "× КТ3, вул. Березнева, 16" at bounding box center [395, 145] width 202 height 14
click at [319, 121] on link "ЖК" at bounding box center [303, 119] width 38 height 25
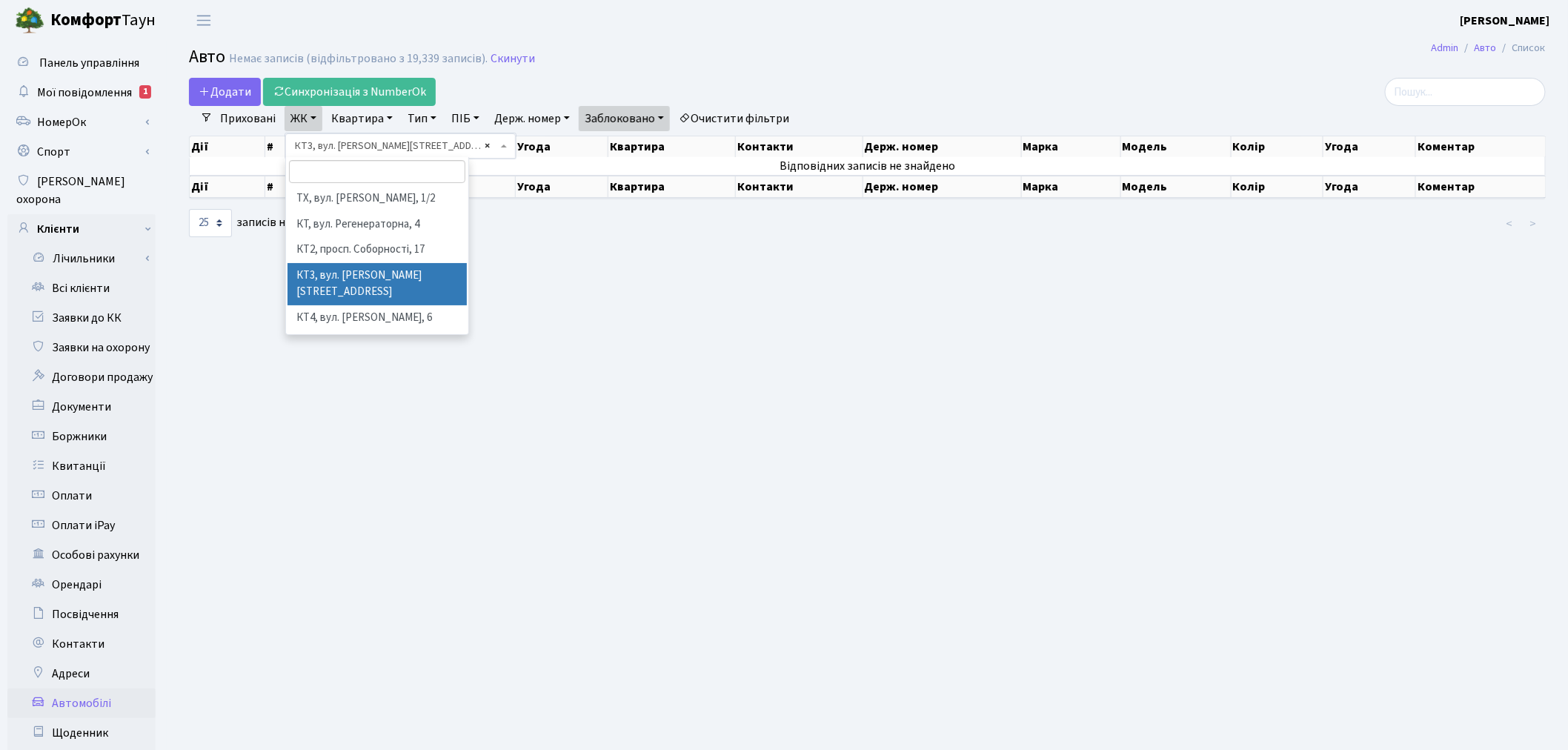
select select "296"
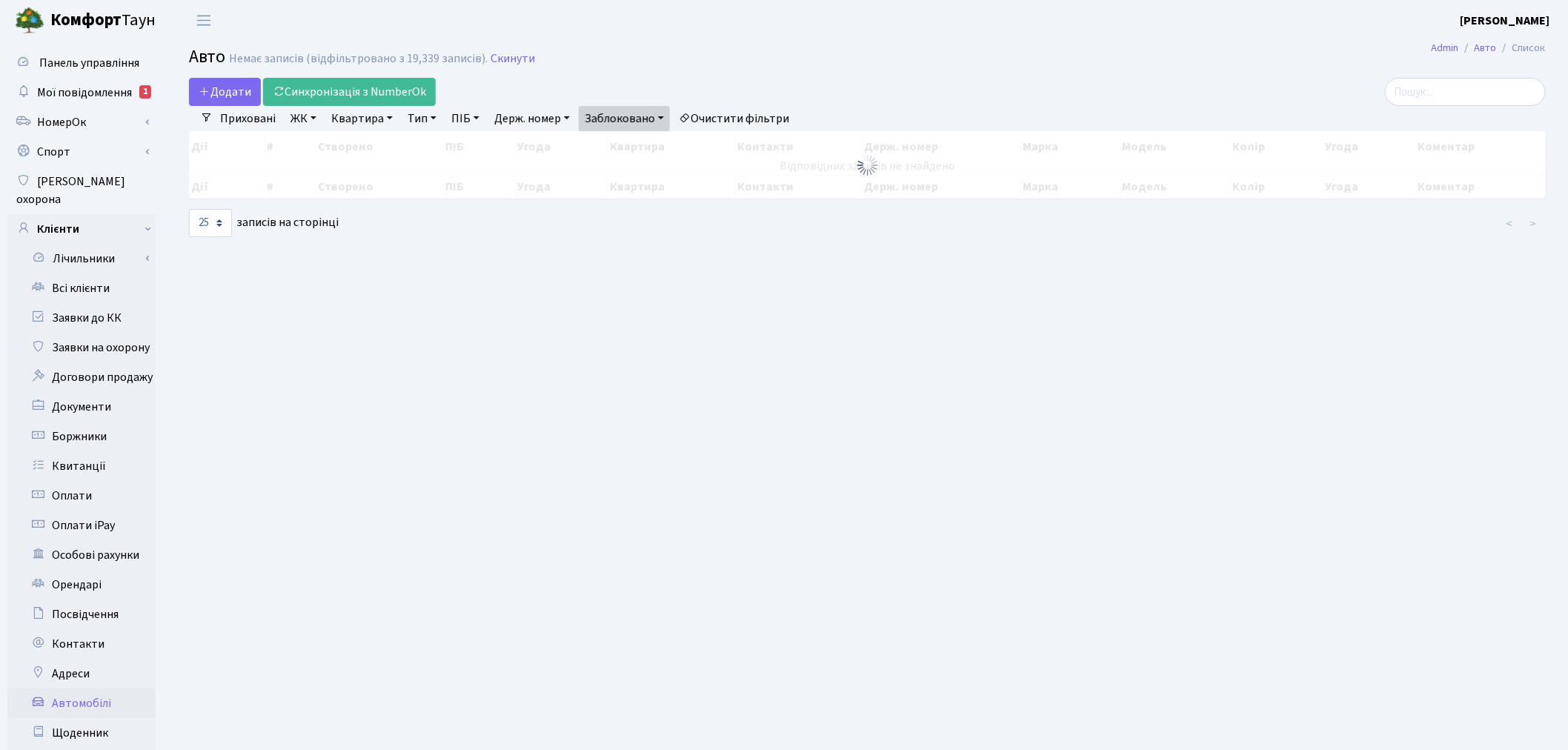
click at [441, 142] on div "Додати Синхронізація з NumberOk Фільтри Приховані ЖК - ТХ, вул. Ділова, 1/2 КТ,…" at bounding box center [867, 158] width 1379 height 160
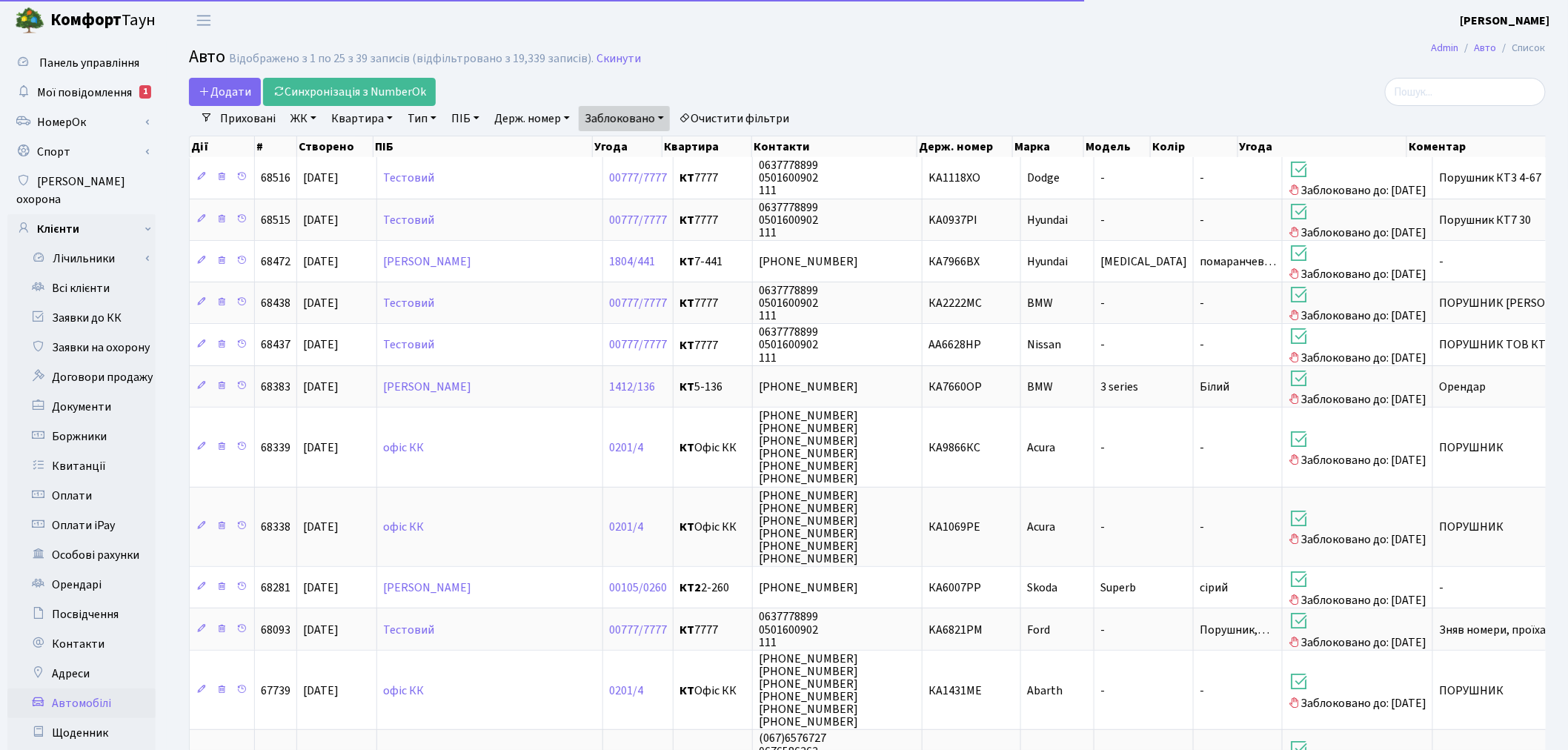
click at [301, 115] on link "ЖК" at bounding box center [303, 119] width 38 height 25
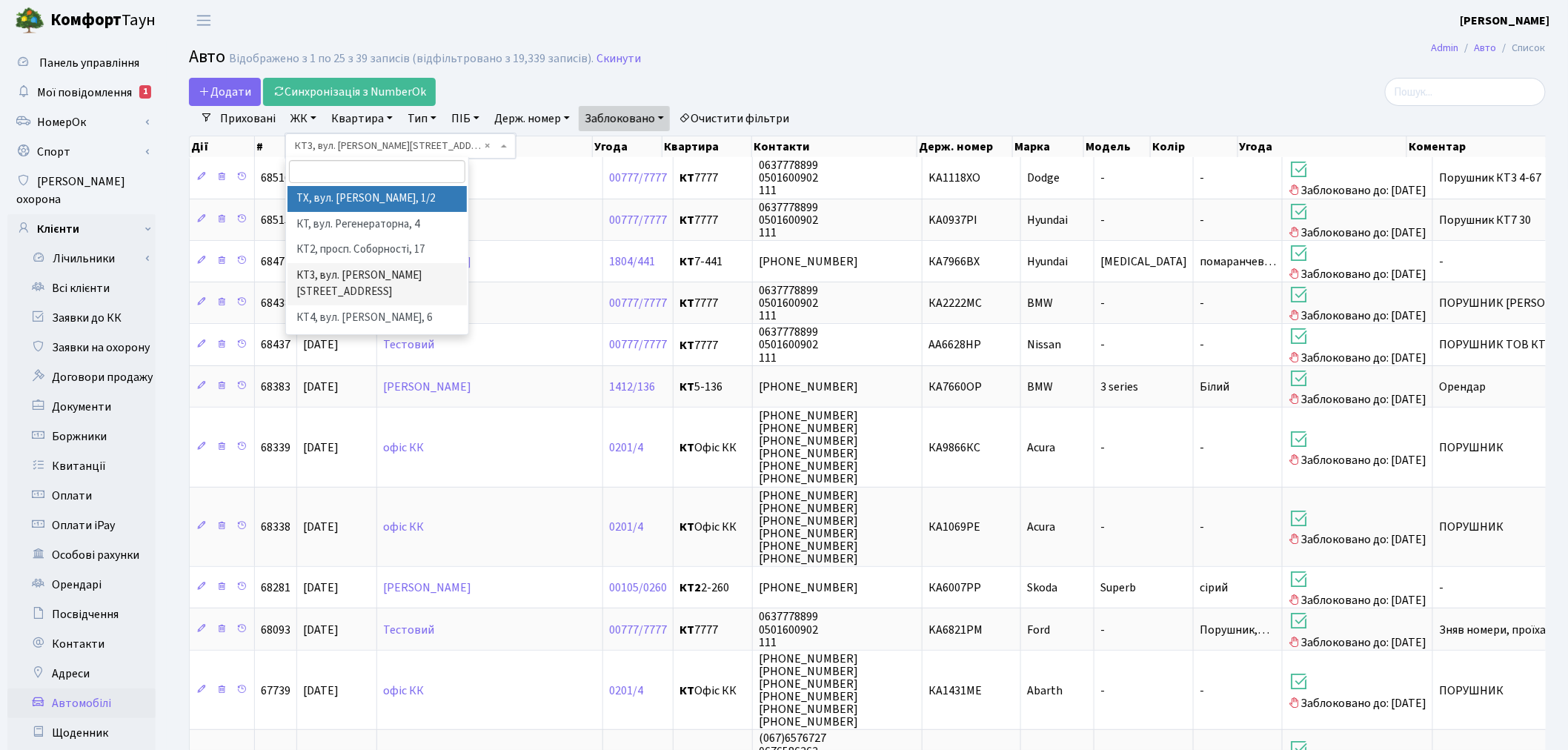
click at [434, 142] on span "× КТ3, вул. Березнева, 16" at bounding box center [395, 145] width 202 height 14
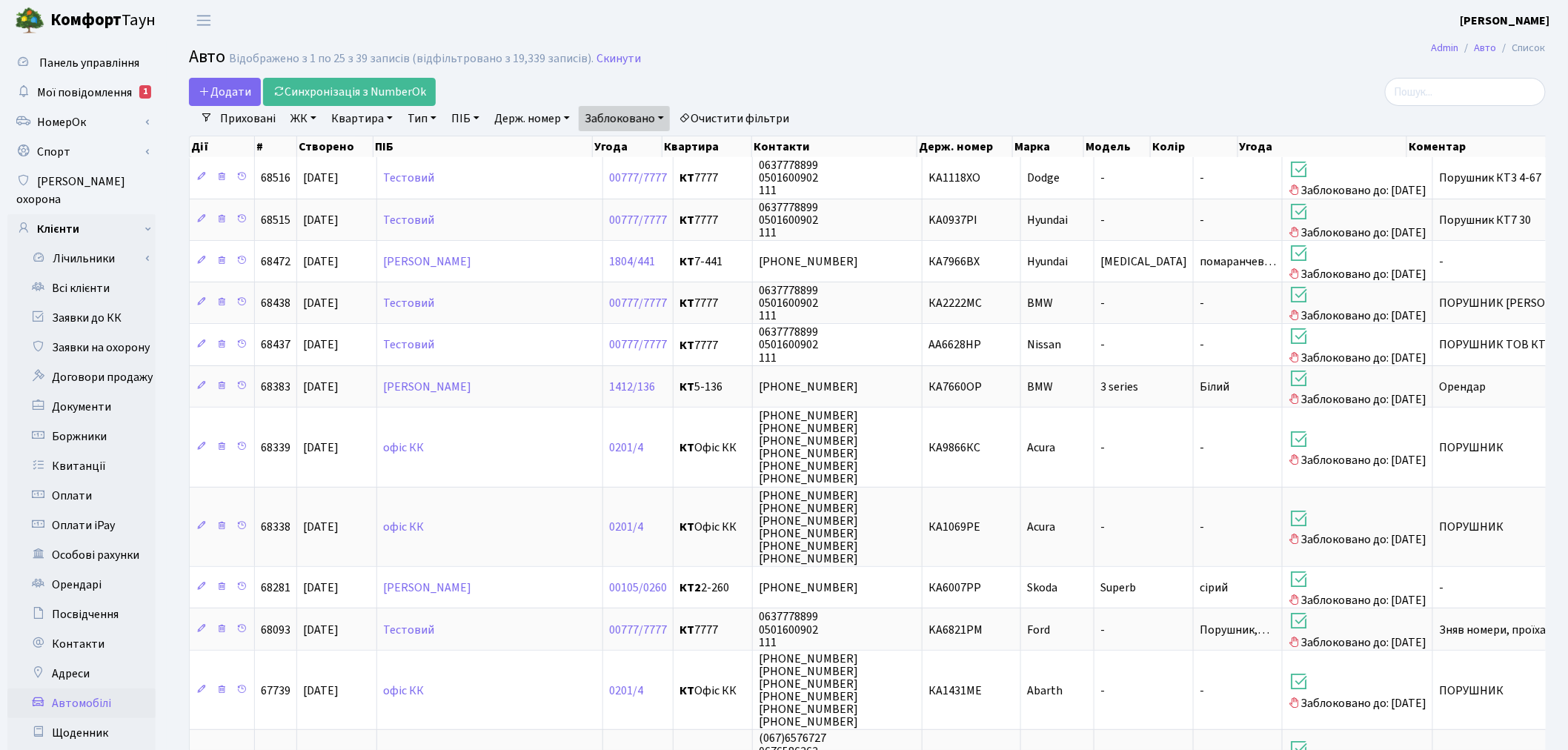
click at [303, 116] on link "ЖК" at bounding box center [303, 119] width 38 height 25
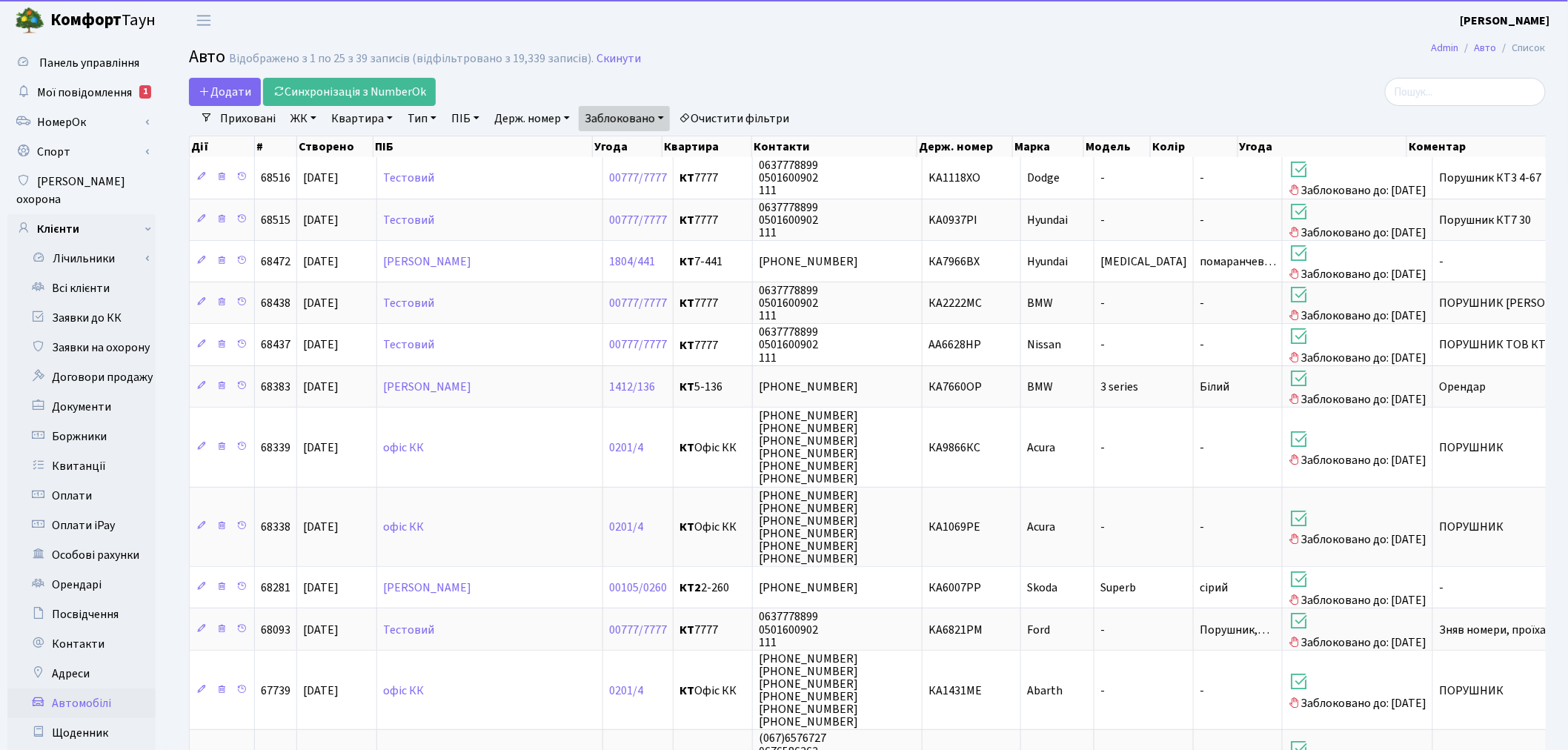
click at [316, 121] on link "ЖК" at bounding box center [303, 119] width 38 height 25
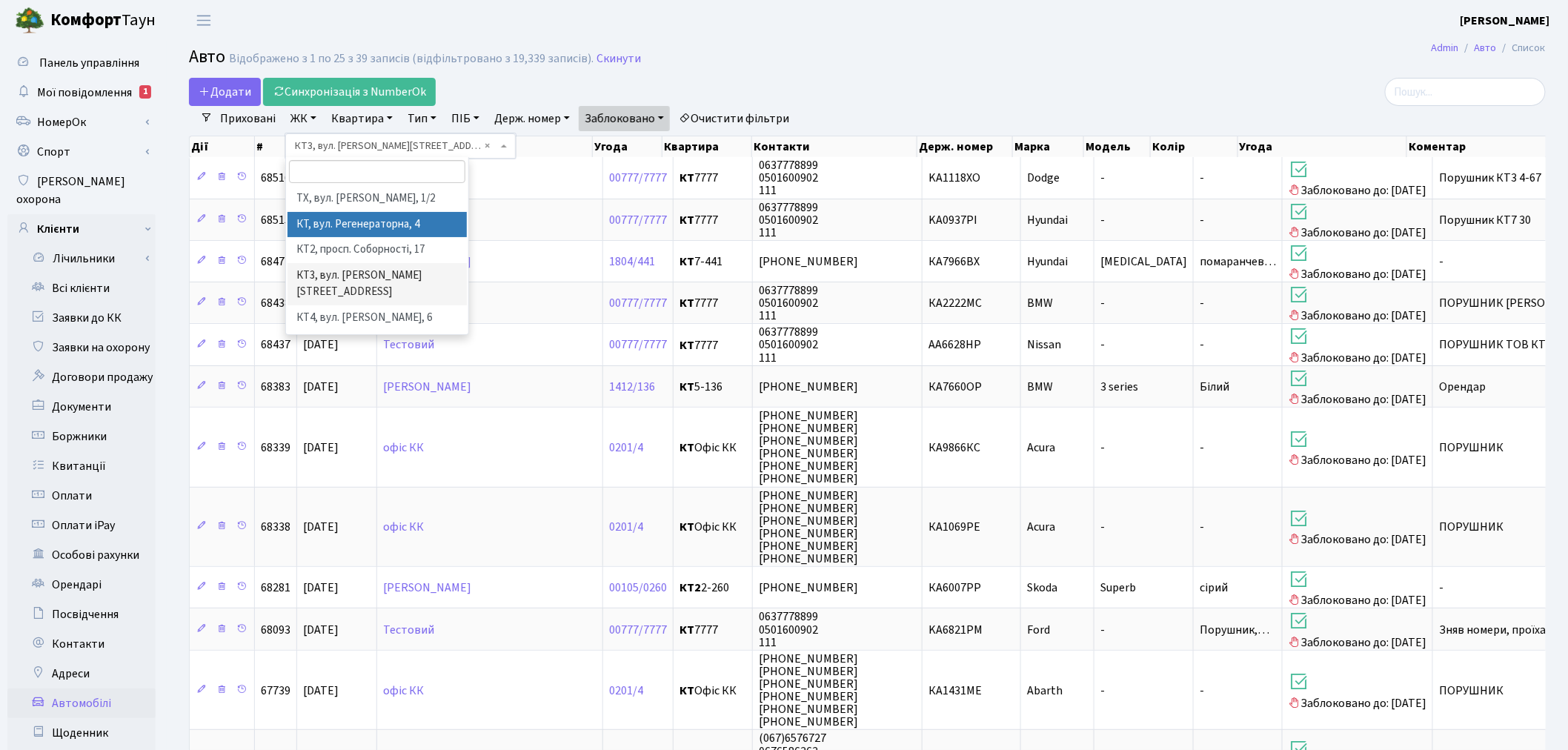
click at [351, 220] on li "КТ, вул. Регенераторна, 4" at bounding box center [376, 224] width 179 height 26
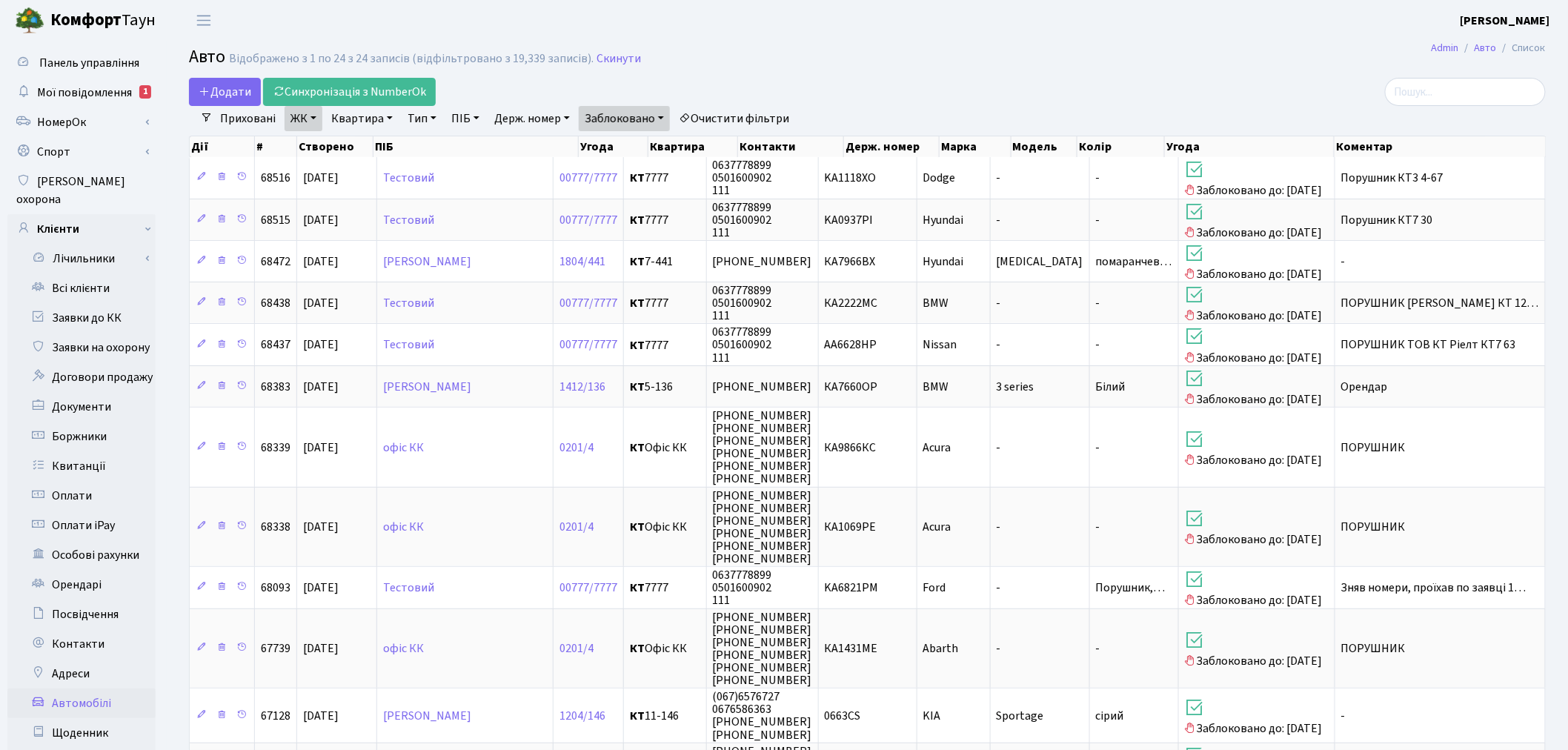
click at [611, 48] on h2 "Авто Відображено з 1 по 24 з 24 записів (відфільтровано з 19,339 записів). Скин…" at bounding box center [866, 59] width 1356 height 25
click at [611, 55] on link "Скинути" at bounding box center [619, 59] width 44 height 14
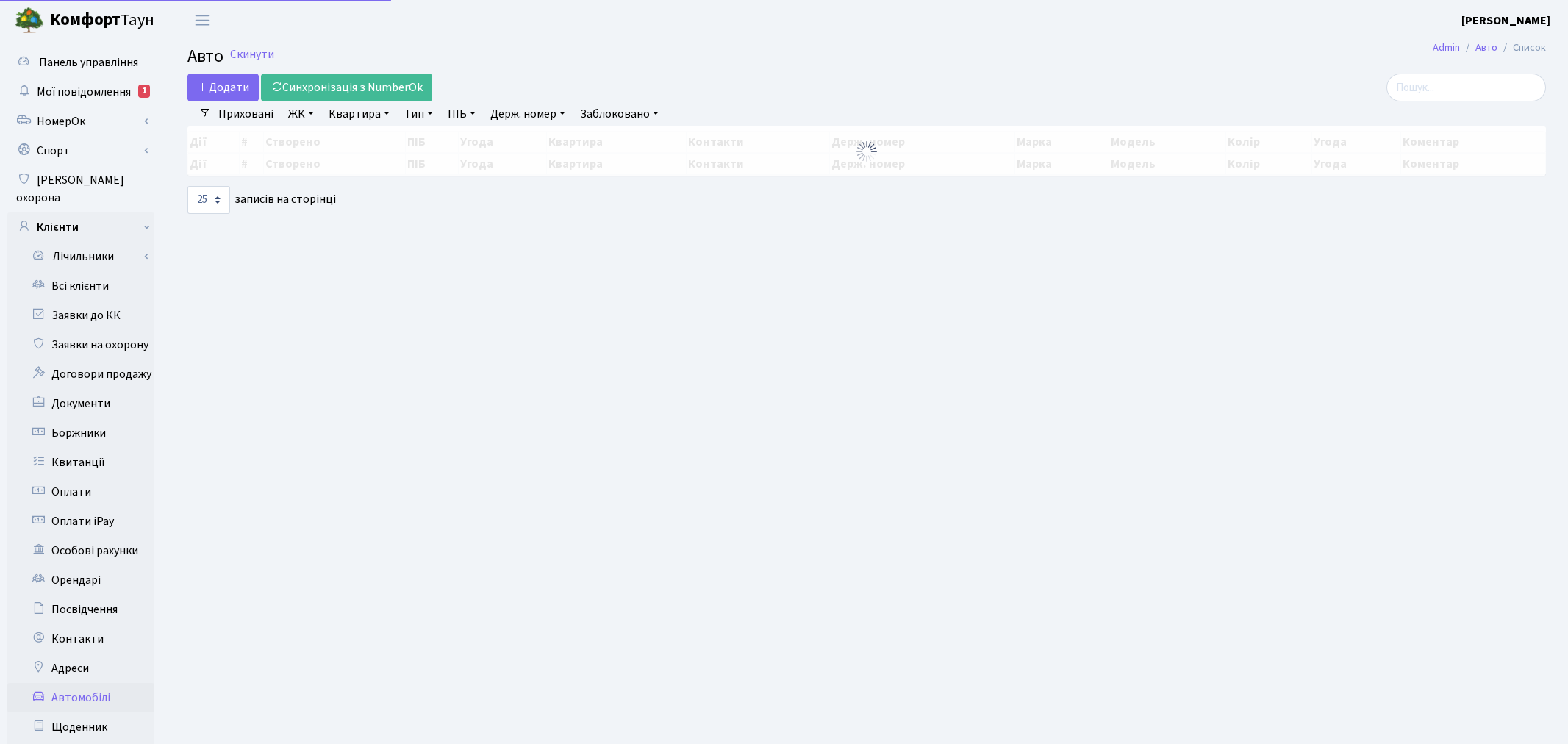
select select "25"
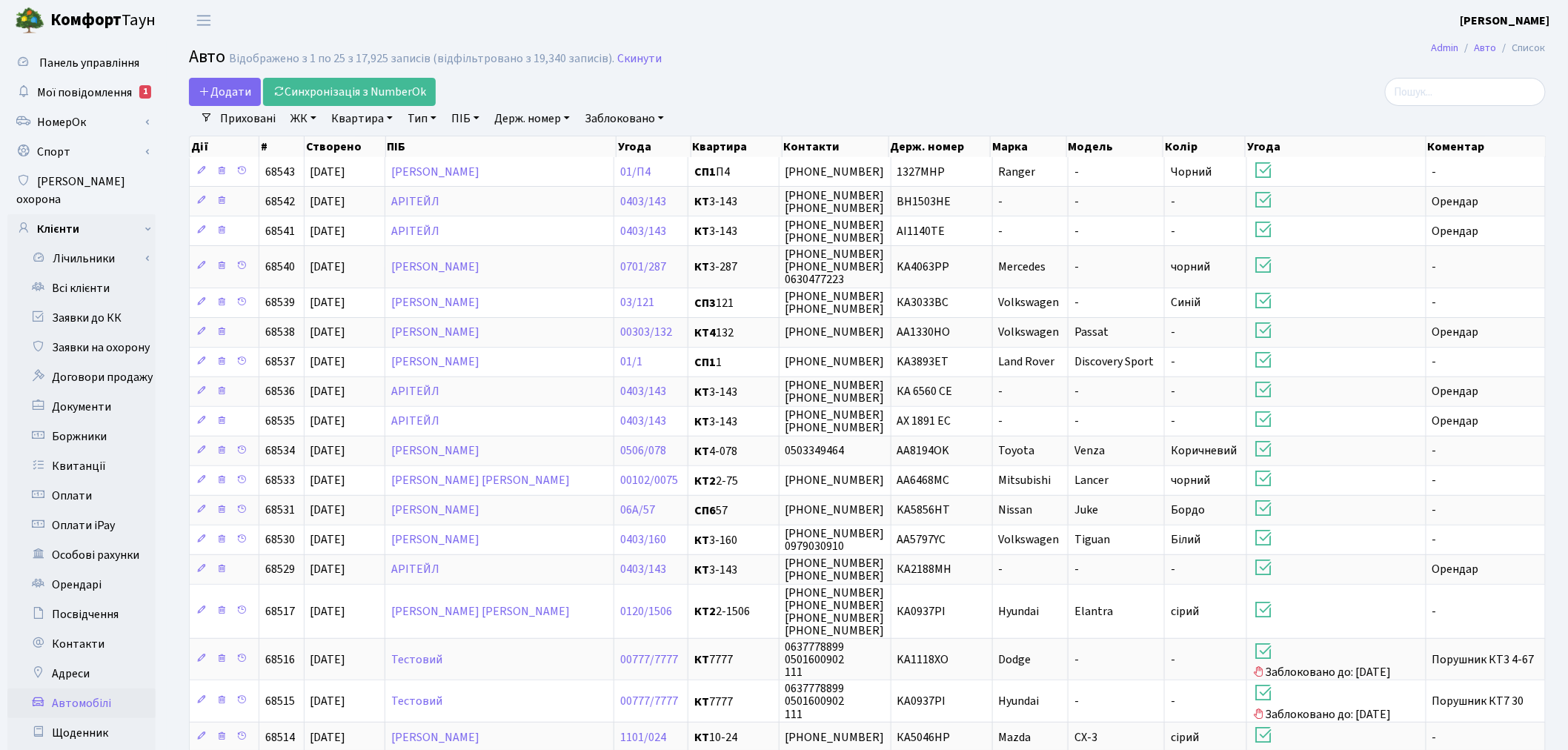
click at [470, 121] on link "ПІБ" at bounding box center [465, 119] width 40 height 25
click at [469, 149] on input "text" at bounding box center [489, 147] width 87 height 28
type input "АІ0700СМ"
drag, startPoint x: 512, startPoint y: 150, endPoint x: 426, endPoint y: 149, distance: 86.0
click at [426, 149] on div "Додати Синхронізація з NumberOk Фільтри Приховані ЖК - ТХ, вул. [PERSON_NAME], …" at bounding box center [867, 574] width 1379 height 994
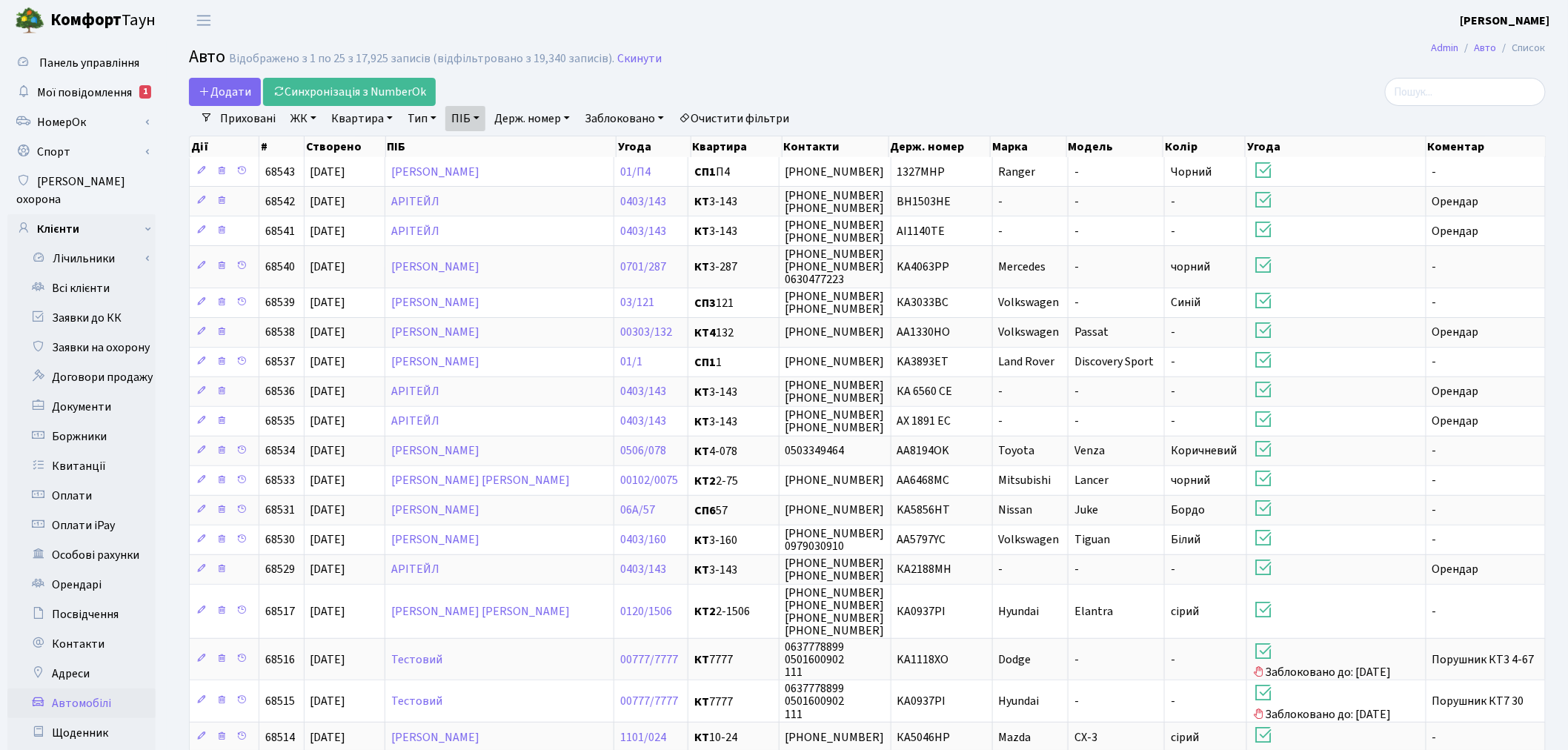
click at [471, 121] on link "ПІБ" at bounding box center [465, 119] width 40 height 25
click at [561, 117] on link "Держ. номер" at bounding box center [532, 119] width 87 height 25
paste input "АІ0700СМ"
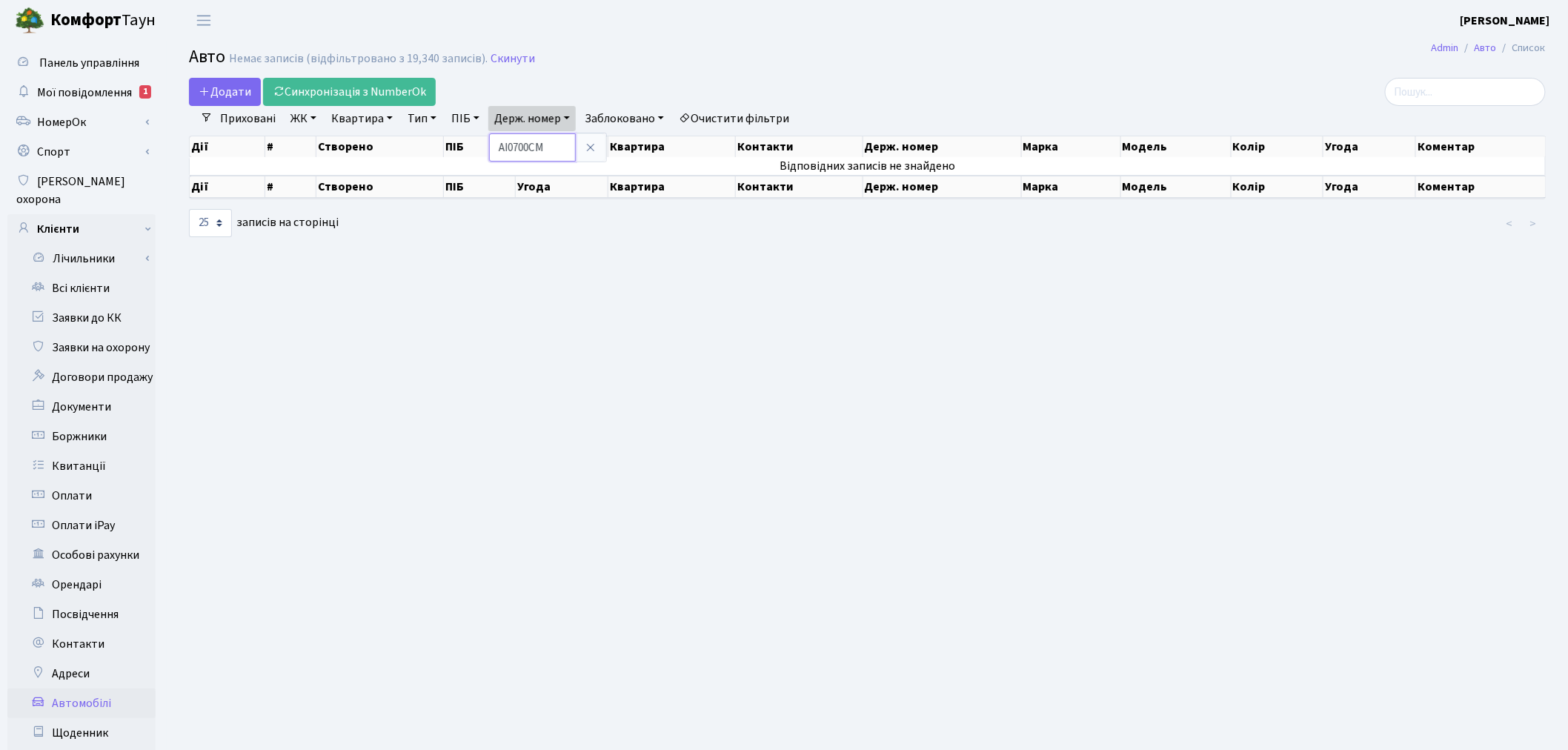
click at [512, 147] on input "АІ0700СМ" at bounding box center [533, 147] width 87 height 28
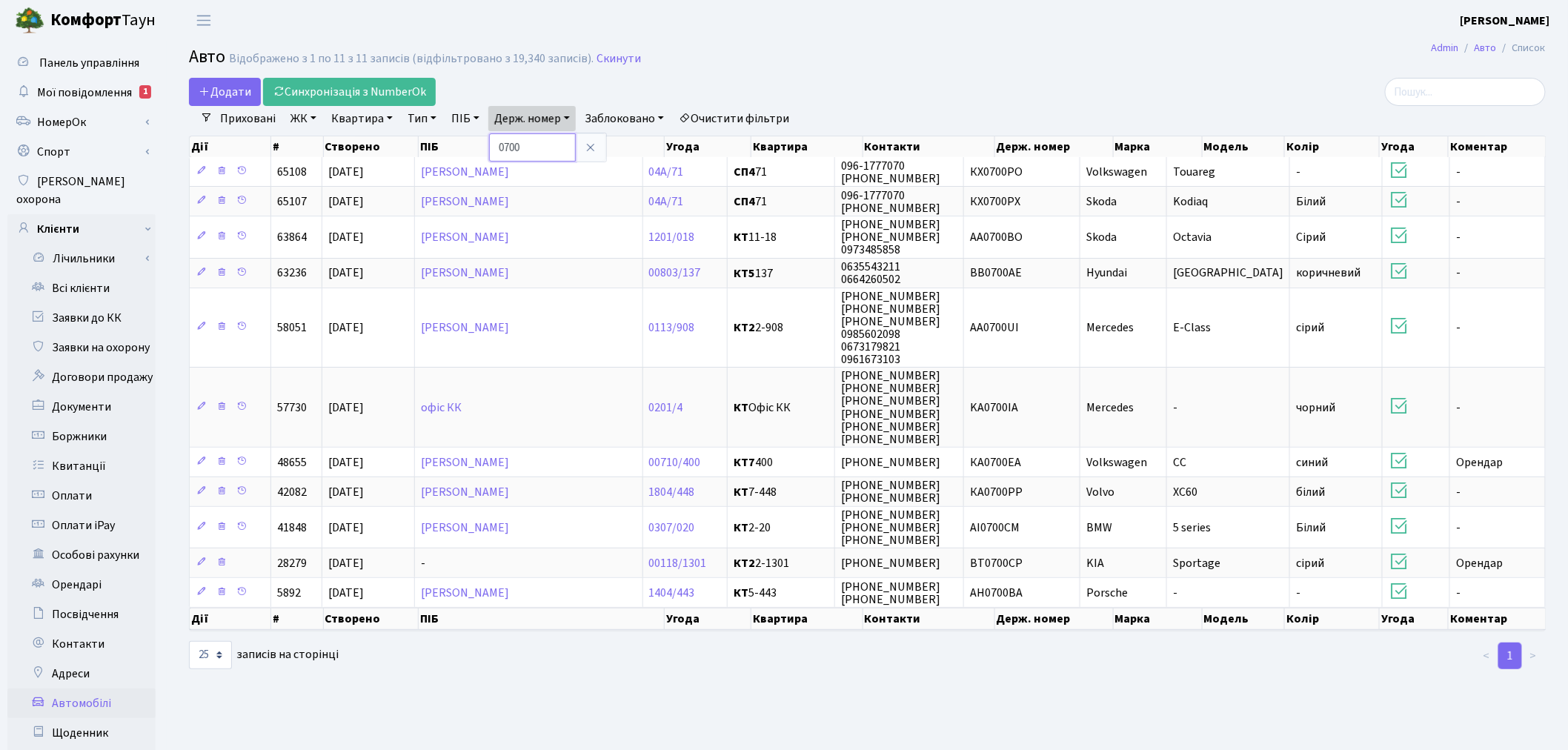
click at [567, 147] on input "0700" at bounding box center [533, 147] width 87 height 28
click at [498, 145] on input "0700" at bounding box center [533, 147] width 87 height 28
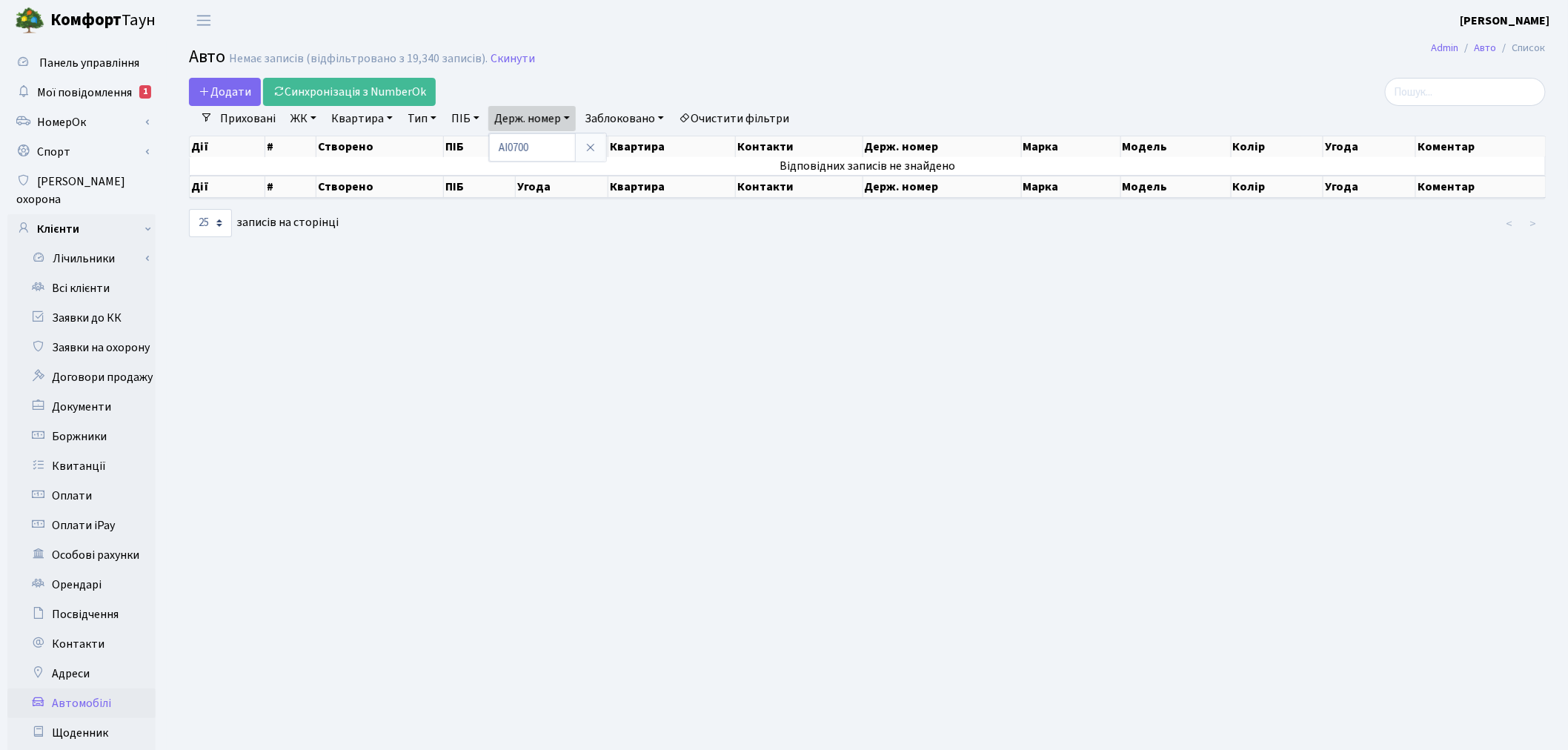
click at [241, 111] on link "Приховані" at bounding box center [248, 119] width 68 height 25
click at [523, 106] on link "Держ. номер" at bounding box center [532, 119] width 87 height 25
click at [538, 143] on input "АІ0700" at bounding box center [533, 147] width 87 height 28
drag, startPoint x: 538, startPoint y: 143, endPoint x: 522, endPoint y: 144, distance: 16.0
click at [538, 143] on input "АІ0700" at bounding box center [533, 147] width 87 height 28
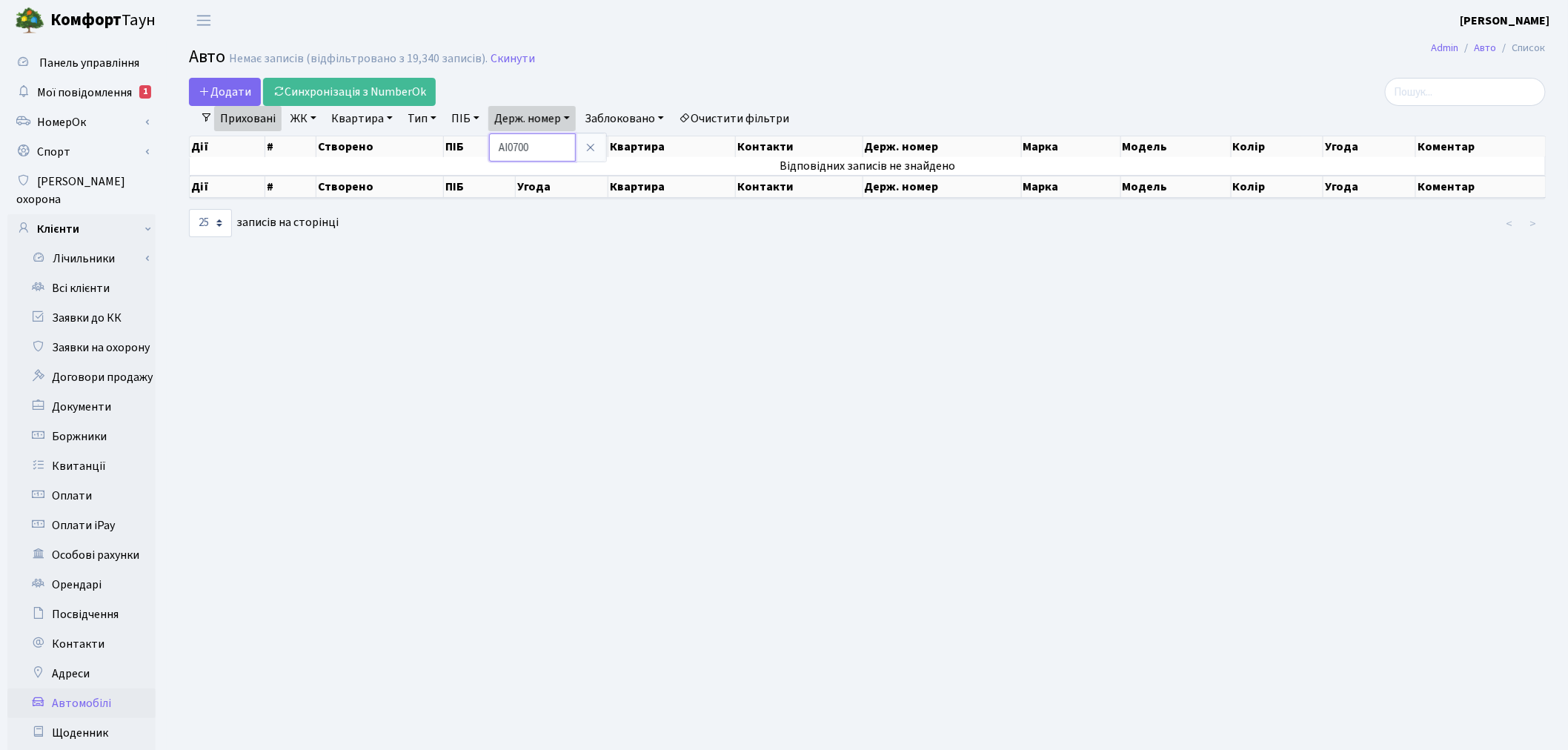
click at [557, 146] on input "АІ0700" at bounding box center [533, 147] width 87 height 28
type input "АІ0700СМ"
click at [557, 146] on input "АІ0700СМ" at bounding box center [533, 147] width 87 height 28
drag, startPoint x: 557, startPoint y: 146, endPoint x: 515, endPoint y: 144, distance: 42.0
click at [515, 144] on input "АІ0700СМ" at bounding box center [533, 147] width 87 height 28
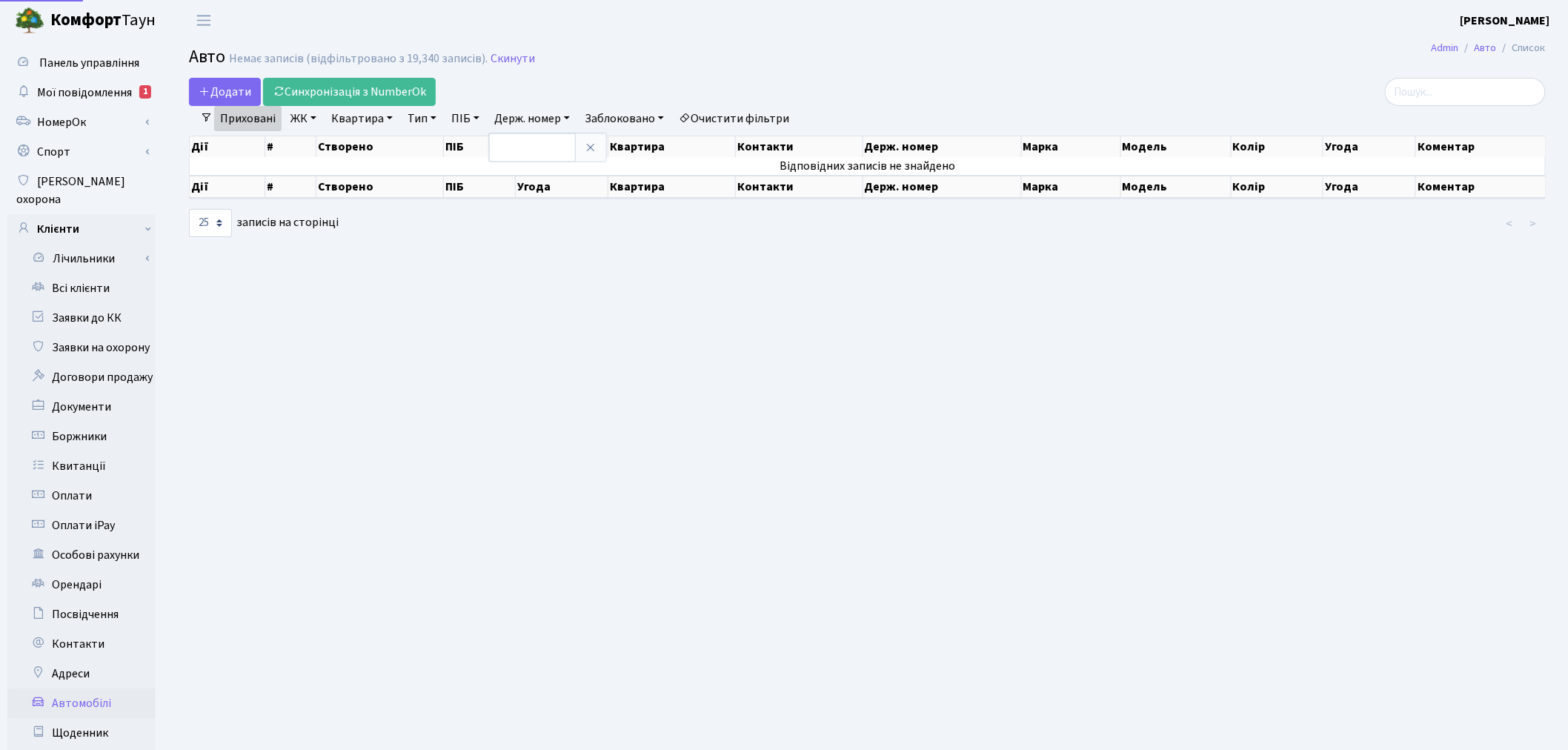
click at [747, 111] on link "Очистити фільтри" at bounding box center [734, 119] width 122 height 25
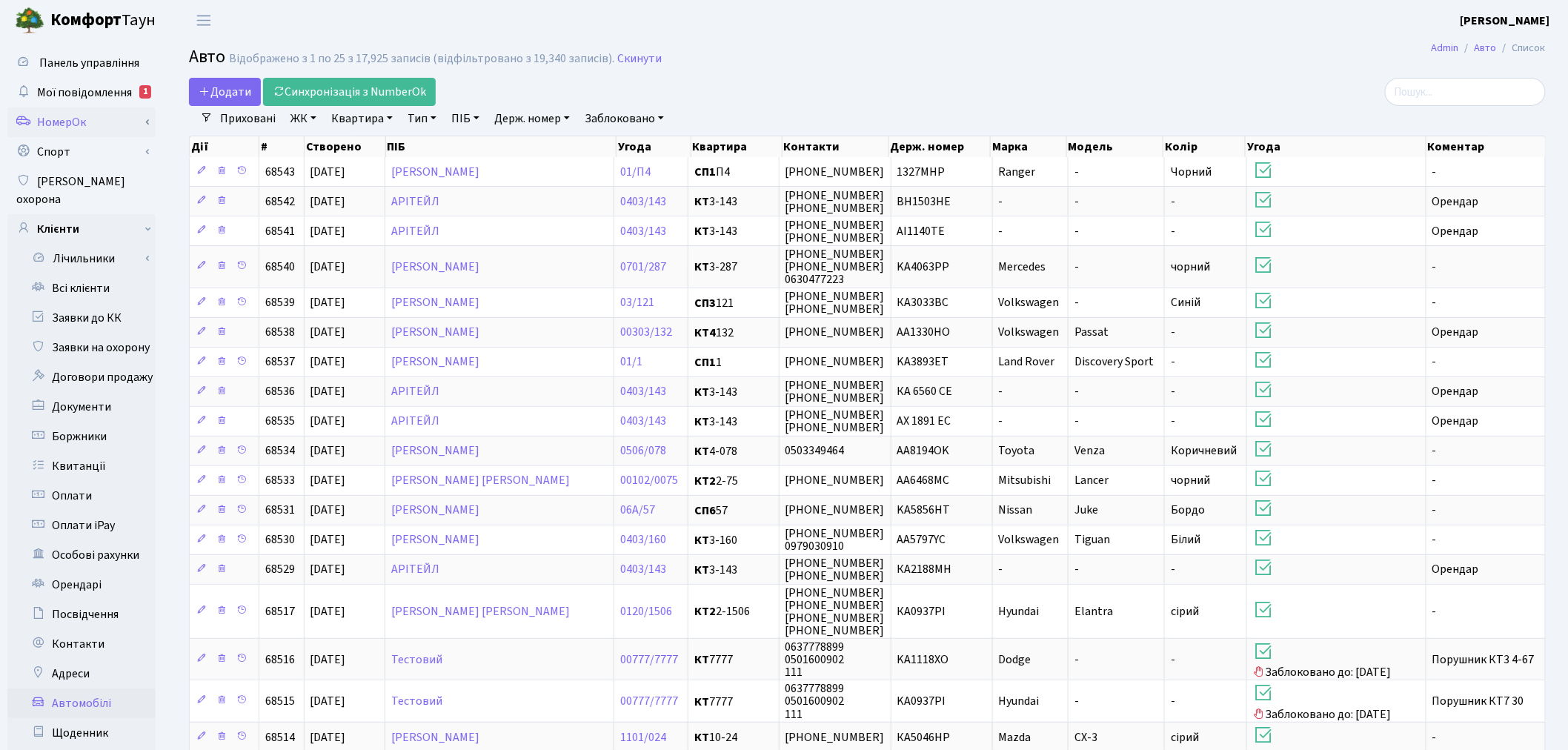
click at [128, 122] on link "НомерОк" at bounding box center [81, 122] width 148 height 30
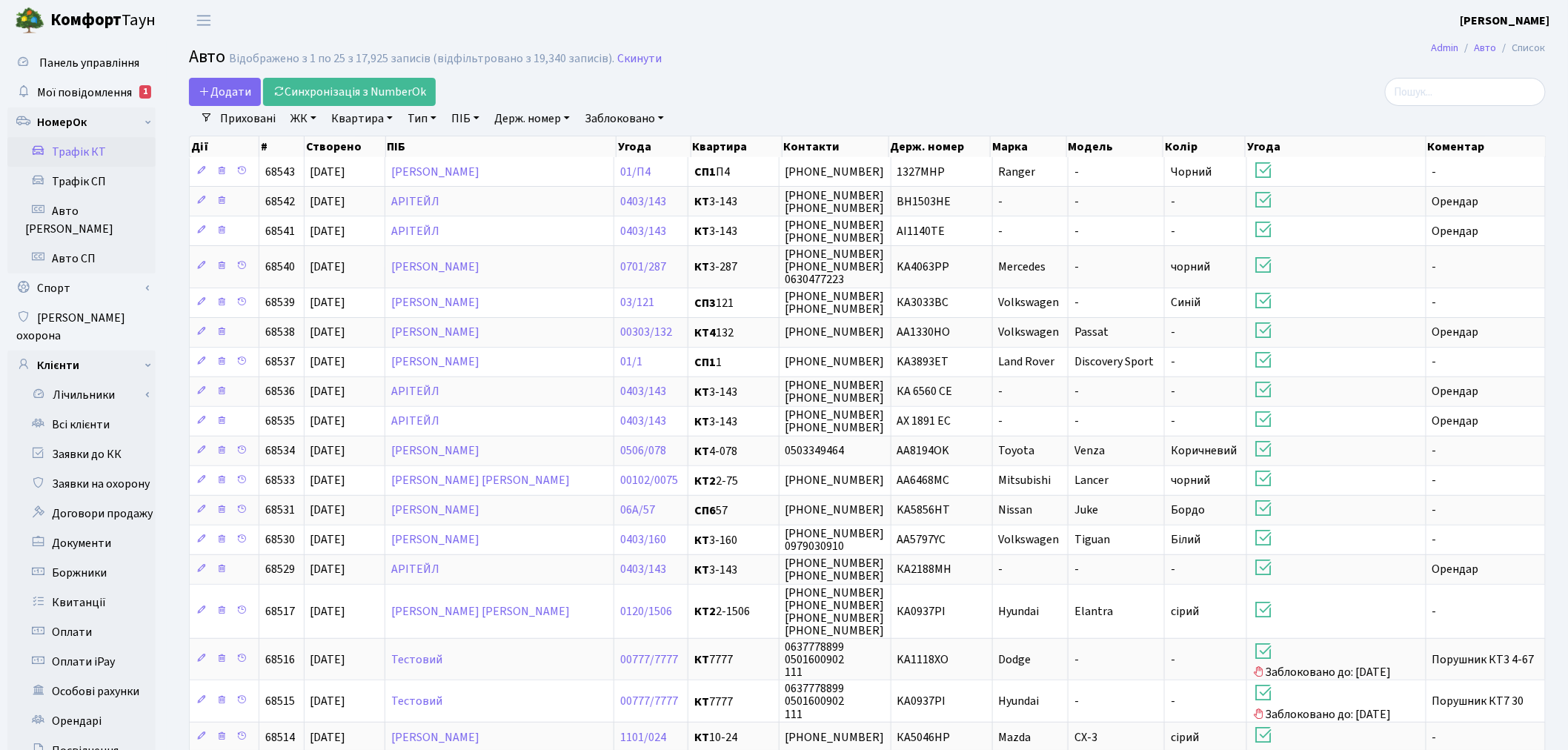
click at [137, 154] on link "Трафік КТ" at bounding box center [81, 152] width 148 height 30
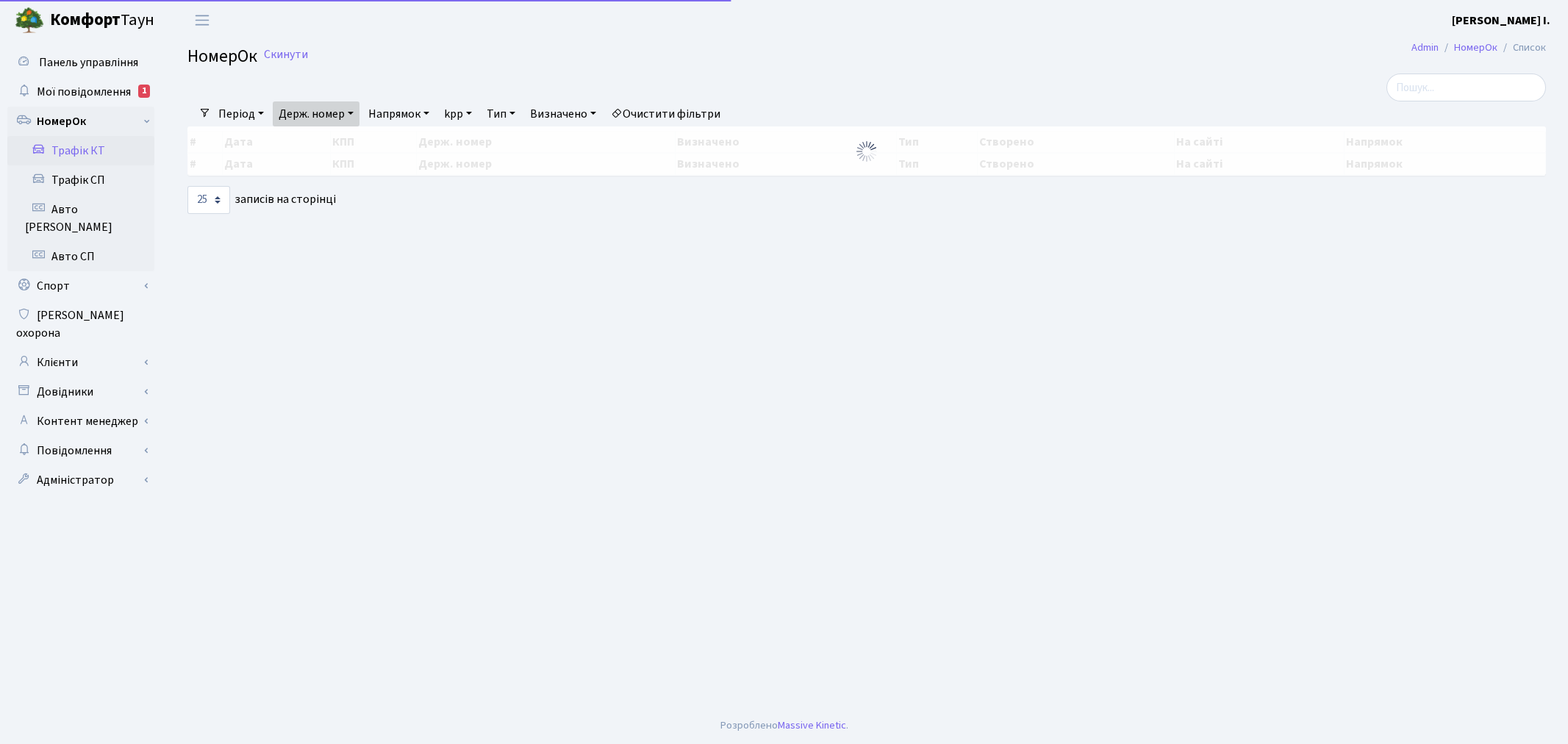
select select "25"
click at [349, 114] on link "Держ. номер" at bounding box center [316, 114] width 86 height 25
click at [350, 137] on input "КА5272РО" at bounding box center [316, 142] width 86 height 28
paste input "І0700СМ"
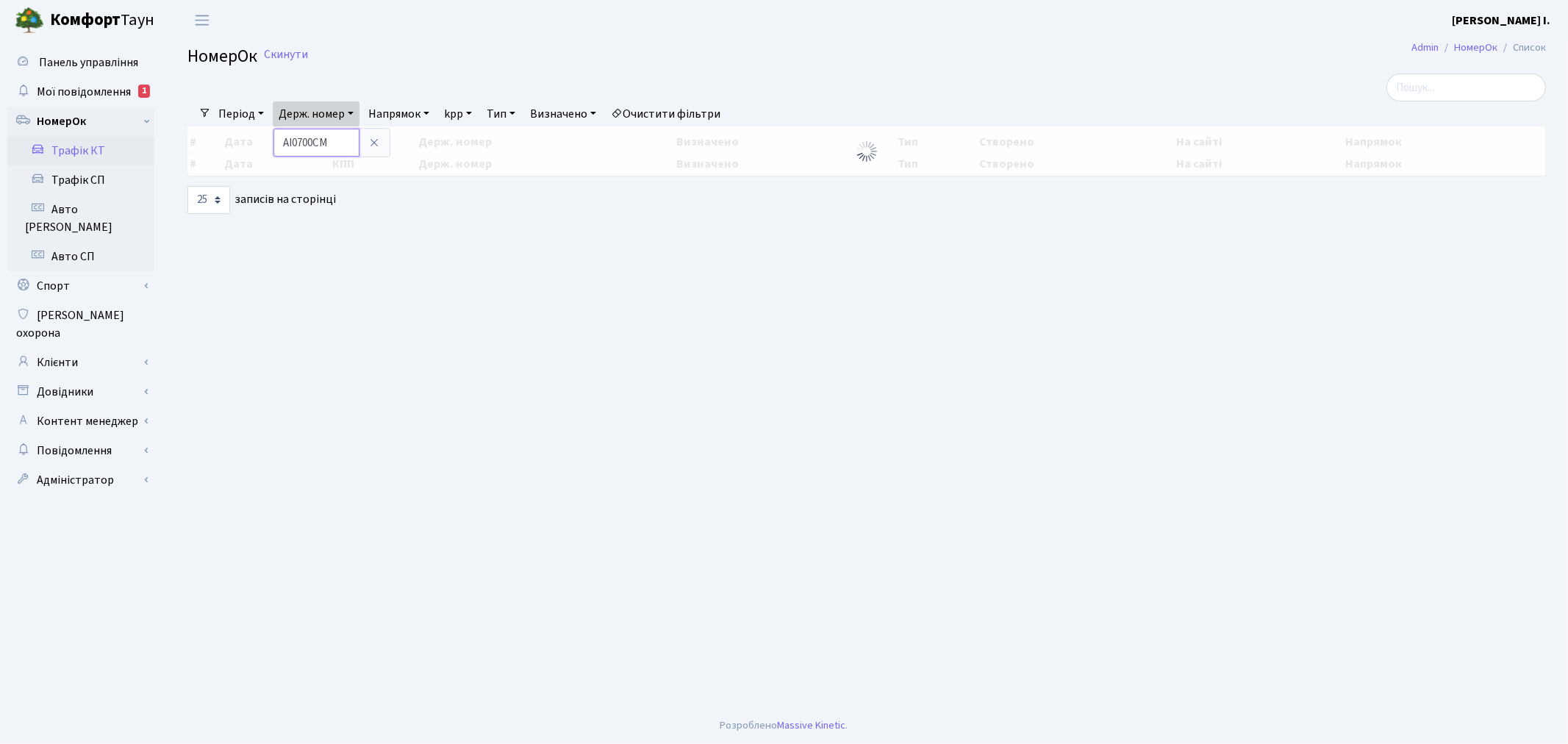
type input "АІ0700СМ"
click at [233, 110] on link "Період" at bounding box center [242, 114] width 58 height 25
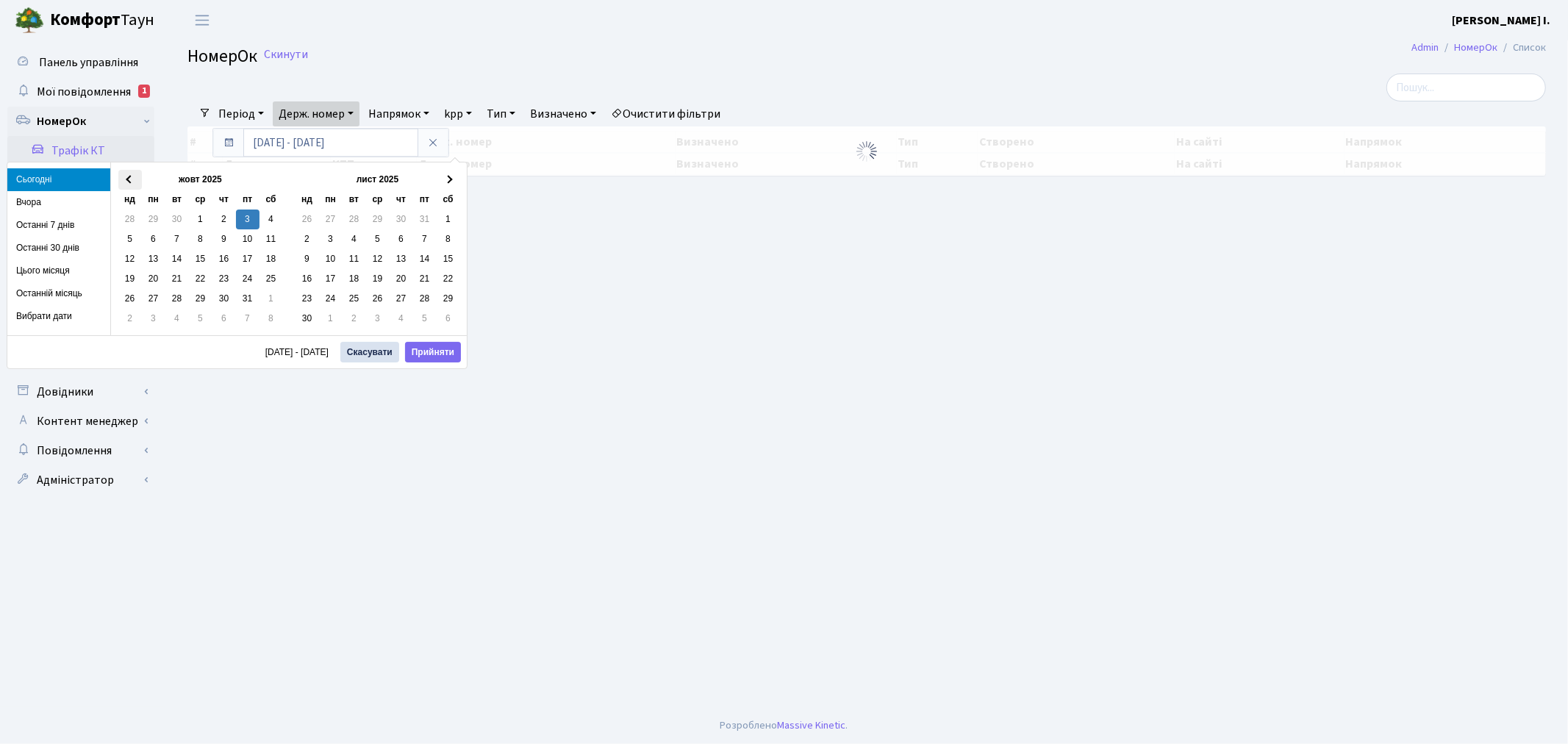
click at [128, 181] on span at bounding box center [129, 178] width 8 height 8
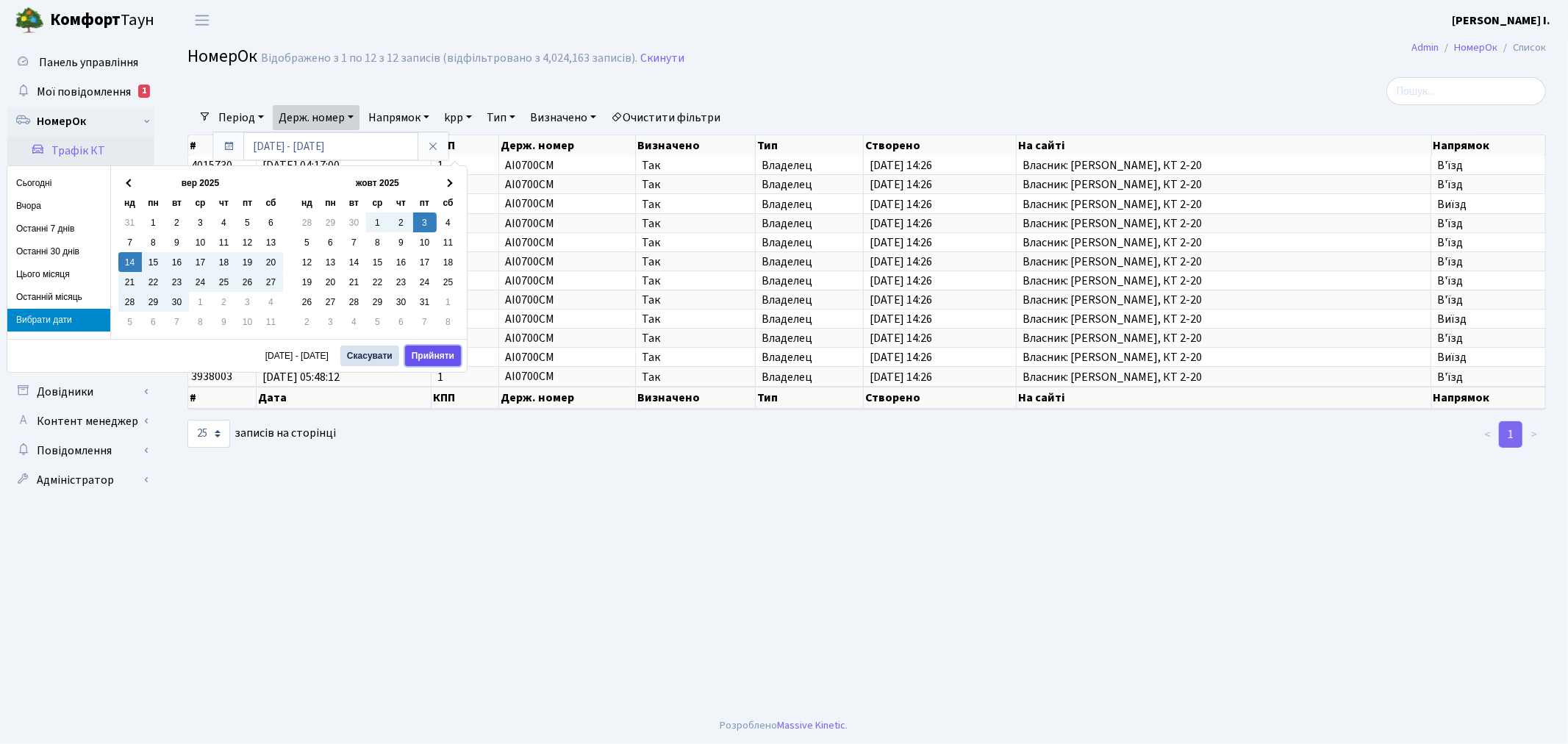
click at [436, 354] on button "Прийняти" at bounding box center [433, 355] width 56 height 20
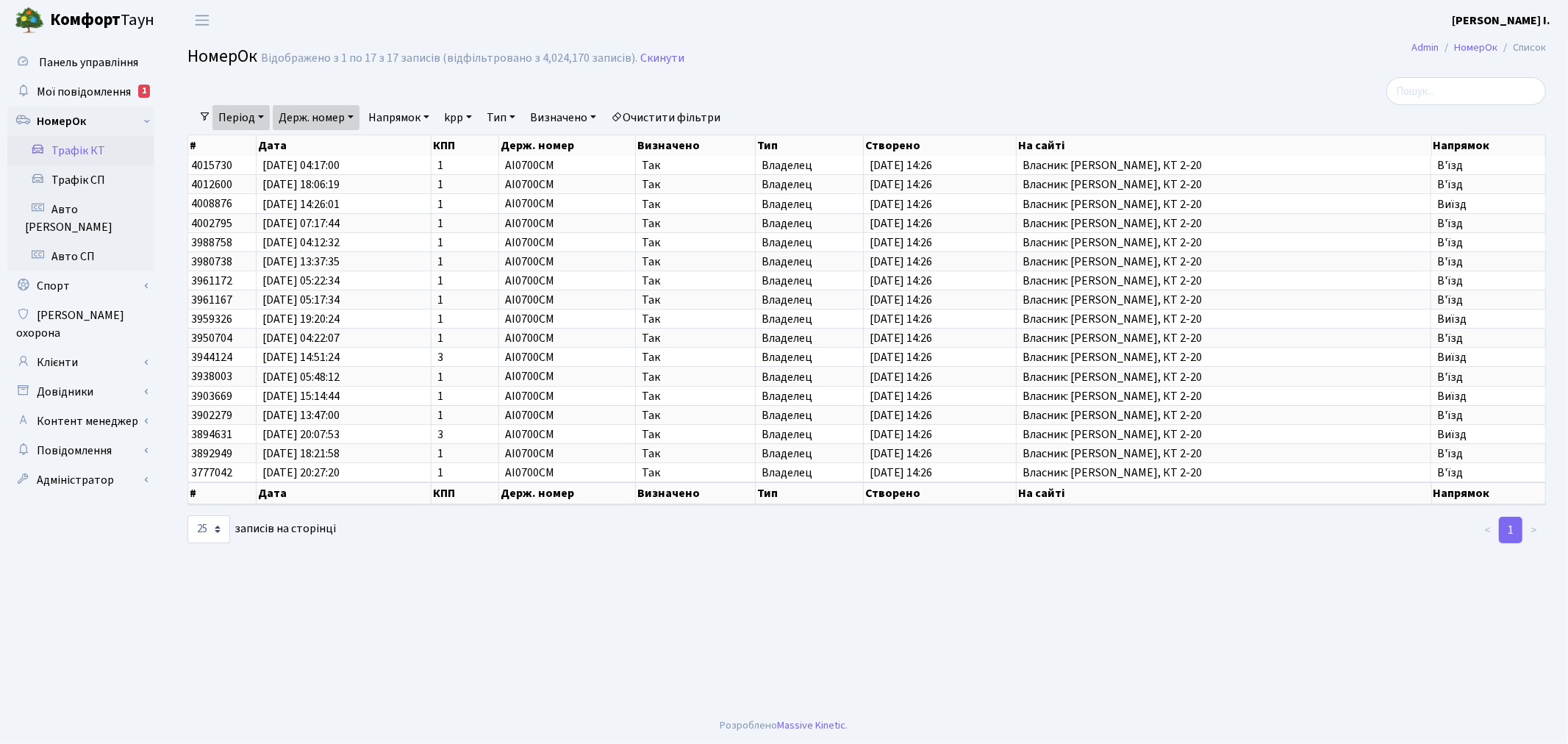
click at [334, 106] on link "Держ. номер" at bounding box center [316, 118] width 86 height 25
click at [329, 140] on input "АІ0700СМ" at bounding box center [316, 146] width 86 height 28
click at [150, 348] on link "Клієнти" at bounding box center [81, 362] width 147 height 30
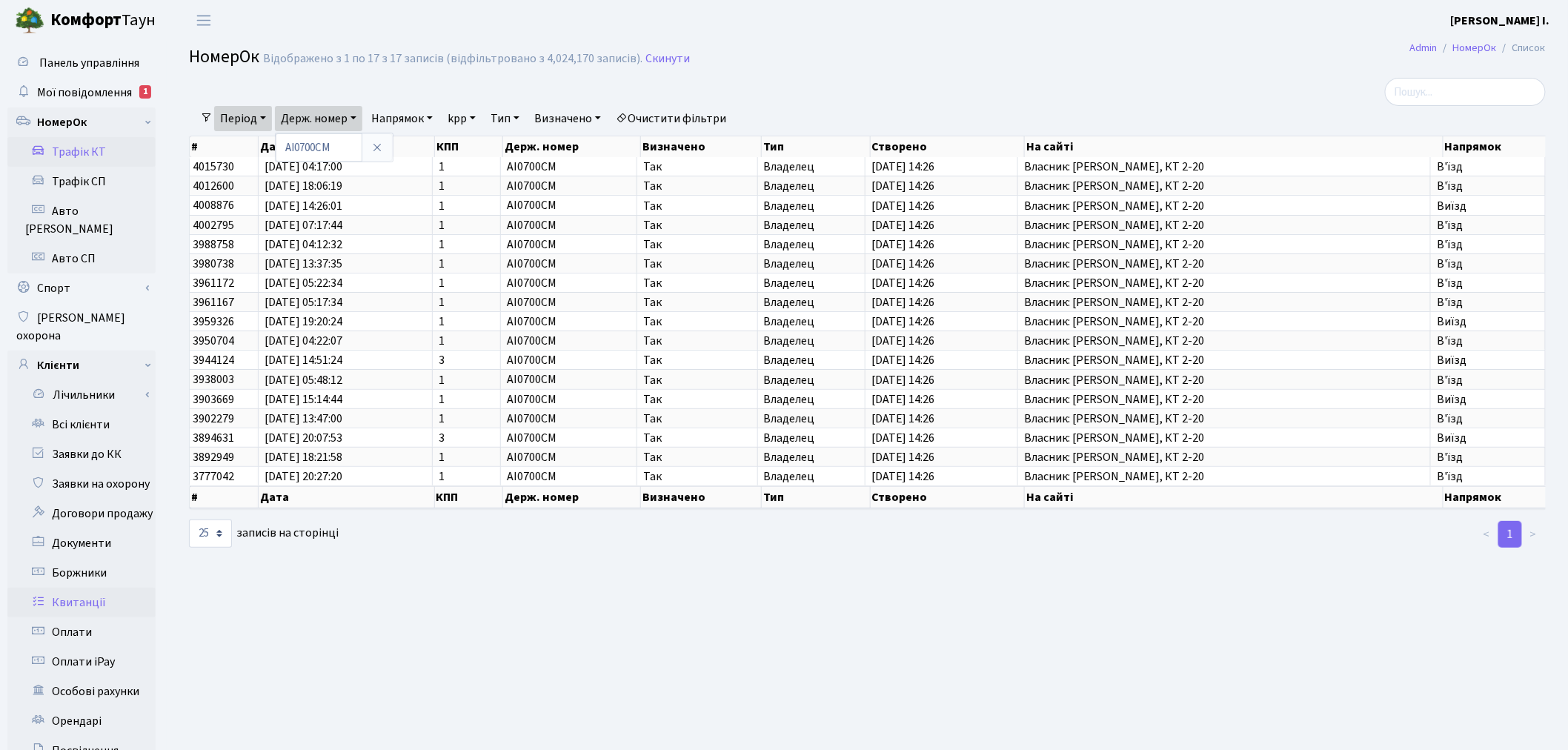
scroll to position [164, 0]
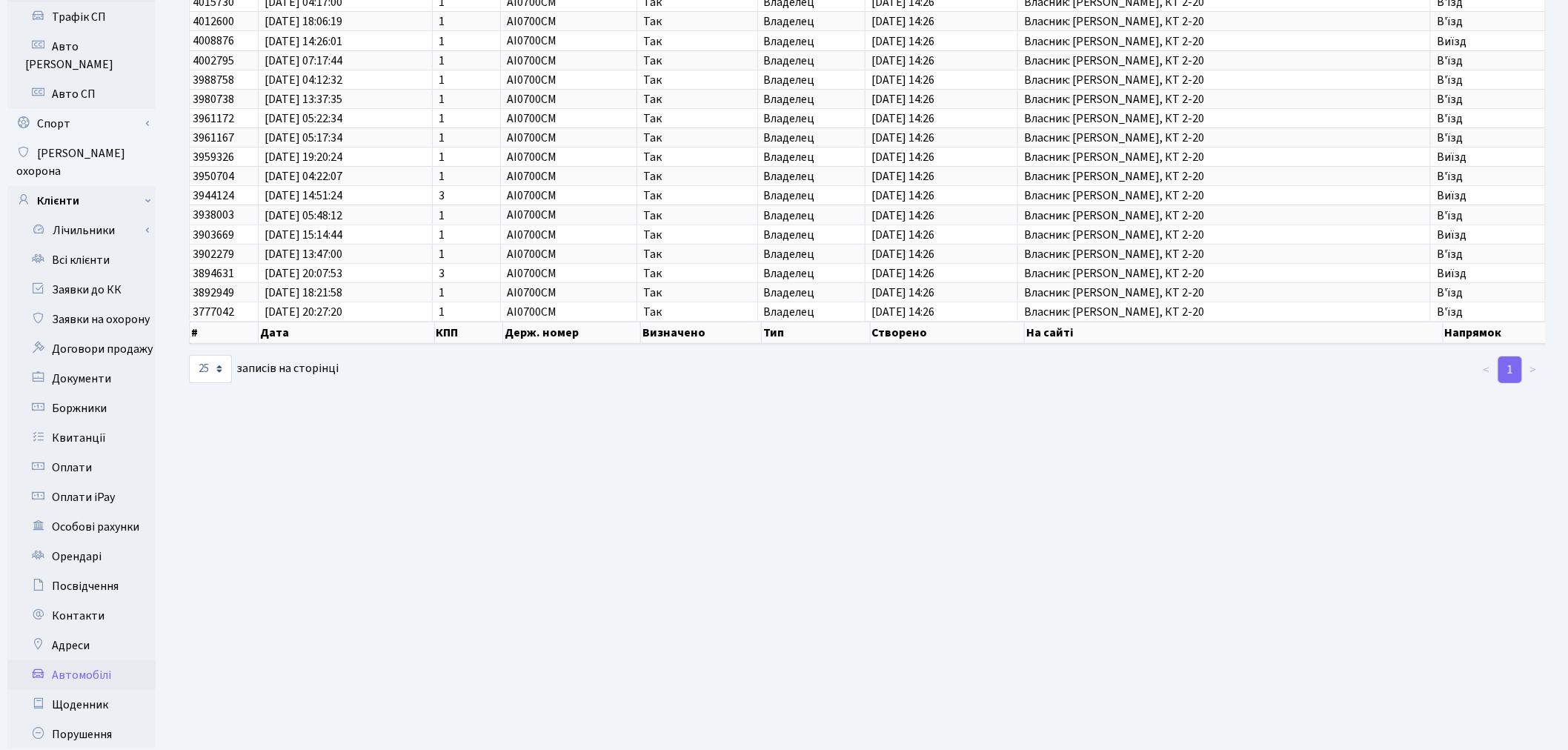
click at [121, 660] on link "Автомобілі" at bounding box center [81, 675] width 148 height 30
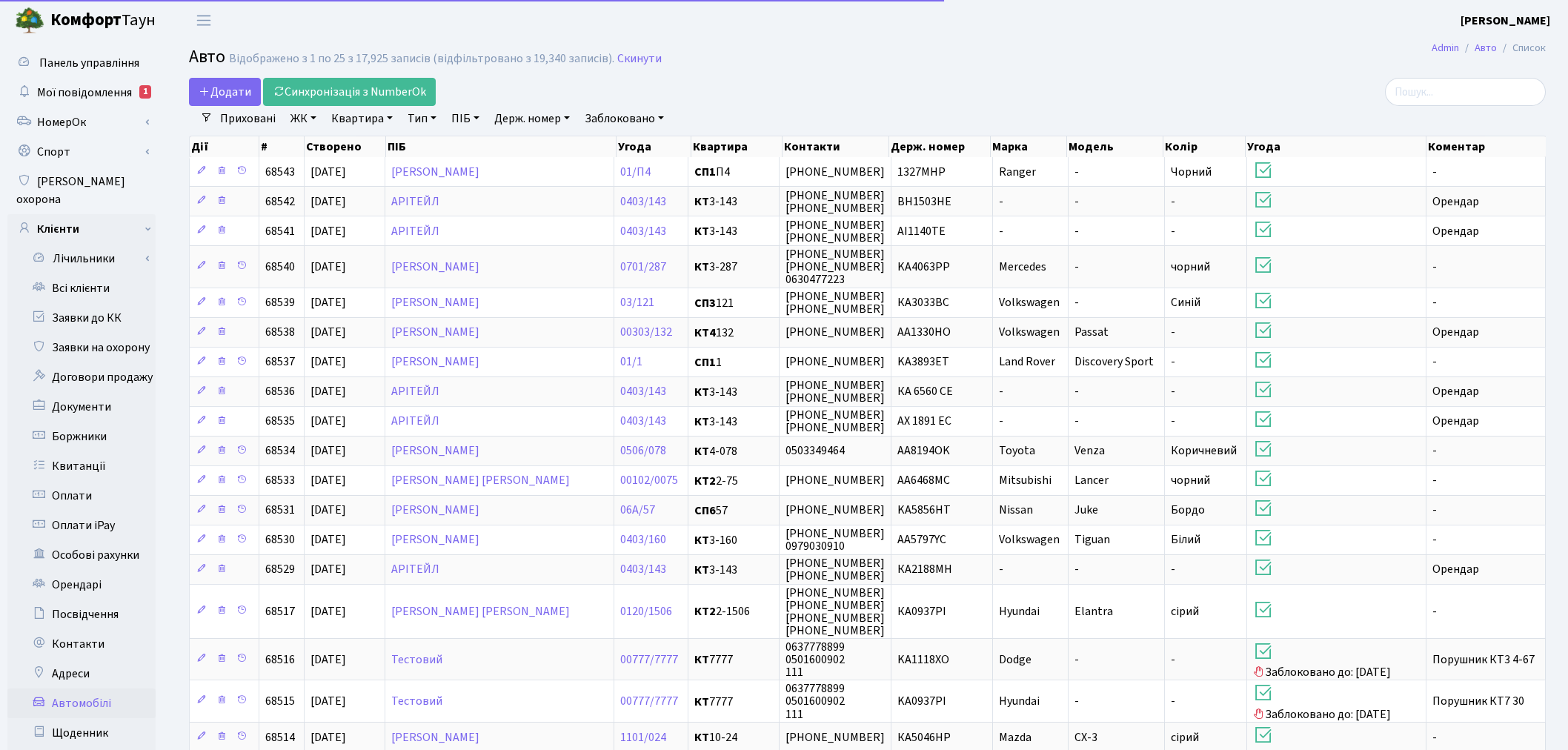
select select "25"
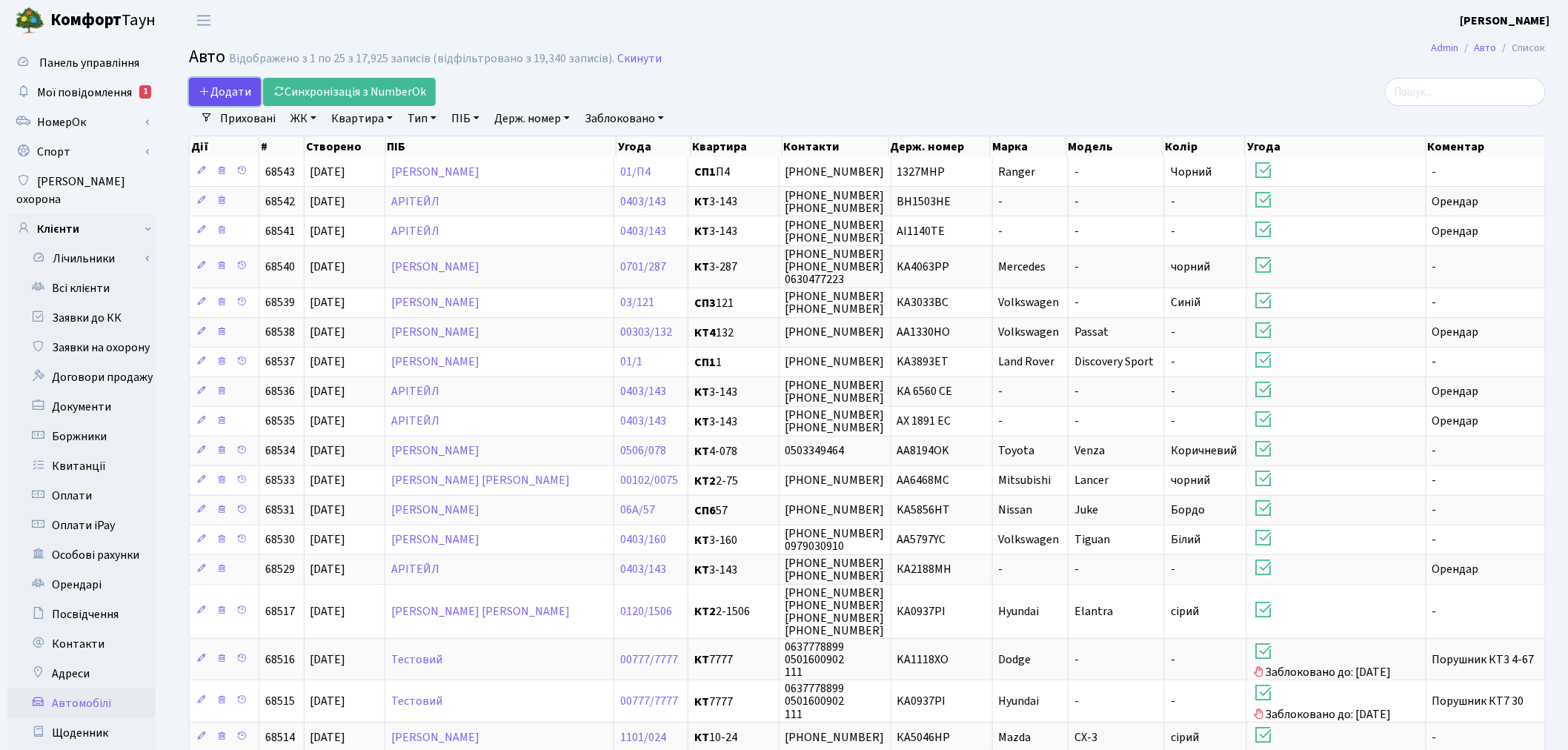
click at [249, 81] on link "Додати" at bounding box center [224, 91] width 72 height 28
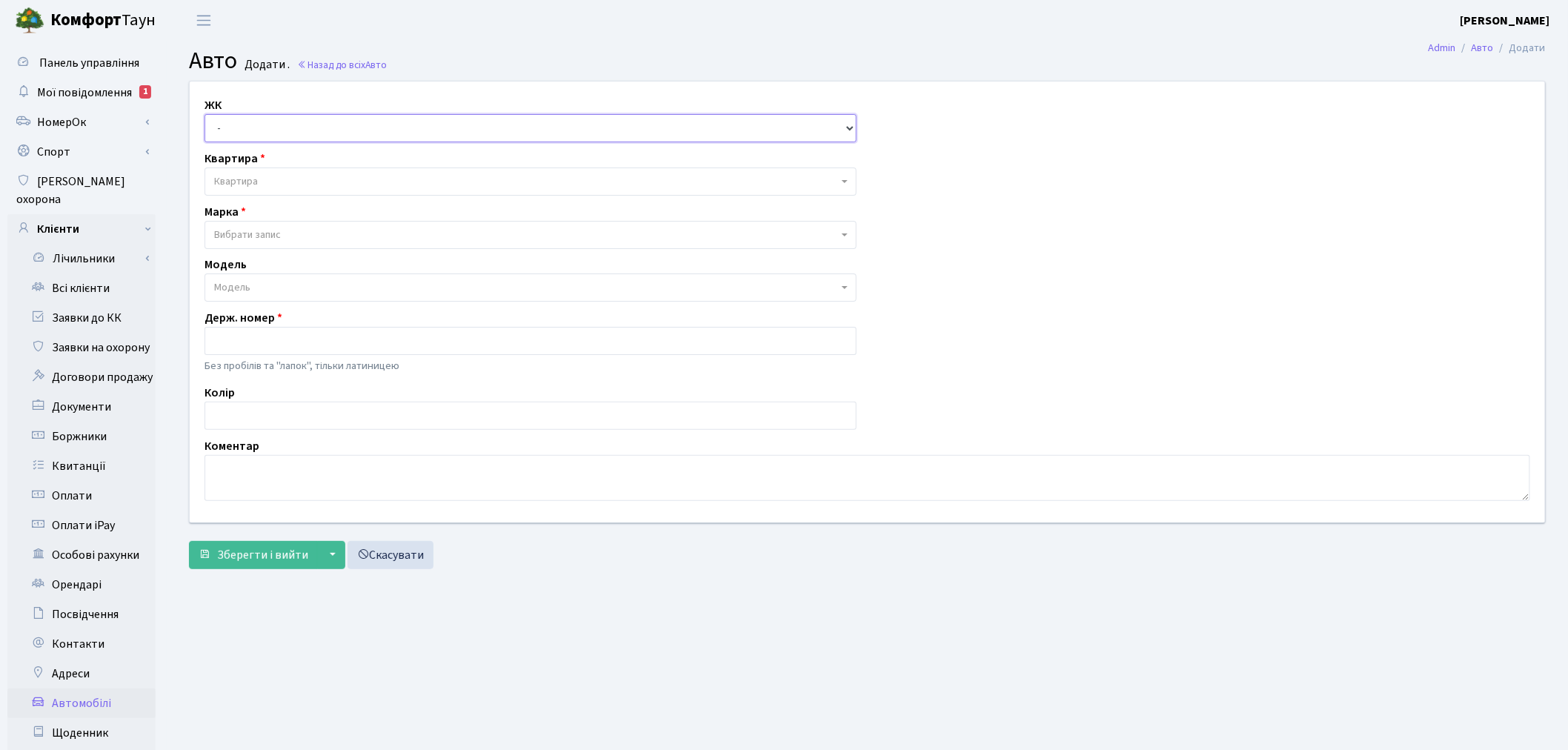
click at [315, 124] on select "- ТХ, вул. Ділова, 1/2 КТ, вул. Регенераторна, 4 КТ2, просп. Соборності, 17 КТ3…" at bounding box center [531, 128] width 652 height 28
select select "271"
click at [205, 114] on select "- ТХ, вул. Ділова, 1/2 КТ, вул. Регенераторна, 4 КТ2, просп. Соборності, 17 КТ3…" at bounding box center [531, 128] width 652 height 28
select select
click at [294, 183] on span "Квартира" at bounding box center [526, 181] width 624 height 14
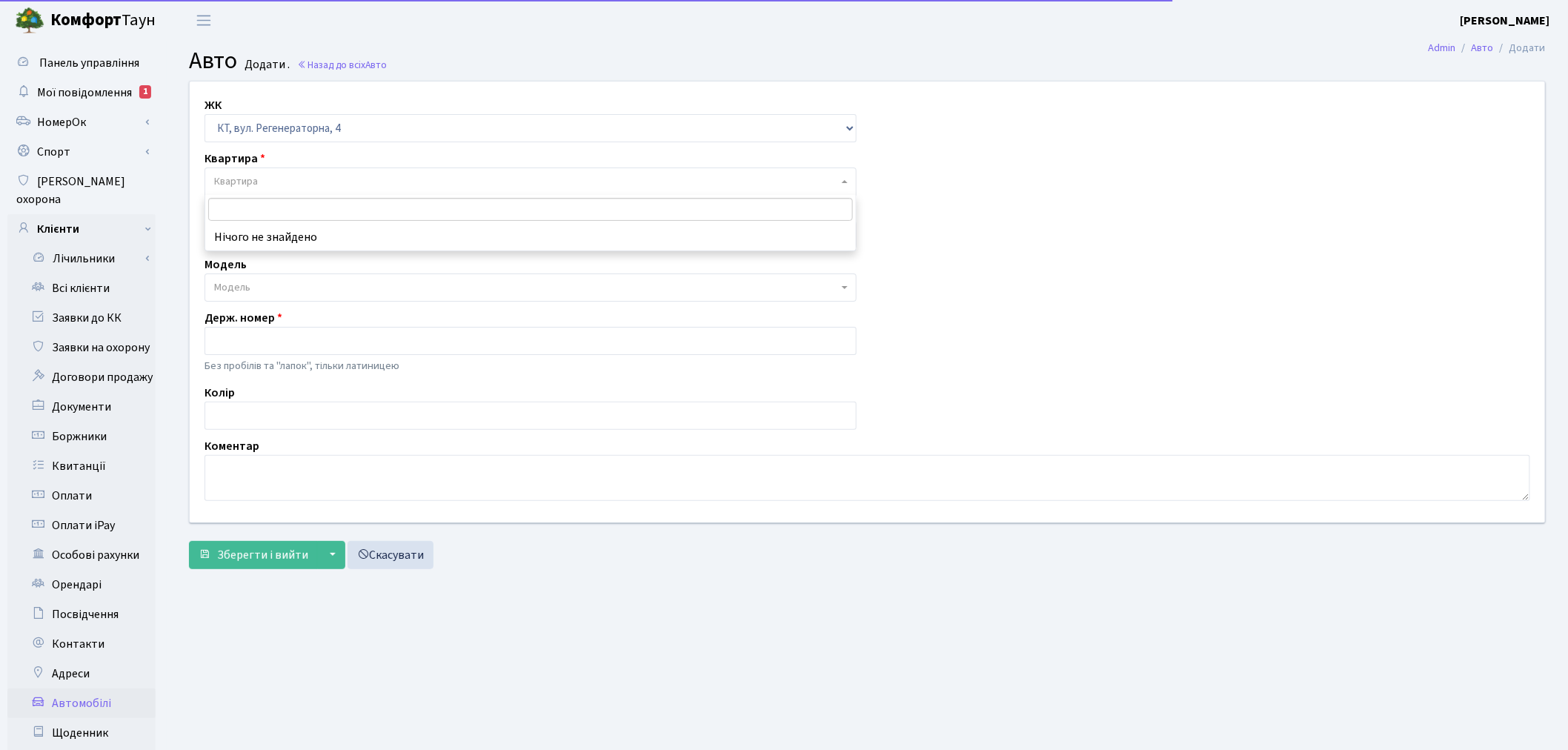
type input "Т"
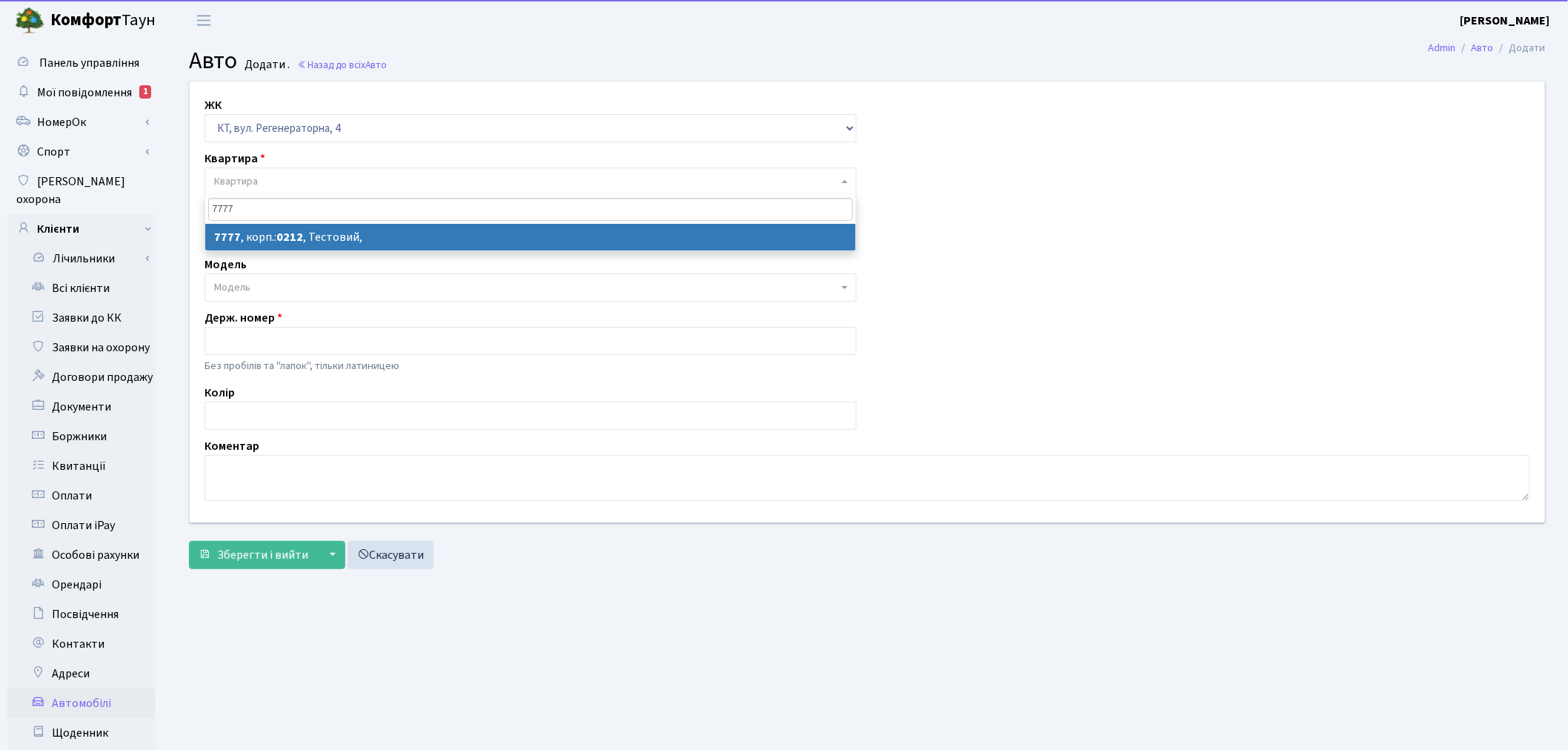
type input "7777"
select select "17530"
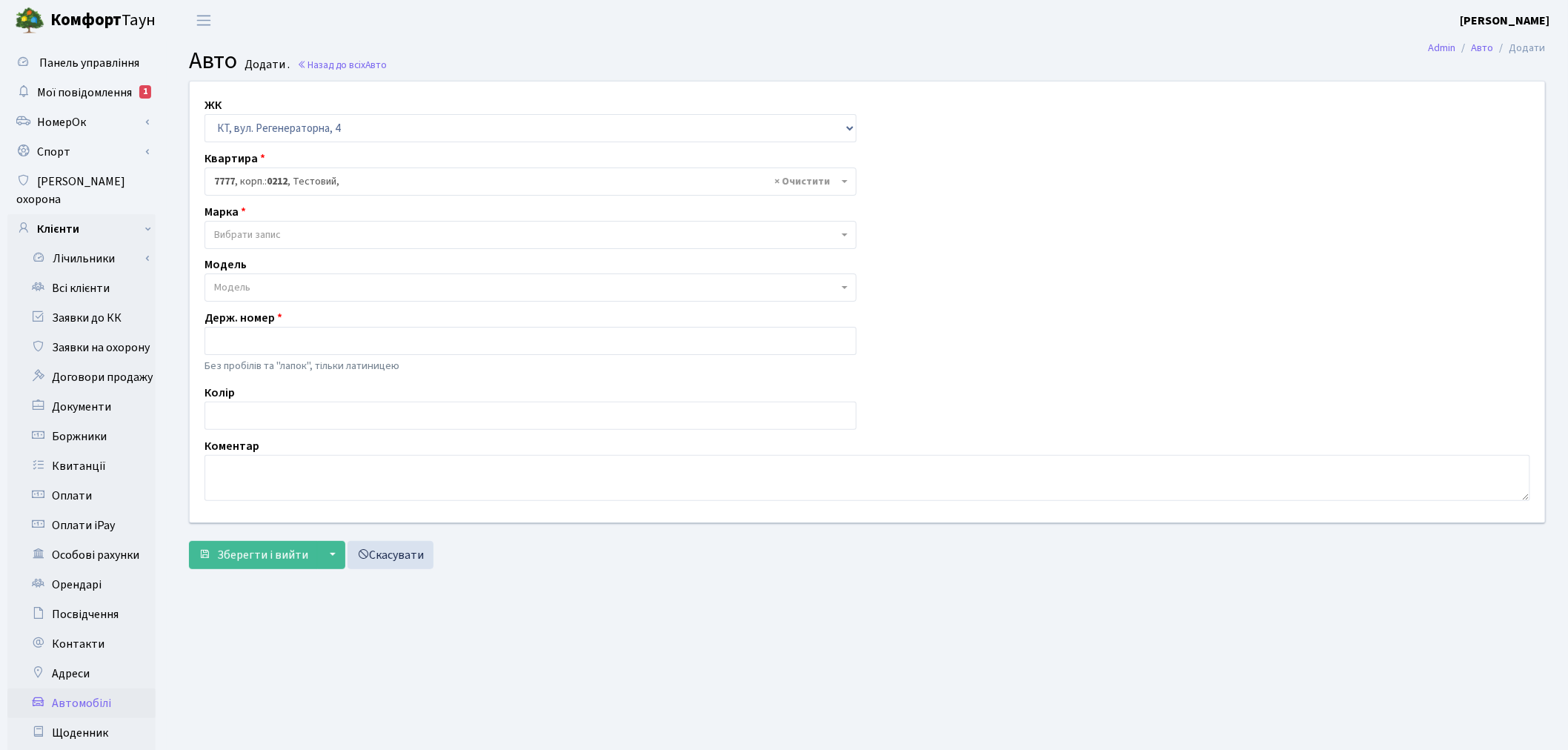
click at [287, 246] on span "Вибрати запис" at bounding box center [531, 234] width 652 height 28
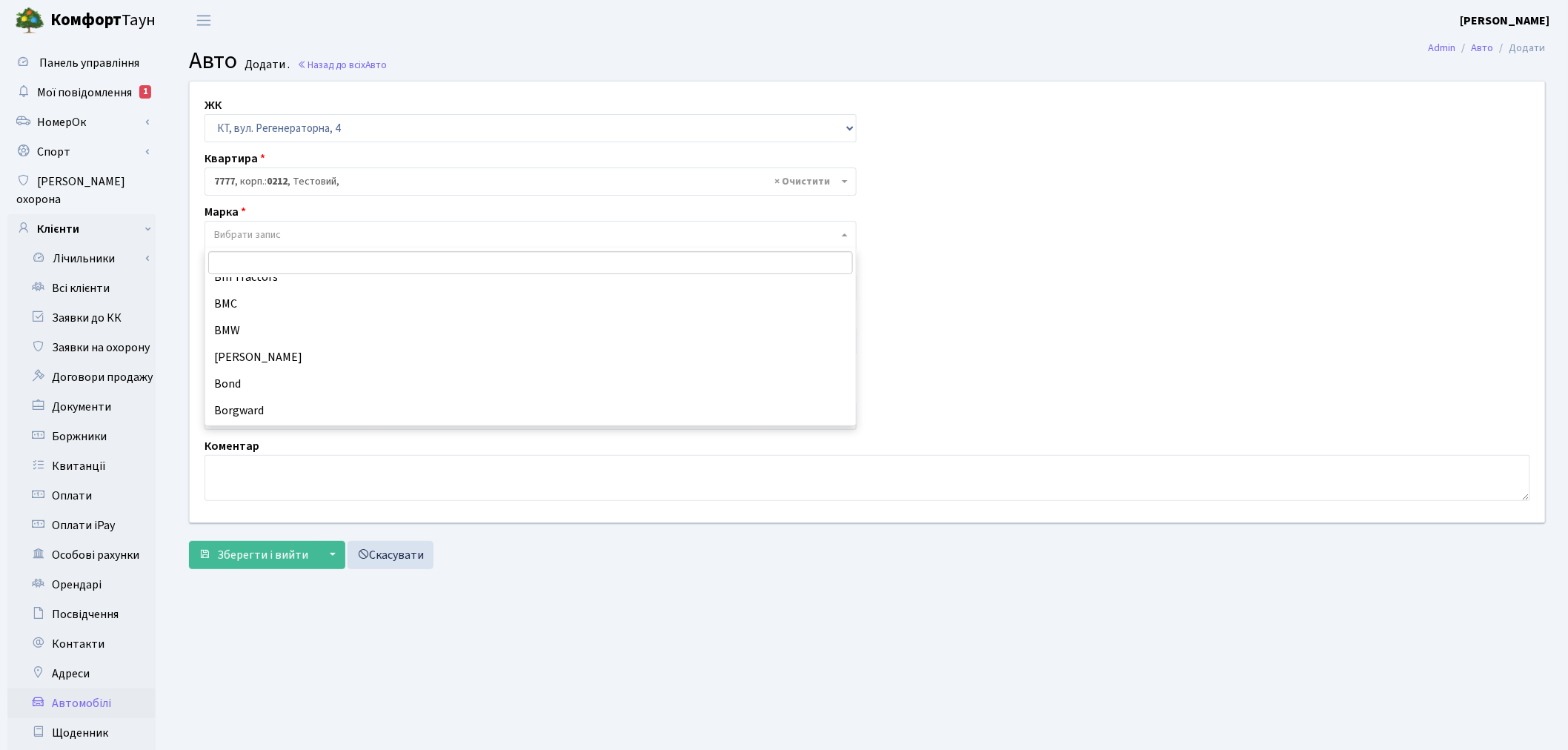
scroll to position [1482, 0]
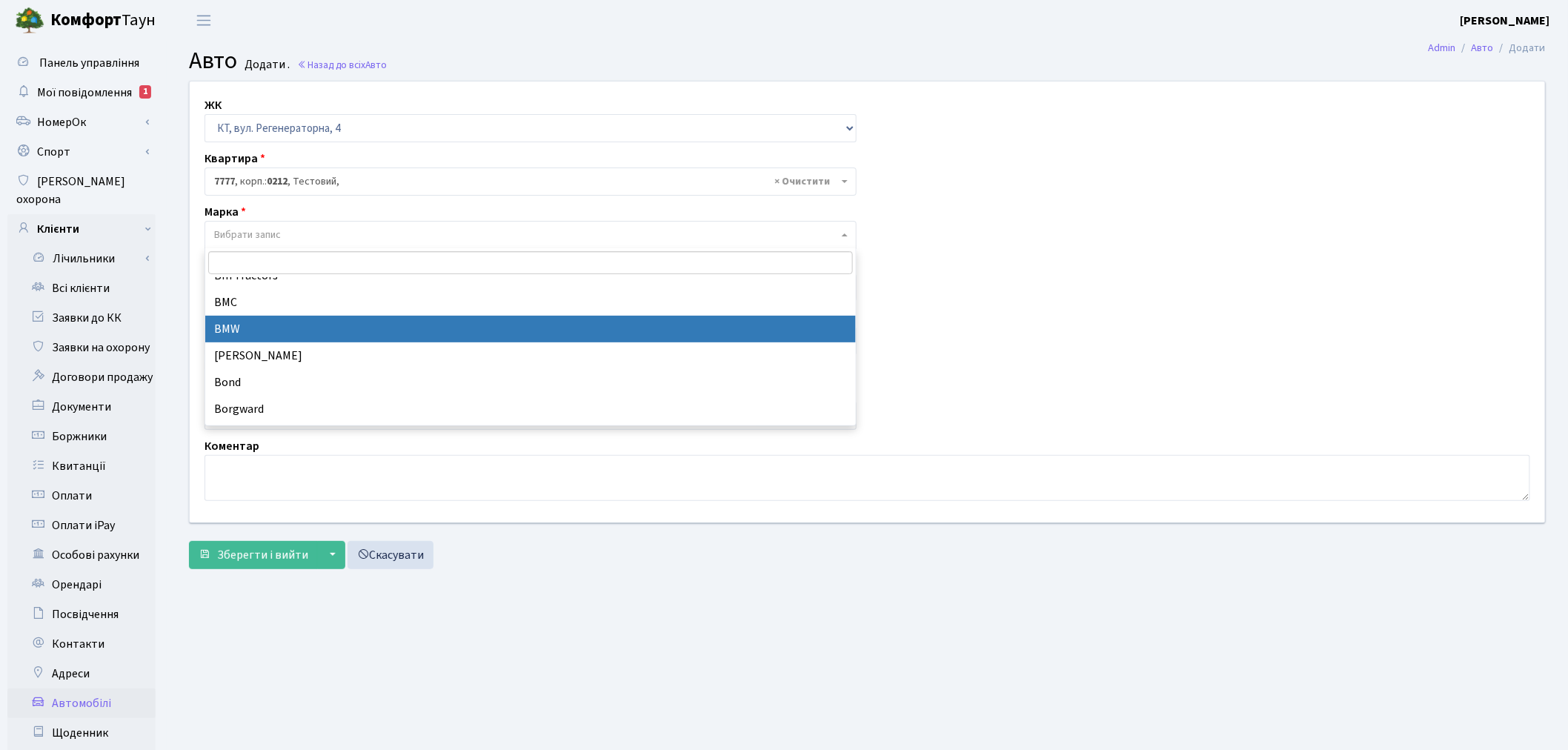
select select "19"
select select
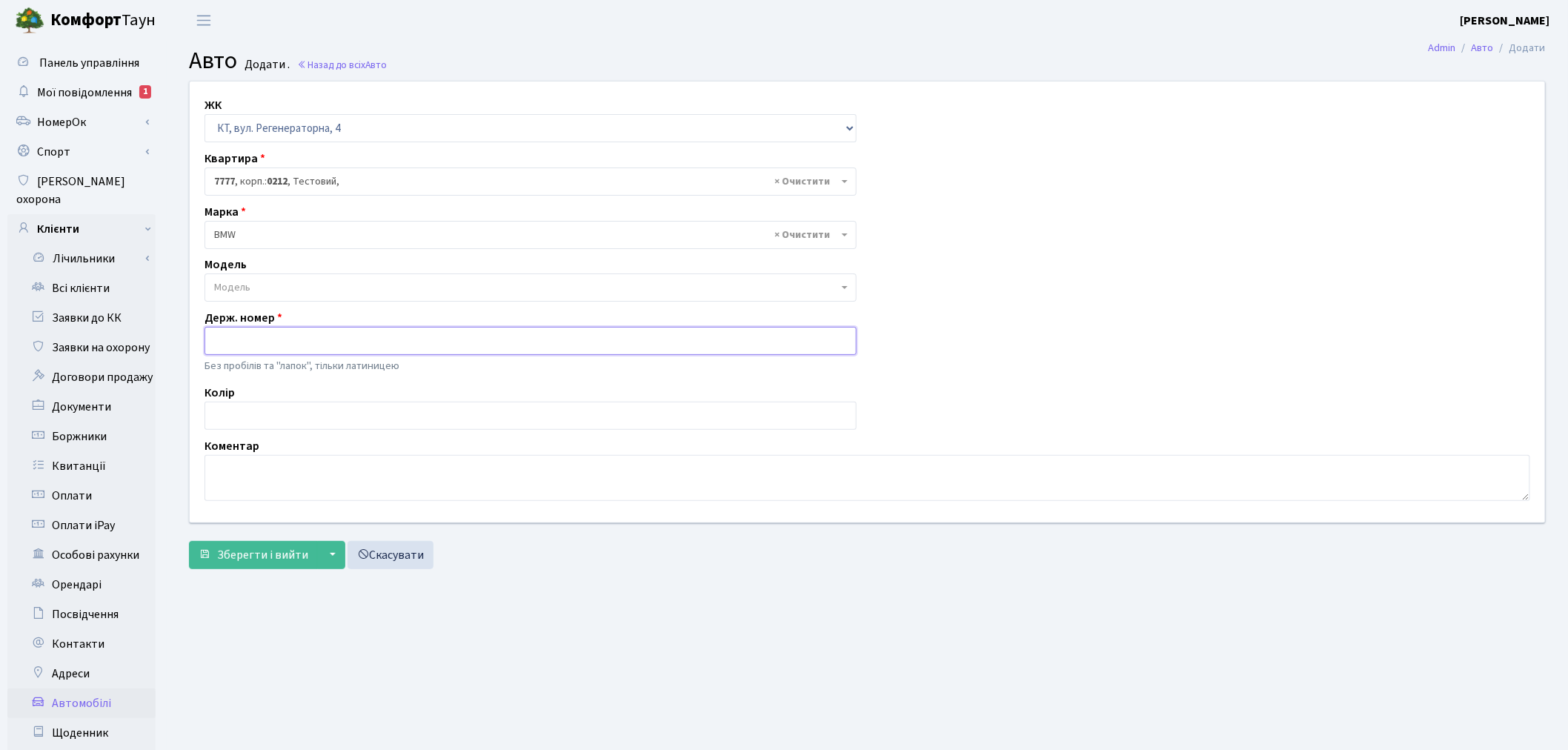
click at [280, 341] on input "text" at bounding box center [531, 340] width 652 height 28
type input "АІ0700СМ"
click at [242, 467] on textarea at bounding box center [867, 478] width 1325 height 46
type textarea "ПОРУШНИК КТ 2-20 [PERSON_NAME]"
click at [252, 548] on span "Зберегти і вийти" at bounding box center [263, 555] width 91 height 16
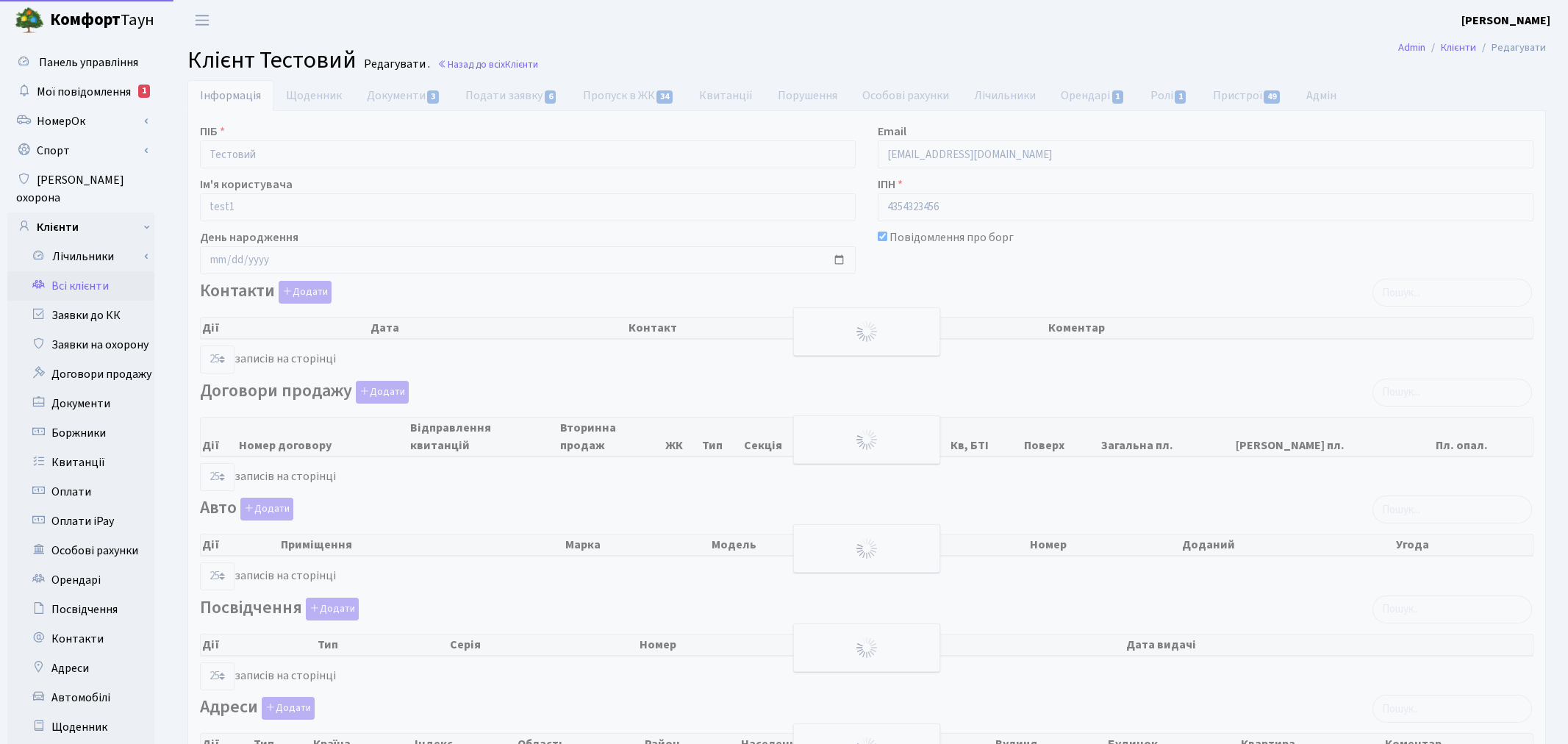
select select "25"
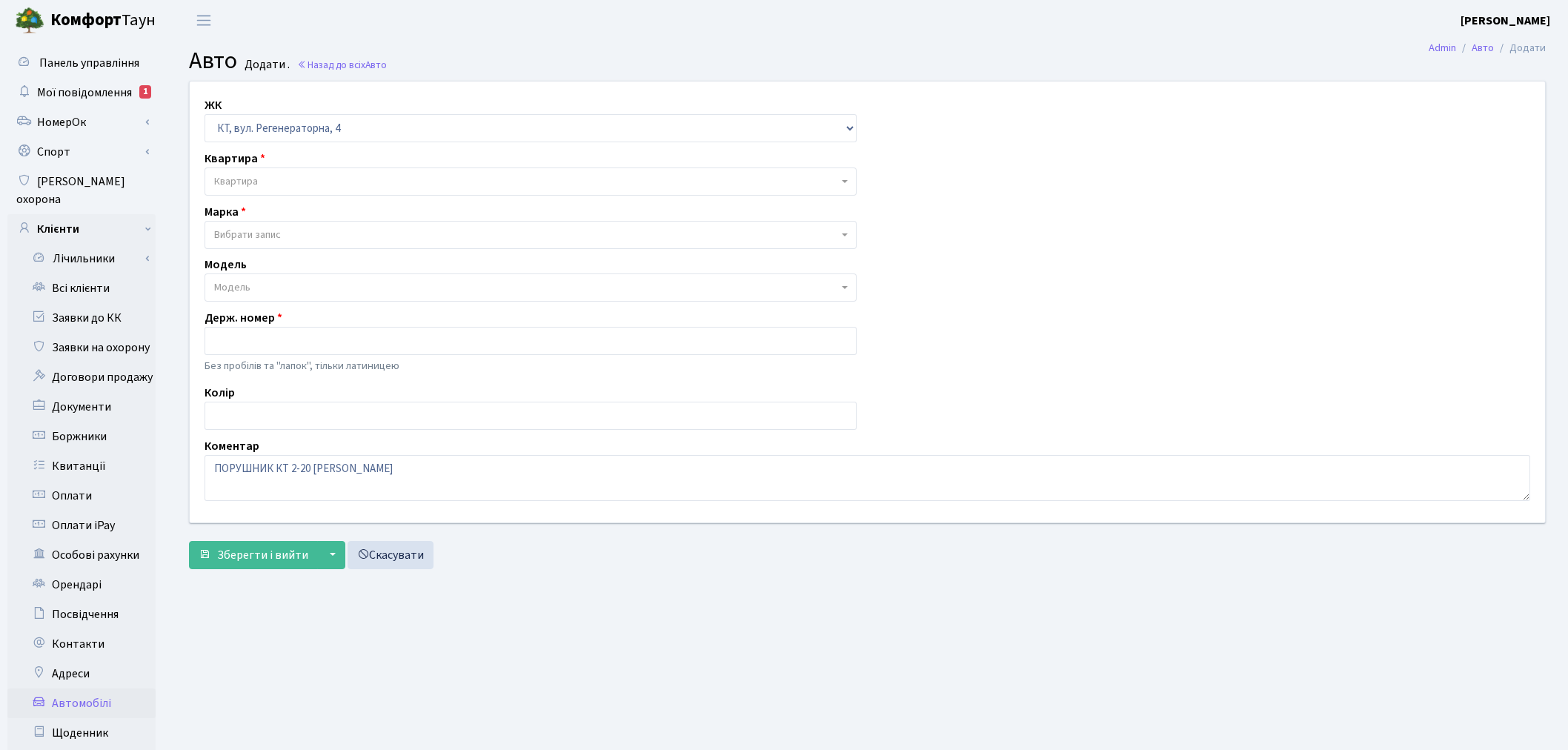
select select "271"
select select "19"
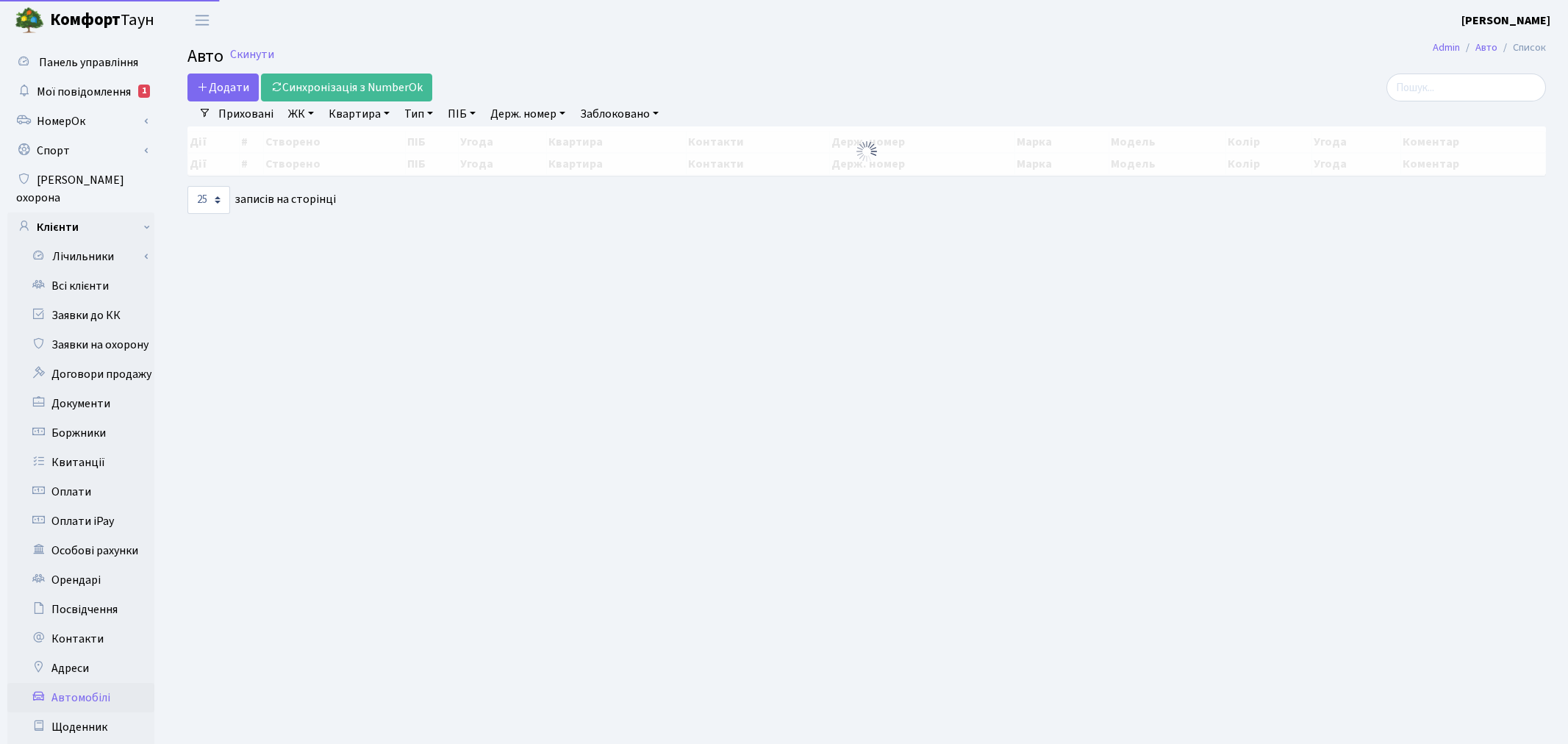
select select "25"
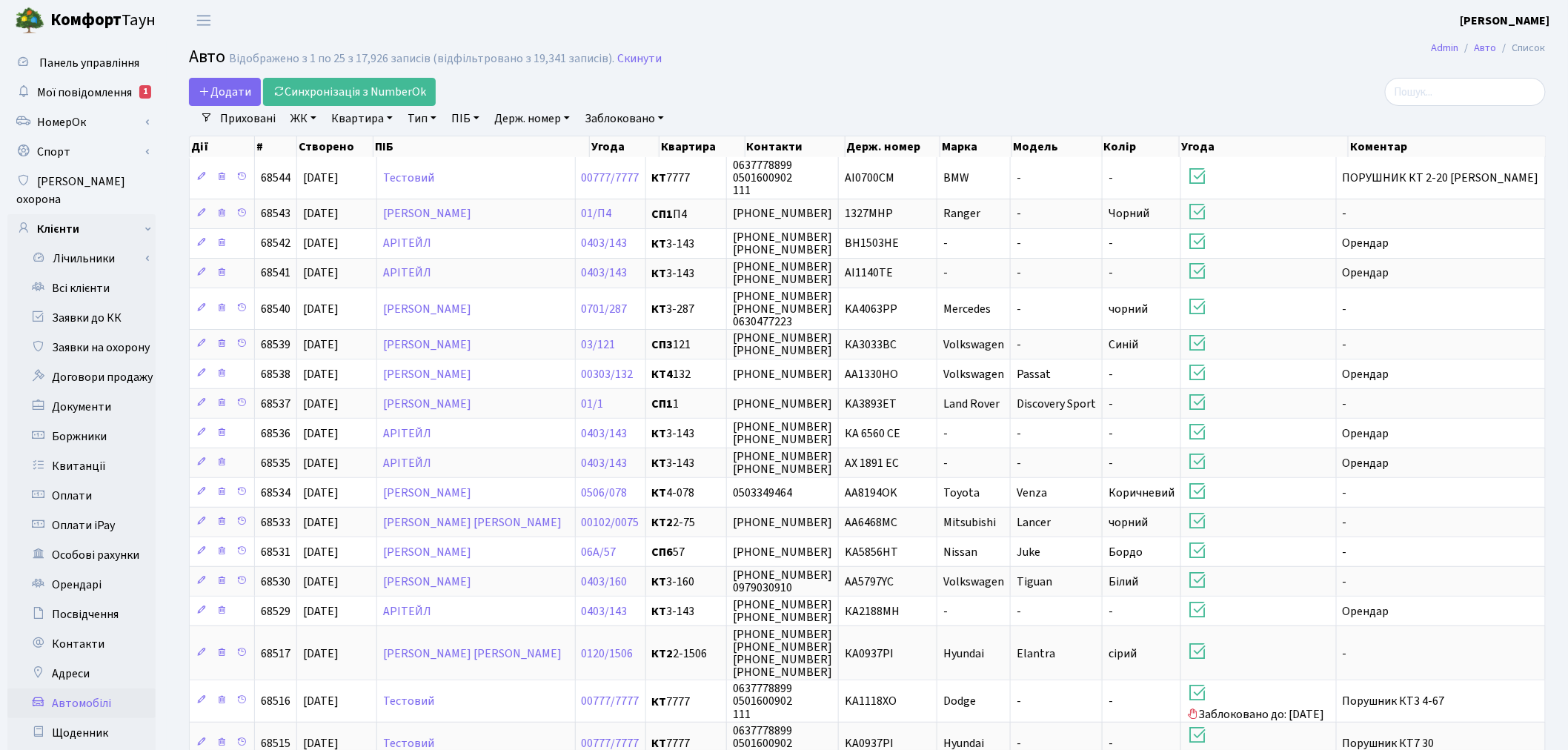
click at [528, 119] on link "Держ. номер" at bounding box center [532, 119] width 87 height 25
click at [528, 144] on input "text" at bounding box center [533, 147] width 87 height 28
type input "0700"
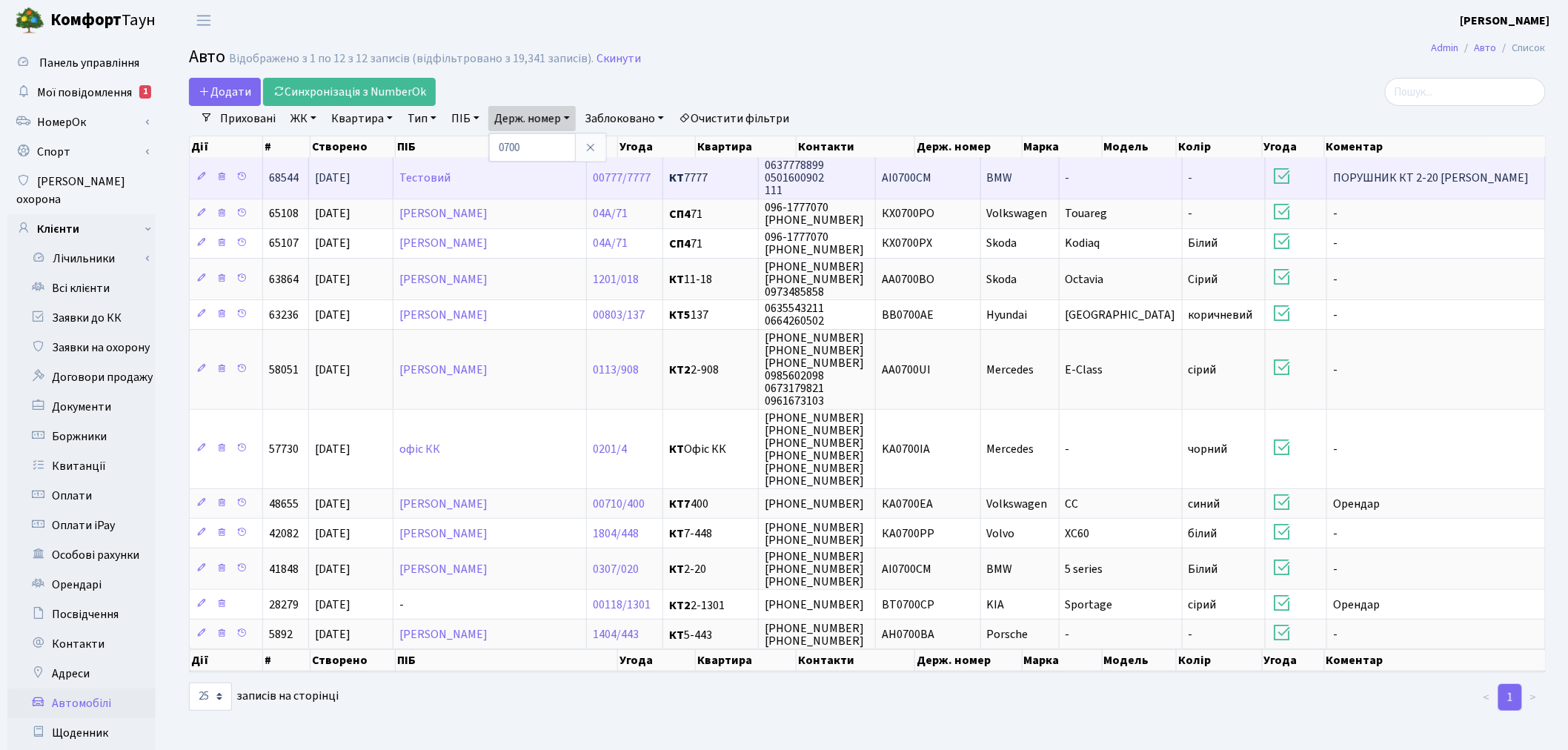
click at [1060, 166] on td "BMW" at bounding box center [1020, 177] width 78 height 41
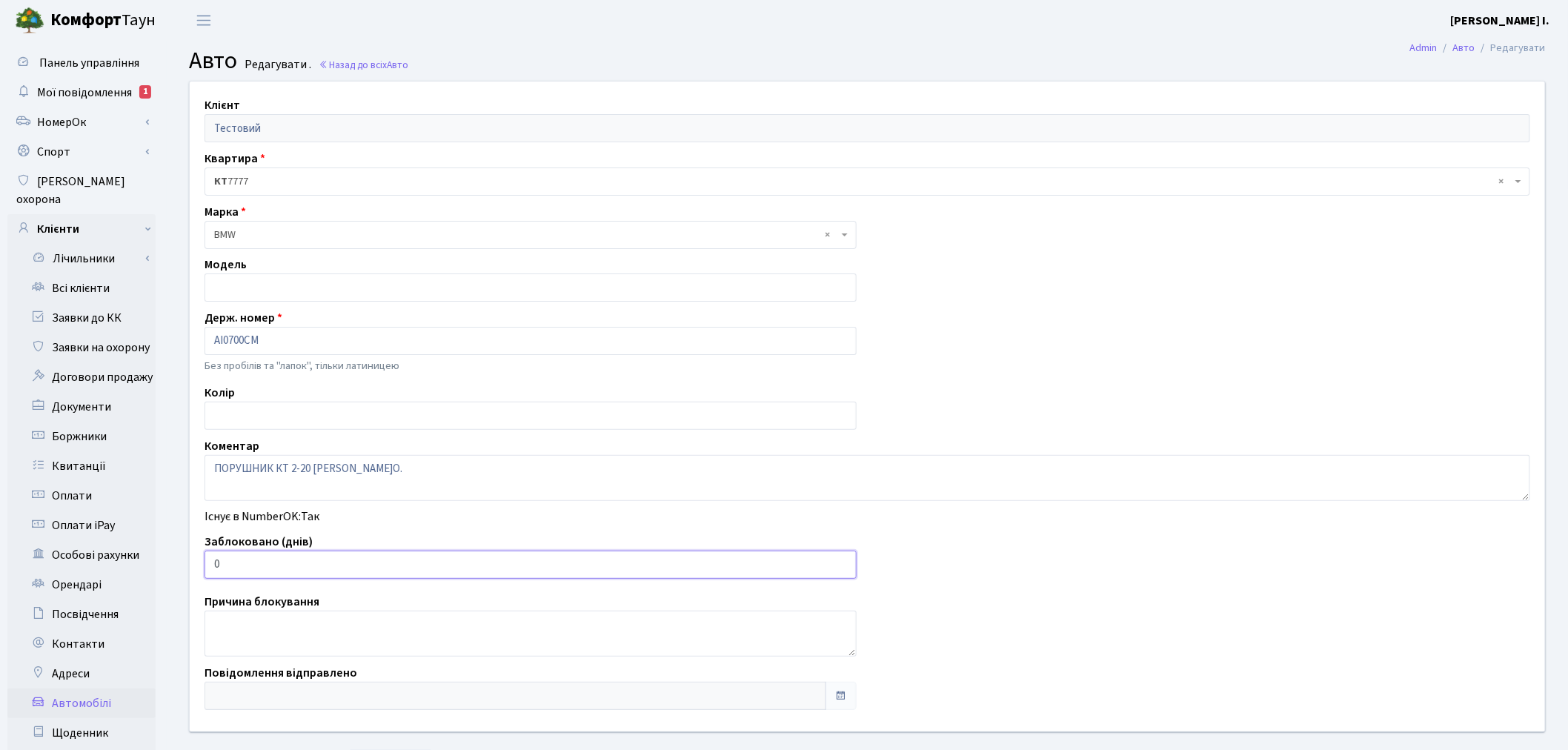
drag, startPoint x: 247, startPoint y: 560, endPoint x: 208, endPoint y: 559, distance: 39.0
click at [208, 559] on input "0" at bounding box center [531, 563] width 652 height 28
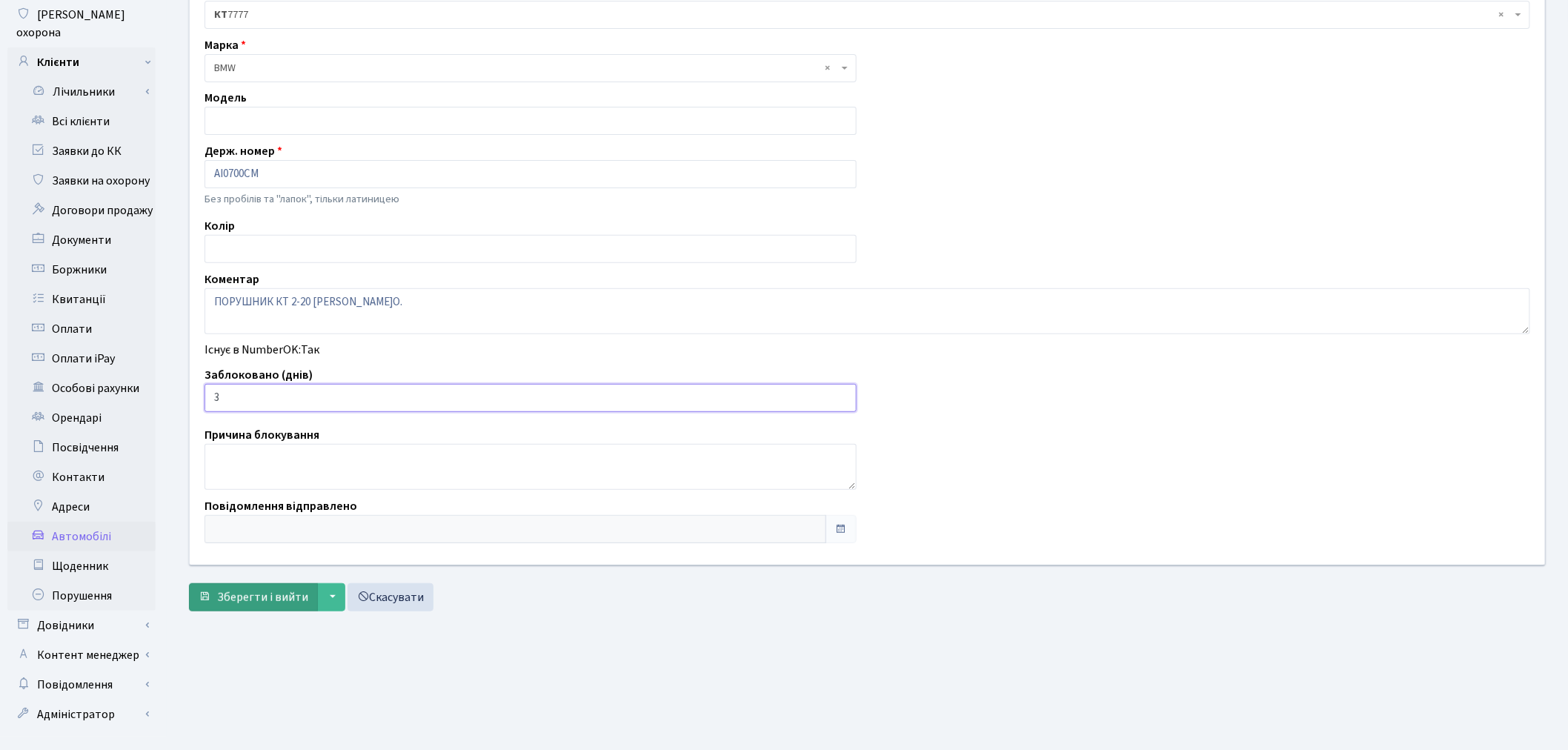
scroll to position [172, 0]
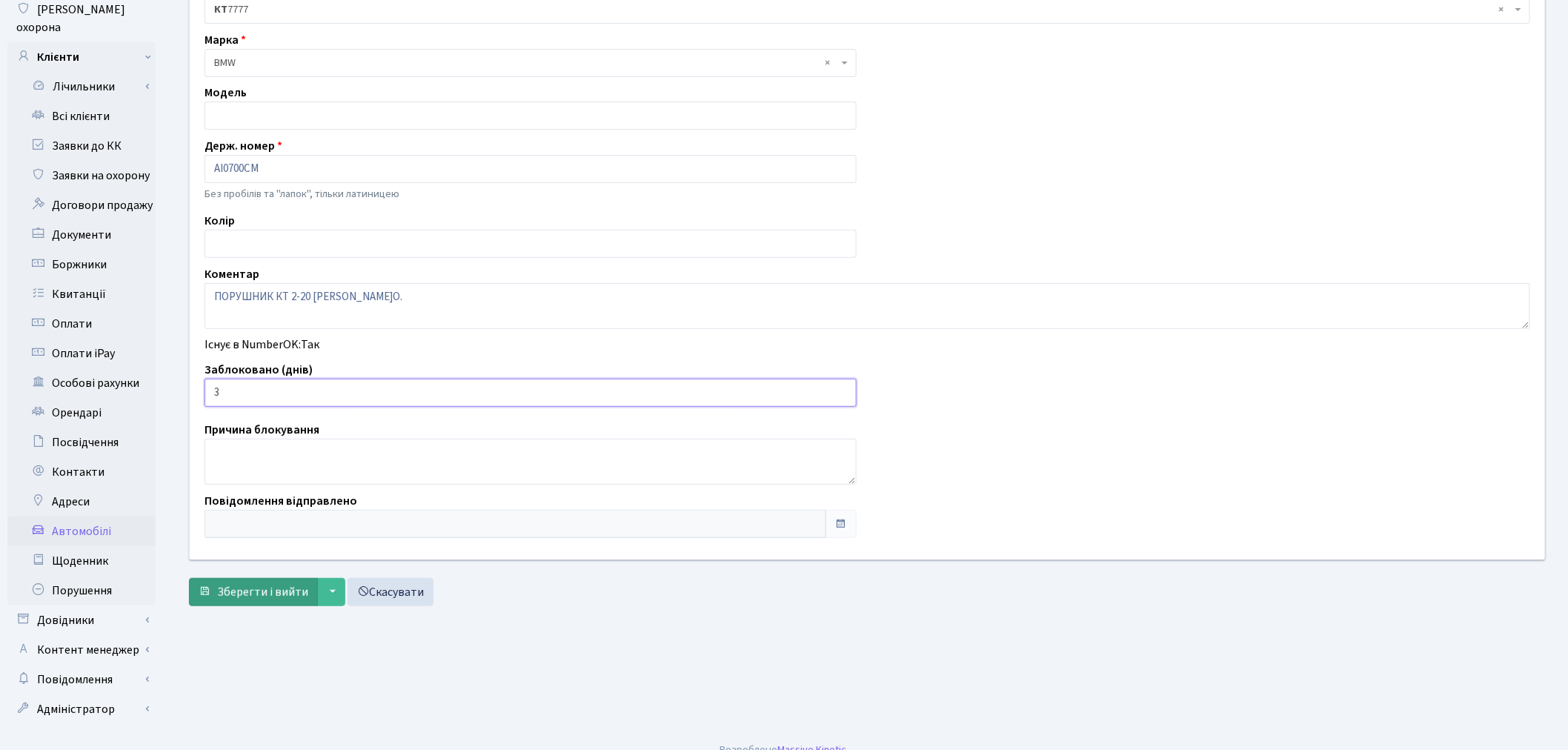
type input "3"
click at [267, 594] on span "Зберегти і вийти" at bounding box center [263, 591] width 91 height 16
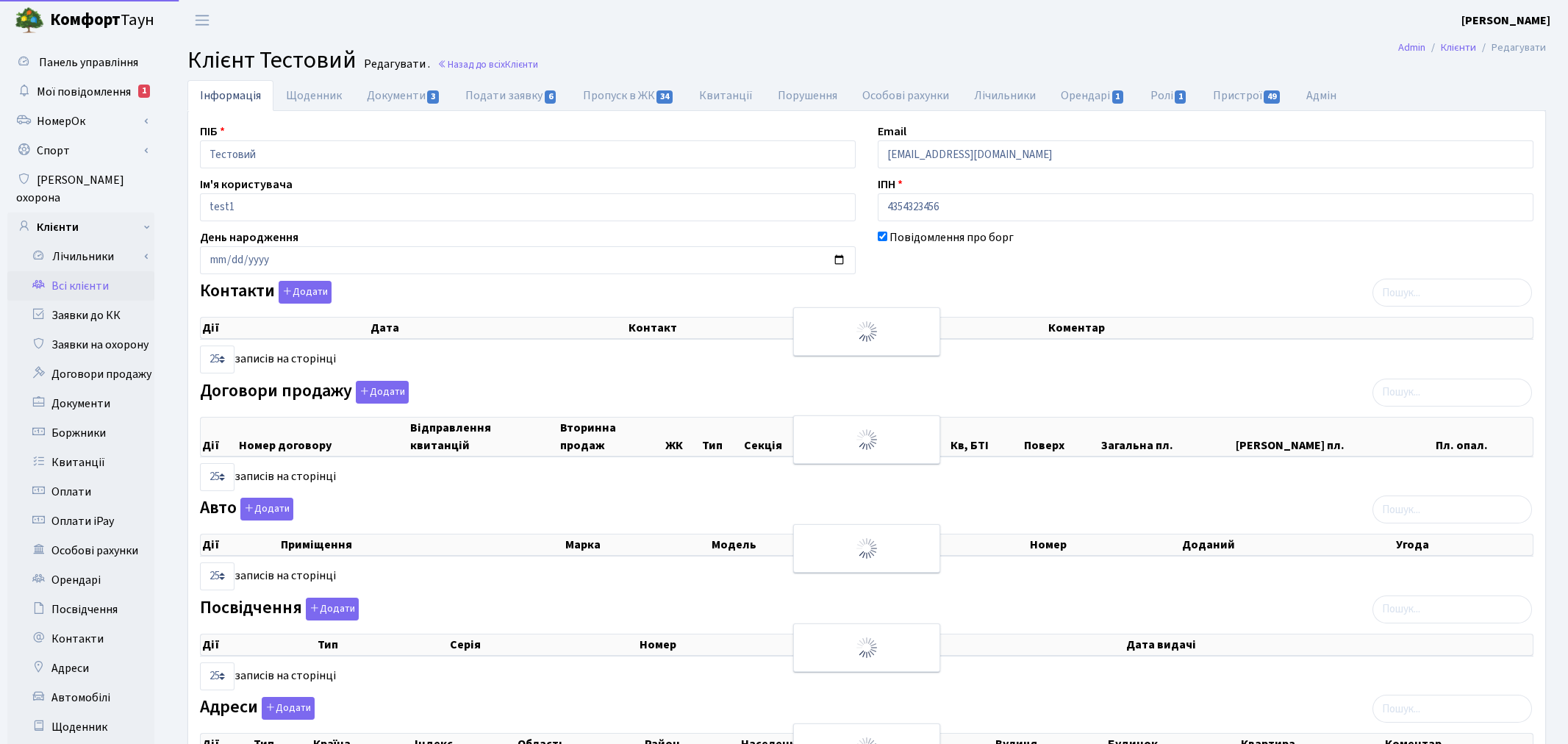
select select "25"
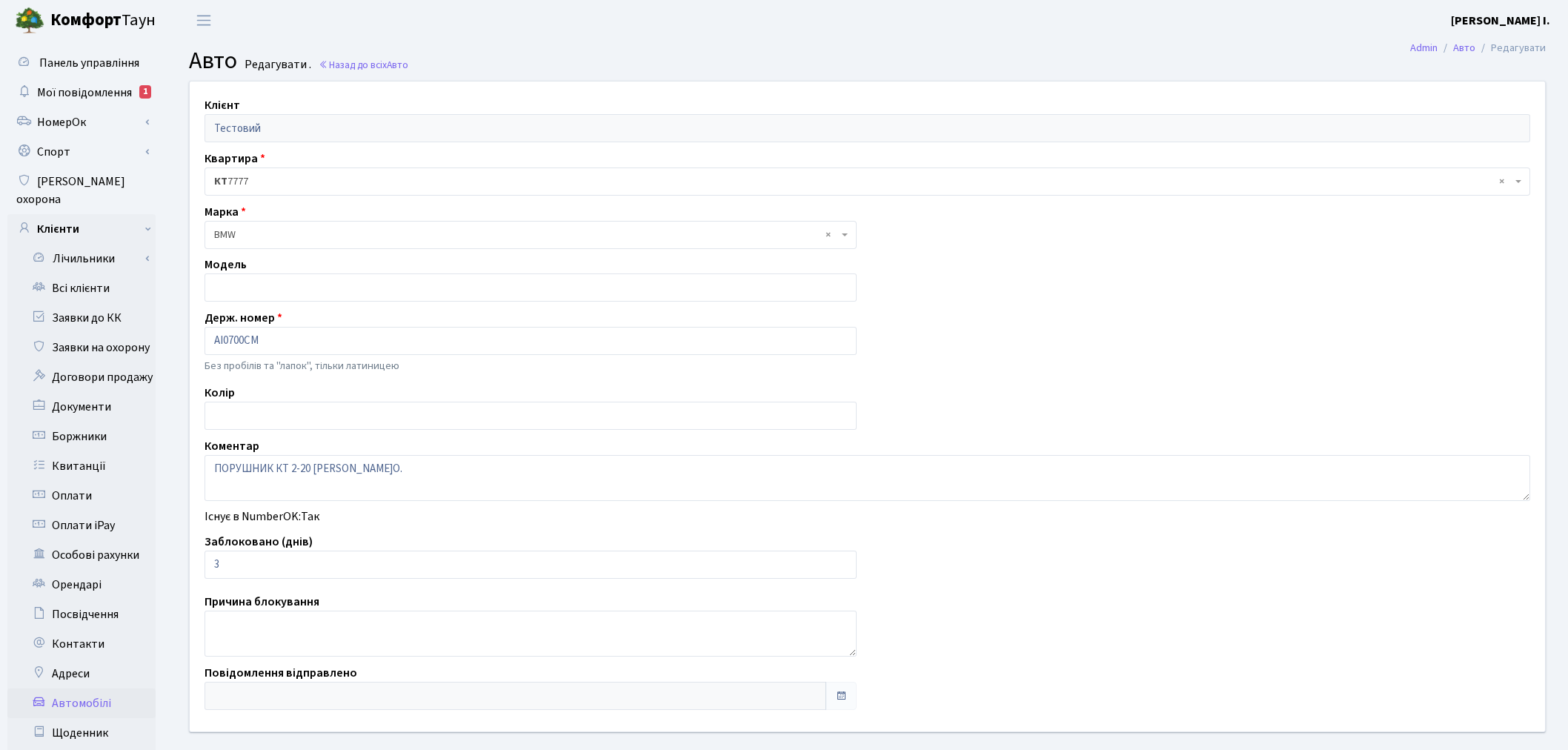
scroll to position [72, 0]
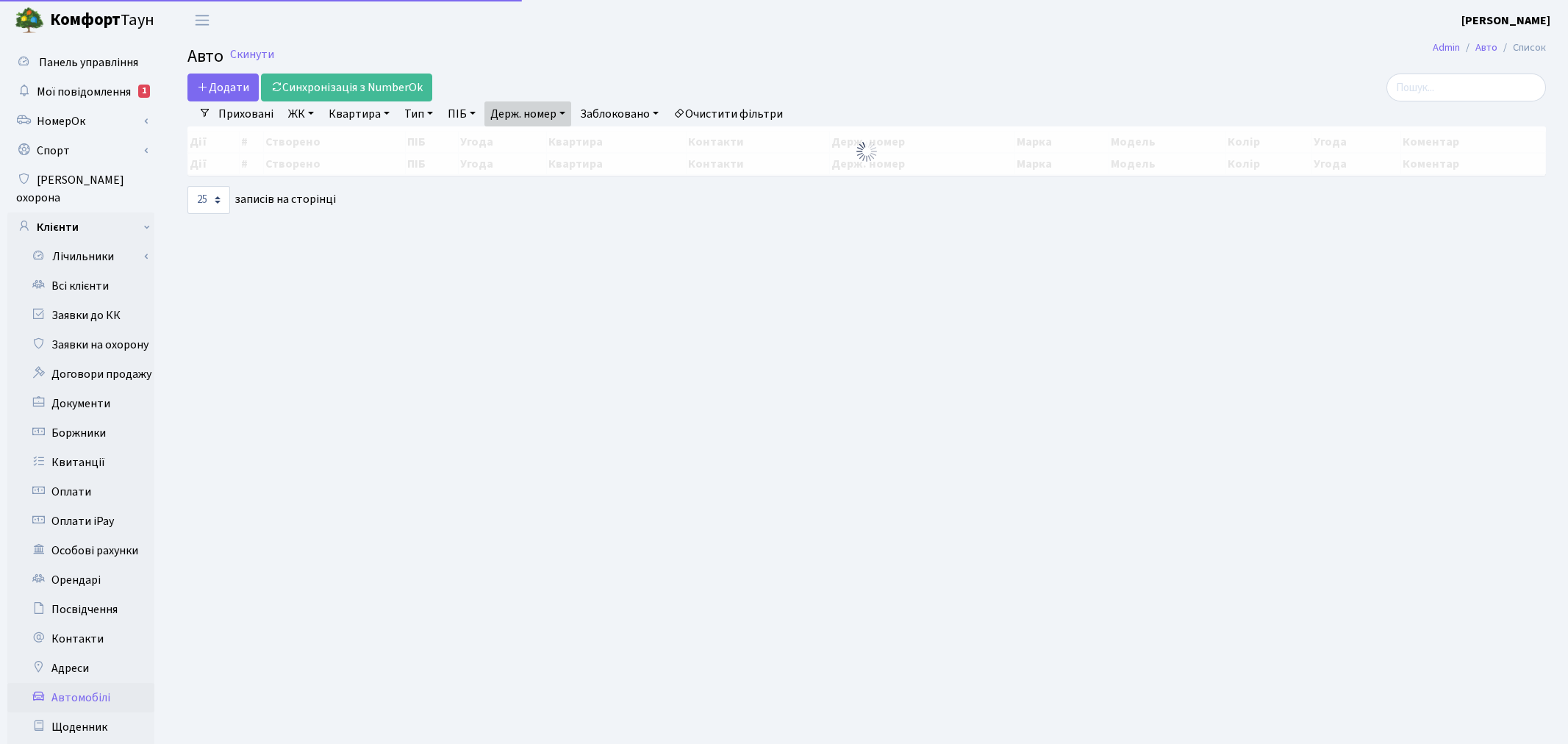
select select "25"
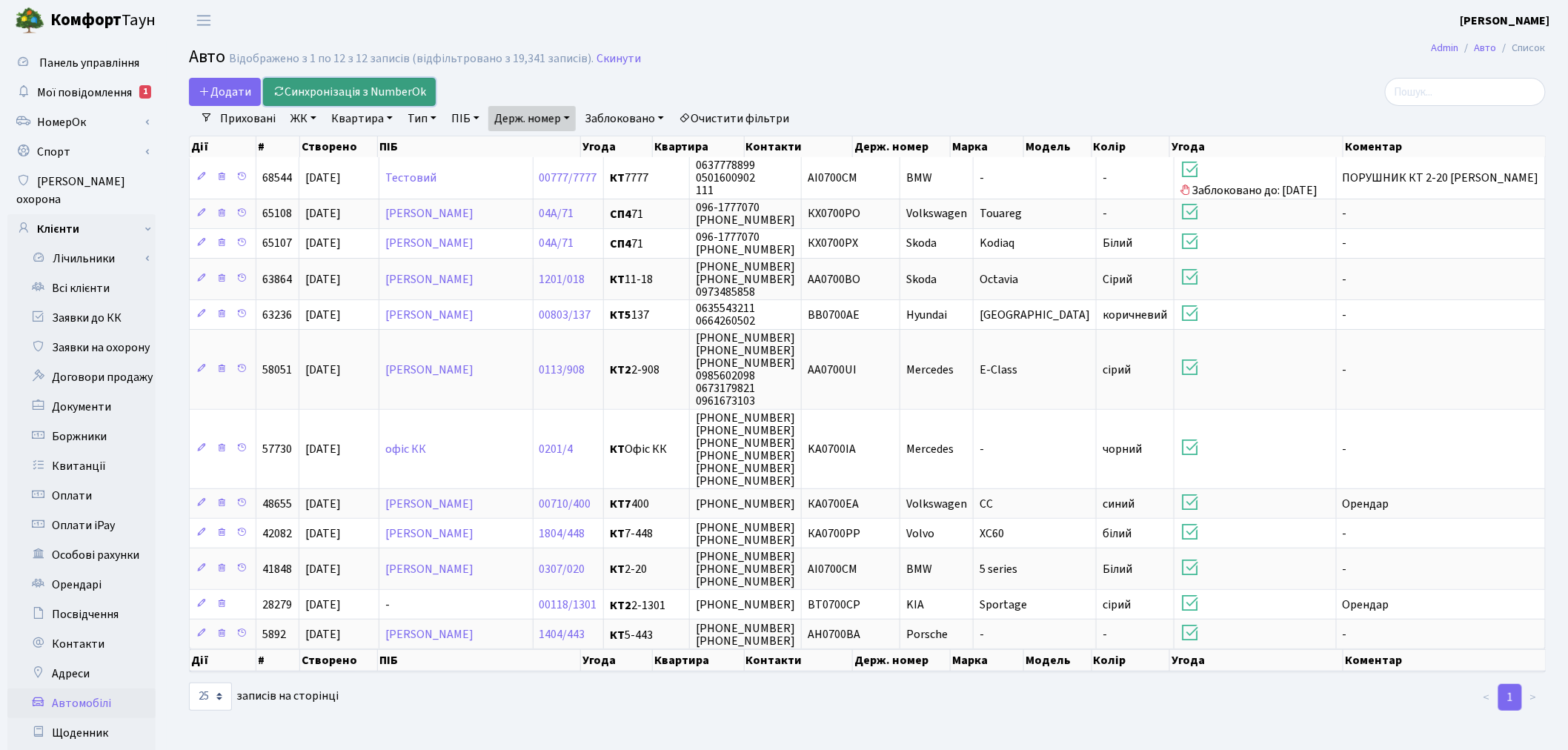
click at [329, 90] on link "Синхронізація з NumberOk" at bounding box center [349, 91] width 173 height 28
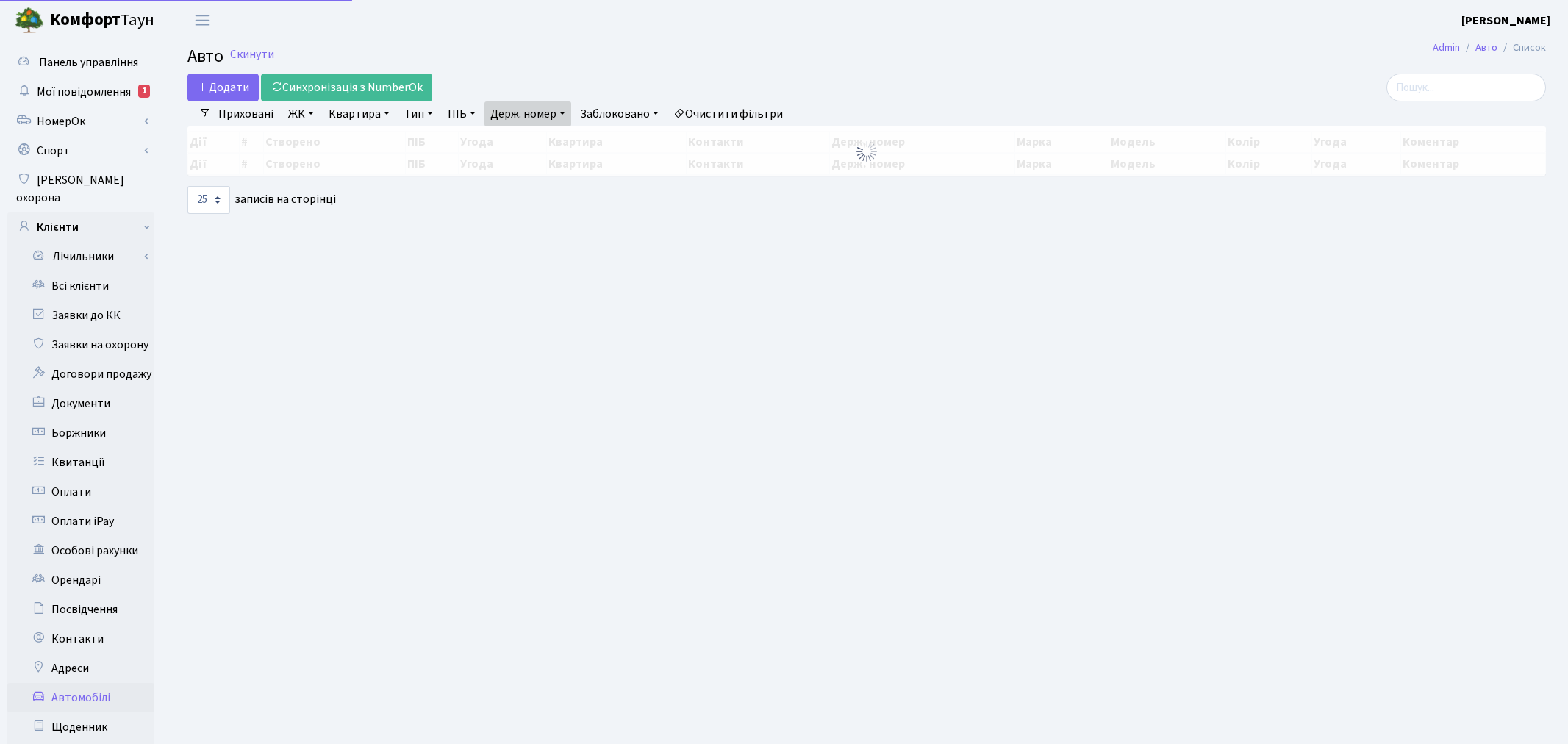
select select "25"
